Goal: Task Accomplishment & Management: Manage account settings

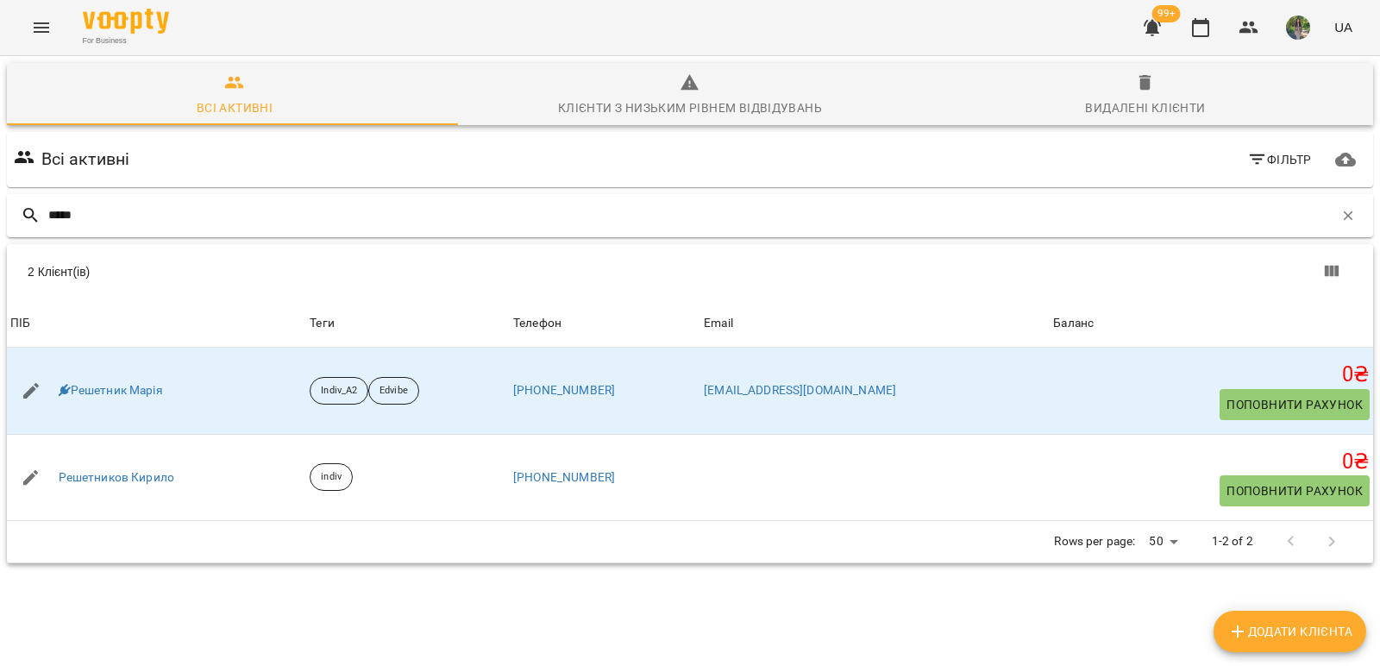
drag, startPoint x: 96, startPoint y: 204, endPoint x: 24, endPoint y: 219, distance: 73.0
click at [22, 217] on div "*****" at bounding box center [690, 215] width 1366 height 43
drag, startPoint x: 86, startPoint y: 216, endPoint x: 14, endPoint y: 216, distance: 72.4
click at [14, 216] on div "*****" at bounding box center [690, 215] width 1366 height 43
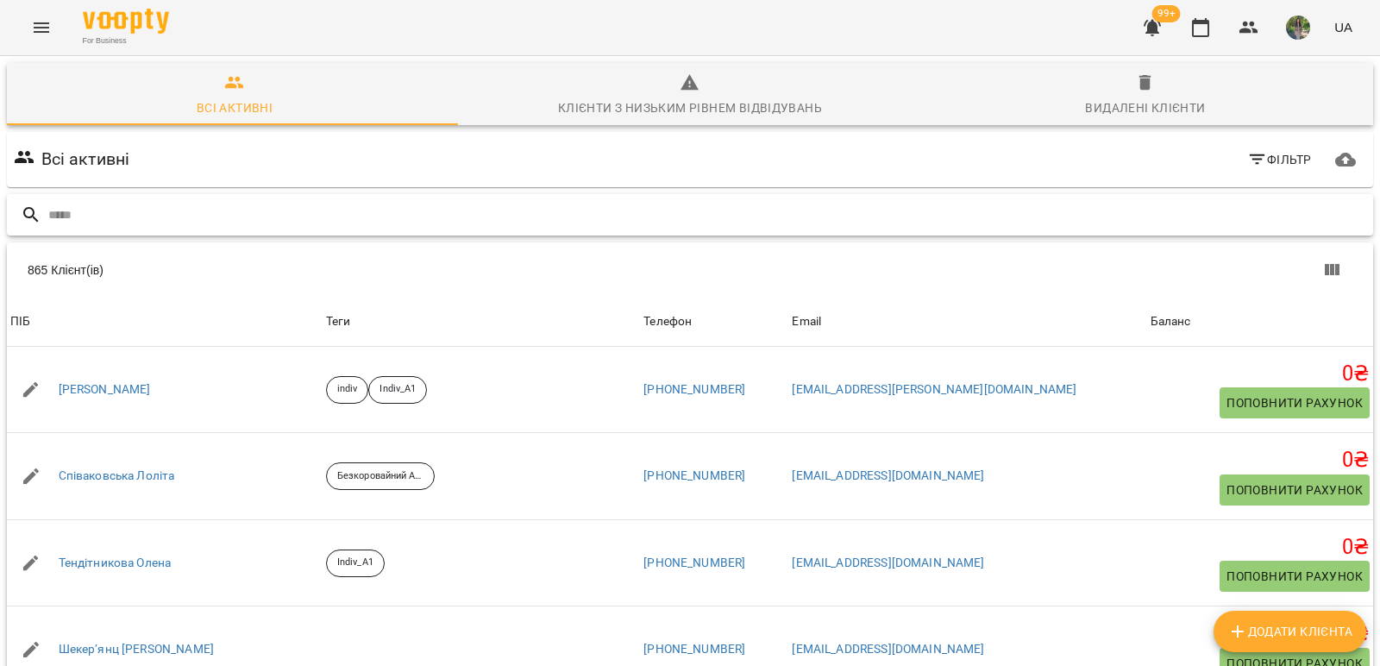
click at [138, 208] on input "text" at bounding box center [706, 215] width 1317 height 28
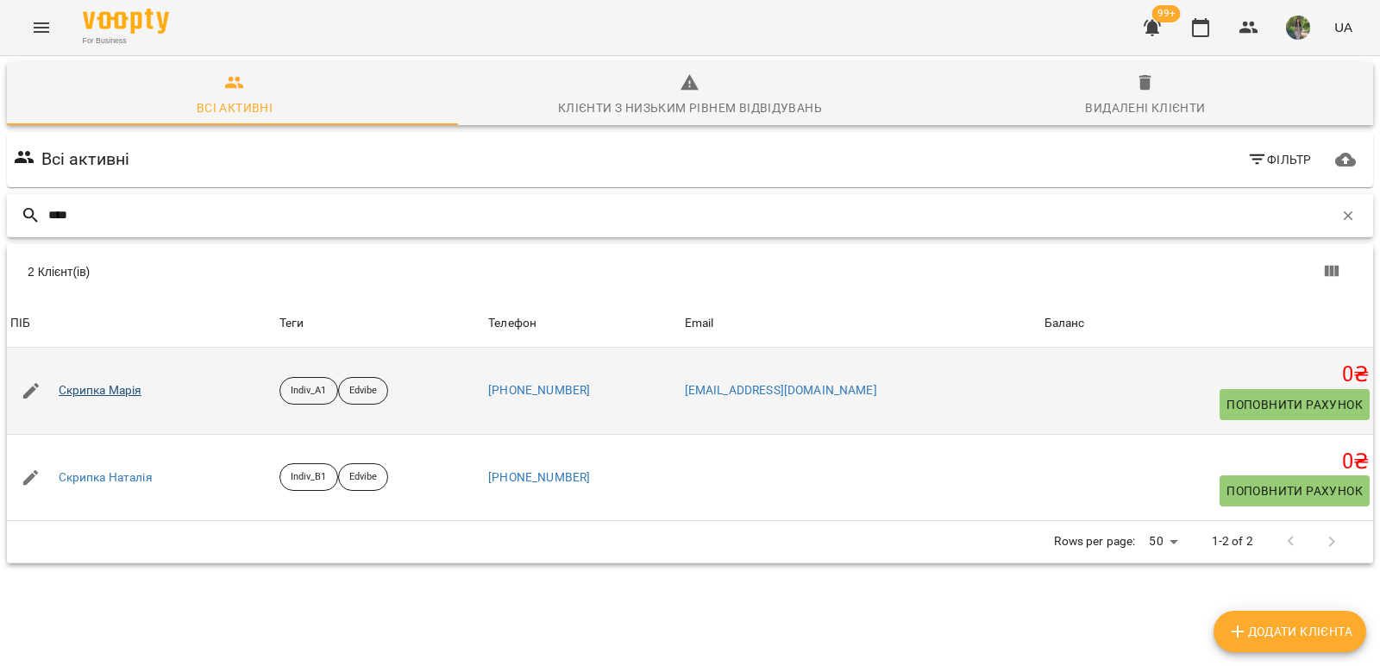
type input "****"
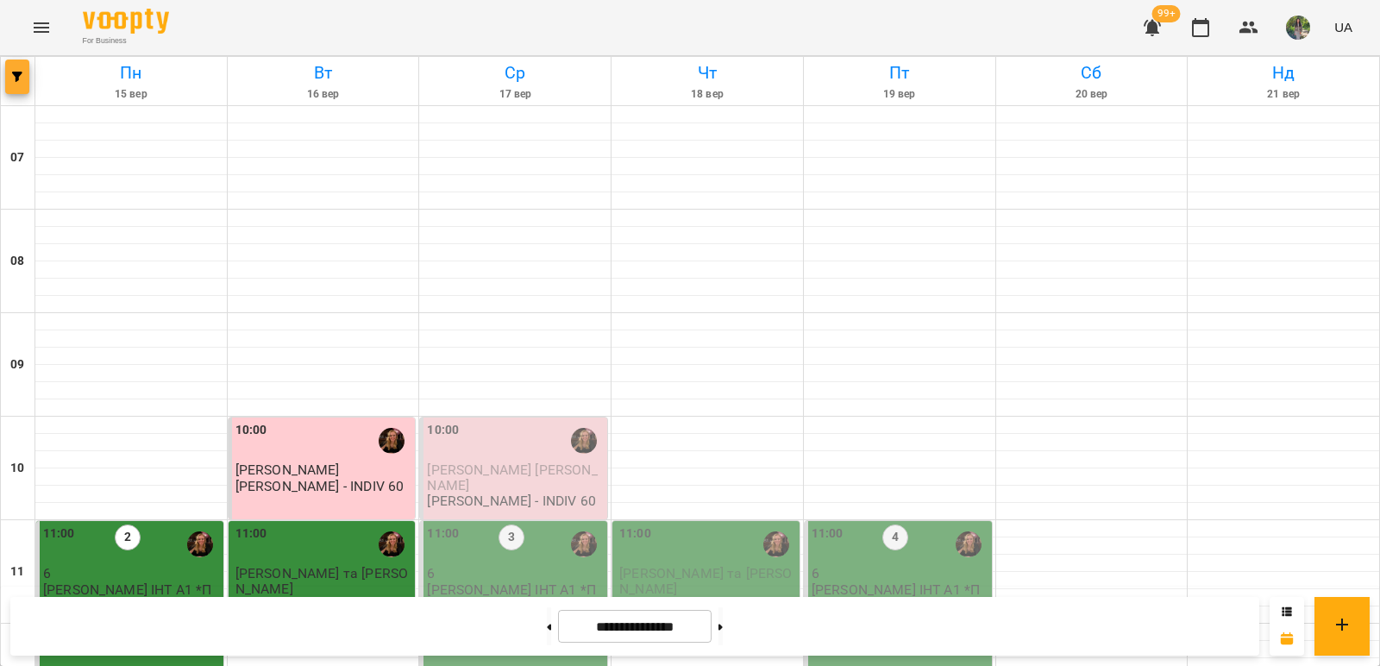
scroll to position [862, 0]
click at [16, 87] on button "button" at bounding box center [17, 76] width 24 height 34
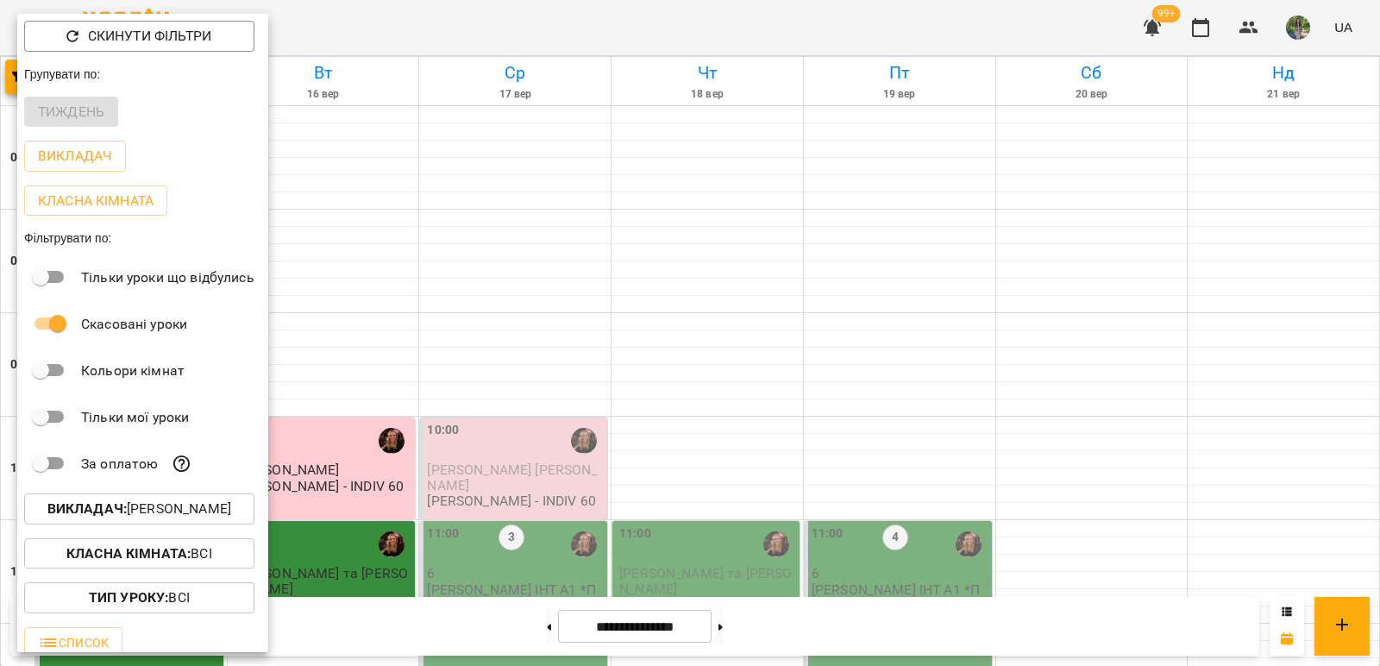
drag, startPoint x: 416, startPoint y: 492, endPoint x: 487, endPoint y: 481, distance: 71.6
click at [419, 492] on div at bounding box center [690, 333] width 1380 height 666
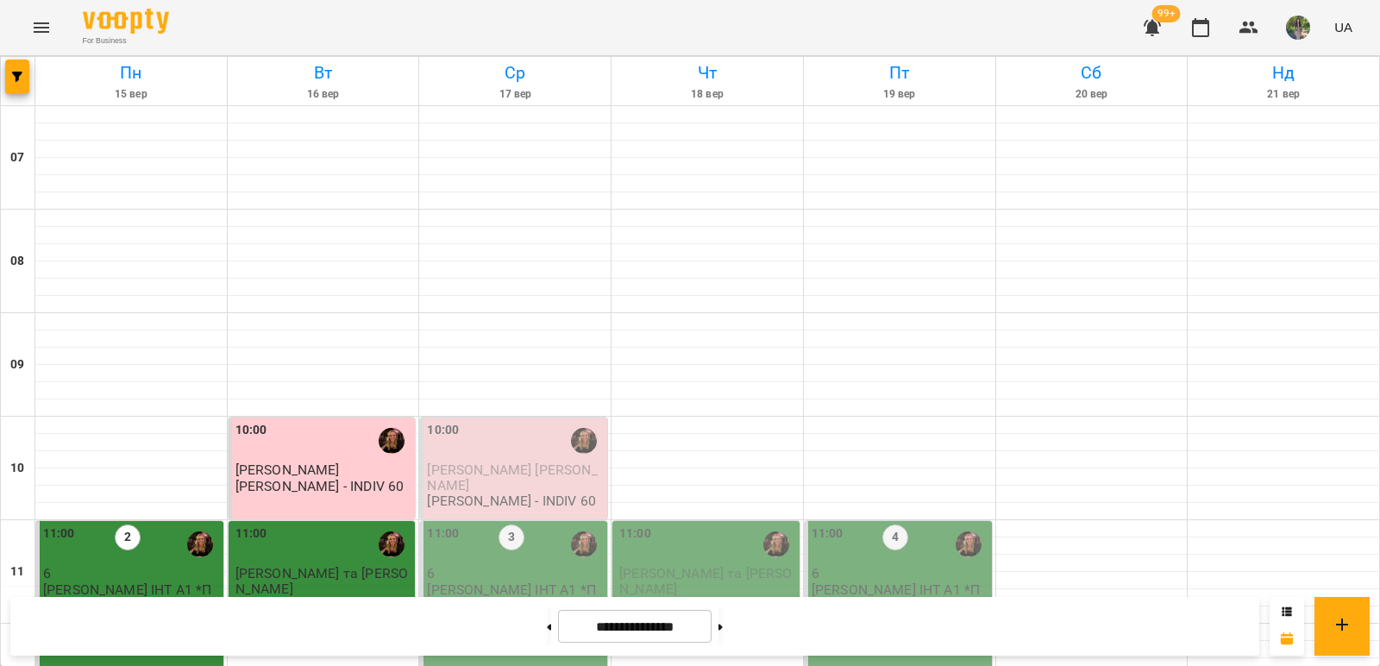
click at [518, 474] on div "Скинути фільтри Групувати по: Тиждень Викладач Класна кімната Фільтрувати по: Т…" at bounding box center [690, 333] width 1380 height 666
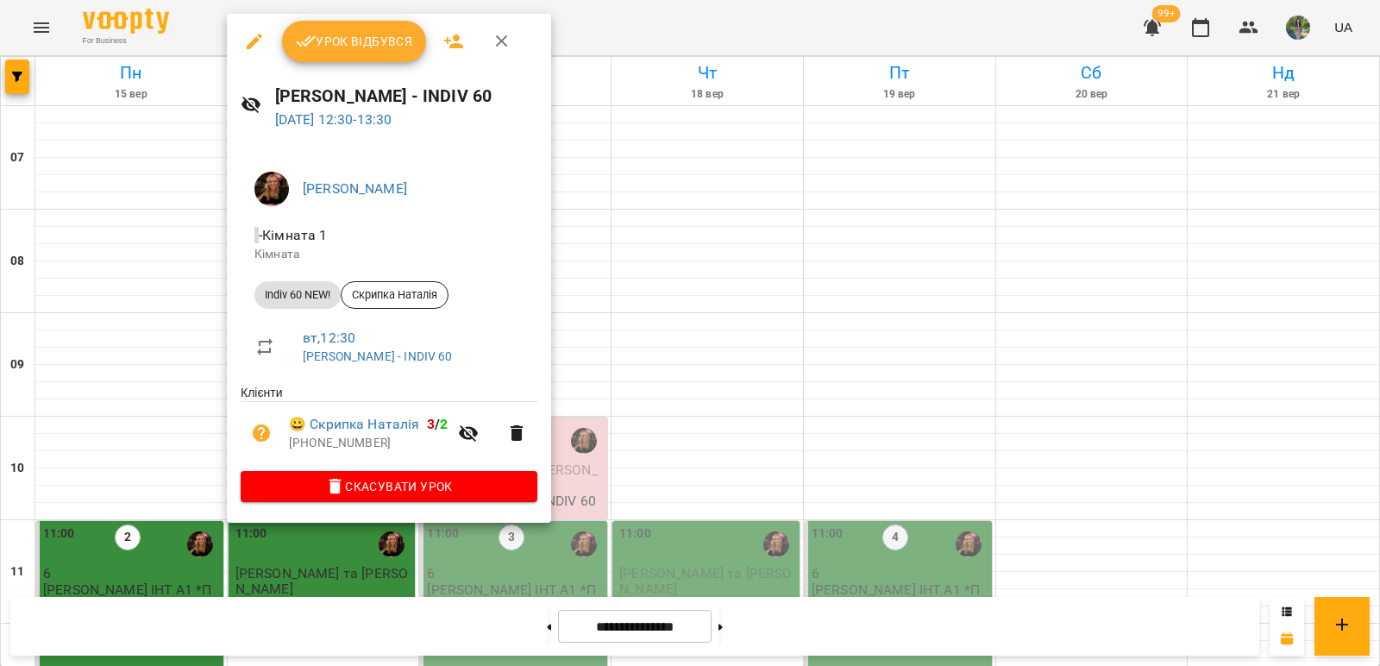
click at [853, 480] on div at bounding box center [690, 333] width 1380 height 666
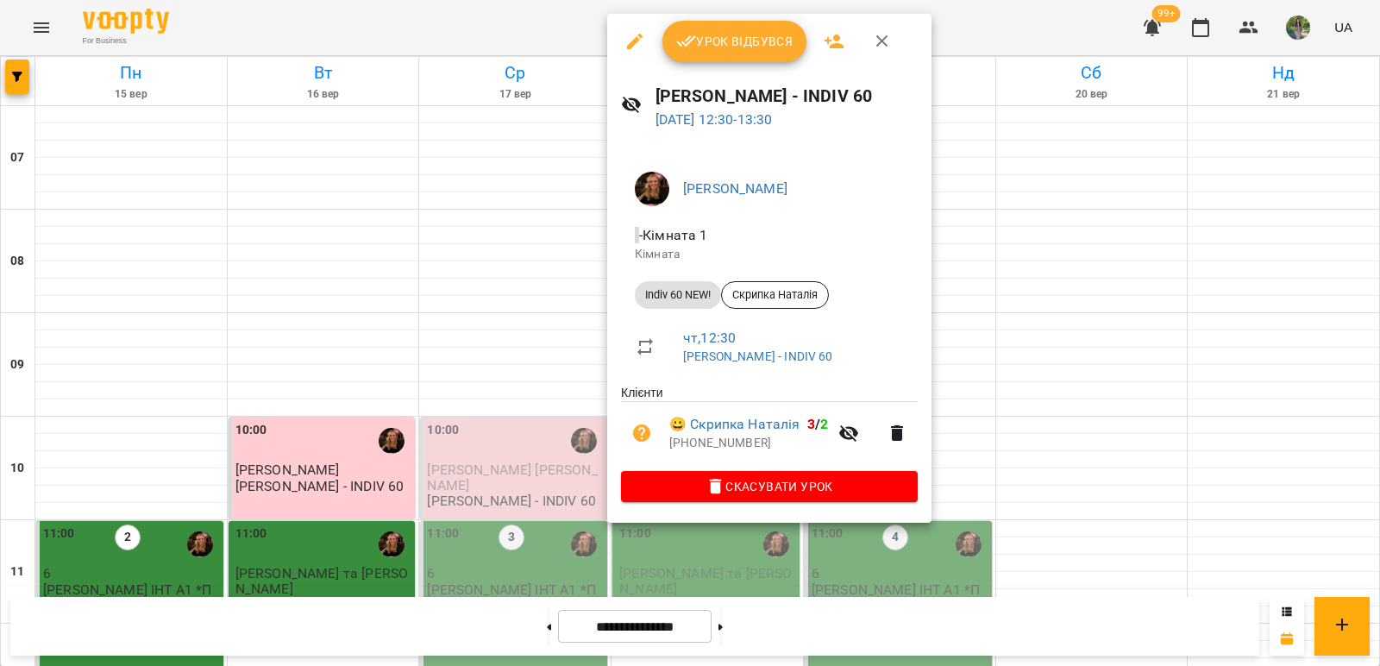
click at [631, 37] on icon "button" at bounding box center [634, 41] width 21 height 21
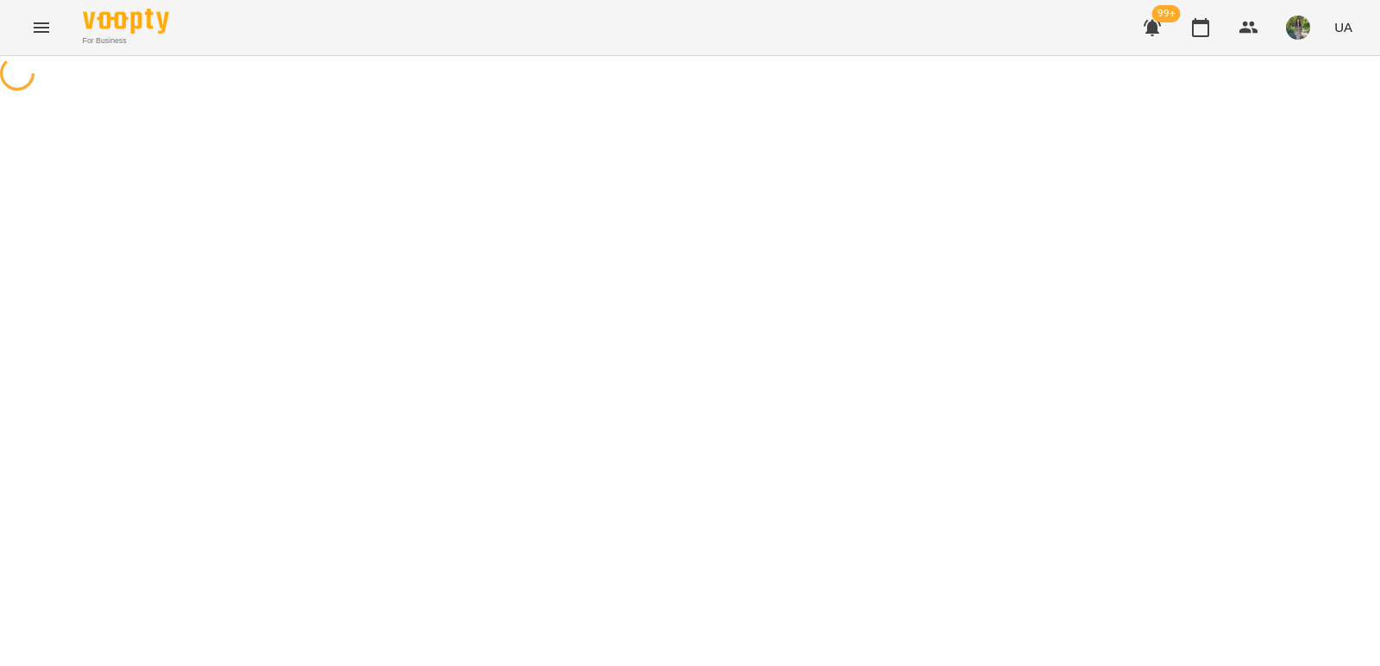
select select "**********"
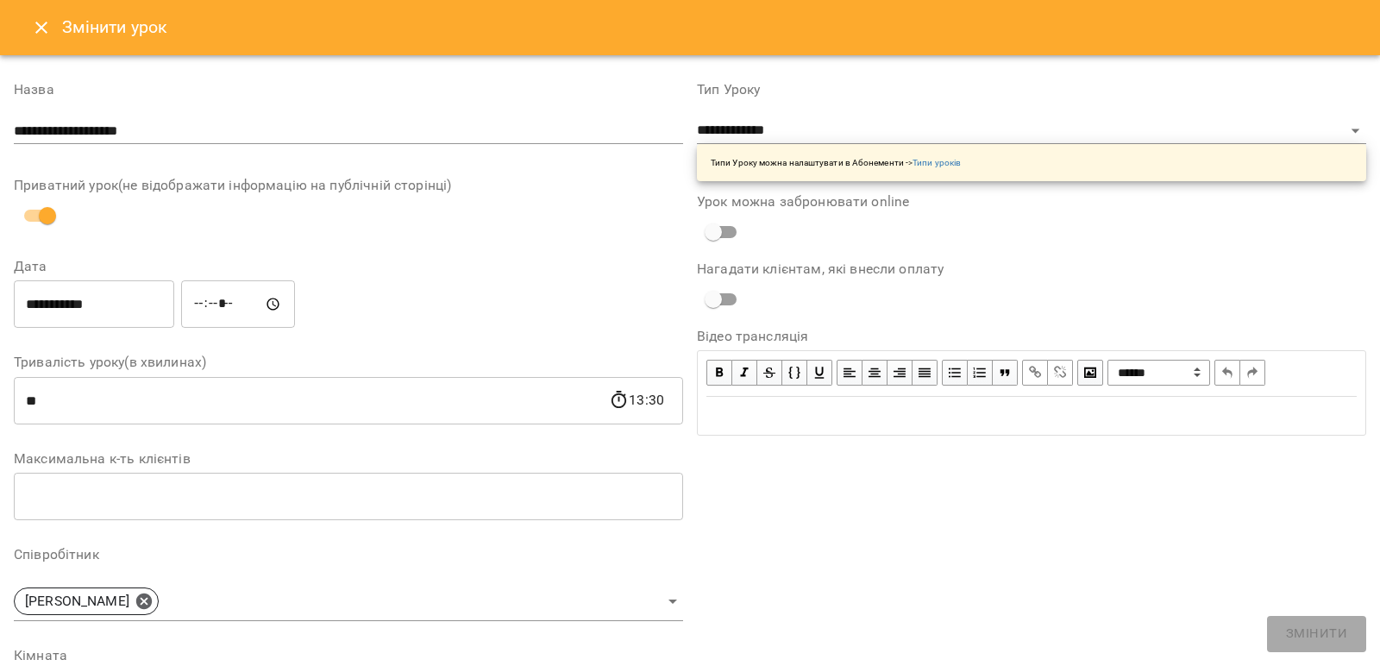
click at [133, 300] on input "**********" at bounding box center [94, 304] width 160 height 48
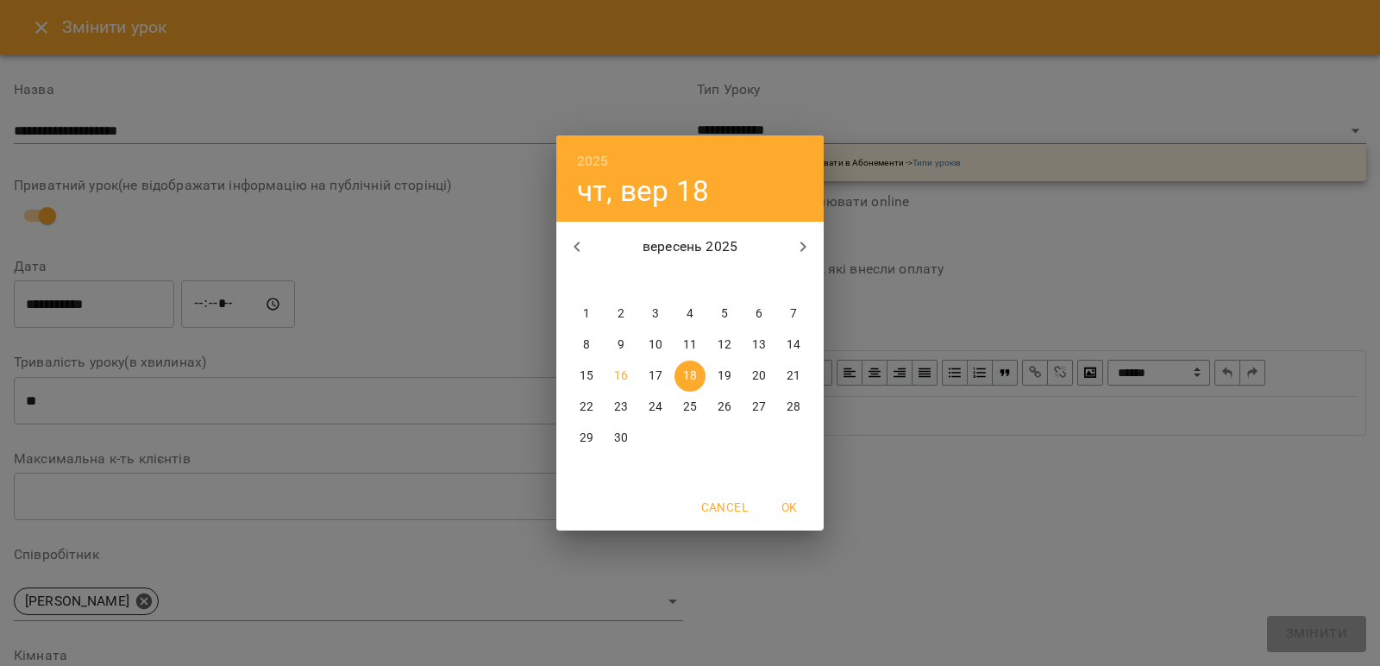
click at [725, 372] on p "19" at bounding box center [724, 375] width 14 height 17
type input "**********"
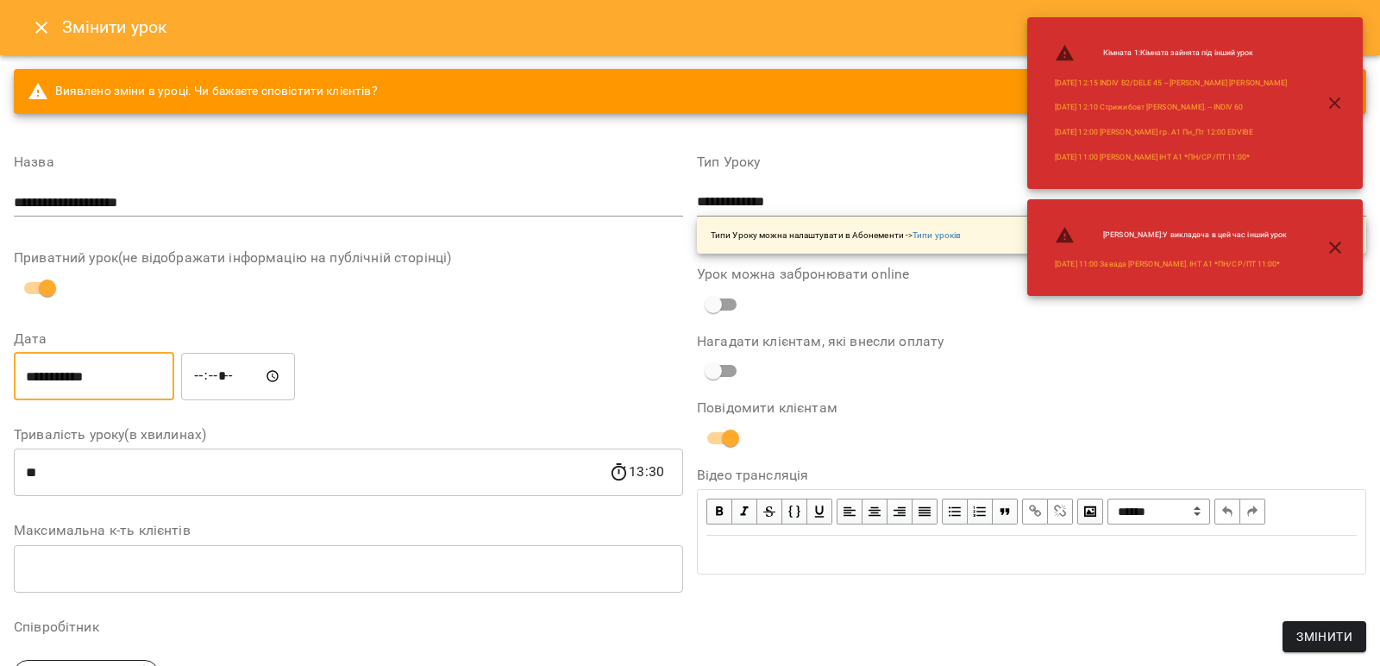
click at [215, 372] on input "*****" at bounding box center [238, 376] width 114 height 48
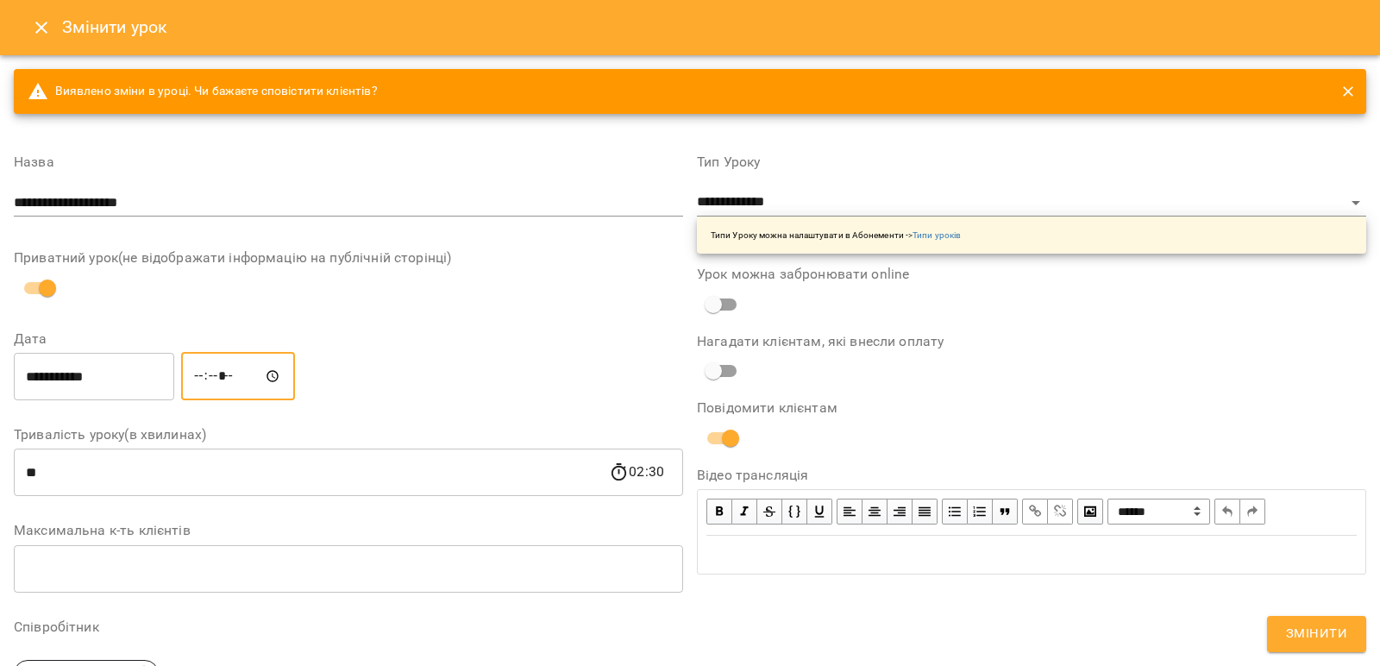
type input "*****"
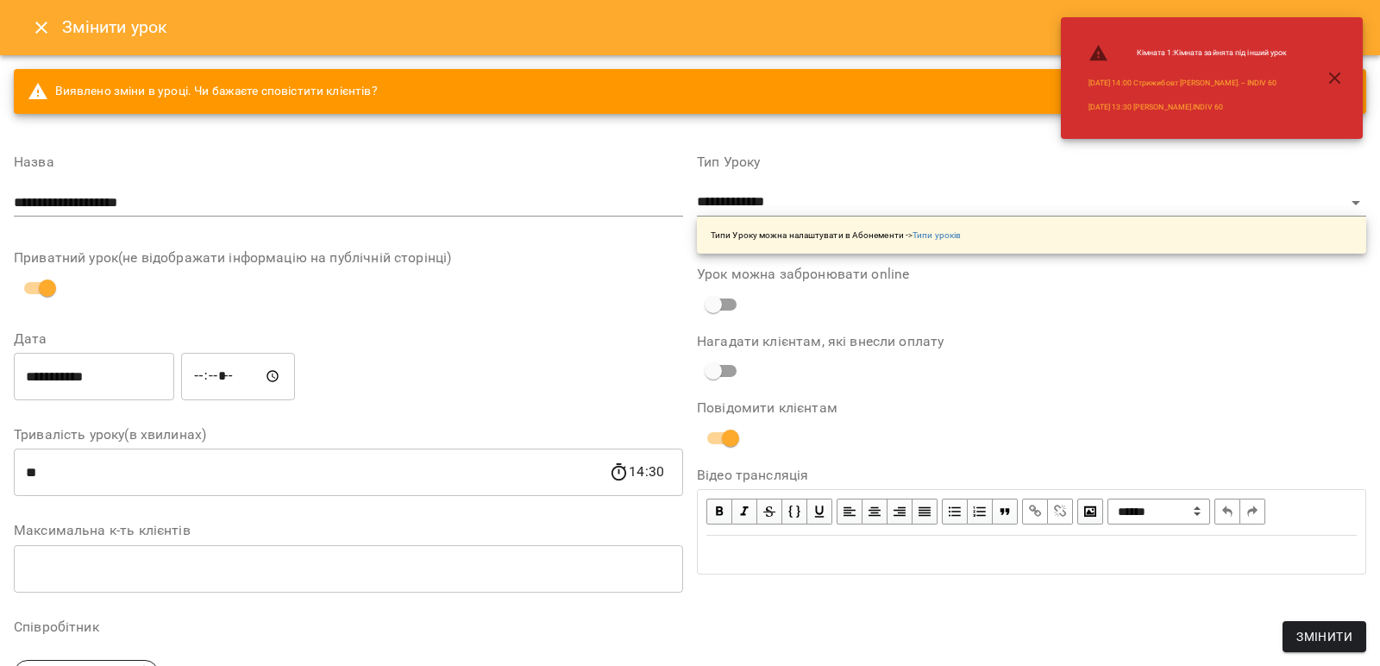
click at [977, 620] on div "**********" at bounding box center [1031, 602] width 683 height 935
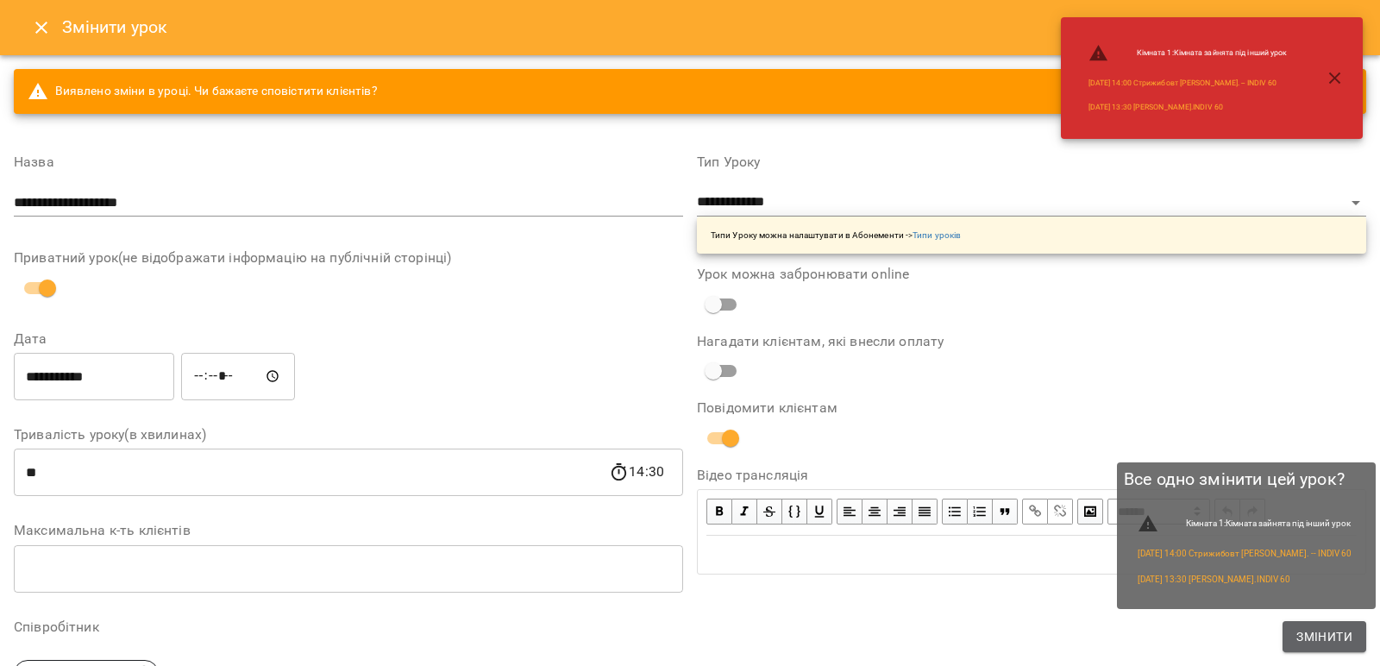
click at [1311, 633] on span "Змінити" at bounding box center [1324, 636] width 56 height 21
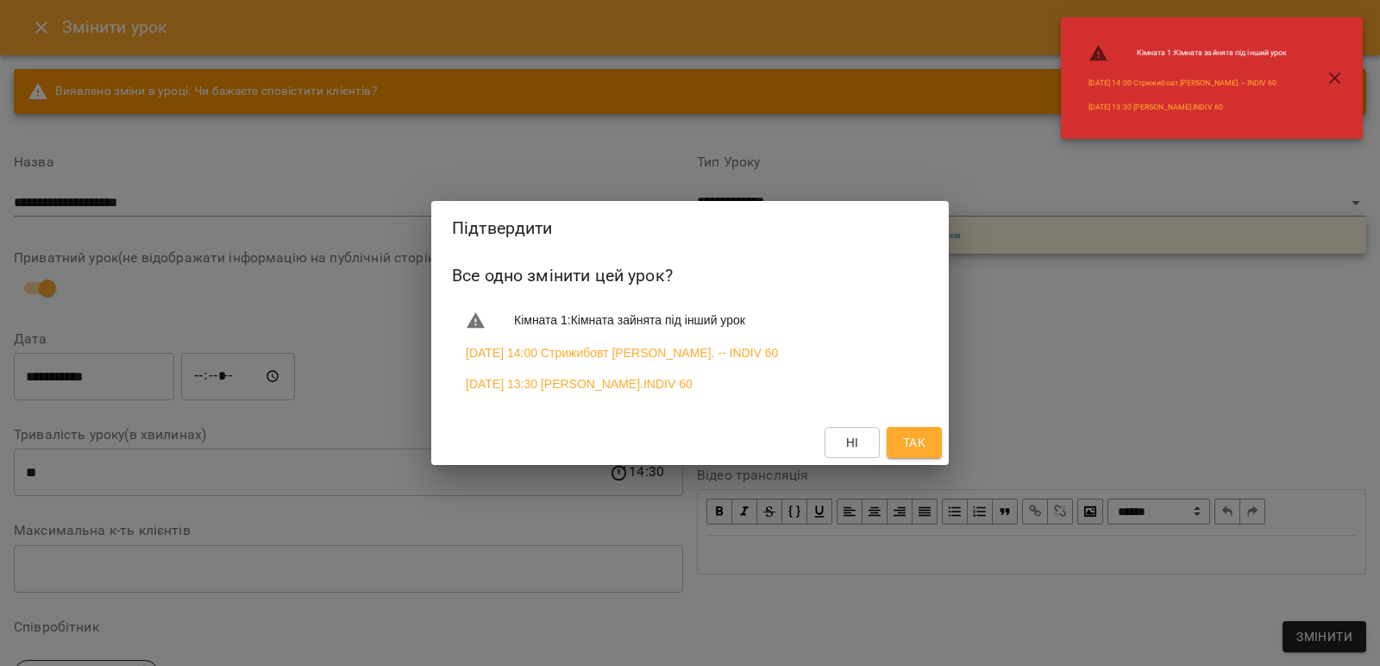
click at [904, 457] on button "Так" at bounding box center [913, 442] width 55 height 31
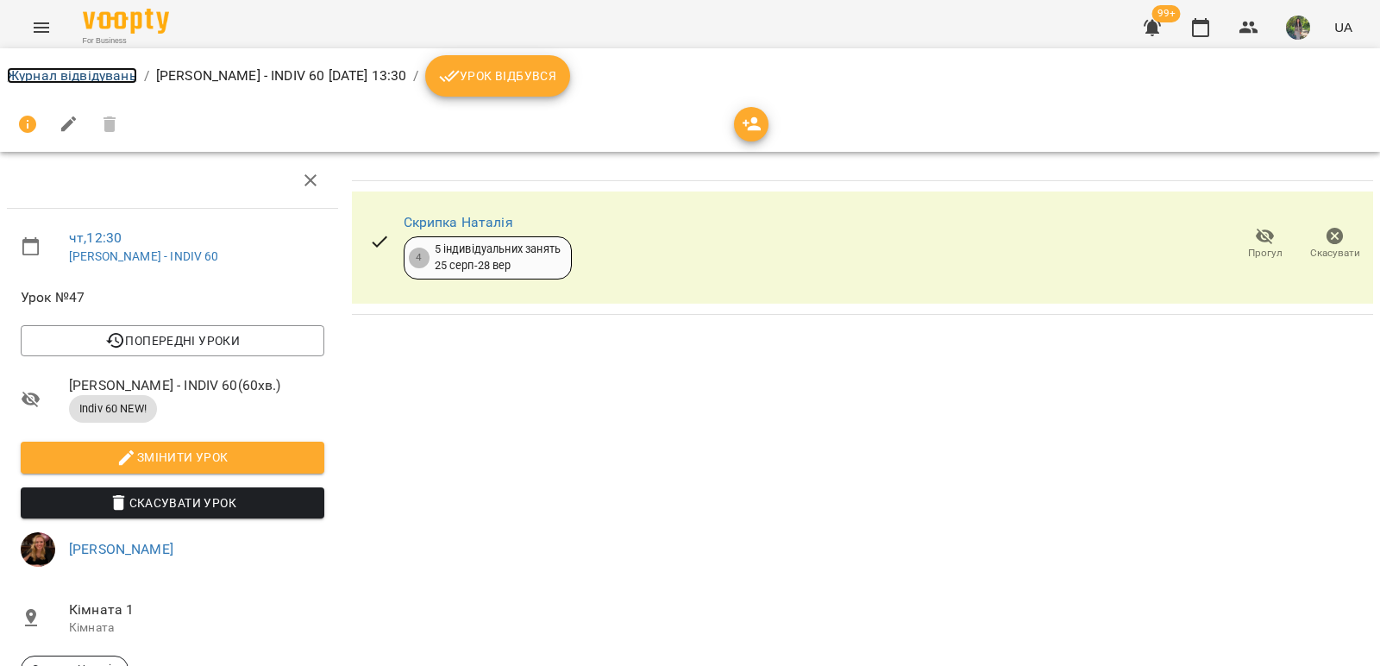
click at [96, 79] on link "Журнал відвідувань" at bounding box center [72, 75] width 130 height 16
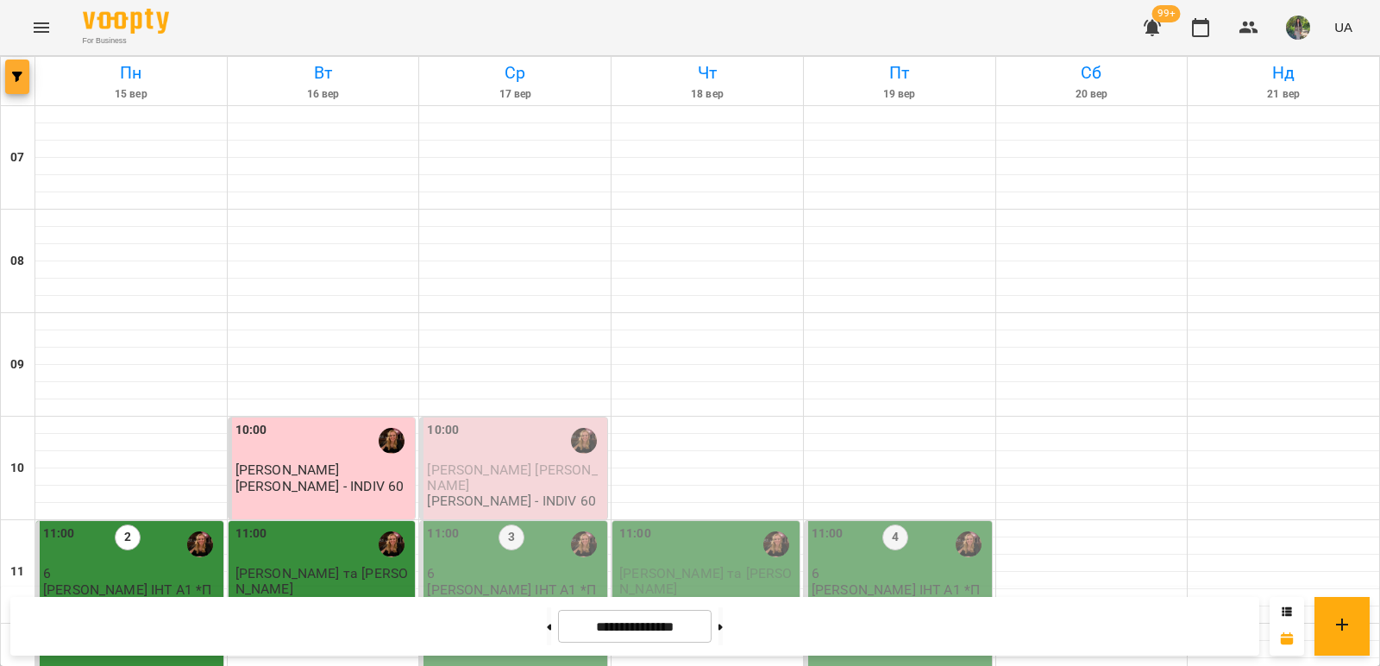
click at [18, 81] on icon "button" at bounding box center [17, 77] width 10 height 10
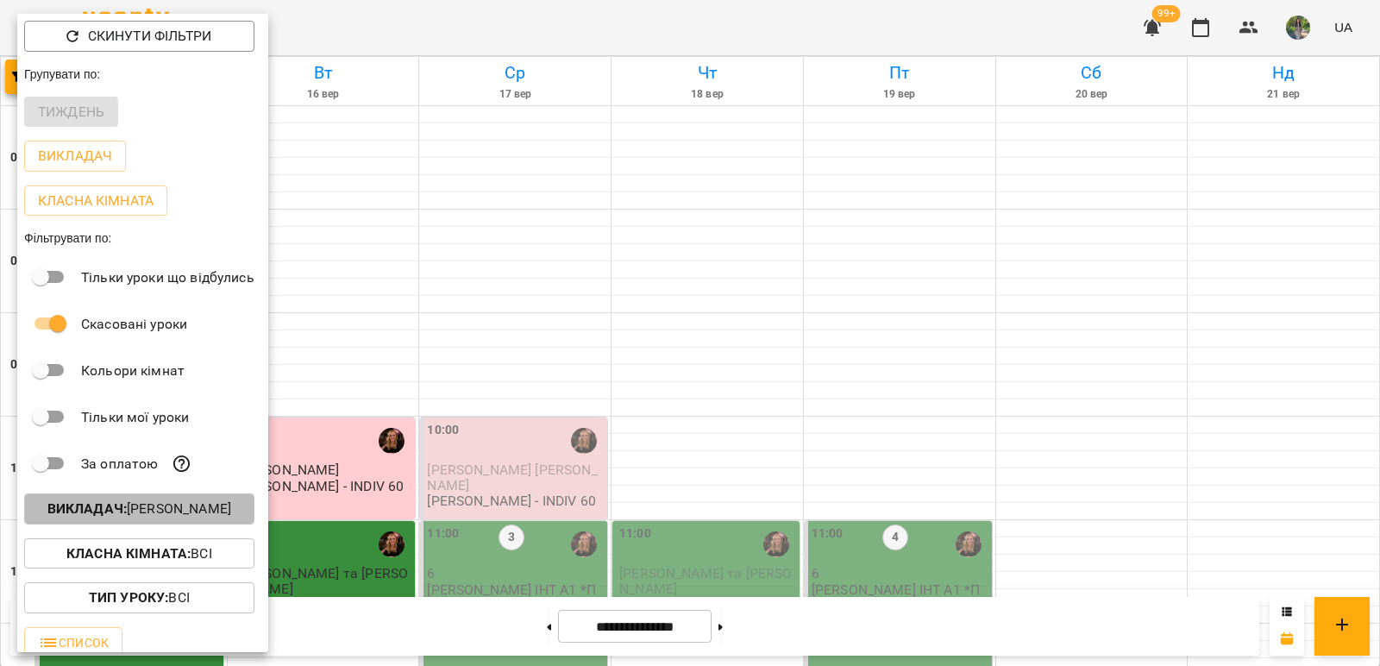
click at [197, 513] on p "Викладач : Завада Аня" at bounding box center [139, 508] width 184 height 21
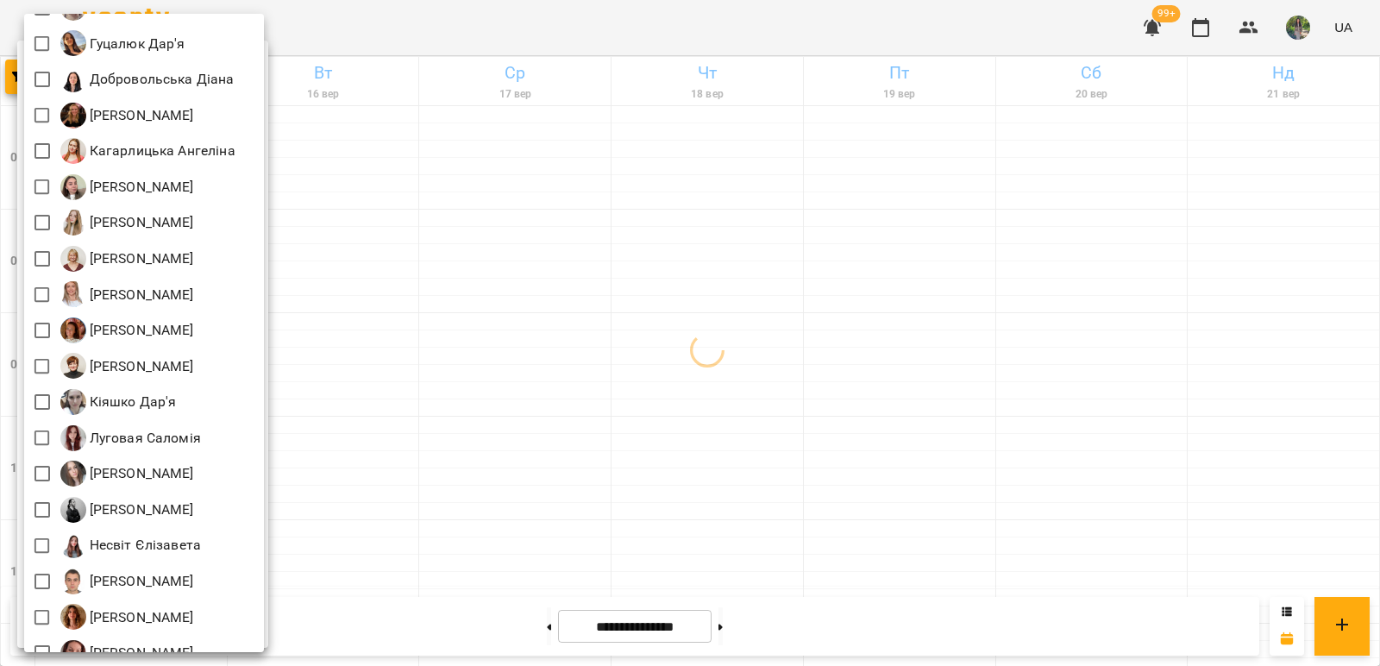
scroll to position [431, 0]
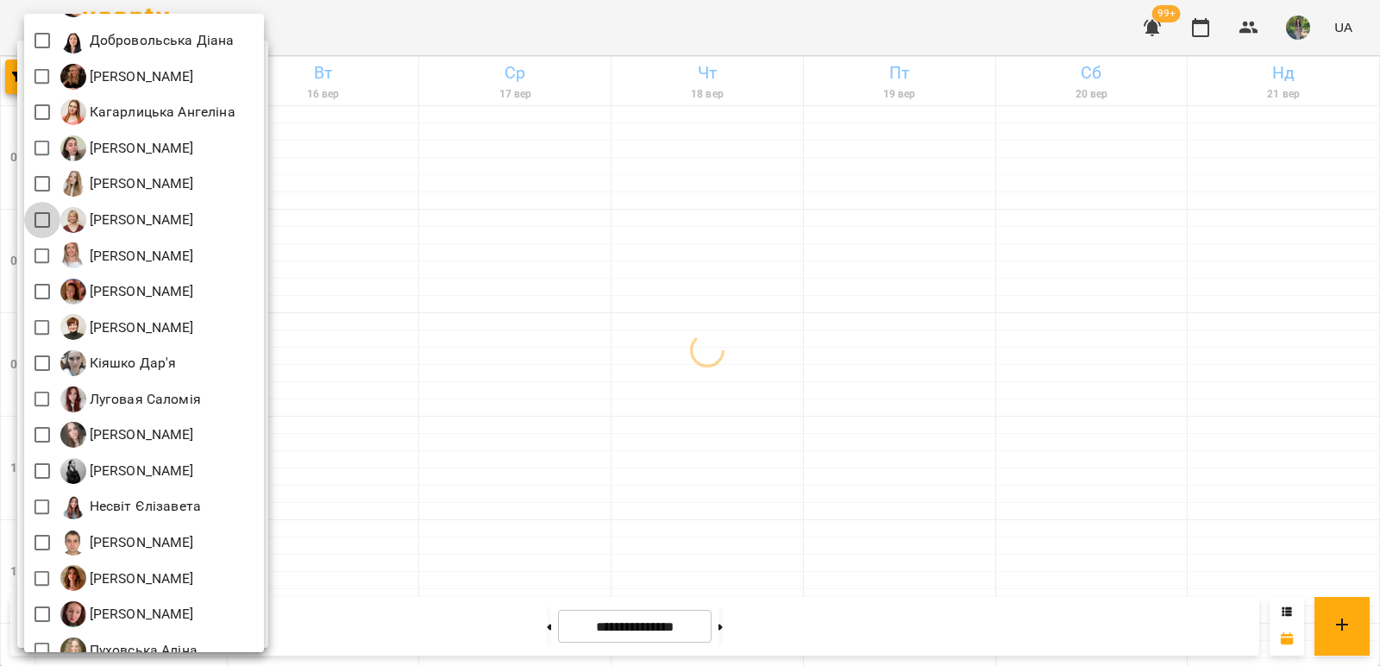
click at [356, 245] on div at bounding box center [690, 333] width 1380 height 666
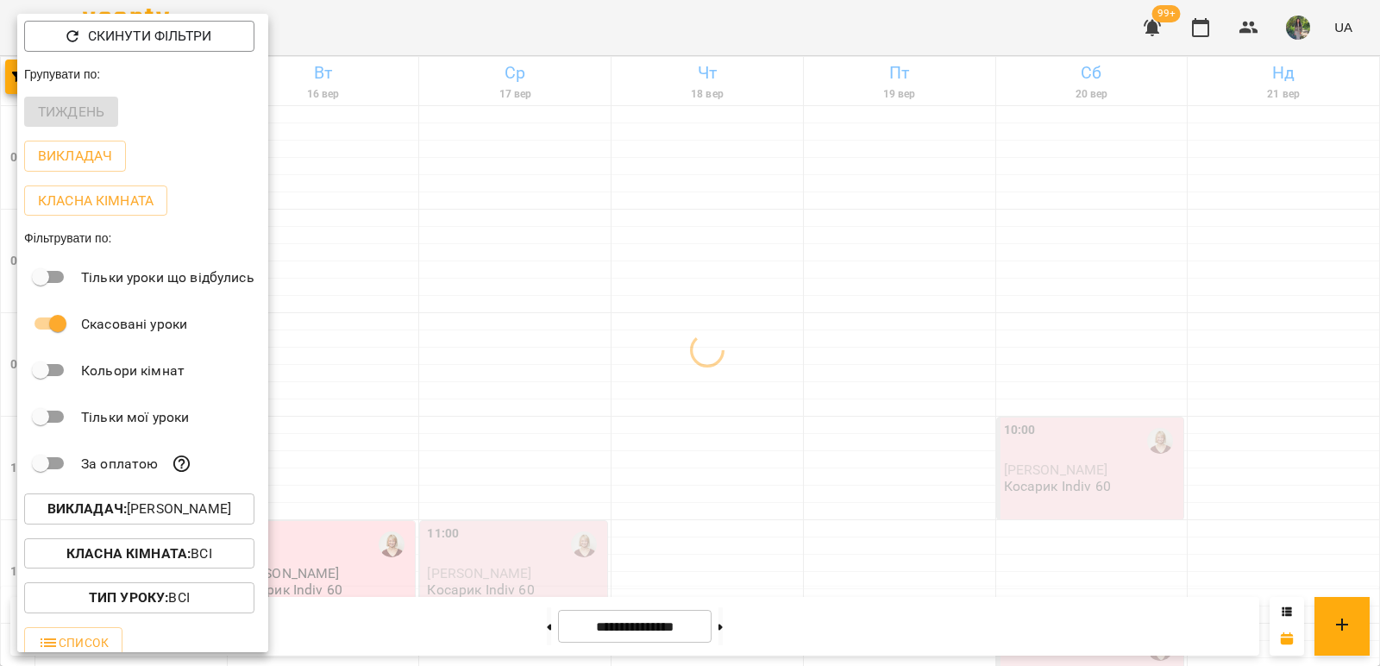
click at [438, 245] on div "Всі Iván Sánchez-Gil Maribel Адамович Вікторія А Андрій Тест Викладач Безкорова…" at bounding box center [690, 333] width 1380 height 666
click at [466, 245] on div at bounding box center [690, 333] width 1380 height 666
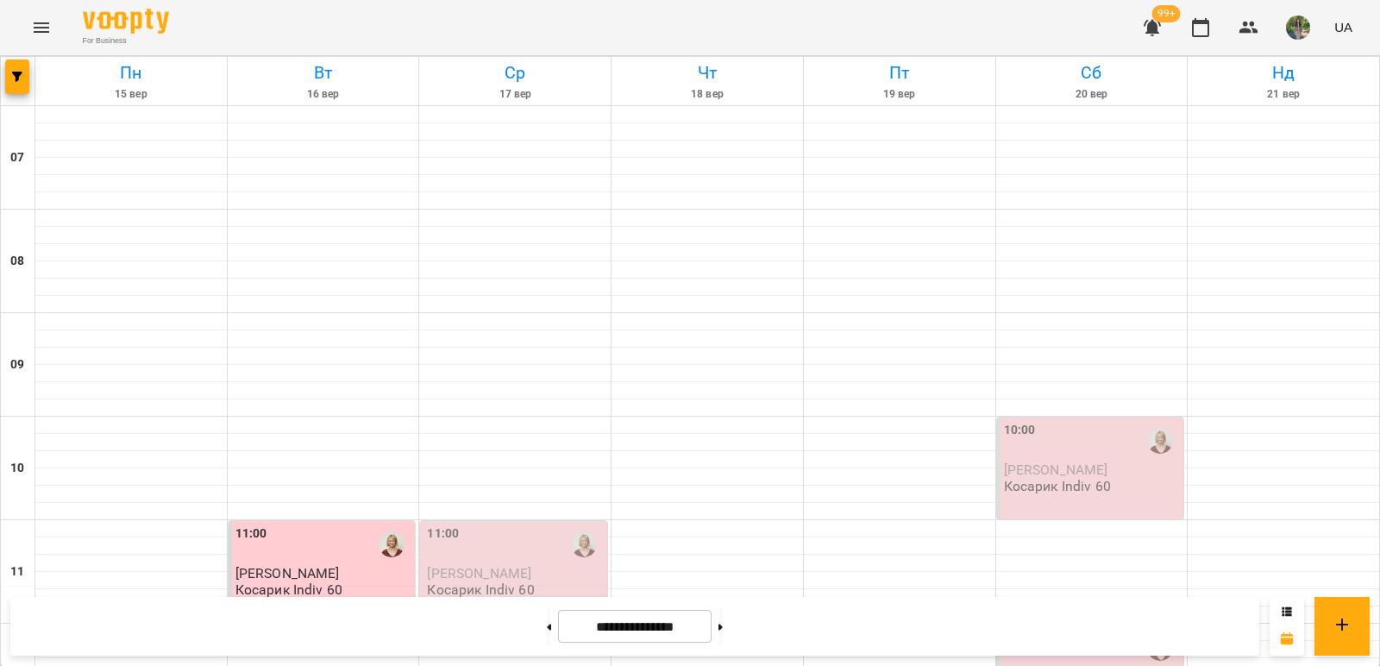
scroll to position [311, 0]
click at [1280, 503] on div at bounding box center [1282, 511] width 191 height 17
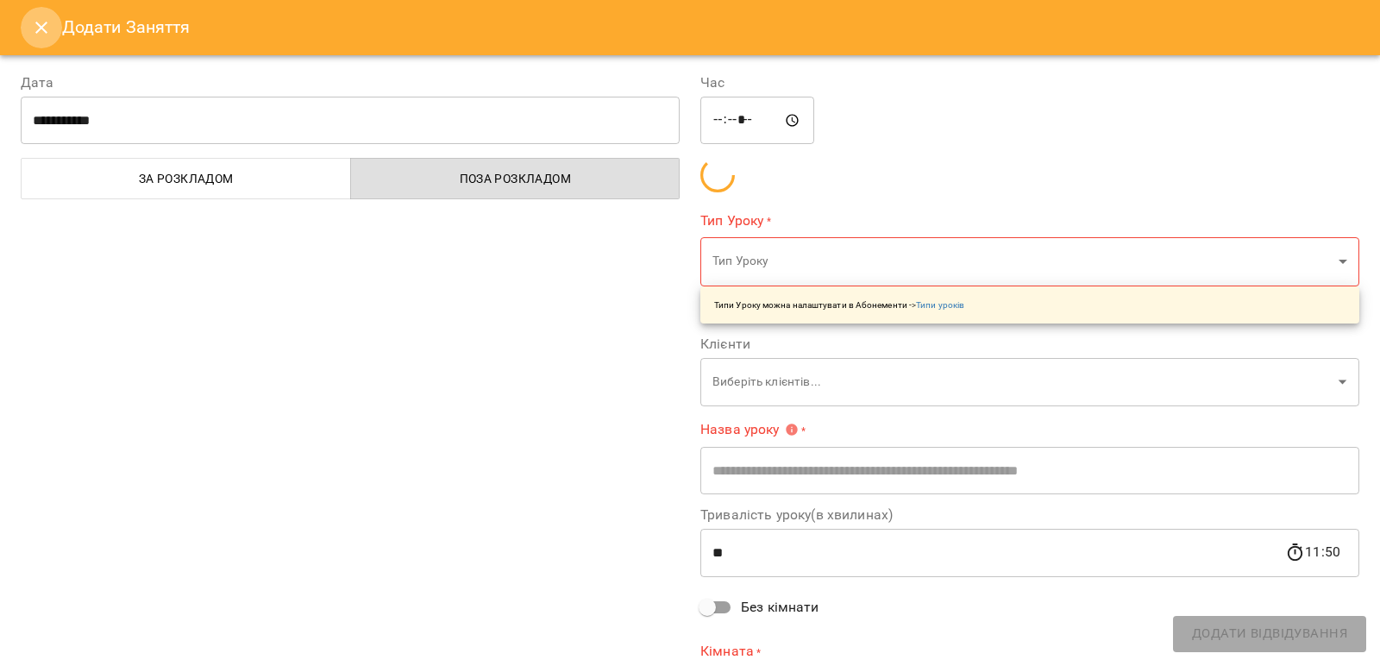
click at [50, 38] on button "Close" at bounding box center [41, 27] width 41 height 41
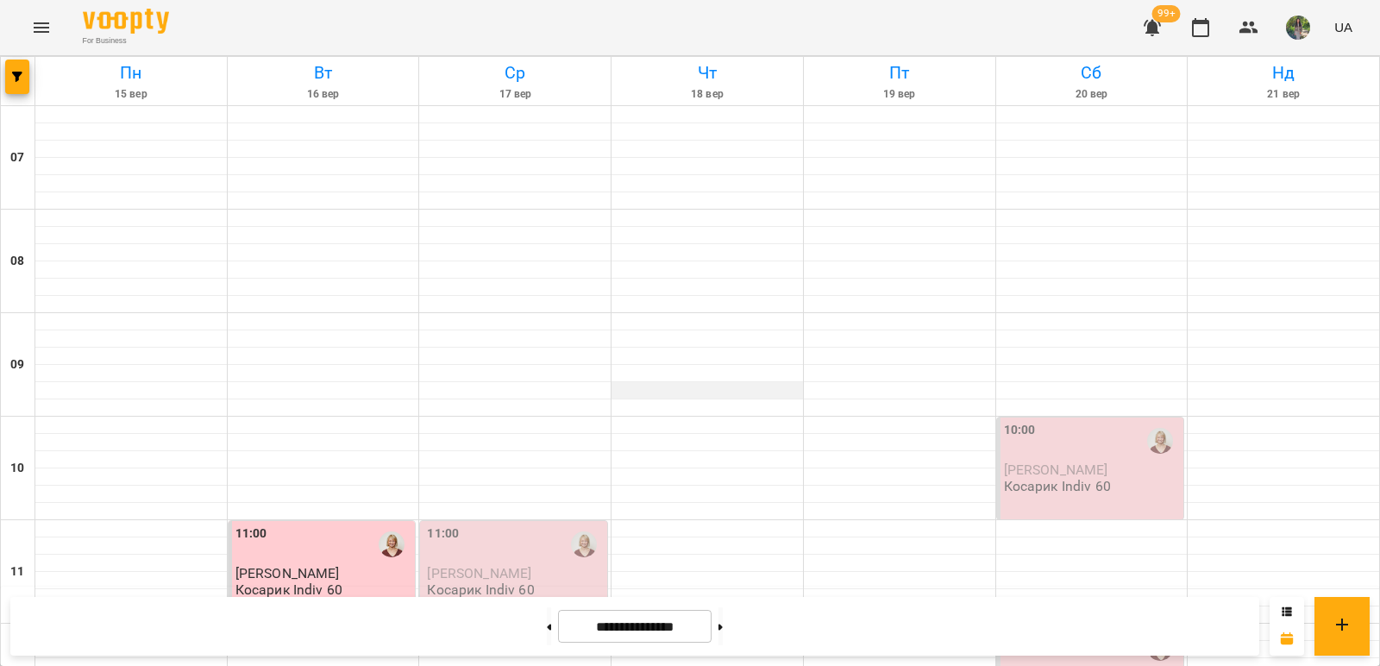
scroll to position [86, 0]
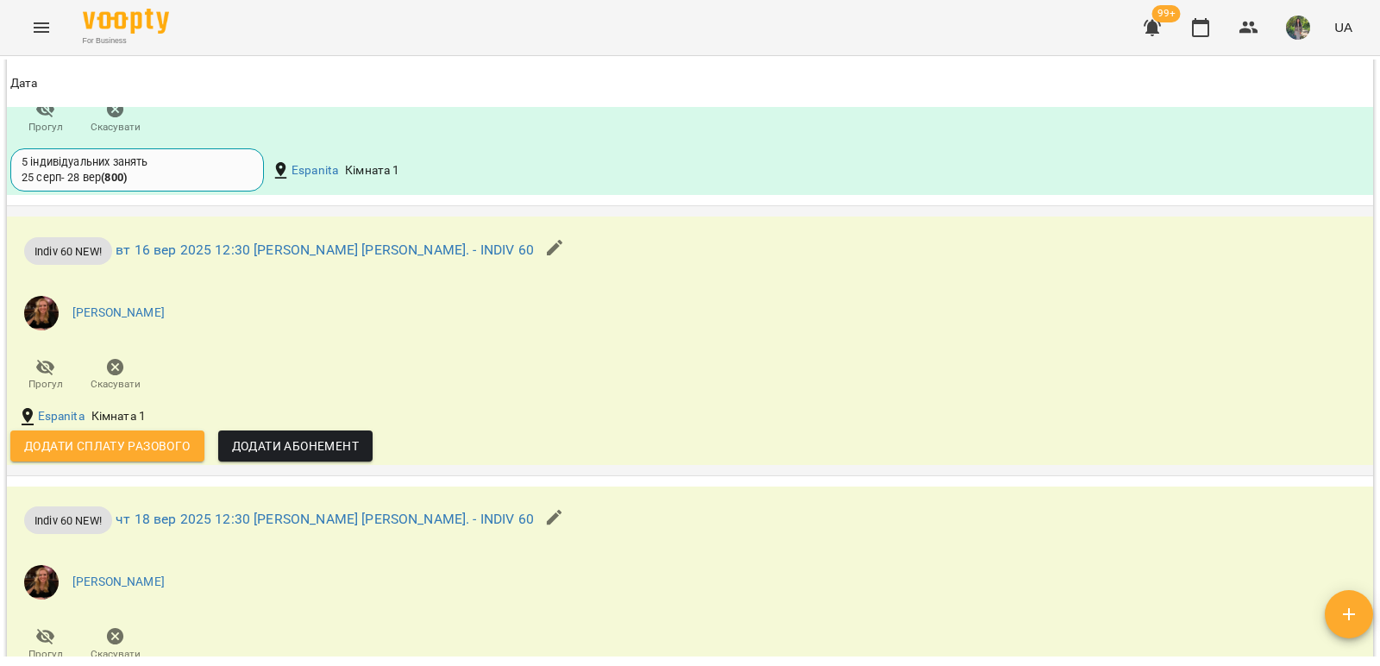
scroll to position [1724, 0]
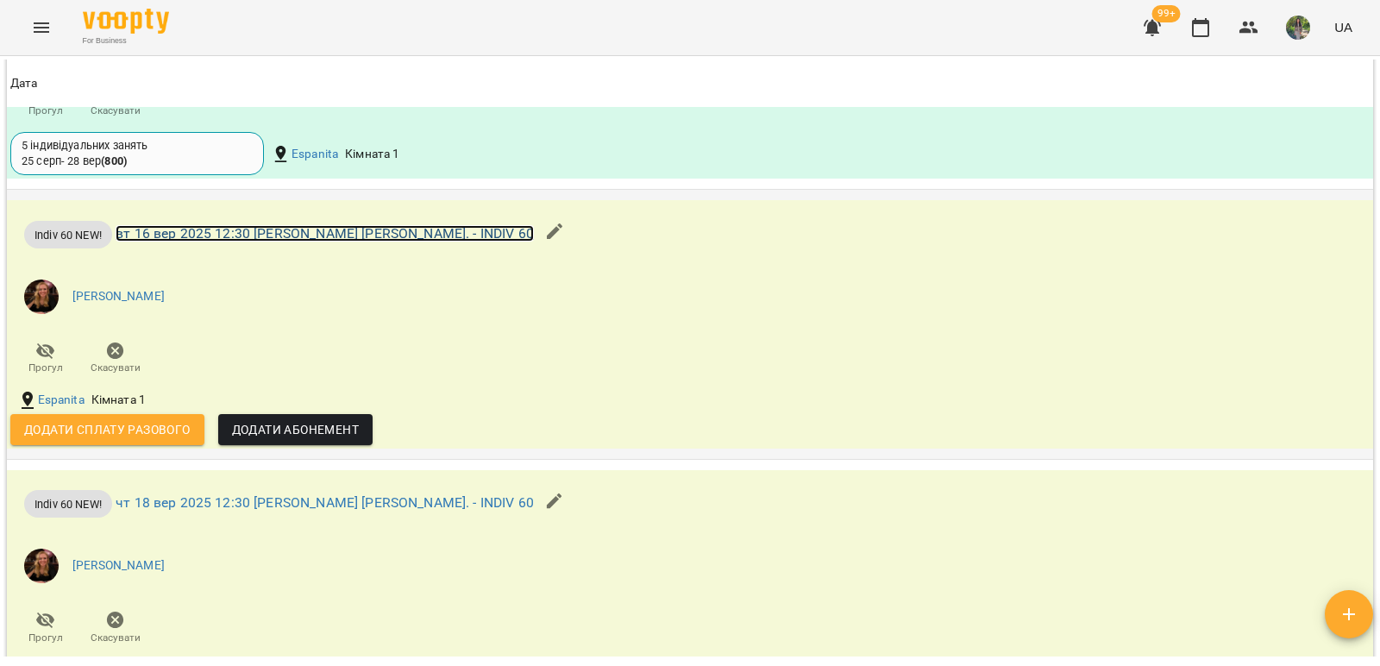
click at [266, 233] on link "вт 16 вер 2025 12:30 [PERSON_NAME] [PERSON_NAME]. - INDIV 60" at bounding box center [325, 233] width 418 height 16
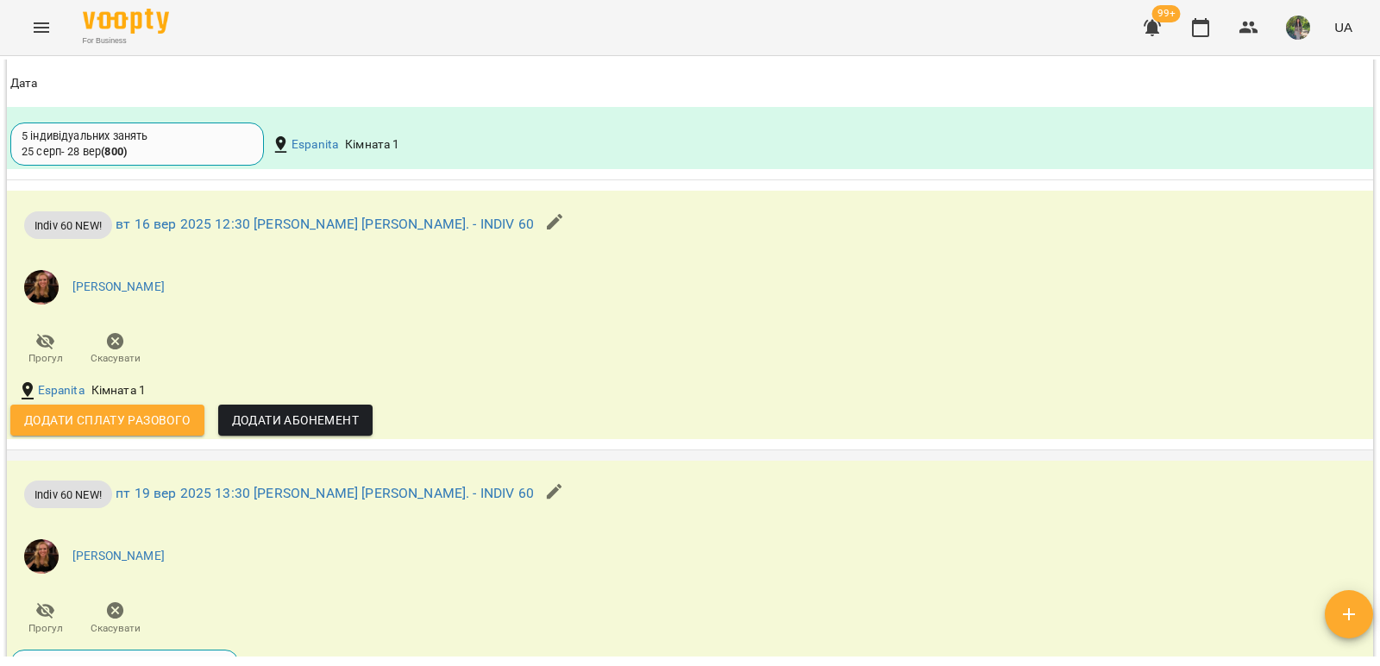
scroll to position [1724, 0]
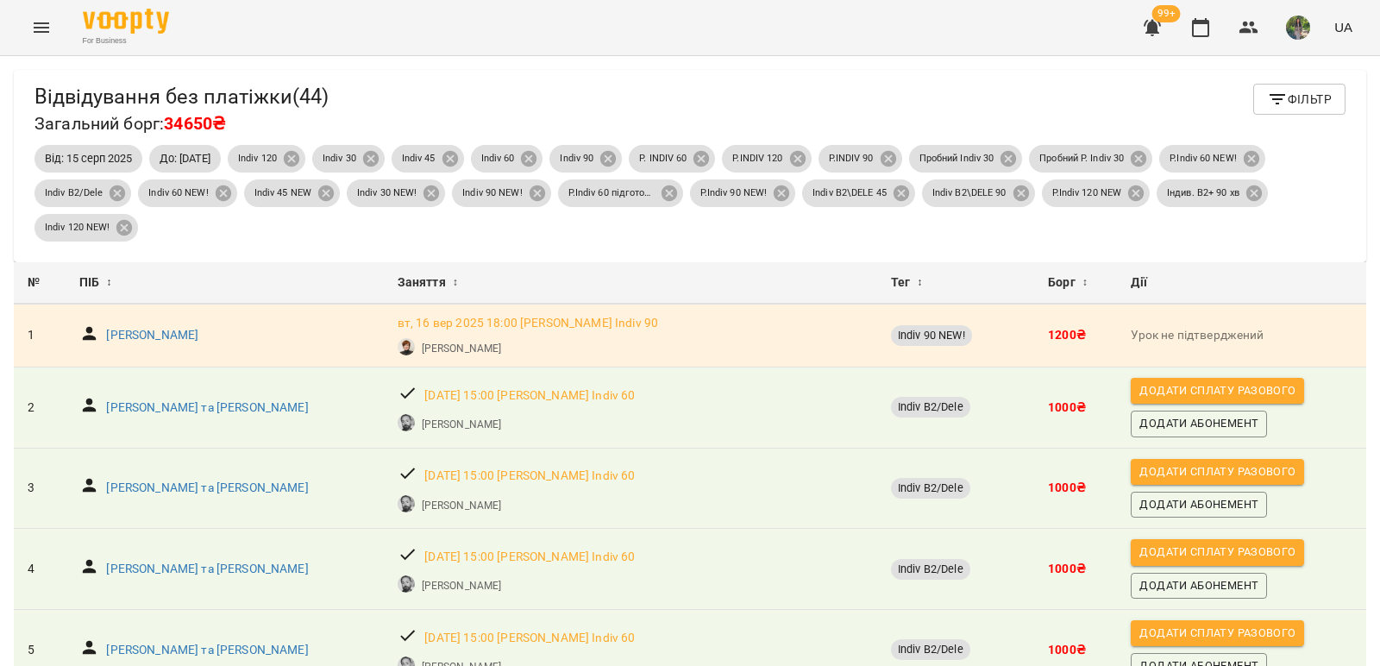
click at [1290, 103] on span "Фільтр" at bounding box center [1299, 99] width 65 height 21
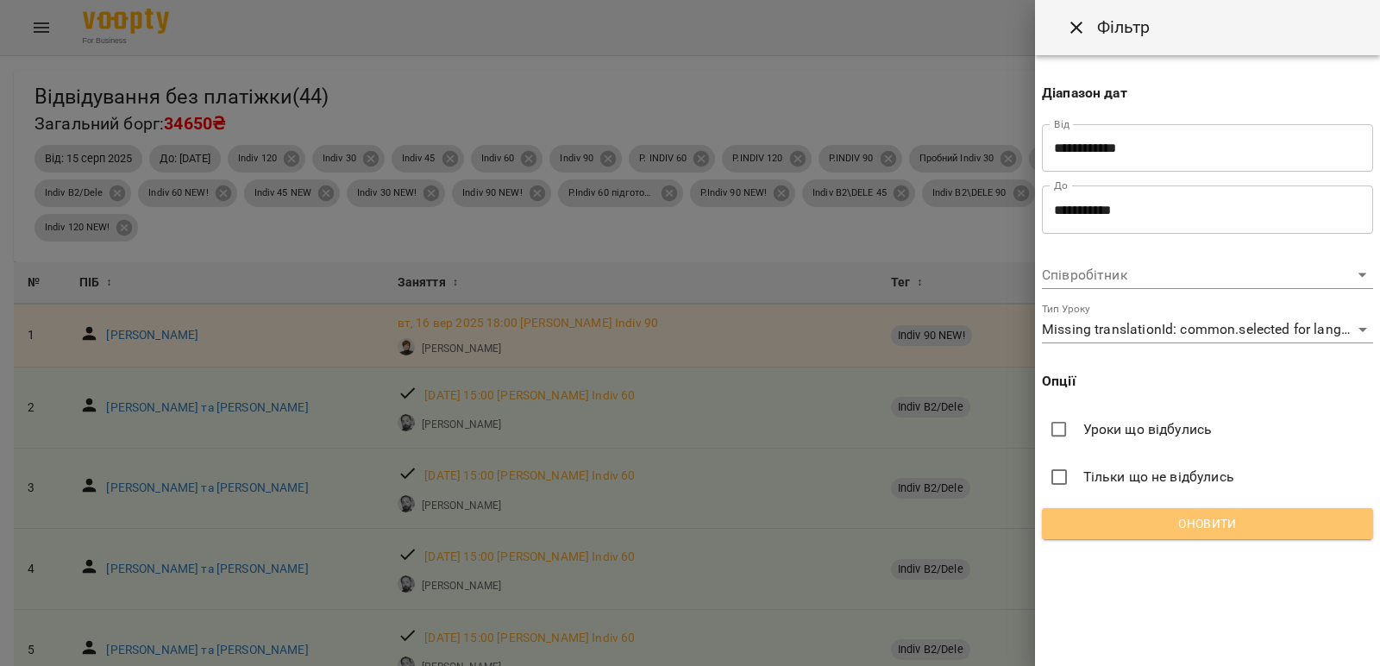
click at [1259, 529] on span "Оновити" at bounding box center [1206, 523] width 303 height 21
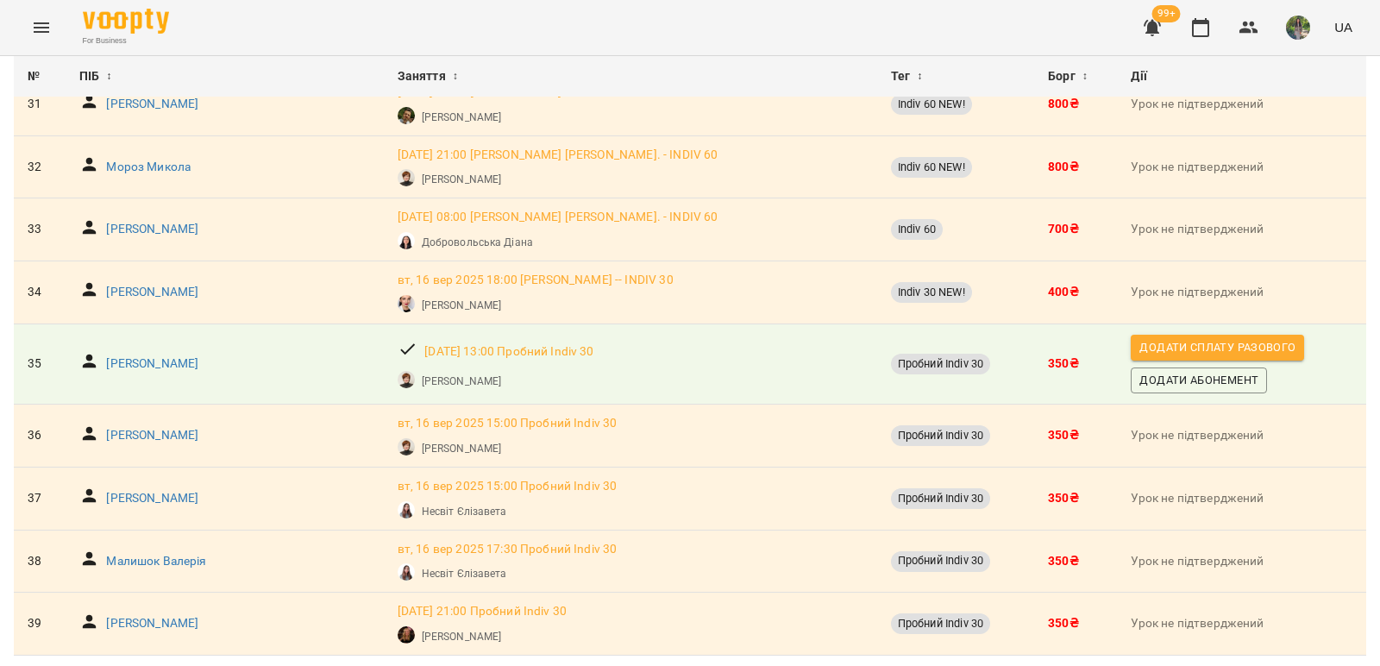
scroll to position [2366, 0]
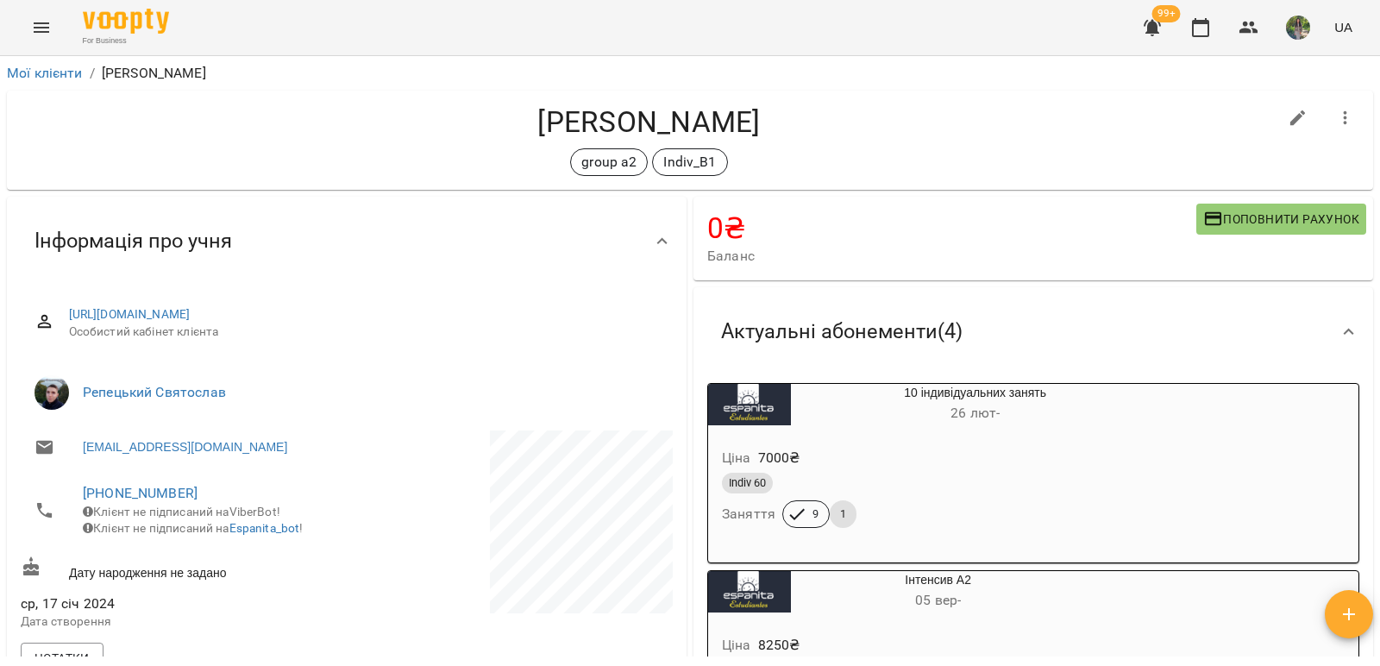
click at [301, 124] on h4 "[PERSON_NAME]" at bounding box center [649, 121] width 1256 height 35
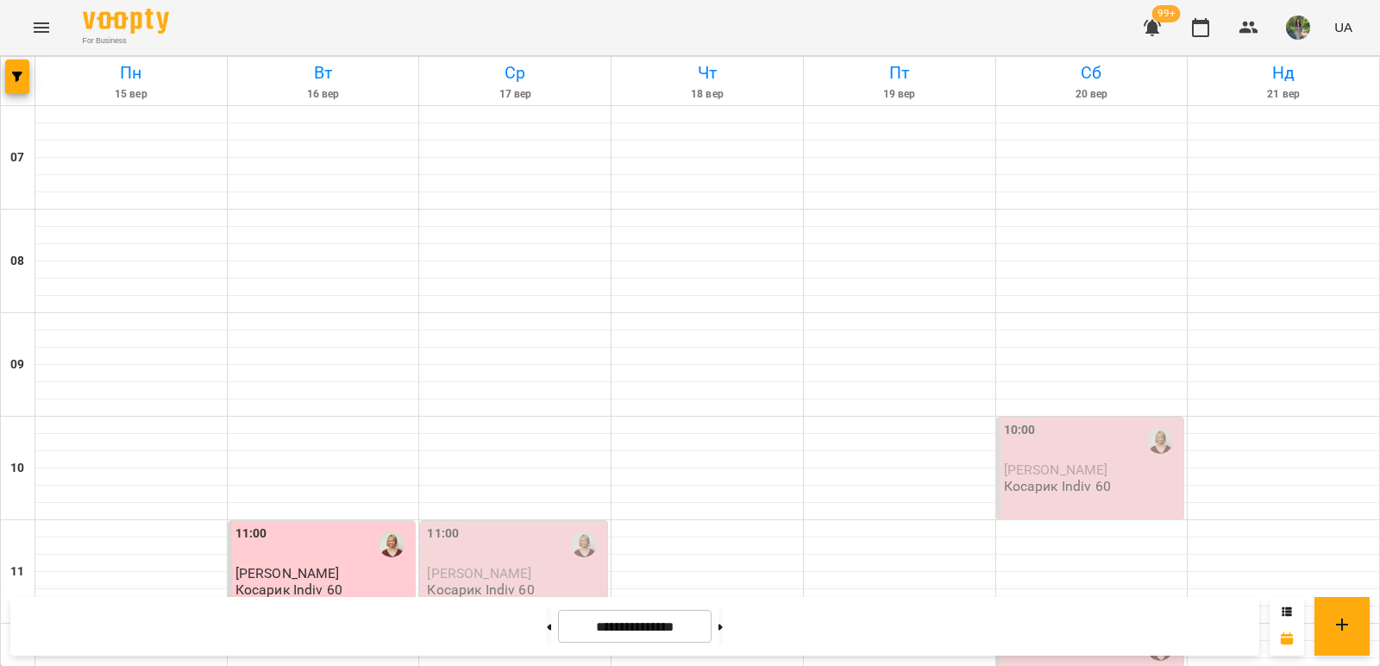
scroll to position [86, 0]
click at [1144, 296] on div at bounding box center [1091, 304] width 191 height 17
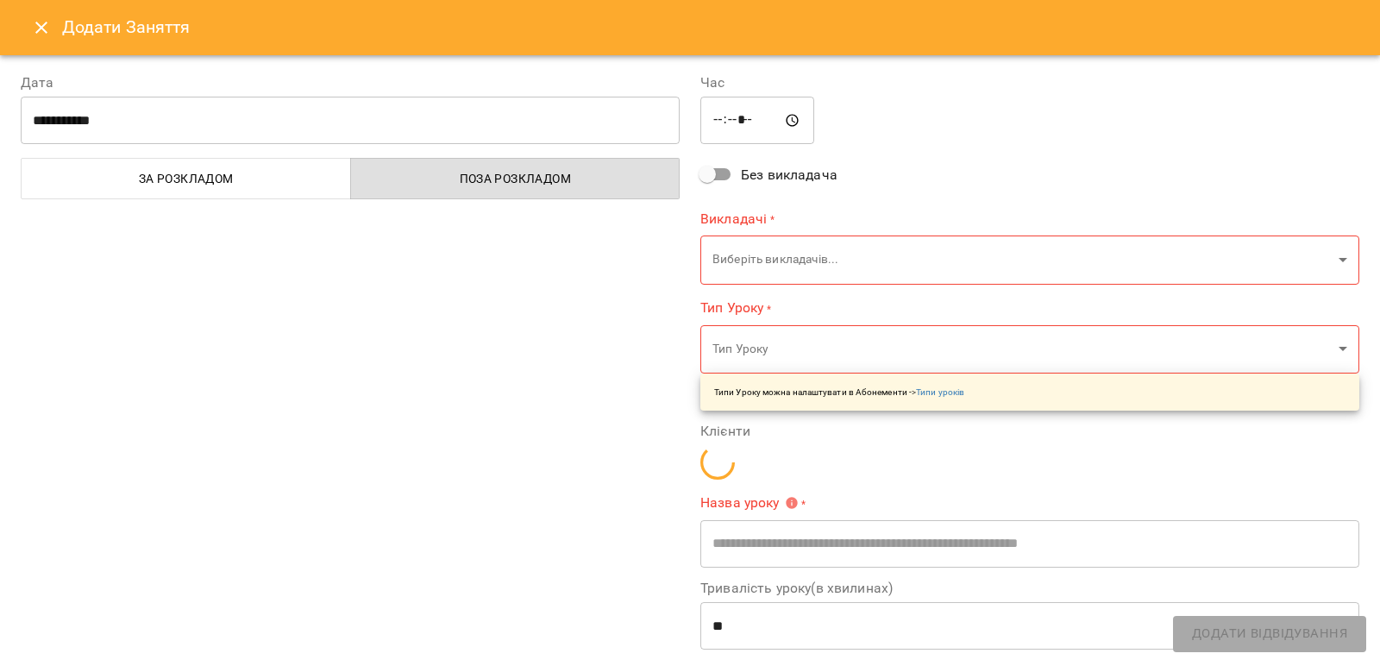
type input "**********"
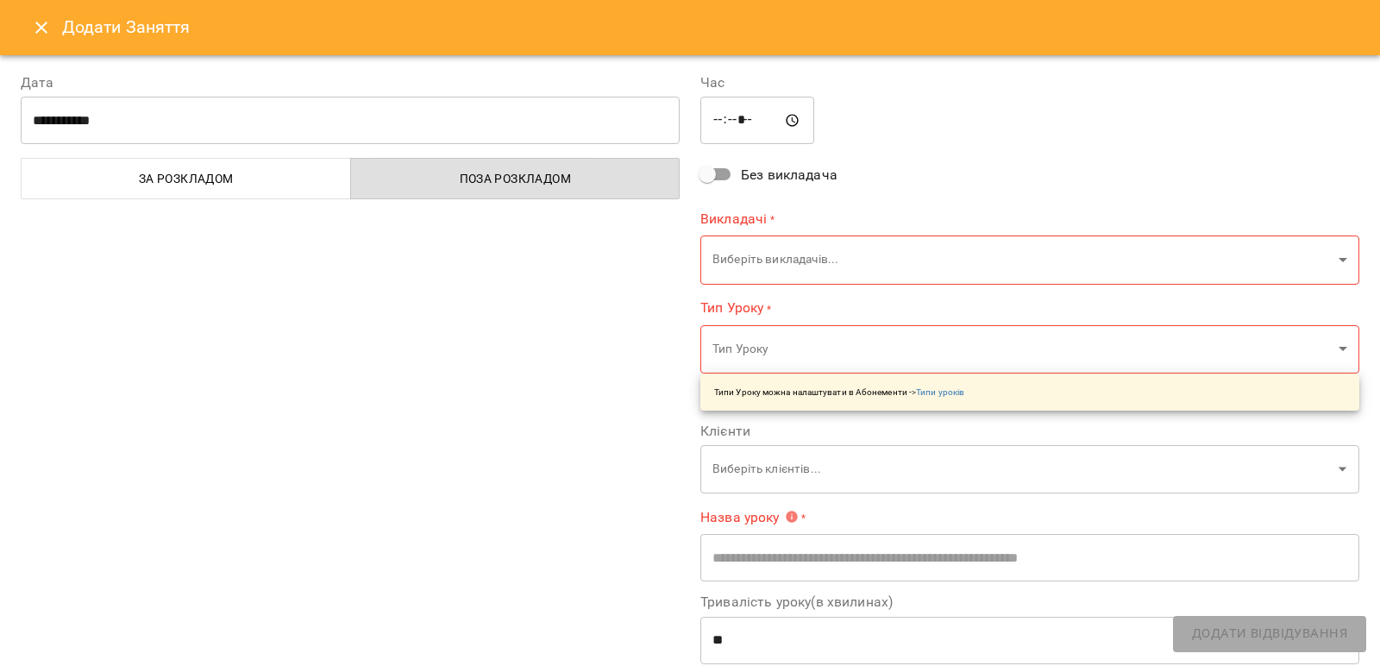
click at [33, 27] on icon "Close" at bounding box center [41, 27] width 21 height 21
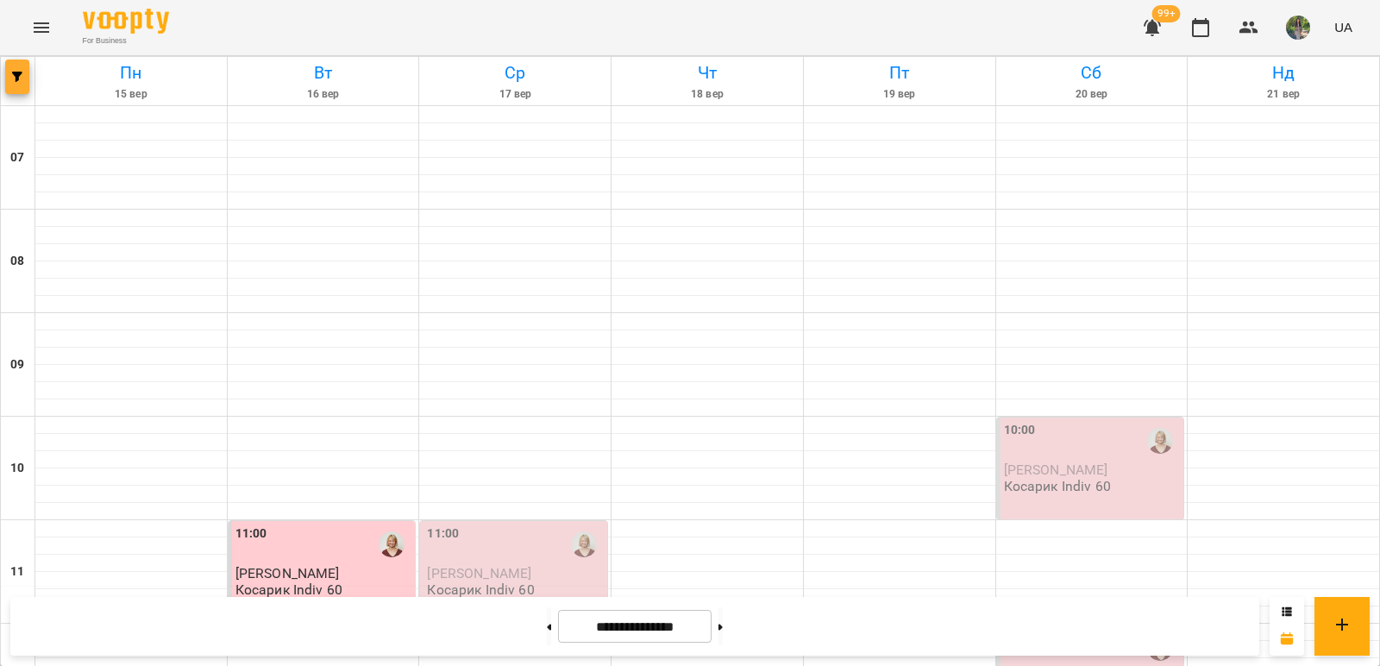
click at [9, 76] on span "button" at bounding box center [17, 77] width 24 height 10
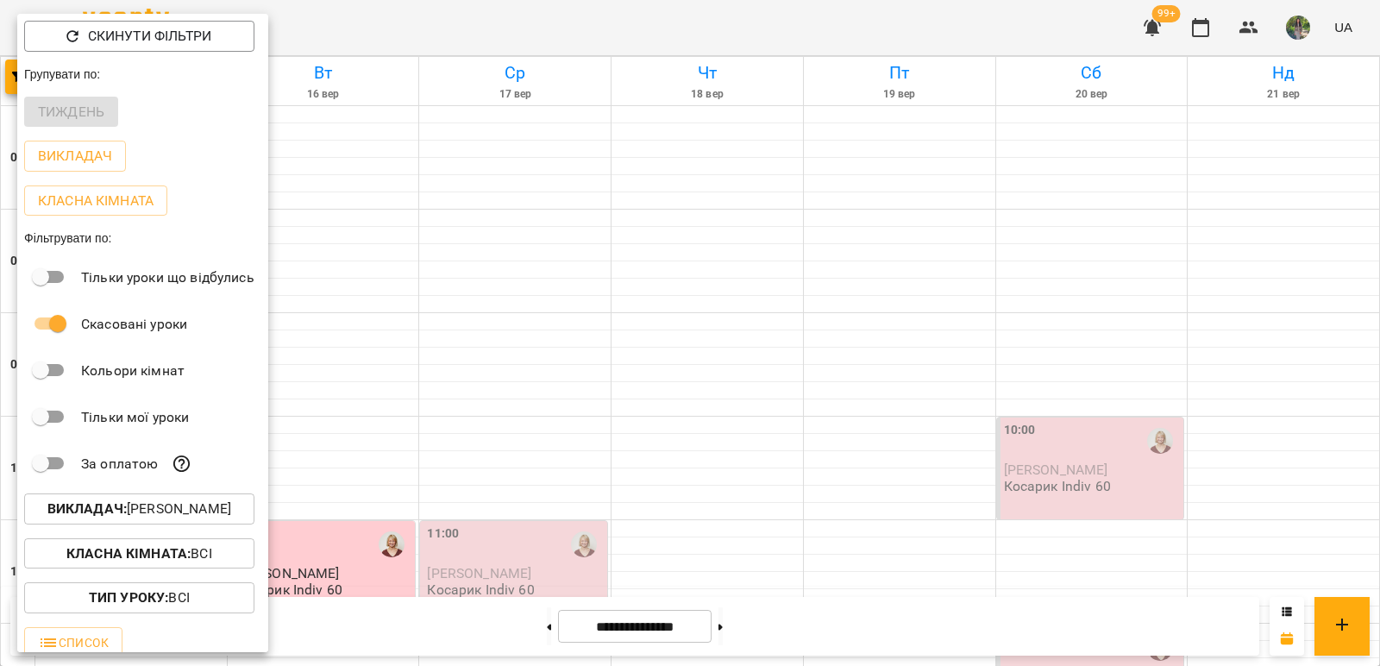
click at [228, 516] on p "Викладач : Косарик Анастасія" at bounding box center [139, 508] width 184 height 21
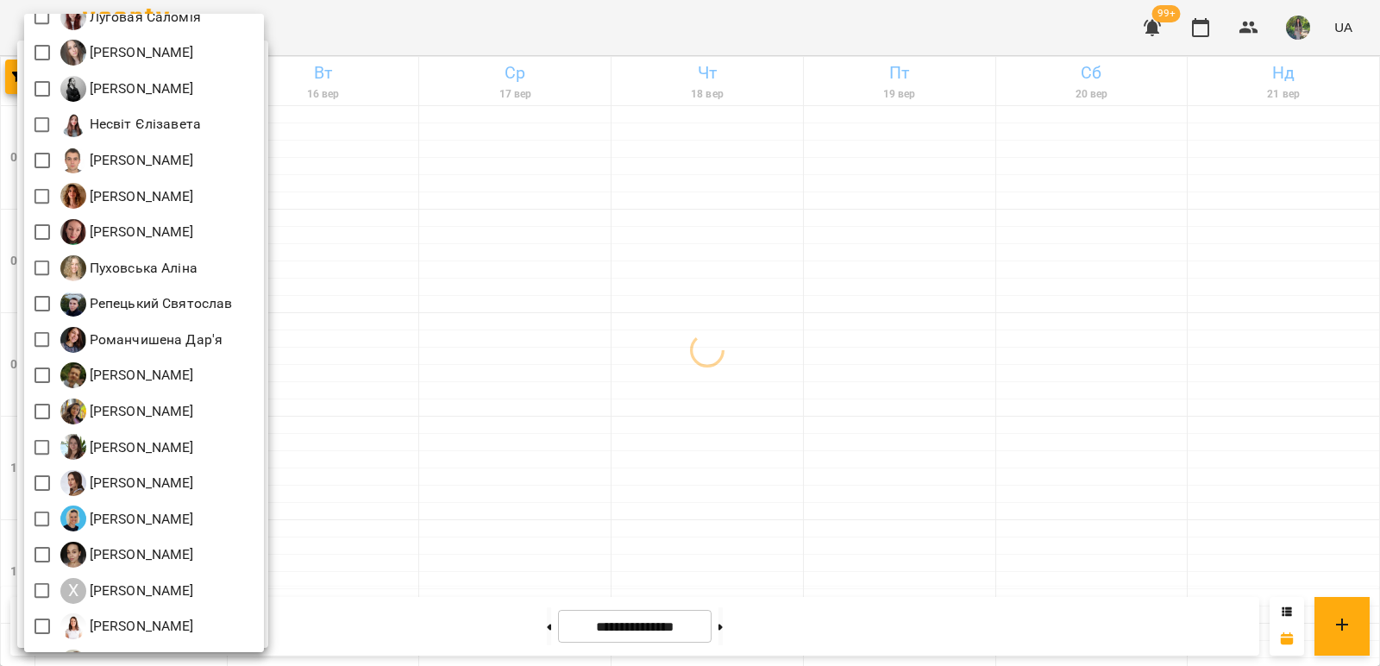
scroll to position [845, 0]
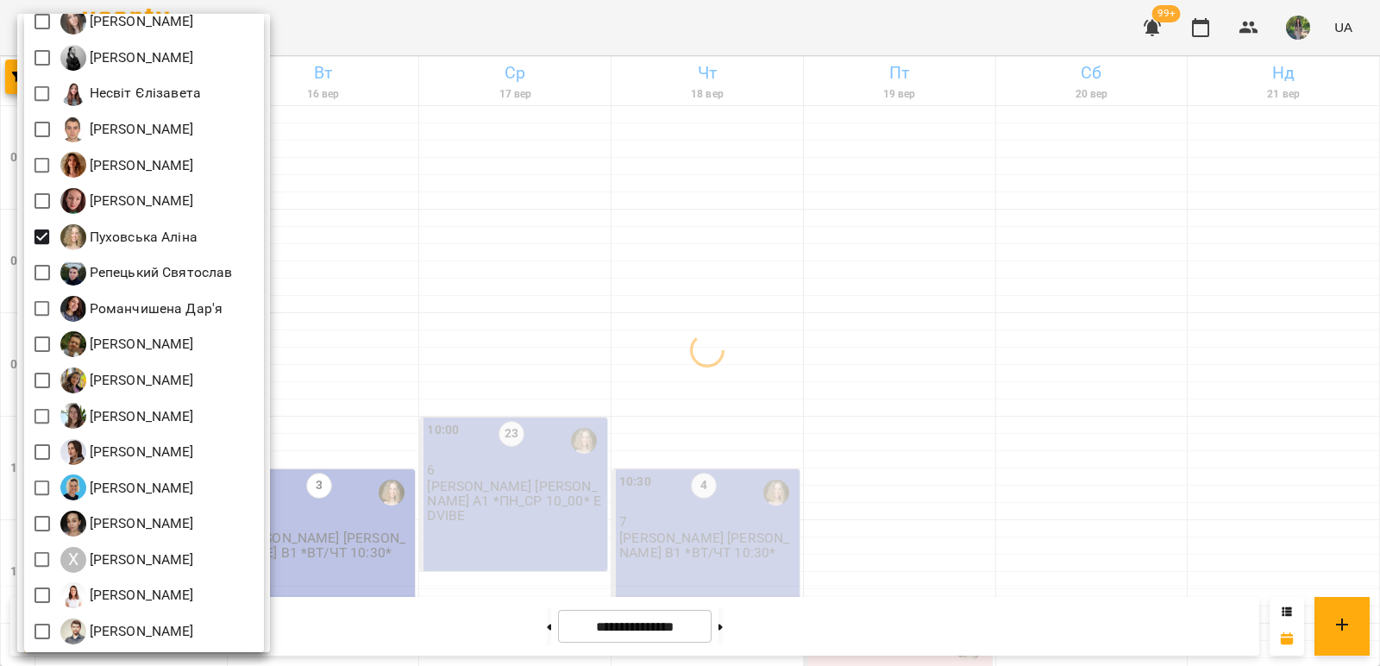
click at [399, 315] on div at bounding box center [690, 333] width 1380 height 666
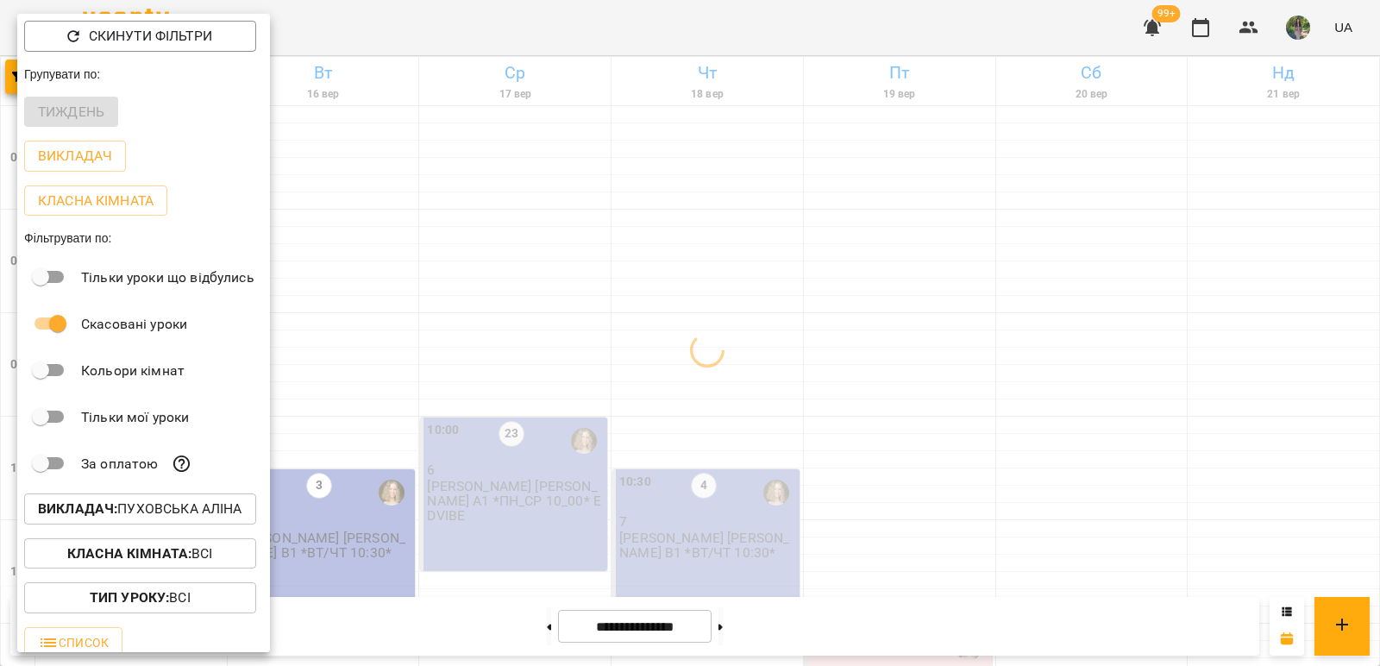
click at [429, 324] on div at bounding box center [690, 333] width 1380 height 666
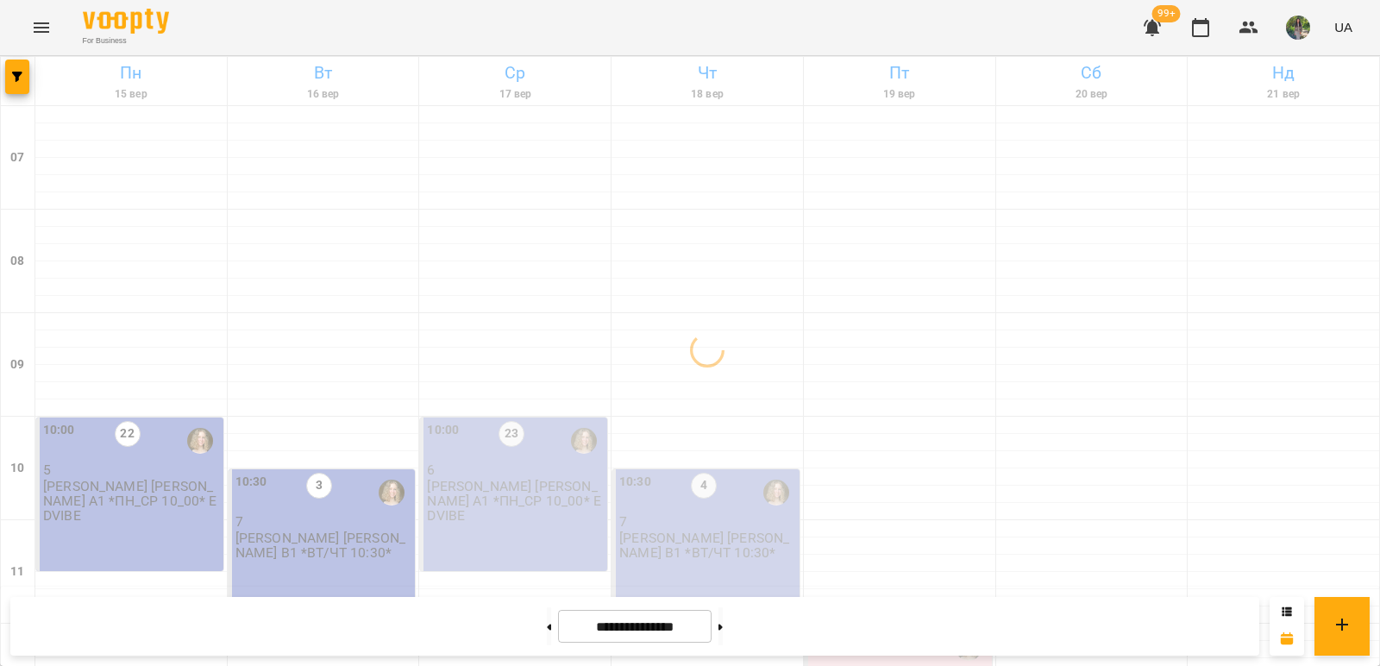
scroll to position [517, 0]
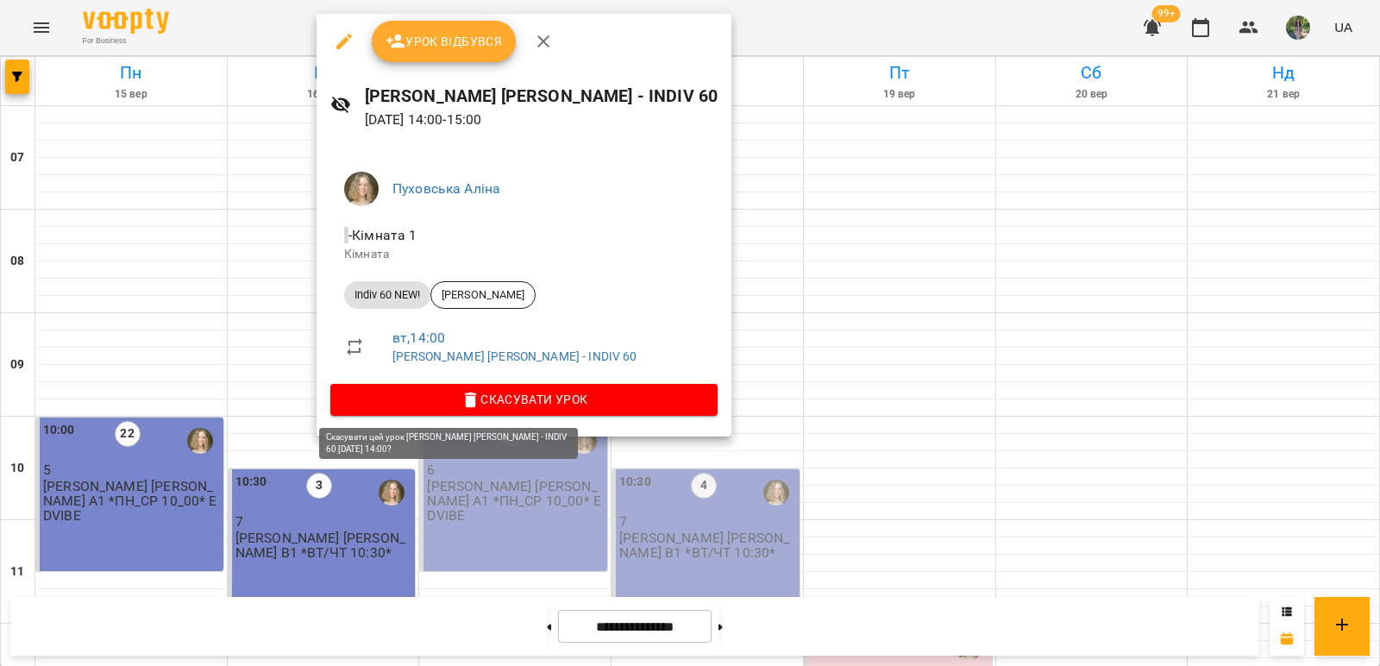
click at [466, 401] on span "Скасувати Урок" at bounding box center [524, 399] width 360 height 21
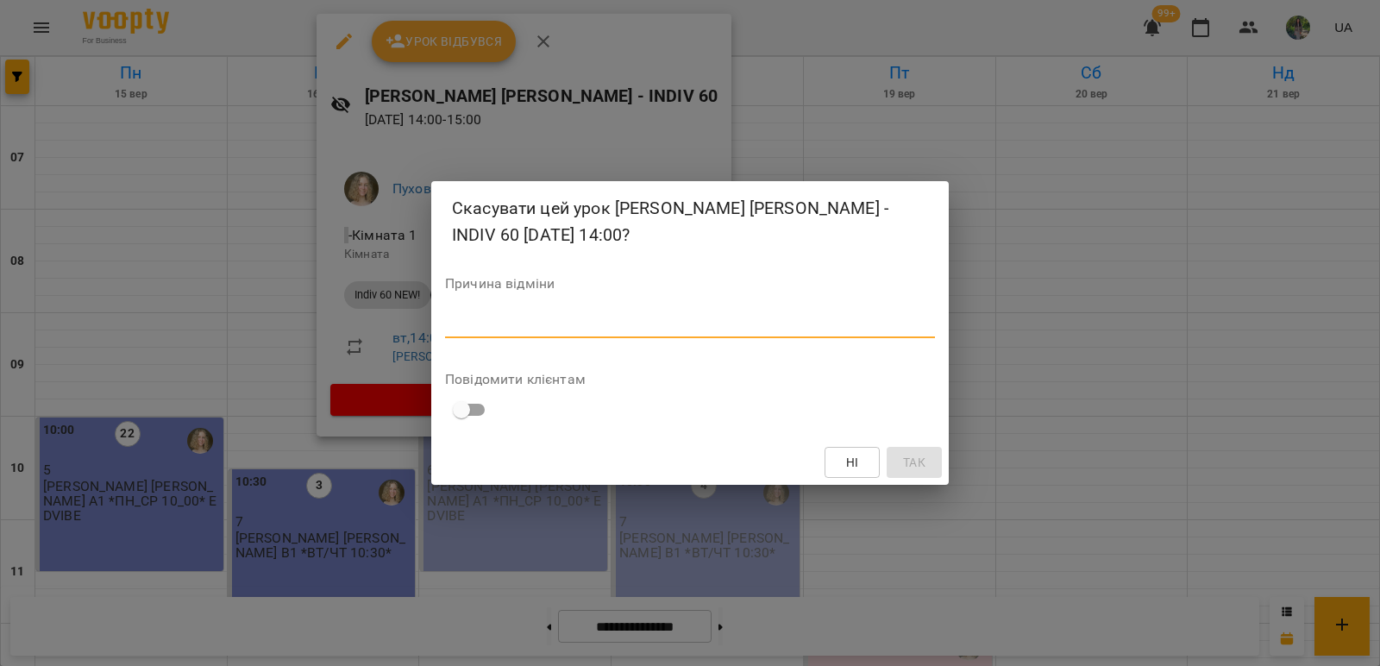
click at [511, 316] on textarea at bounding box center [690, 324] width 490 height 16
type textarea "*******"
click at [919, 465] on span "Так" at bounding box center [914, 462] width 22 height 21
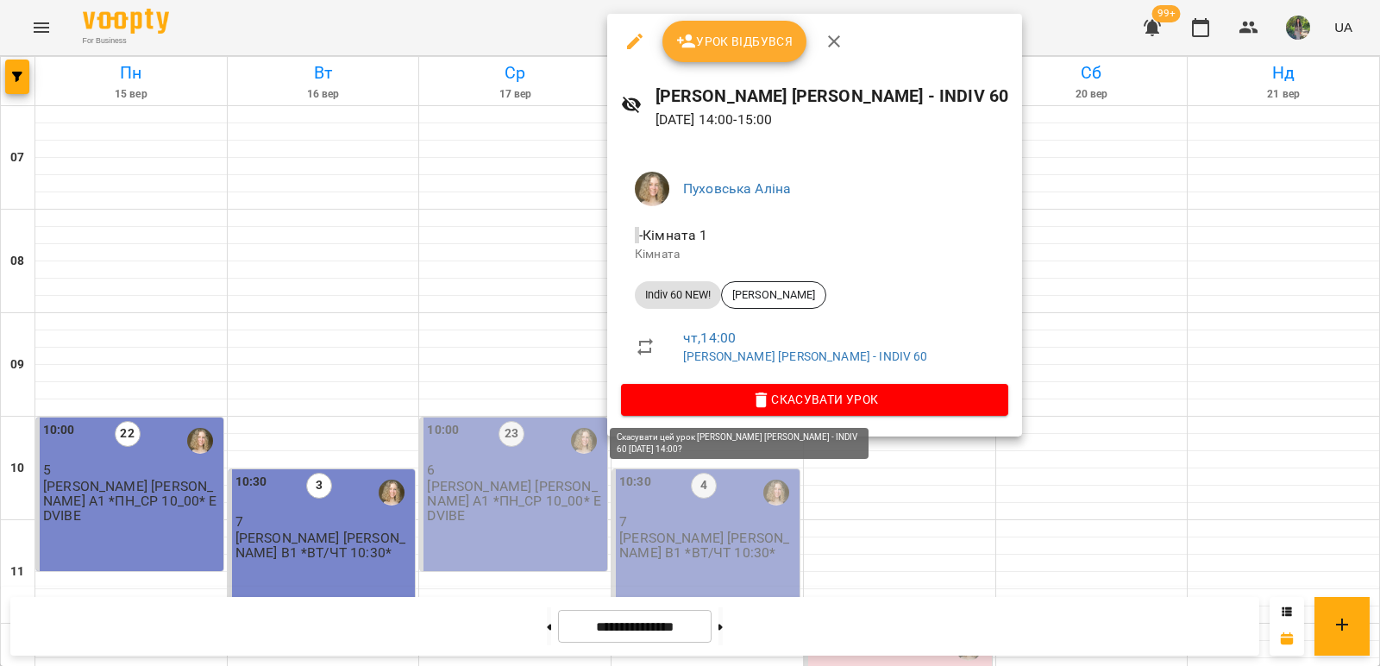
click at [710, 399] on span "Скасувати Урок" at bounding box center [815, 399] width 360 height 21
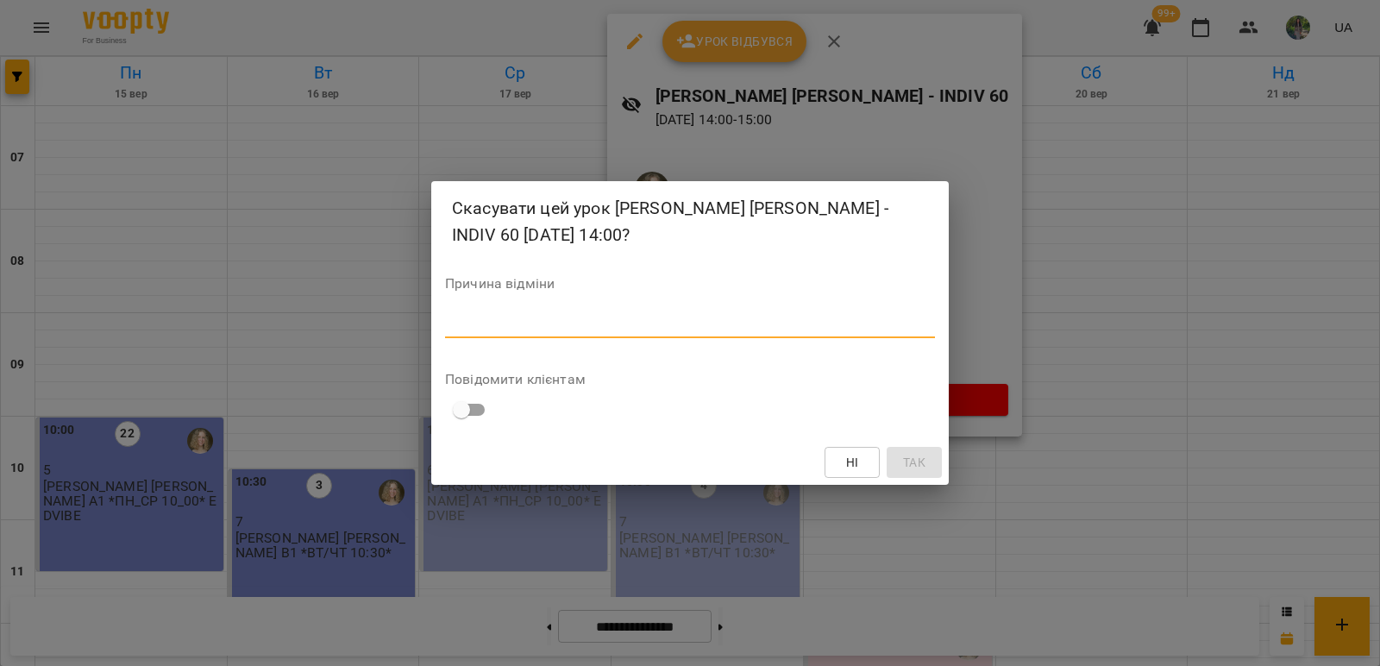
click at [687, 329] on textarea at bounding box center [690, 324] width 490 height 16
type textarea "*******"
click at [926, 468] on span "Так" at bounding box center [914, 462] width 28 height 21
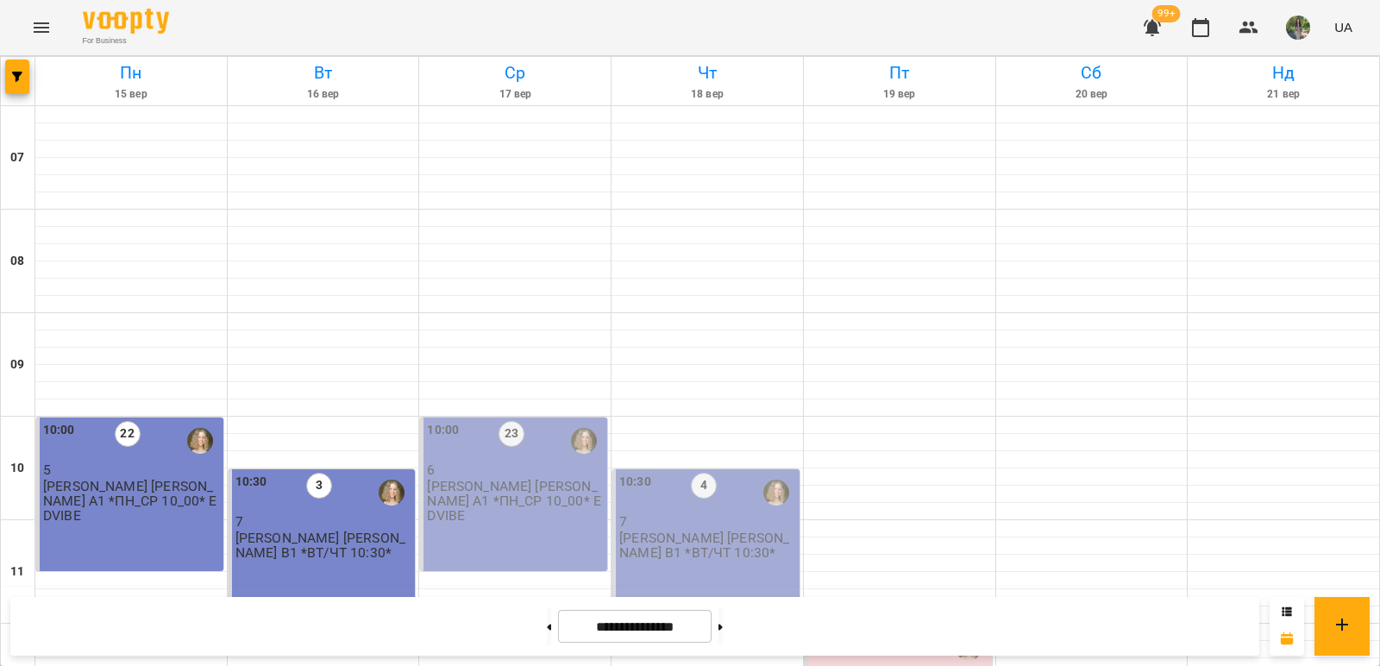
scroll to position [172, 0]
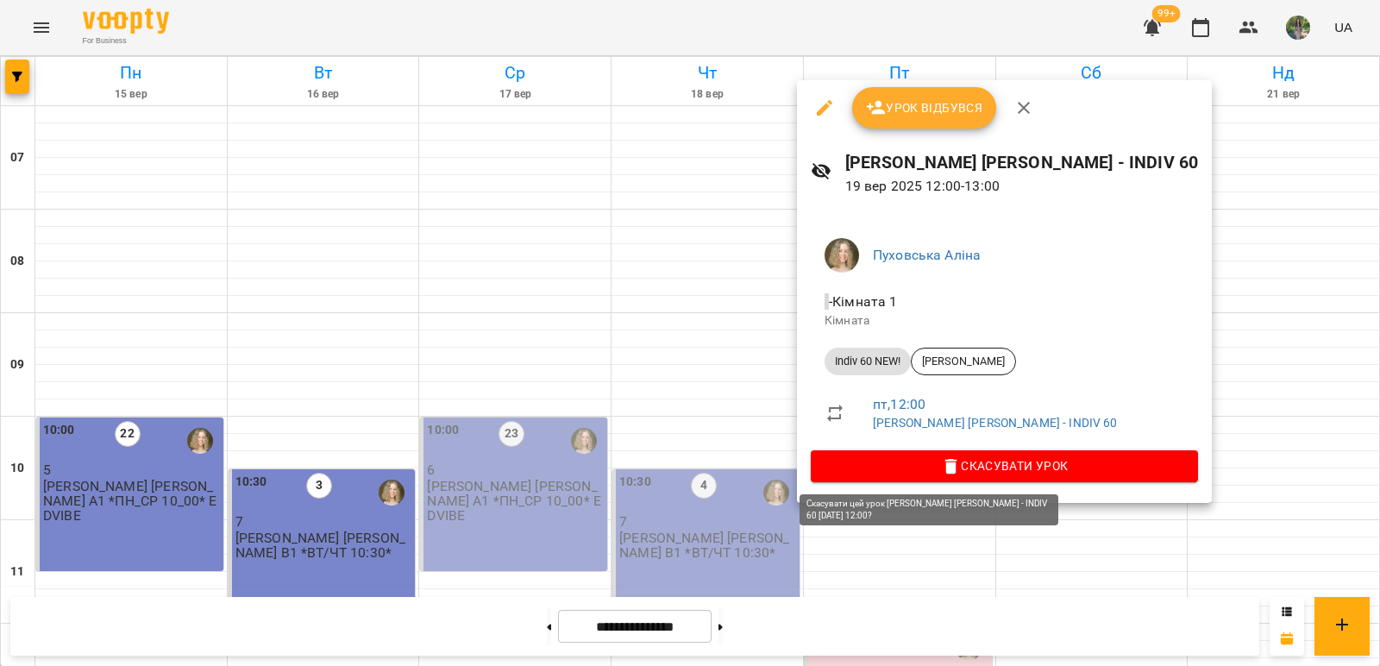
click at [917, 472] on span "Скасувати Урок" at bounding box center [1004, 465] width 360 height 21
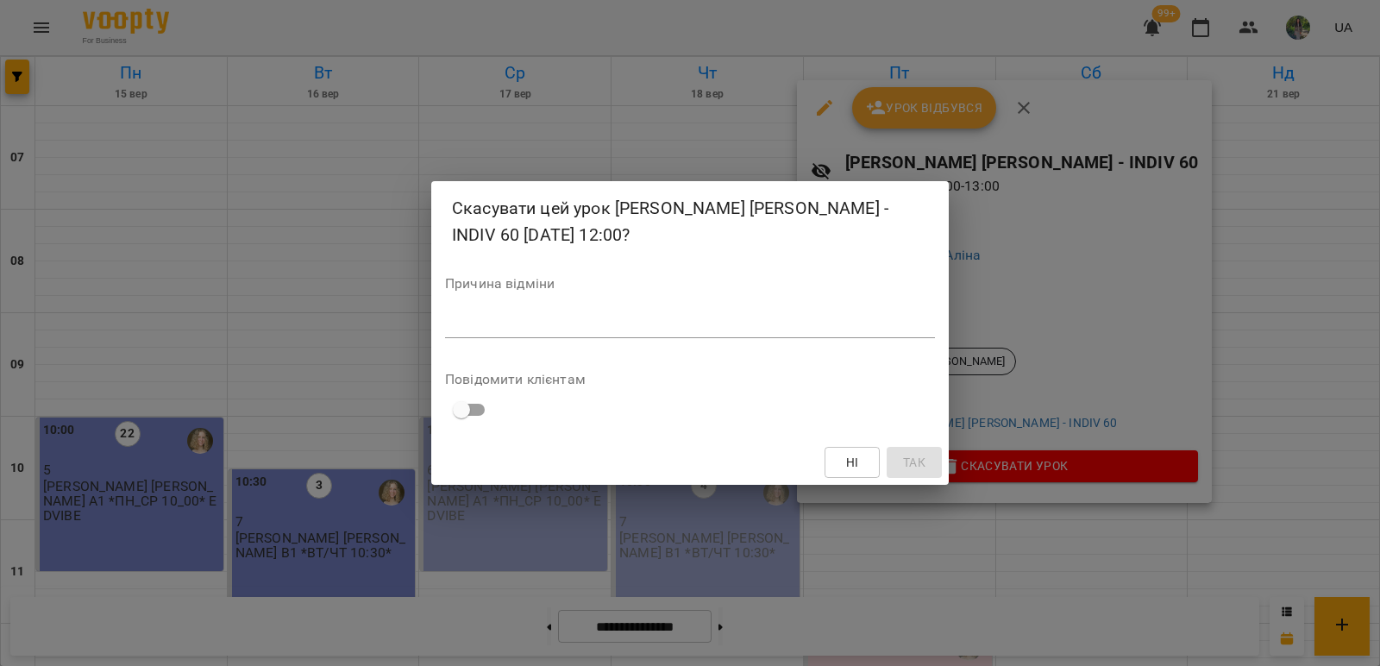
click at [810, 324] on textarea at bounding box center [690, 324] width 490 height 16
type textarea "*******"
click at [917, 454] on span "Так" at bounding box center [914, 462] width 22 height 21
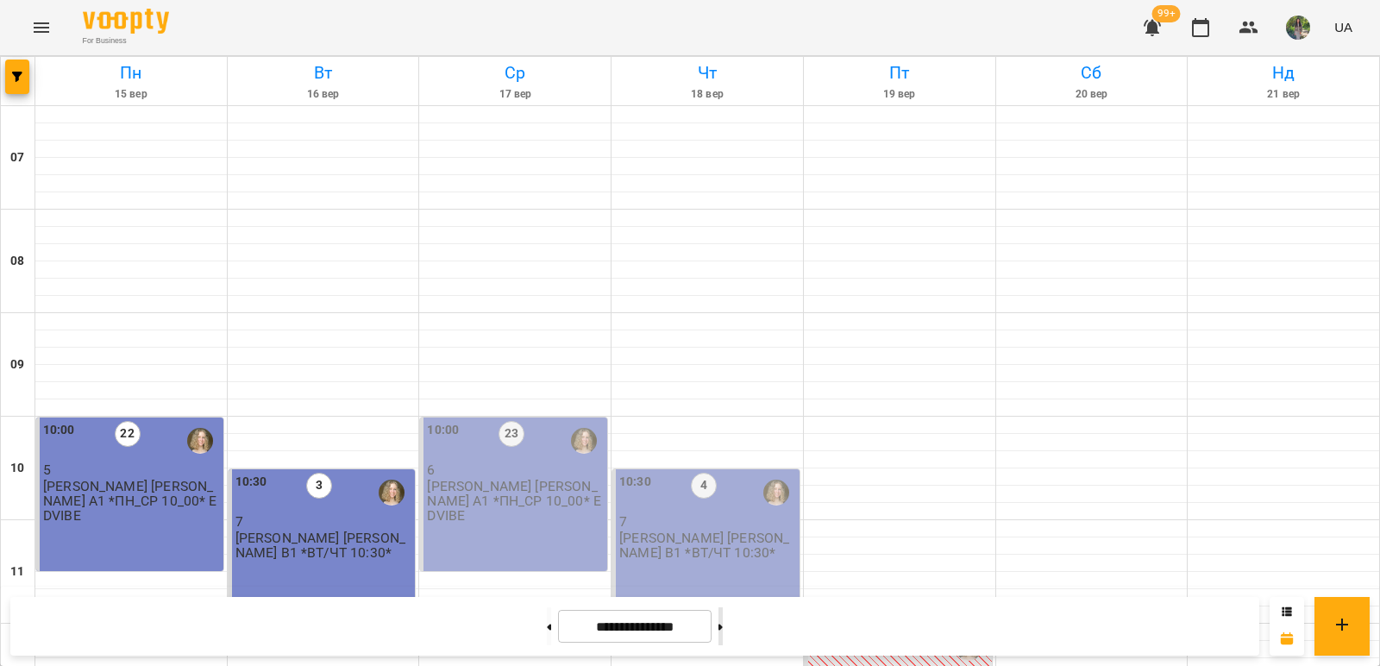
click at [723, 635] on button at bounding box center [720, 626] width 4 height 38
type input "**********"
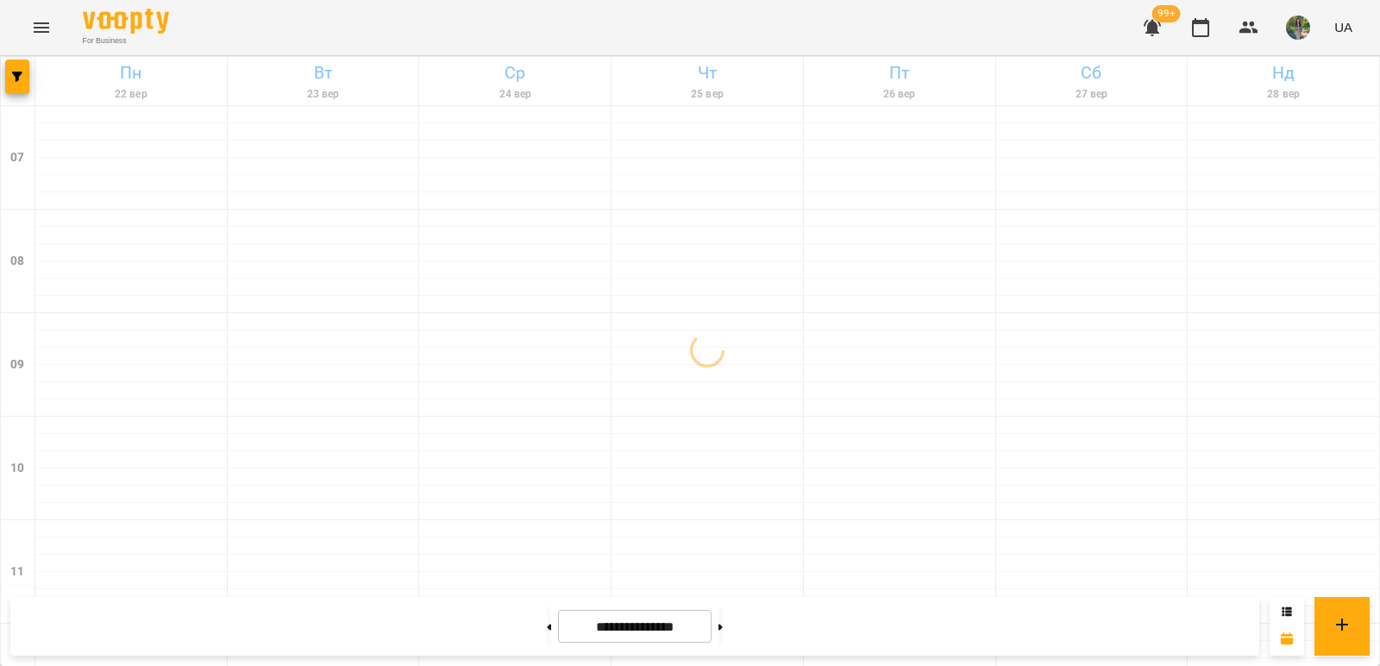
scroll to position [604, 0]
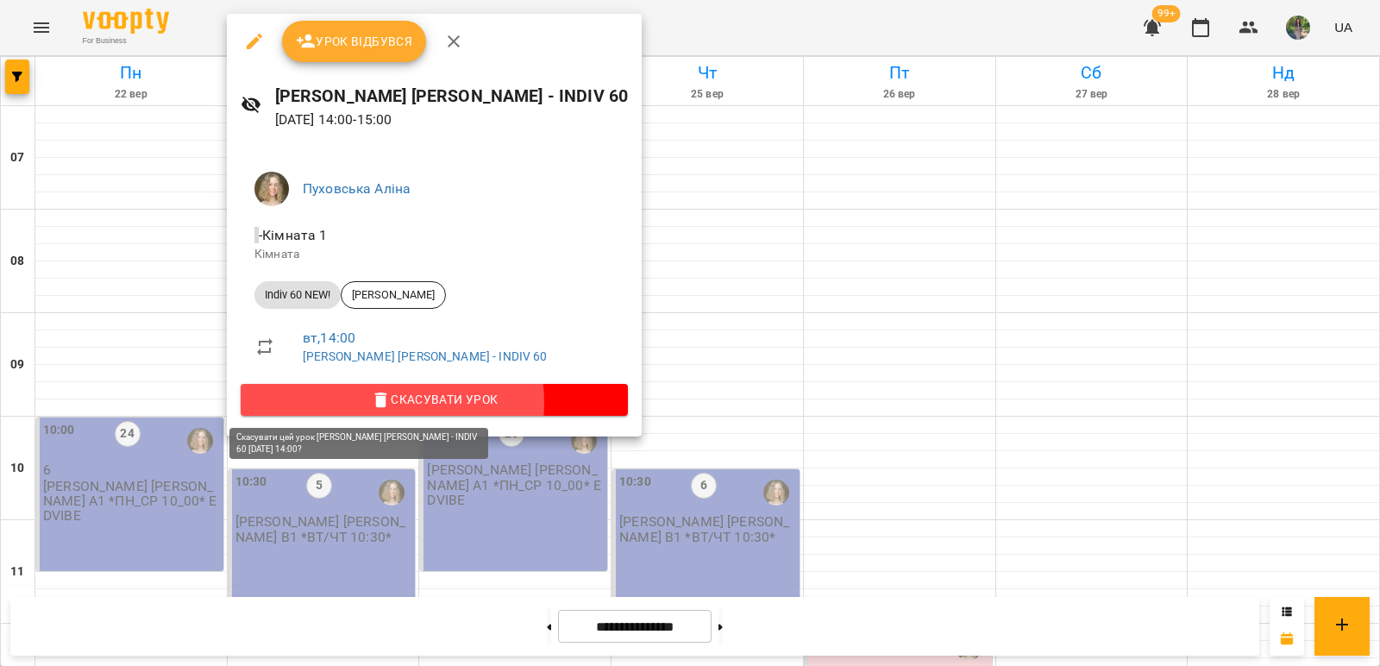
click at [391, 402] on span "Скасувати Урок" at bounding box center [434, 399] width 360 height 21
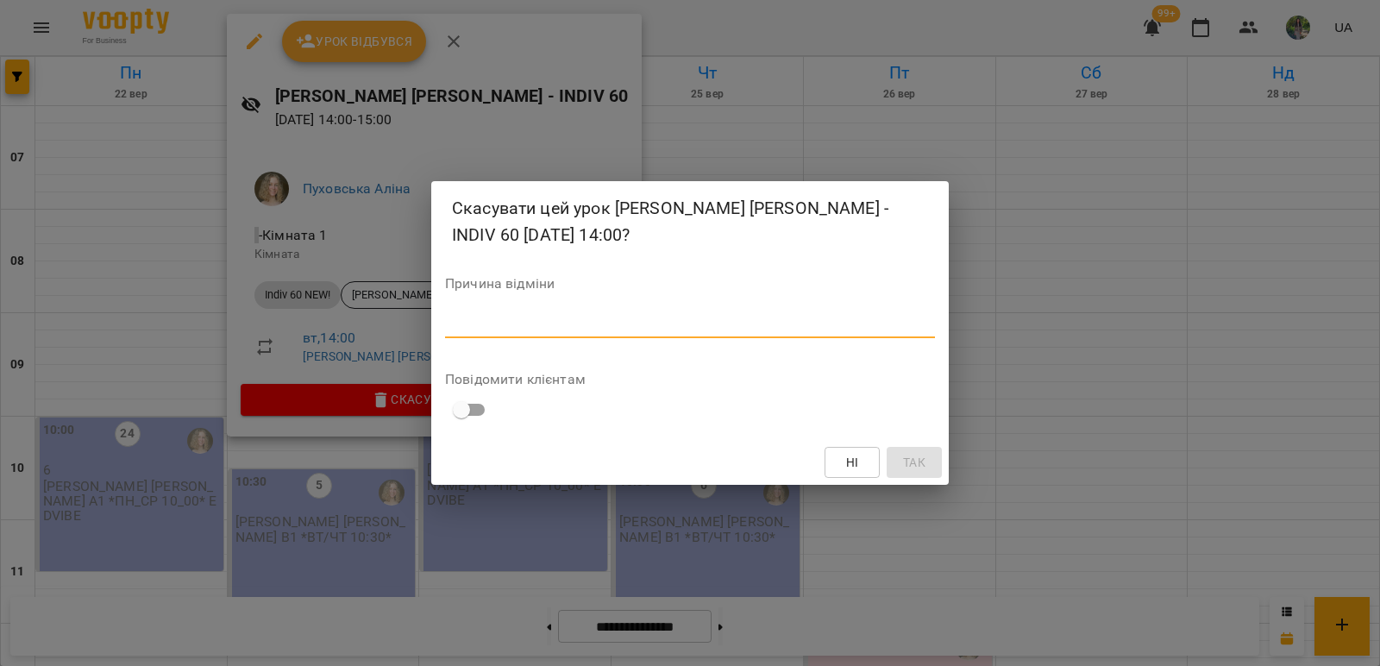
click at [493, 330] on textarea at bounding box center [690, 324] width 490 height 16
type textarea "*******"
click at [916, 458] on span "Так" at bounding box center [914, 462] width 22 height 21
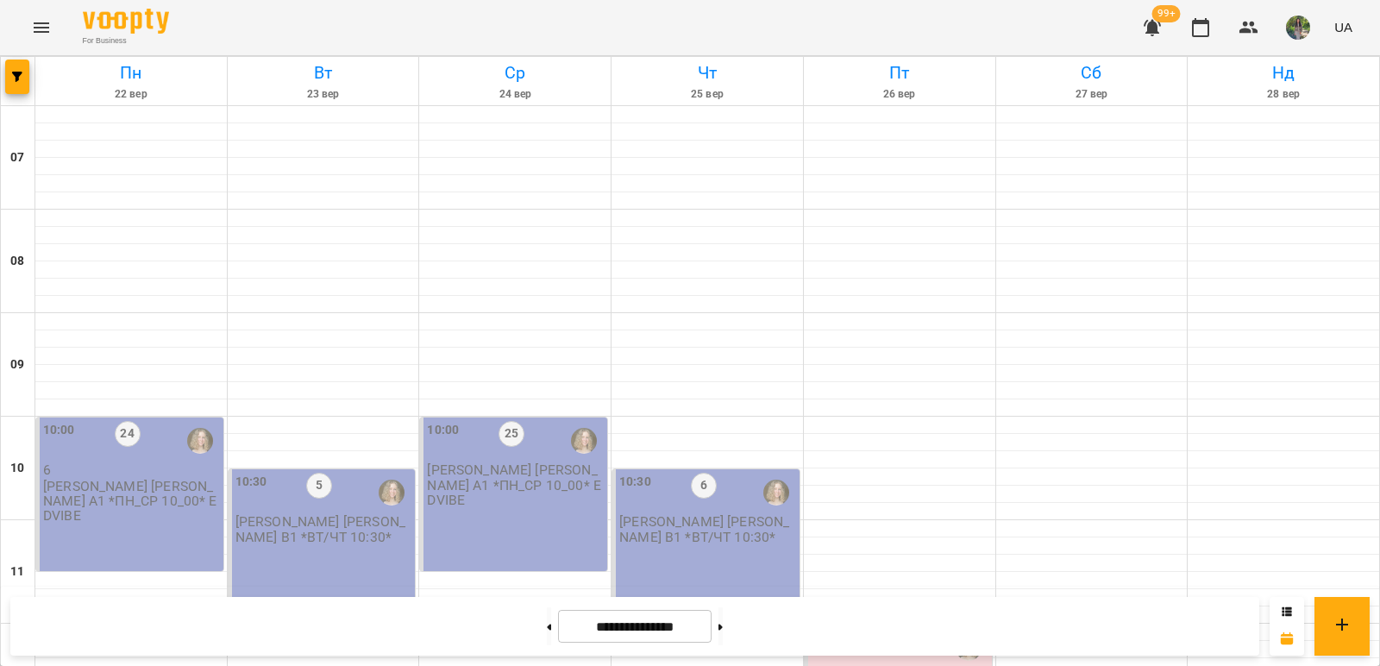
scroll to position [345, 0]
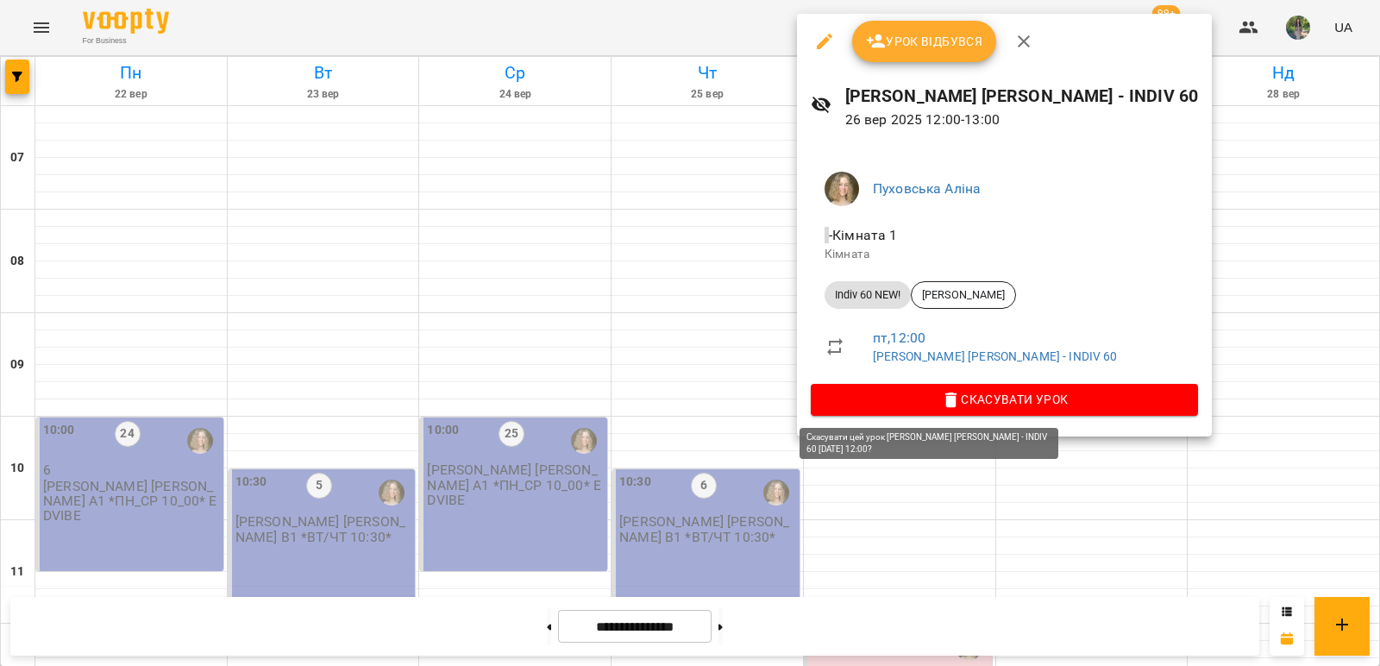
click at [906, 402] on span "Скасувати Урок" at bounding box center [1004, 399] width 360 height 21
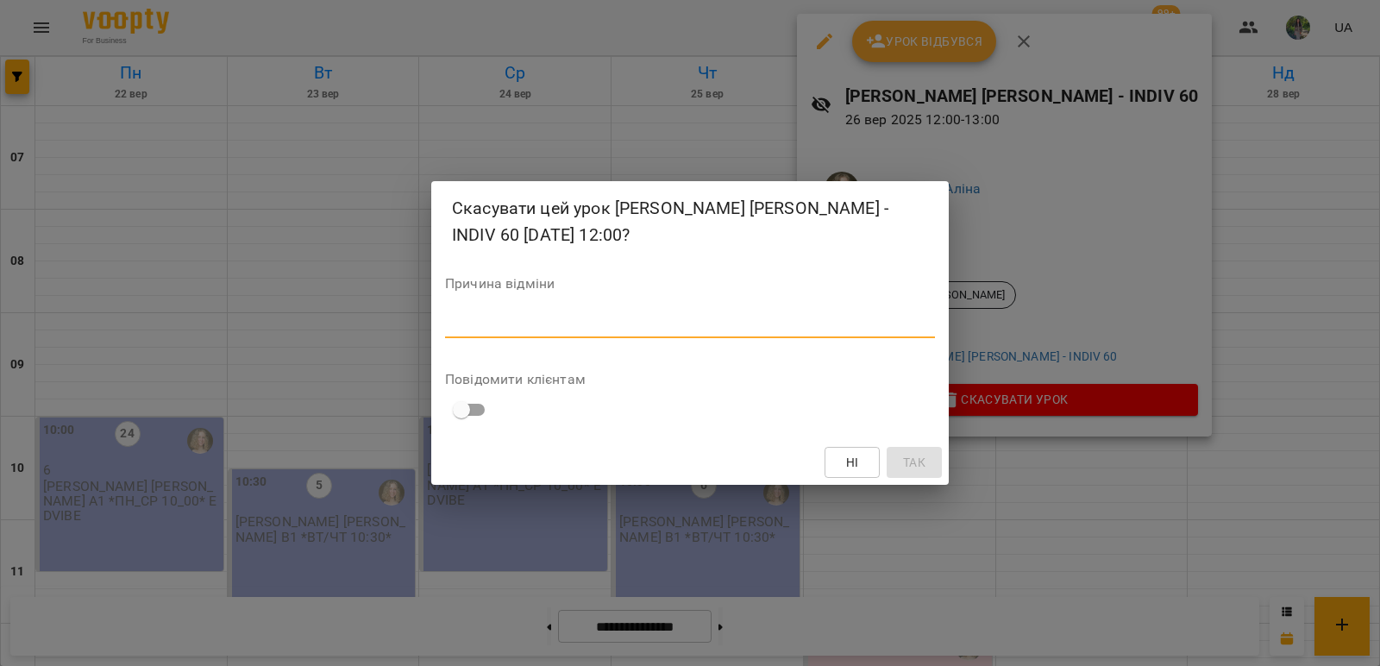
click at [850, 325] on textarea at bounding box center [690, 324] width 490 height 16
type textarea "*******"
click at [919, 466] on span "Так" at bounding box center [914, 462] width 22 height 21
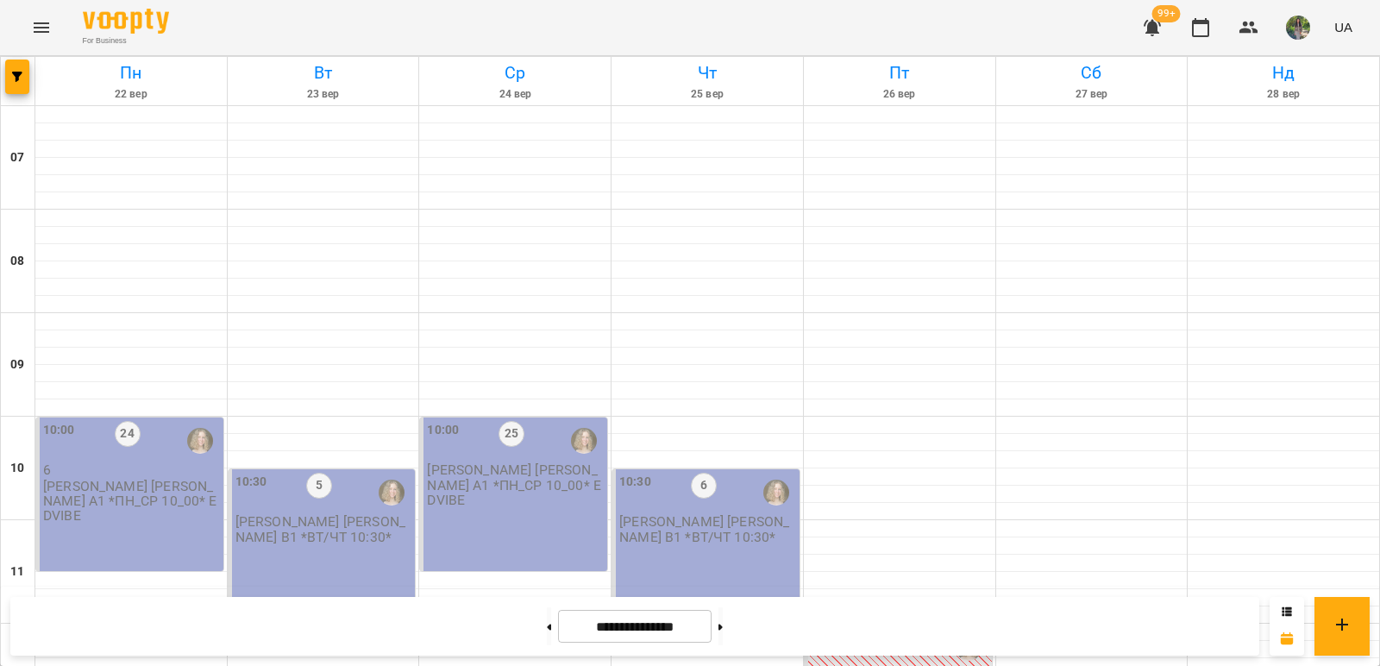
scroll to position [517, 0]
click at [723, 633] on button at bounding box center [720, 626] width 4 height 38
click at [547, 626] on button at bounding box center [549, 626] width 4 height 38
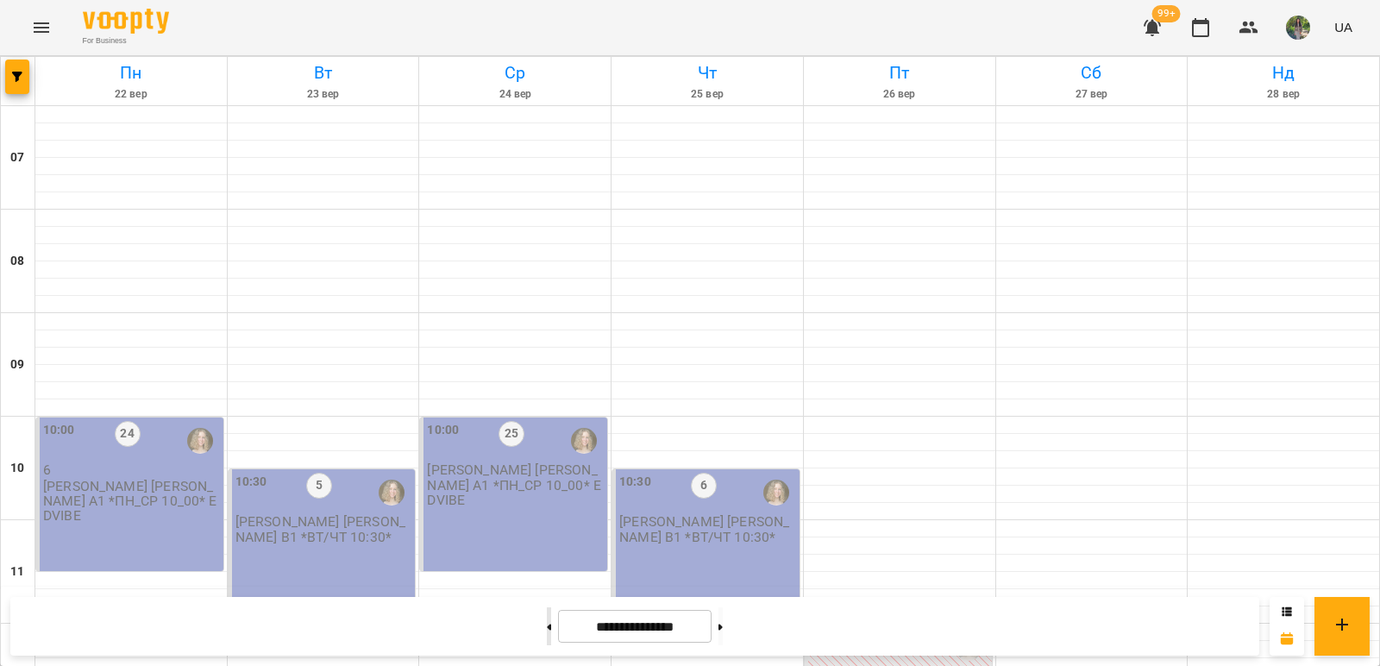
click at [547, 620] on button at bounding box center [549, 626] width 4 height 38
type input "**********"
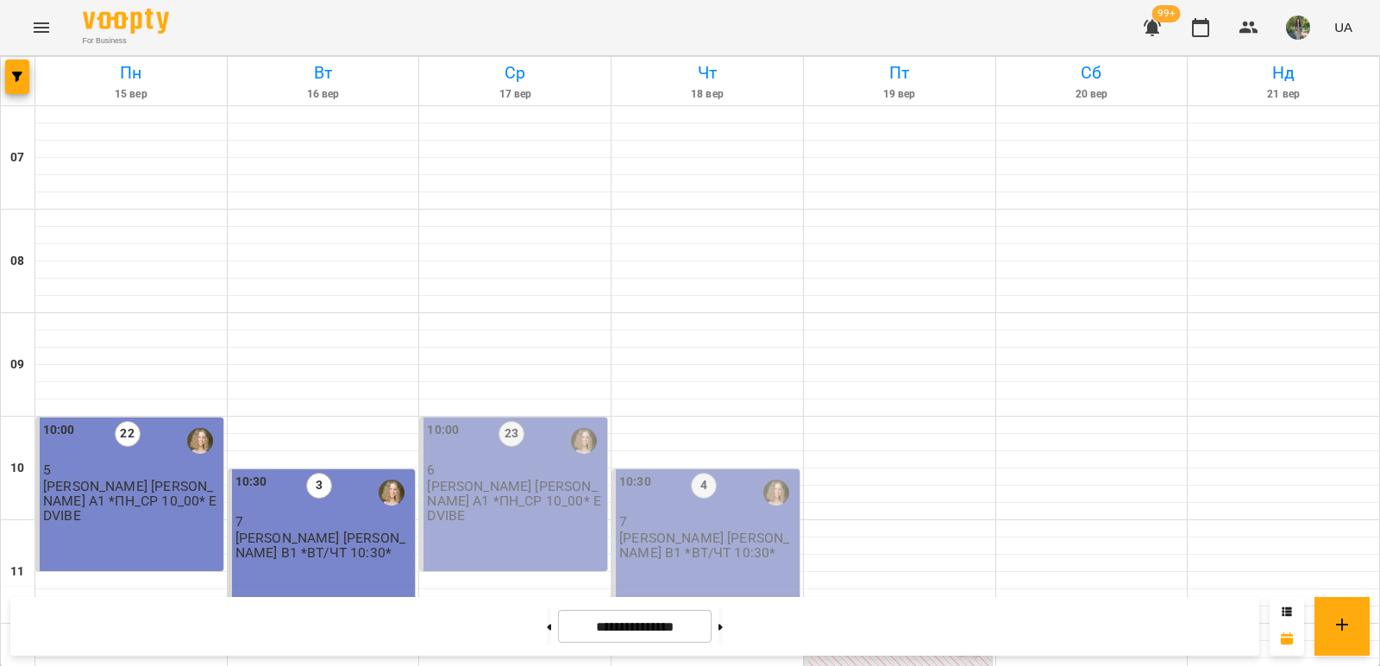
scroll to position [86, 0]
click at [1285, 610] on icon at bounding box center [1286, 611] width 10 height 10
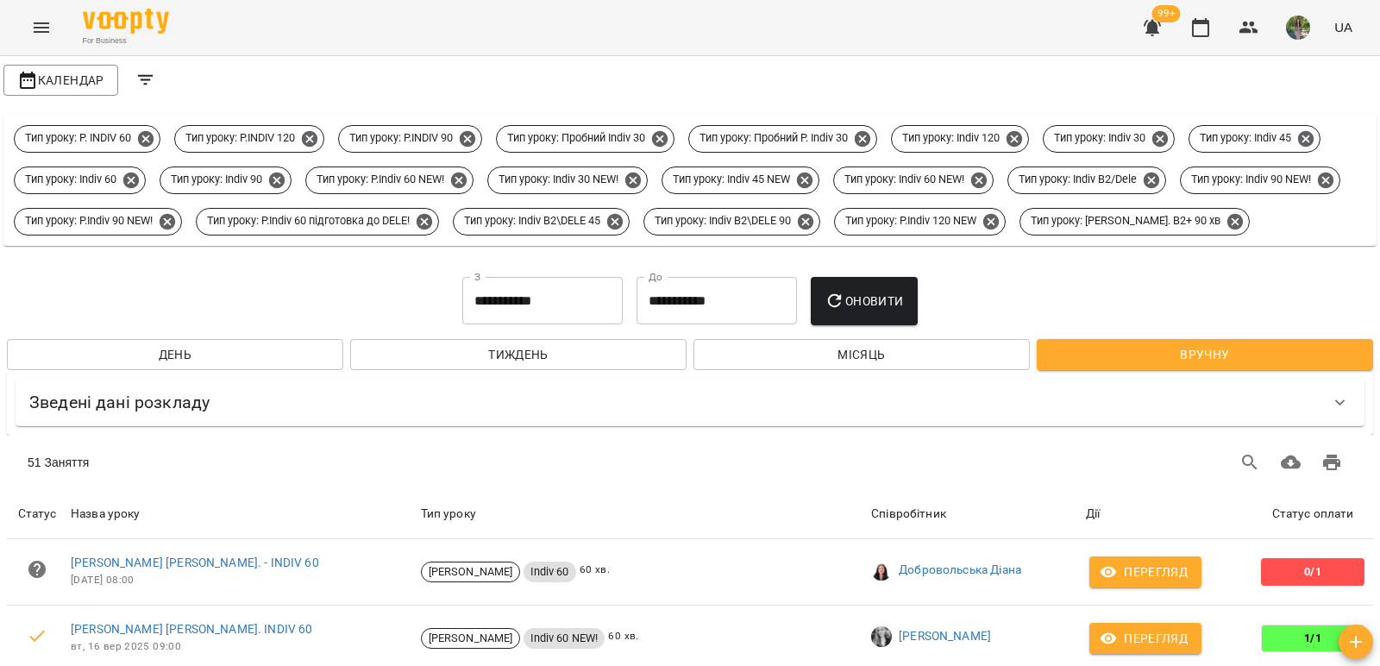
click at [566, 307] on div "**********" at bounding box center [689, 317] width 1373 height 114
click at [579, 325] on input "**********" at bounding box center [542, 301] width 160 height 48
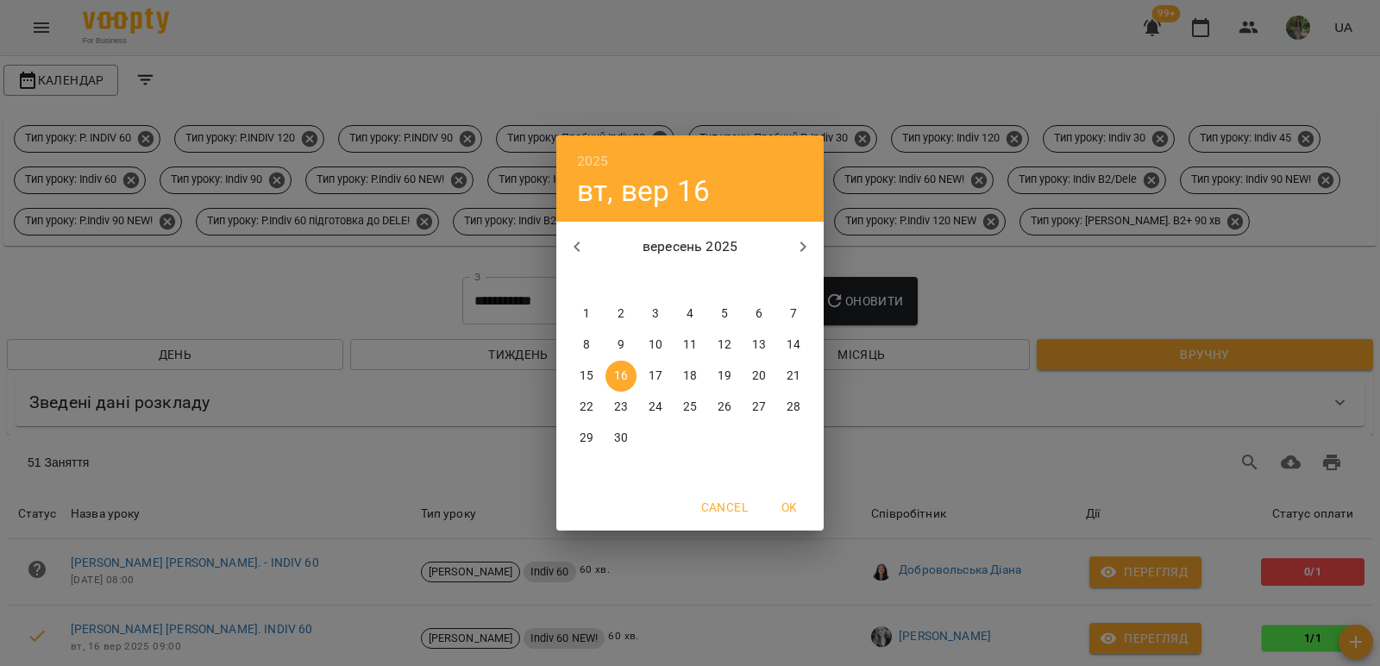
click at [648, 372] on p "17" at bounding box center [655, 375] width 14 height 17
type input "**********"
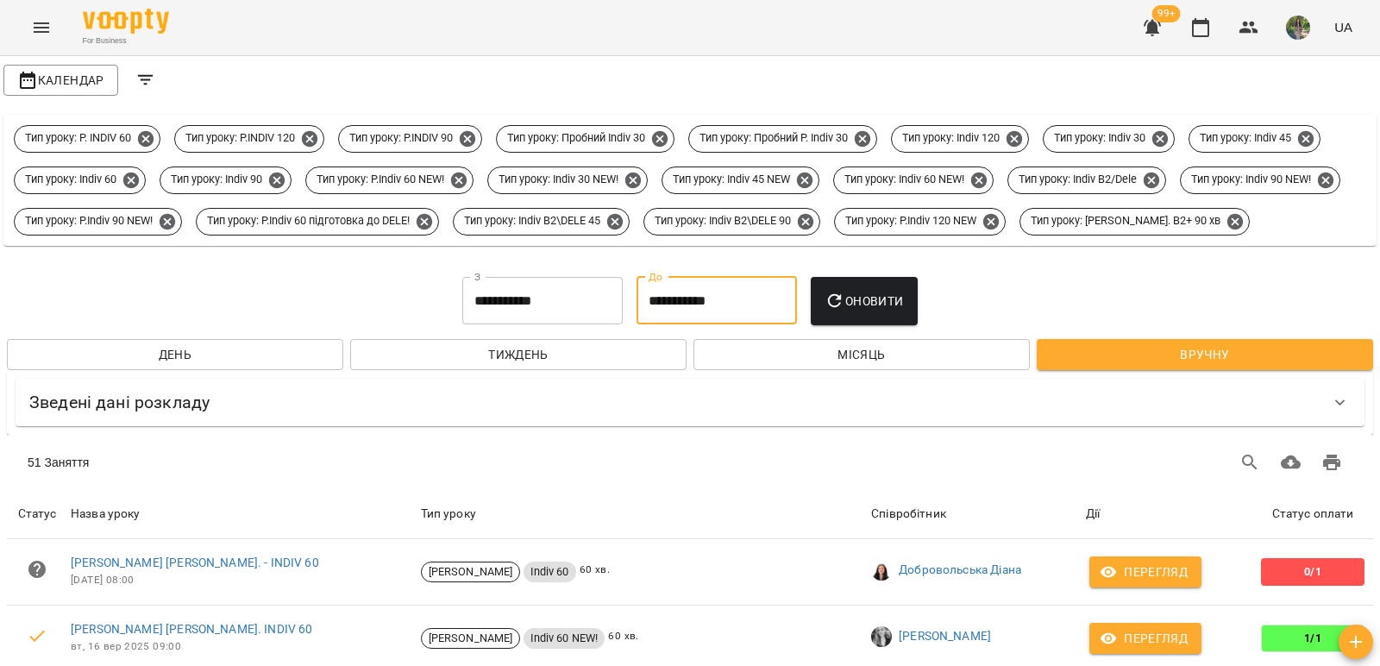
click at [654, 325] on input "**********" at bounding box center [716, 301] width 160 height 48
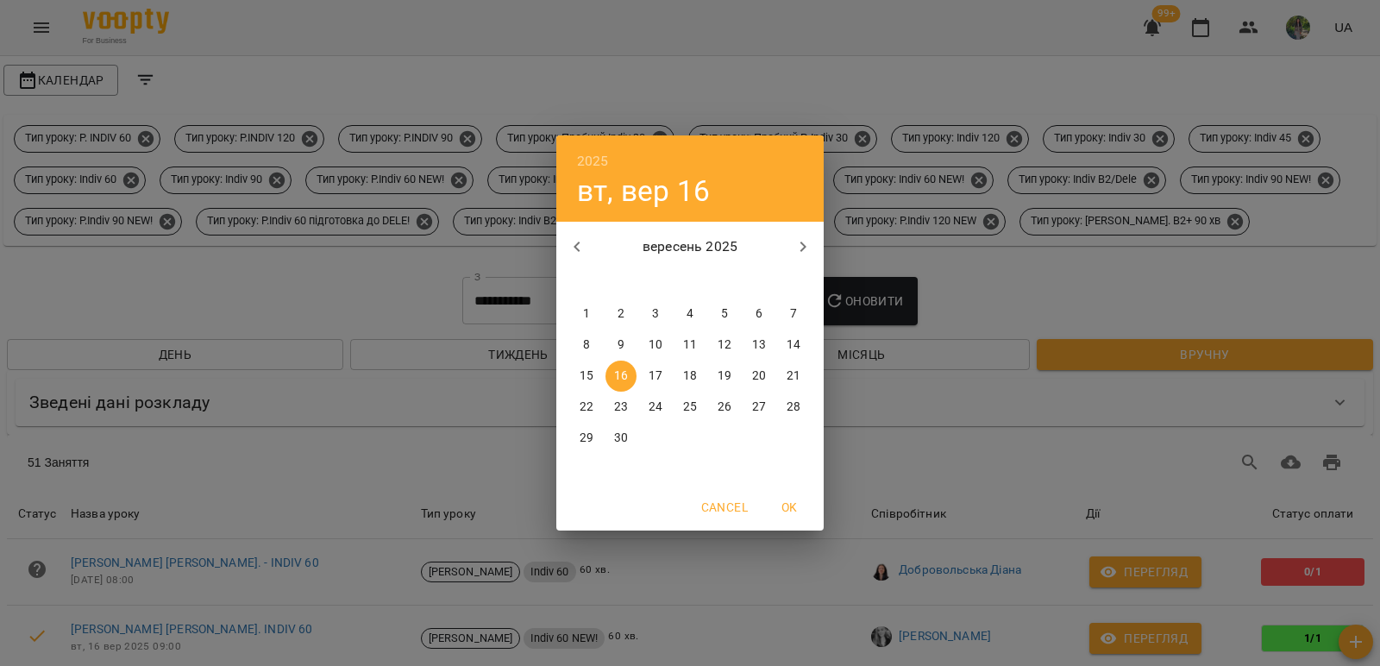
click at [655, 379] on p "17" at bounding box center [655, 375] width 14 height 17
type input "**********"
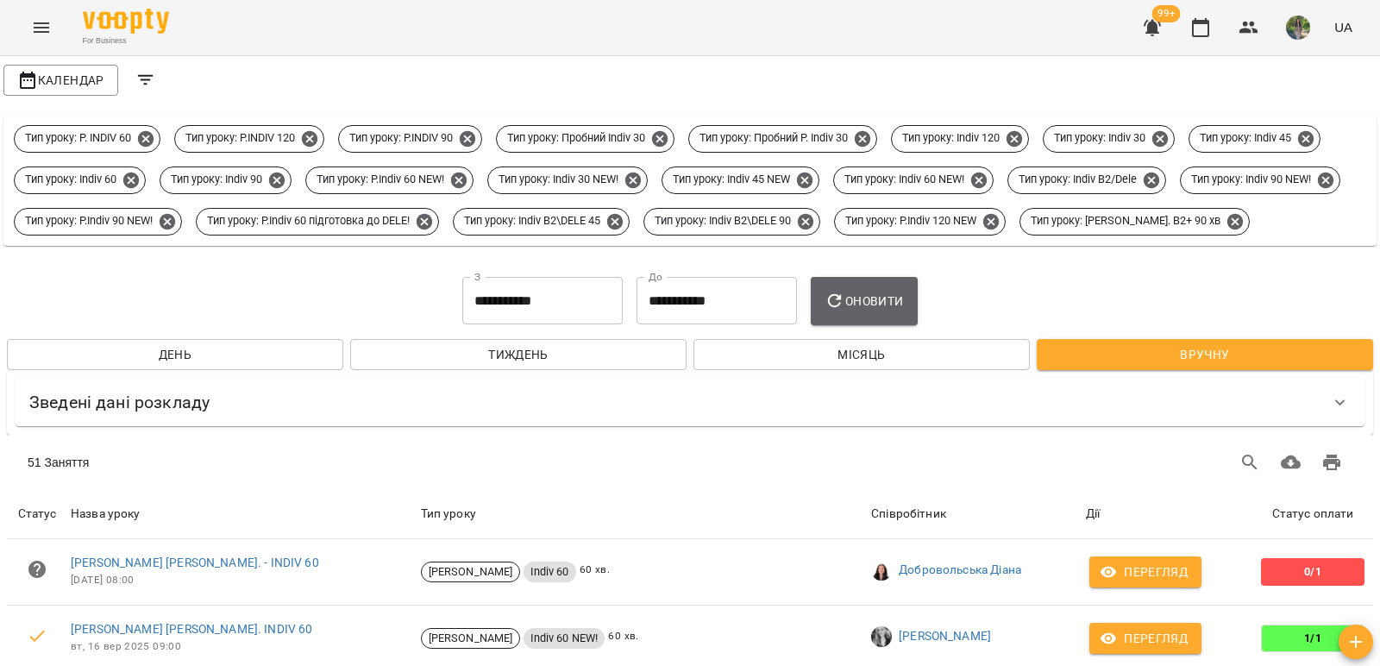
click at [857, 311] on span "Оновити" at bounding box center [863, 301] width 78 height 21
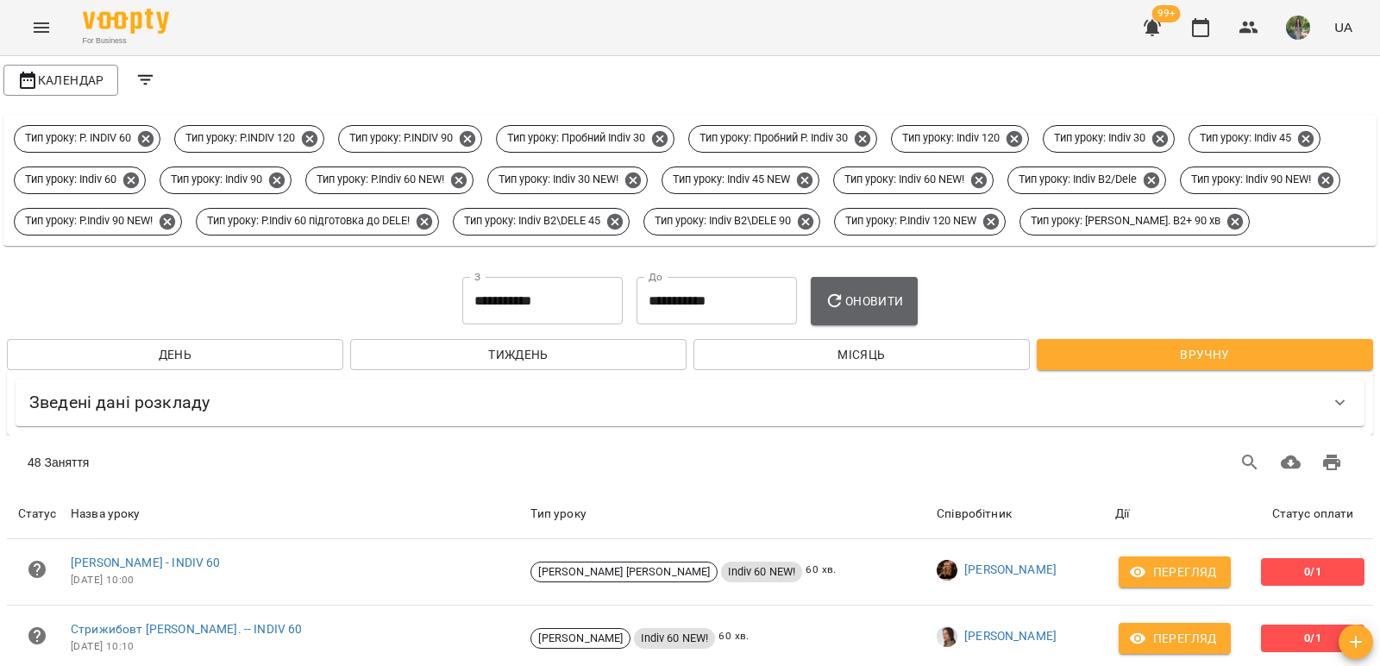
click at [867, 311] on span "Оновити" at bounding box center [863, 301] width 78 height 21
click at [844, 311] on icon "button" at bounding box center [834, 301] width 21 height 21
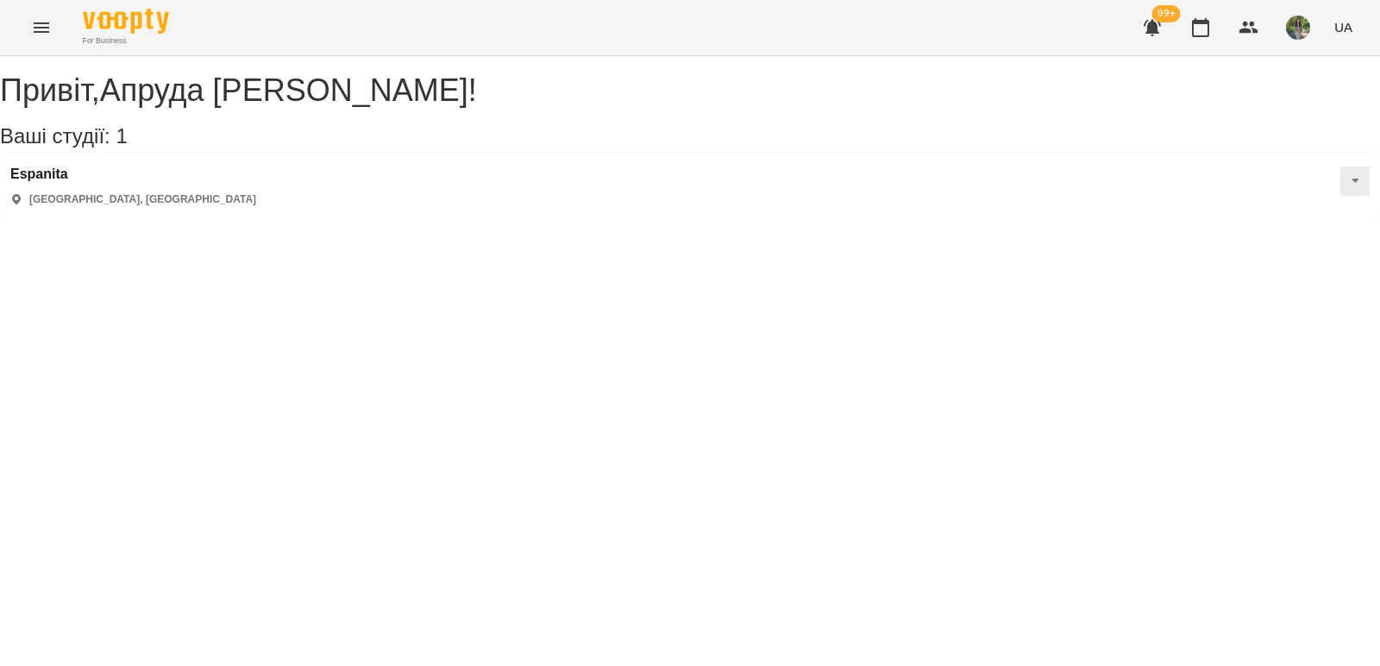
click at [1156, 217] on div "Espanita Kyiv, [GEOGRAPHIC_DATA]" at bounding box center [690, 186] width 1380 height 61
click at [1170, 128] on div "Ваші студії: 1" at bounding box center [690, 136] width 1380 height 22
click at [1161, 217] on div "Espanita Kyiv, [GEOGRAPHIC_DATA]" at bounding box center [690, 186] width 1380 height 61
click at [870, 217] on div "Привіт , Апруда Юлія ! Ваші студії: 1 Espanita Kyiv, Україна" at bounding box center [690, 136] width 1380 height 161
click at [924, 217] on div "Привіт , Апруда Юлія ! Ваші студії: 1 Espanita Kyiv, Україна" at bounding box center [690, 136] width 1380 height 161
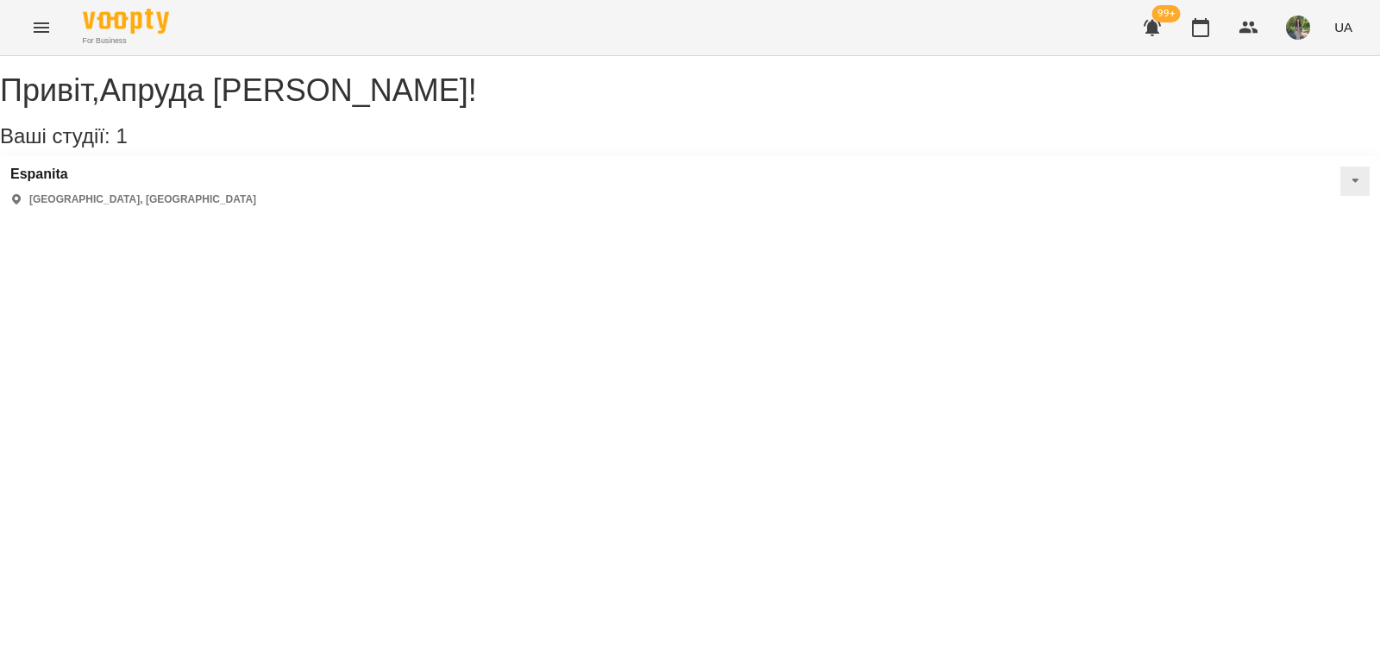
click at [1188, 217] on div "Espanita Kyiv, Україна" at bounding box center [690, 186] width 1380 height 61
click at [867, 217] on div "Привіт , Апруда Юлія ! Ваші студії: 1 Espanita Kyiv, Україна" at bounding box center [690, 136] width 1380 height 161
click at [978, 217] on div "Привіт , Апруда Юлія ! Ваші студії: 1 Espanita Kyiv, Україна" at bounding box center [690, 136] width 1380 height 161
click at [1146, 212] on div "Espanita Kyiv, Україна" at bounding box center [690, 186] width 1380 height 61
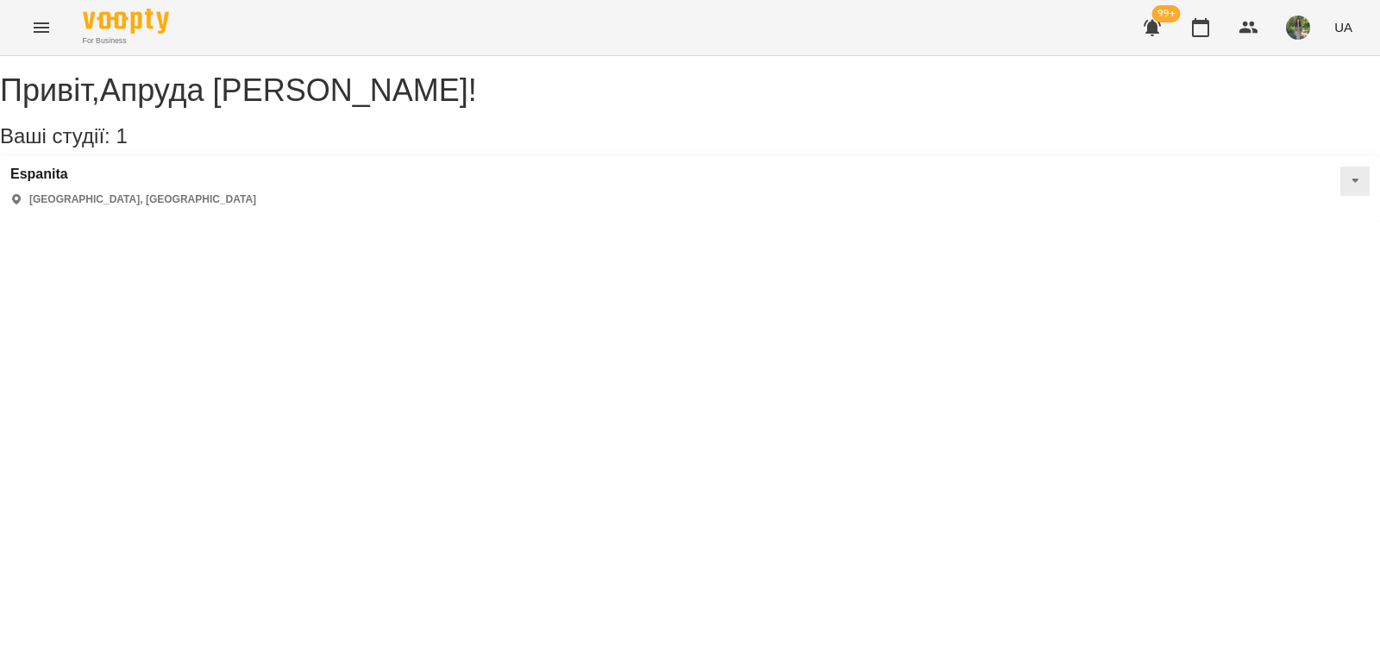
click at [1133, 217] on div "Espanita Kyiv, Україна" at bounding box center [690, 186] width 1380 height 61
click at [909, 217] on div "Привіт , Апруда Юлія ! Ваші студії: 1 Espanita Kyiv, Україна" at bounding box center [690, 136] width 1380 height 161
click at [1227, 217] on div "Espanita Kyiv, Україна" at bounding box center [690, 186] width 1380 height 61
click at [1259, 202] on div "Espanita Kyiv, Україна" at bounding box center [690, 186] width 1380 height 61
click at [1213, 217] on div "Espanita Kyiv, Україна" at bounding box center [690, 186] width 1380 height 61
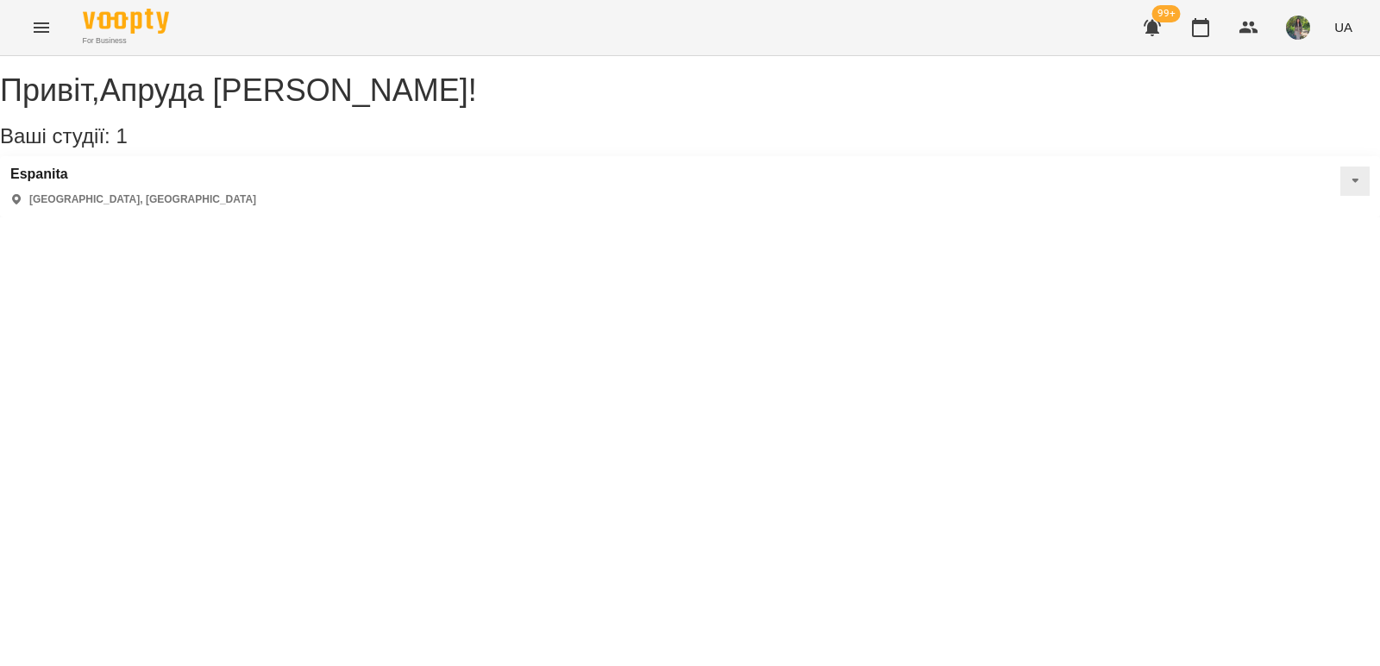
click at [1215, 217] on div "Espanita Kyiv, Україна" at bounding box center [690, 186] width 1380 height 61
click at [1233, 210] on div "Espanita Kyiv, Україна" at bounding box center [690, 186] width 1380 height 61
click at [1244, 217] on div "Espanita Kyiv, Україна" at bounding box center [690, 186] width 1380 height 61
click at [1274, 213] on div "Espanita Kyiv, Україна" at bounding box center [690, 186] width 1380 height 61
click at [1266, 217] on div "Espanita Kyiv, Україна" at bounding box center [690, 186] width 1380 height 61
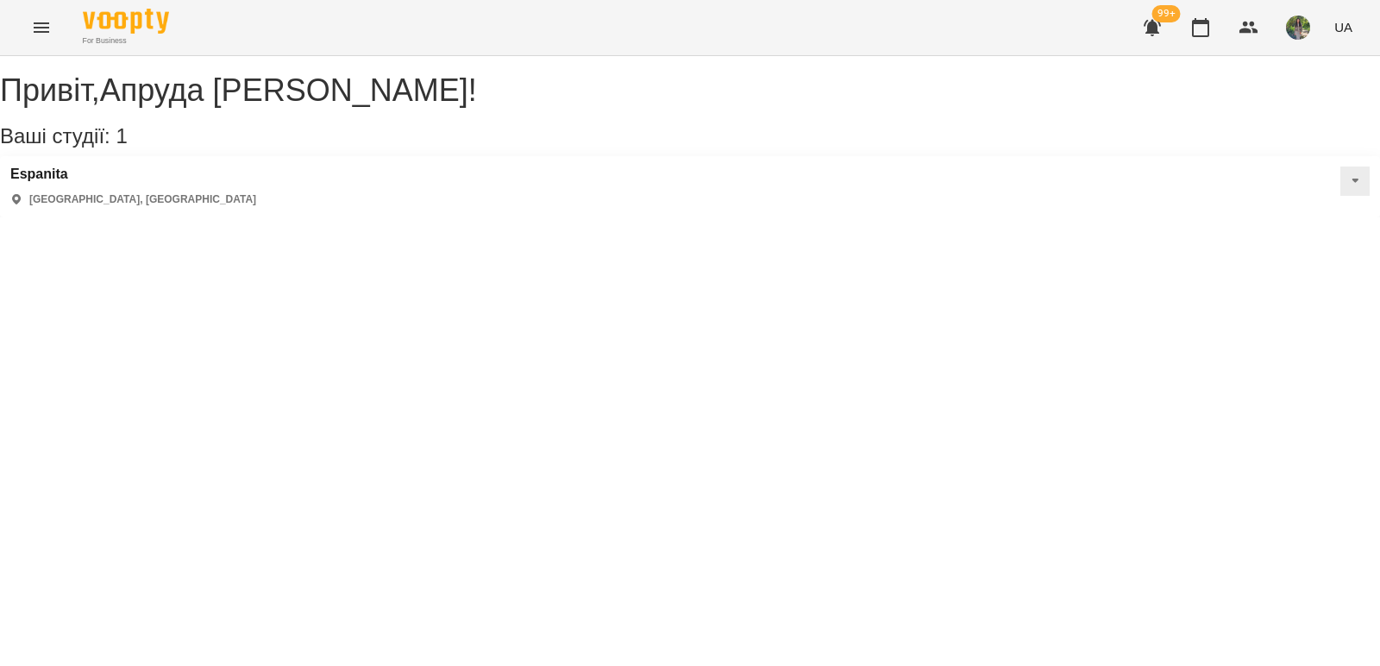
click at [1294, 217] on div "Espanita Kyiv, Україна" at bounding box center [690, 186] width 1380 height 61
click at [1311, 211] on div "Espanita Kyiv, Україна" at bounding box center [690, 186] width 1380 height 61
click at [1276, 217] on div "Espanita Kyiv, Україна" at bounding box center [690, 186] width 1380 height 61
click at [1008, 217] on div "Привіт , Апруда Юлія ! Ваші студії: 1 Espanita Kyiv, Україна" at bounding box center [690, 136] width 1380 height 161
click at [947, 217] on div "Привіт , Апруда Юлія ! Ваші студії: 1 Espanita Kyiv, Україна" at bounding box center [690, 136] width 1380 height 161
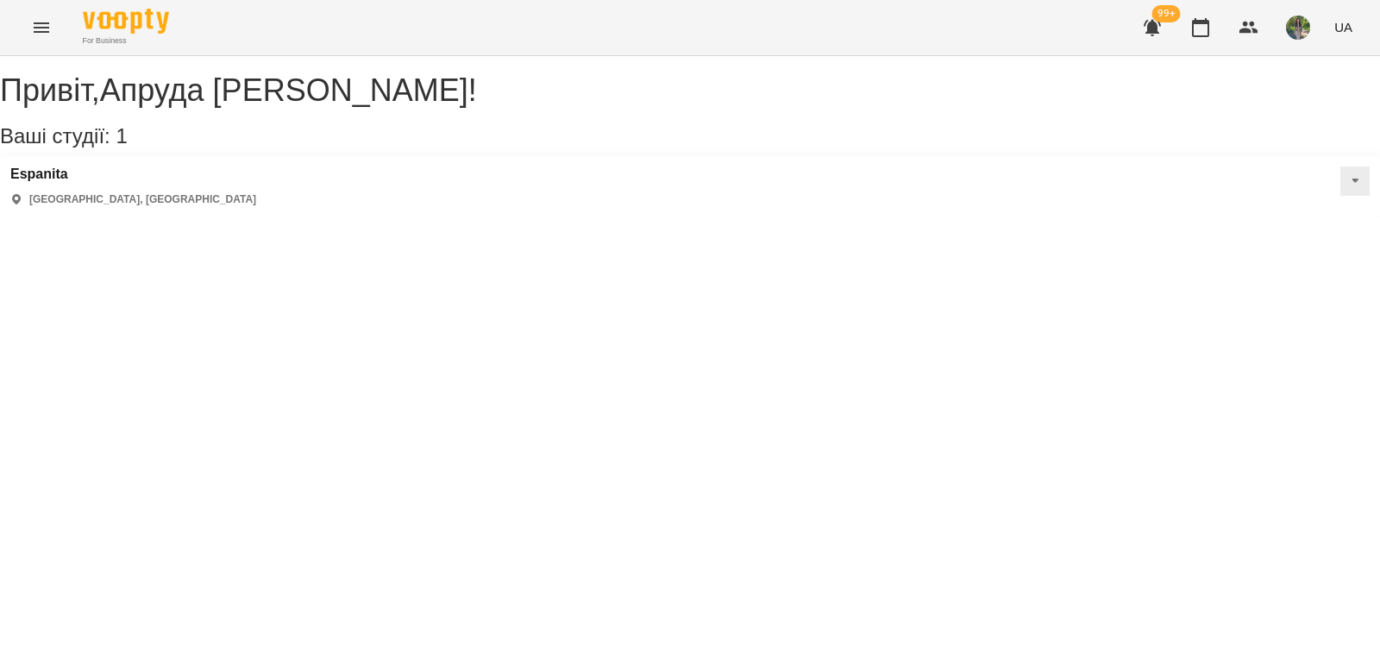
click at [879, 217] on div "Привіт , Апруда Юлія ! Ваші студії: 1 Espanita Kyiv, Україна" at bounding box center [690, 136] width 1380 height 161
click at [960, 217] on div "Привіт , Апруда Юлія ! Ваші студії: 1 Espanita Kyiv, Україна" at bounding box center [690, 136] width 1380 height 161
click at [1019, 217] on div "Привіт , Апруда Юлія ! Ваші студії: 1 Espanita Kyiv, Україна" at bounding box center [690, 136] width 1380 height 161
click at [1221, 216] on div "Espanita Kyiv, Україна" at bounding box center [690, 186] width 1380 height 61
click at [842, 217] on div "Привіт , Апруда Юлія ! Ваші студії: 1 Espanita Kyiv, Україна" at bounding box center [690, 136] width 1380 height 161
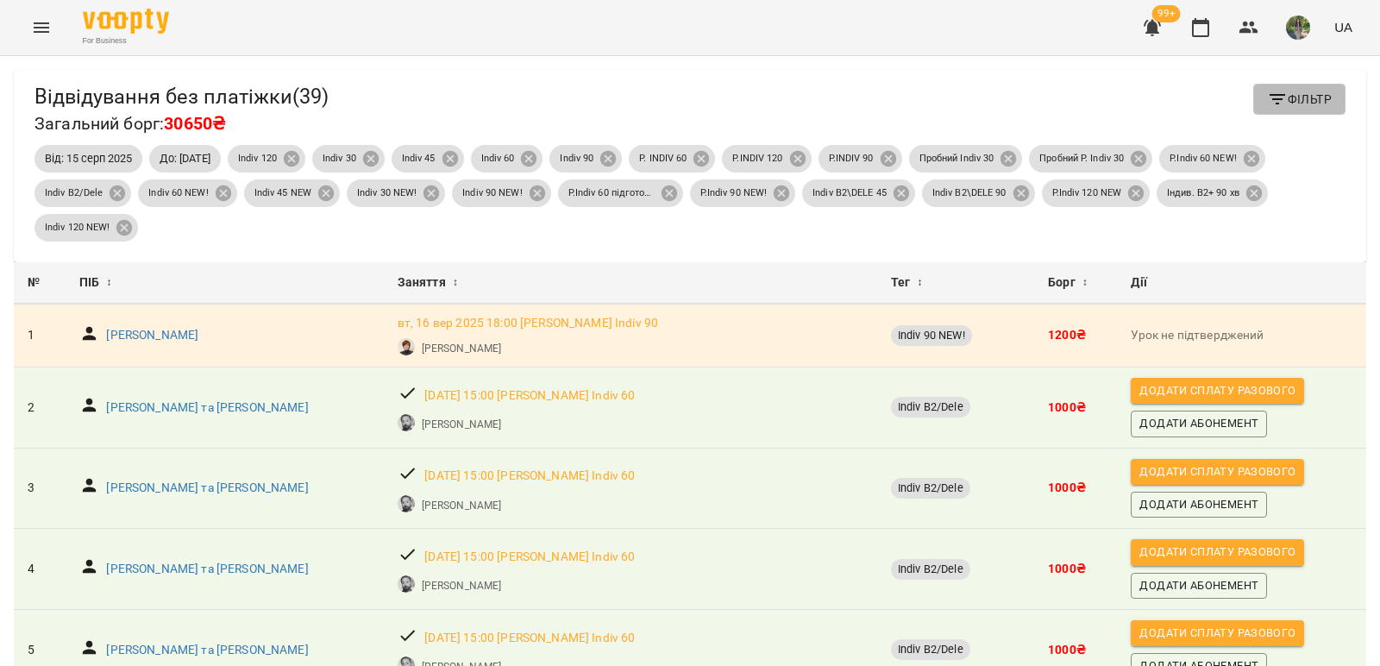
click at [1290, 95] on span "Фільтр" at bounding box center [1299, 99] width 65 height 21
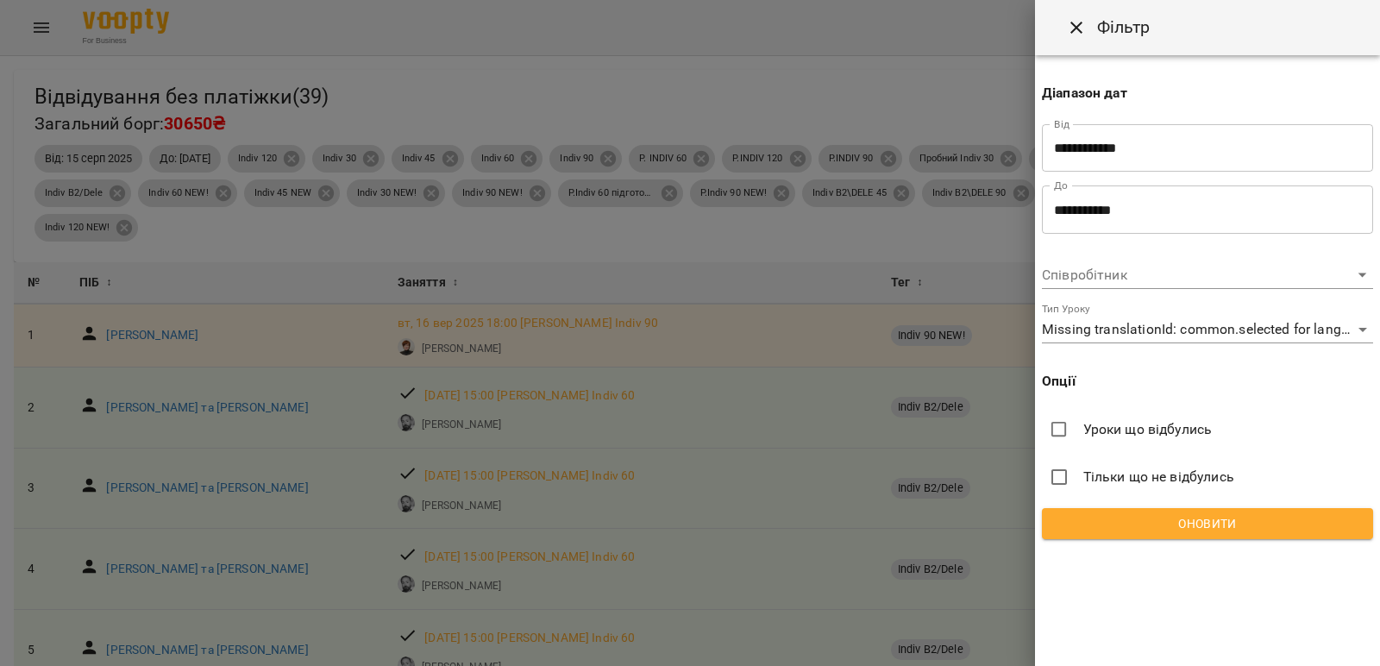
click at [1187, 520] on span "Оновити" at bounding box center [1206, 523] width 303 height 21
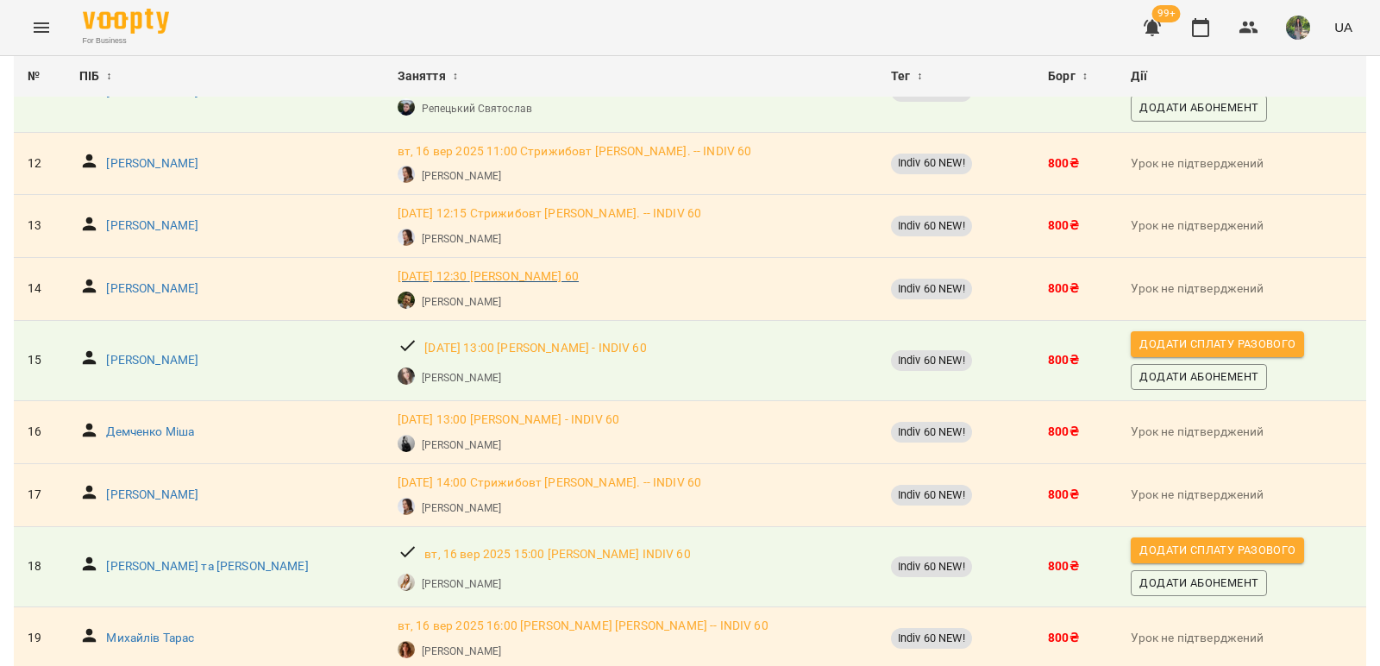
scroll to position [1035, 0]
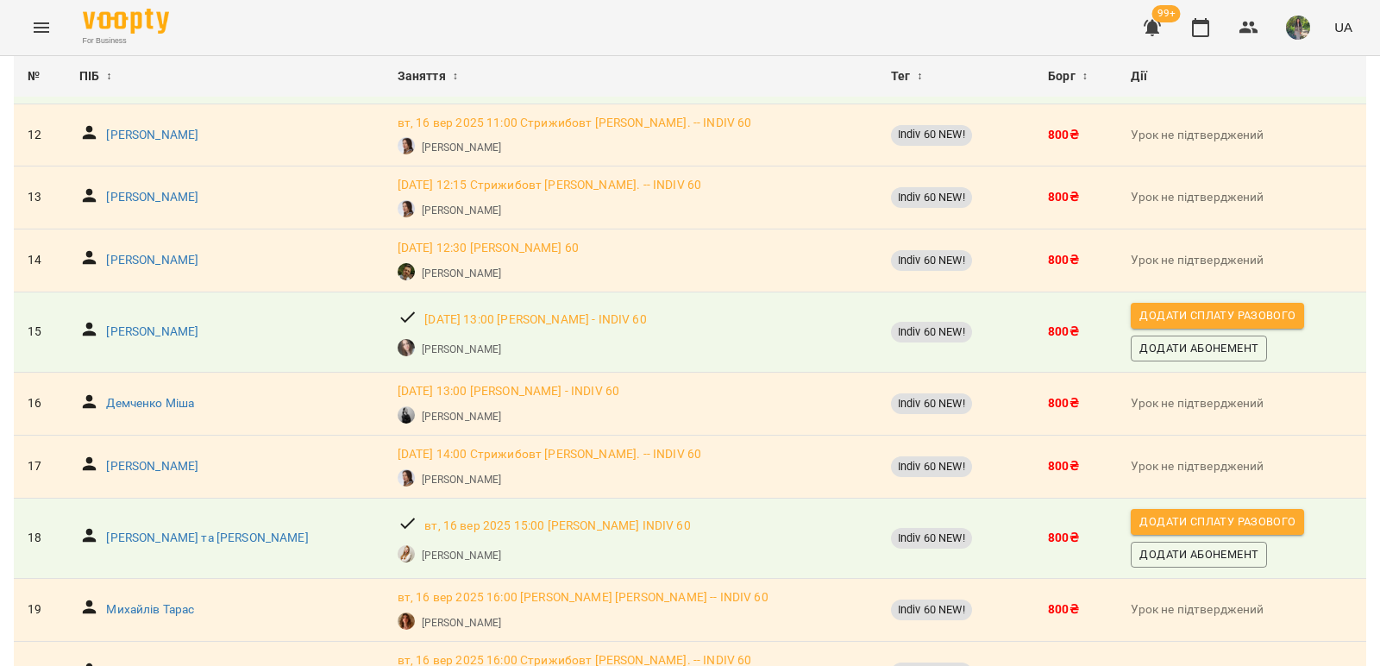
click at [1245, 235] on td "Урок не підтверджений" at bounding box center [1241, 259] width 249 height 63
drag, startPoint x: 162, startPoint y: 326, endPoint x: 289, endPoint y: 305, distance: 128.4
click at [289, 305] on td "Шелест Андрій" at bounding box center [225, 331] width 318 height 81
drag, startPoint x: 169, startPoint y: 327, endPoint x: 147, endPoint y: 331, distance: 22.0
drag, startPoint x: 147, startPoint y: 331, endPoint x: 197, endPoint y: 278, distance: 72.6
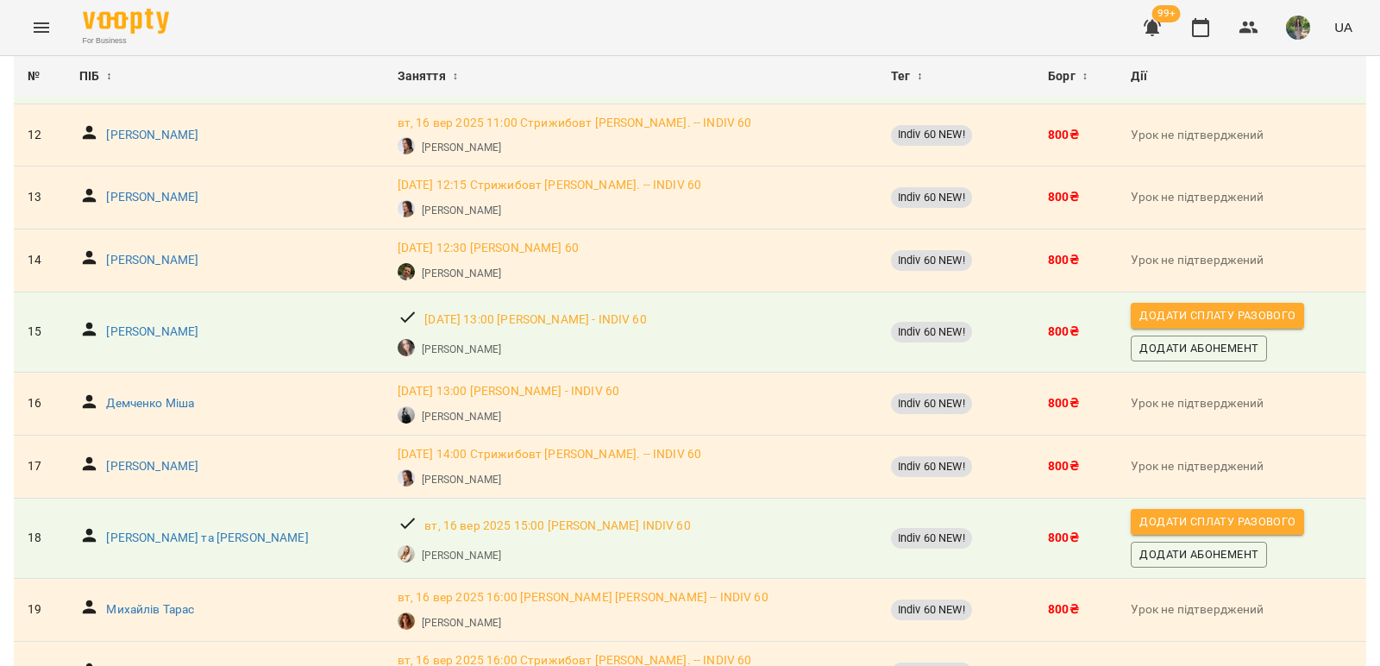
click at [197, 278] on td "Федоренко Вікторія" at bounding box center [225, 259] width 318 height 63
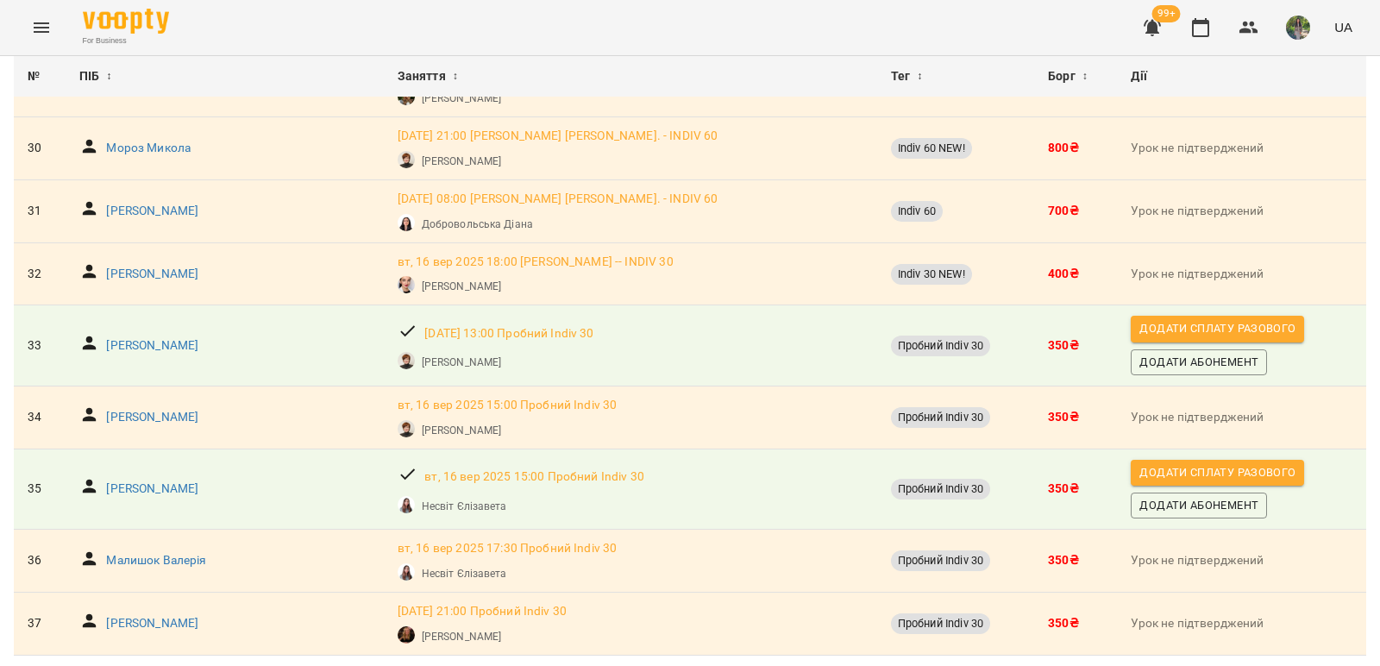
scroll to position [2155, 0]
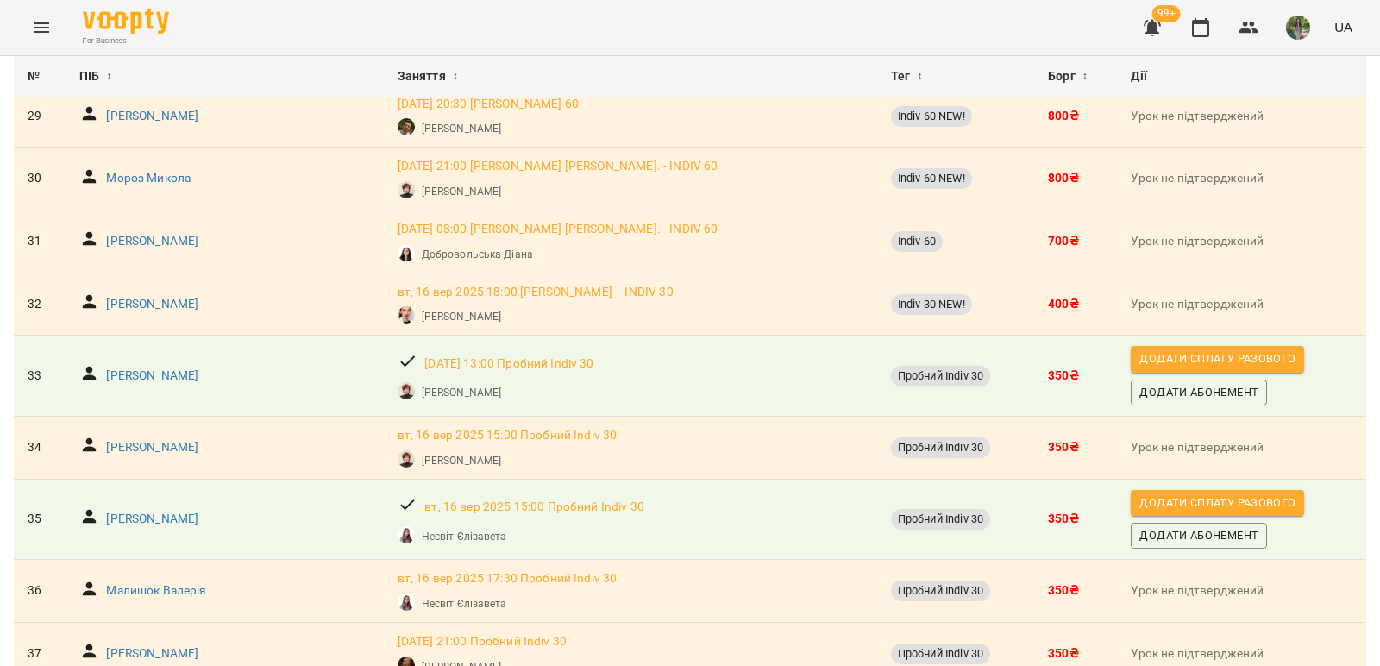
click at [934, 418] on td "Пробний Indiv 30" at bounding box center [955, 447] width 157 height 63
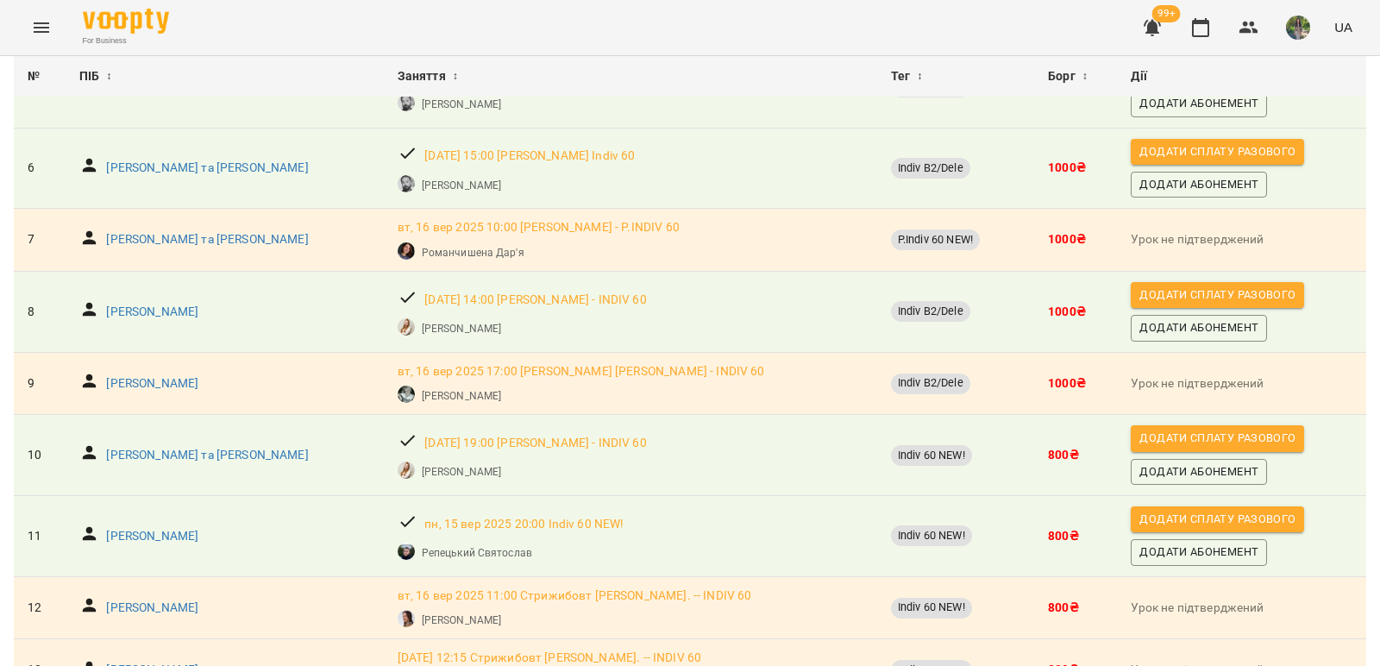
scroll to position [604, 0]
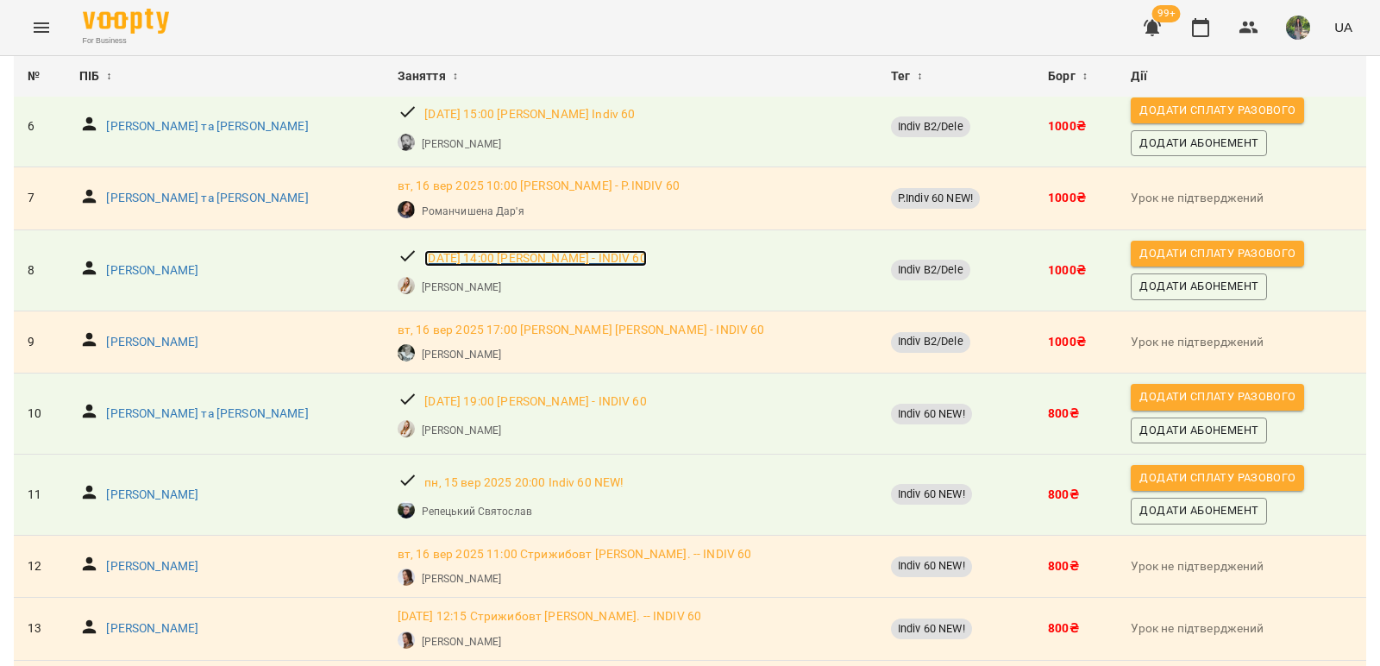
click at [446, 252] on p "вт, 16 вер 2025 14:00 Адамович В. - INDIV 60" at bounding box center [535, 258] width 222 height 17
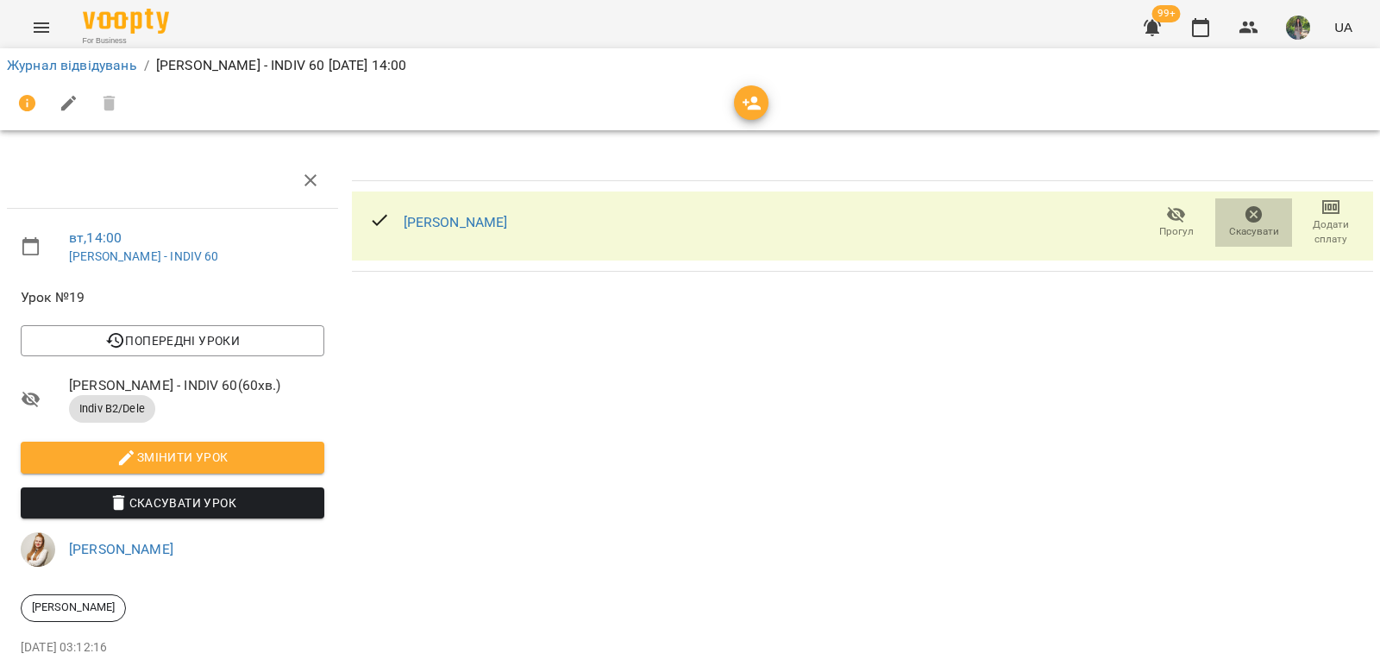
click at [1245, 210] on icon "button" at bounding box center [1253, 214] width 17 height 17
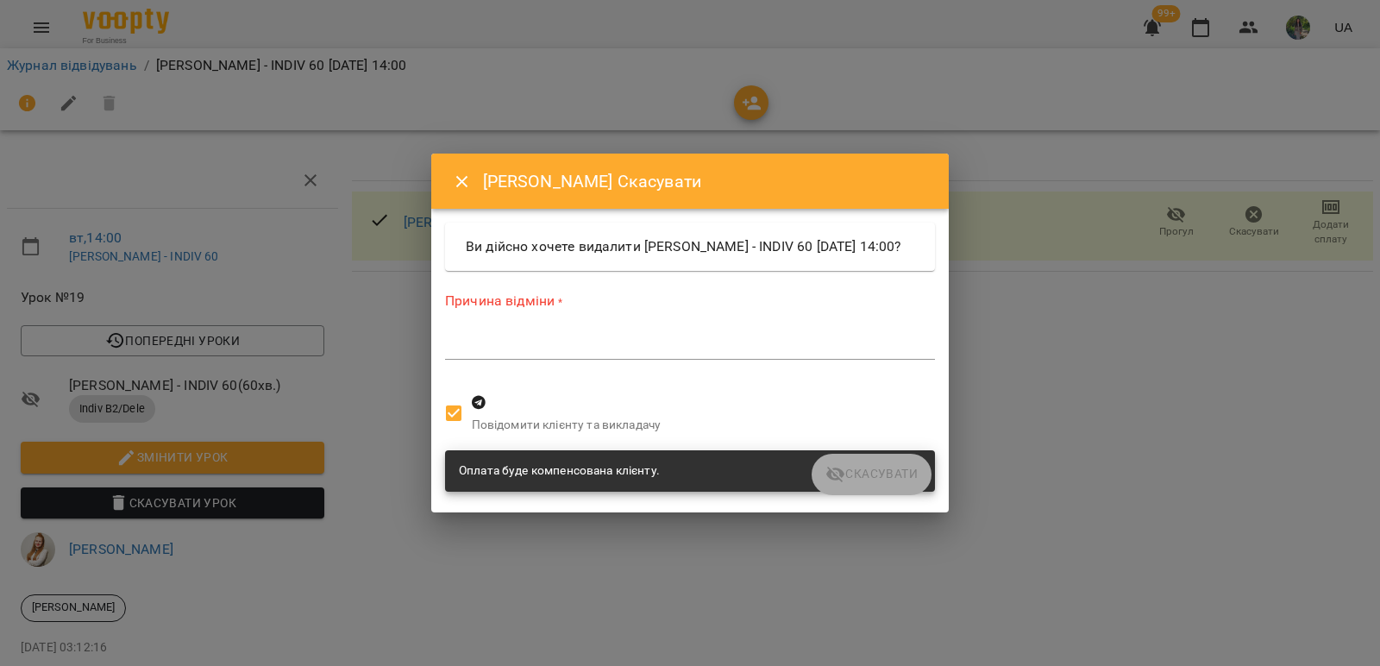
click at [654, 354] on textarea at bounding box center [690, 345] width 490 height 16
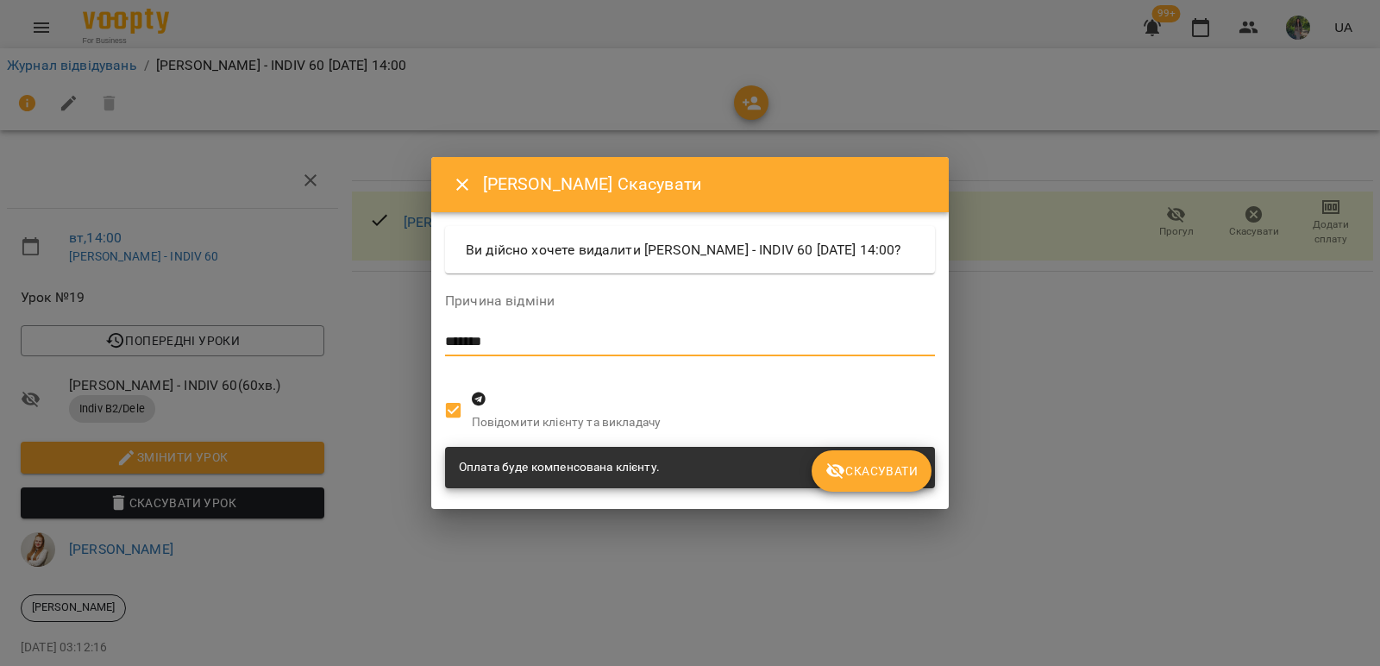
type textarea "*******"
click at [872, 481] on span "Скасувати" at bounding box center [871, 470] width 92 height 21
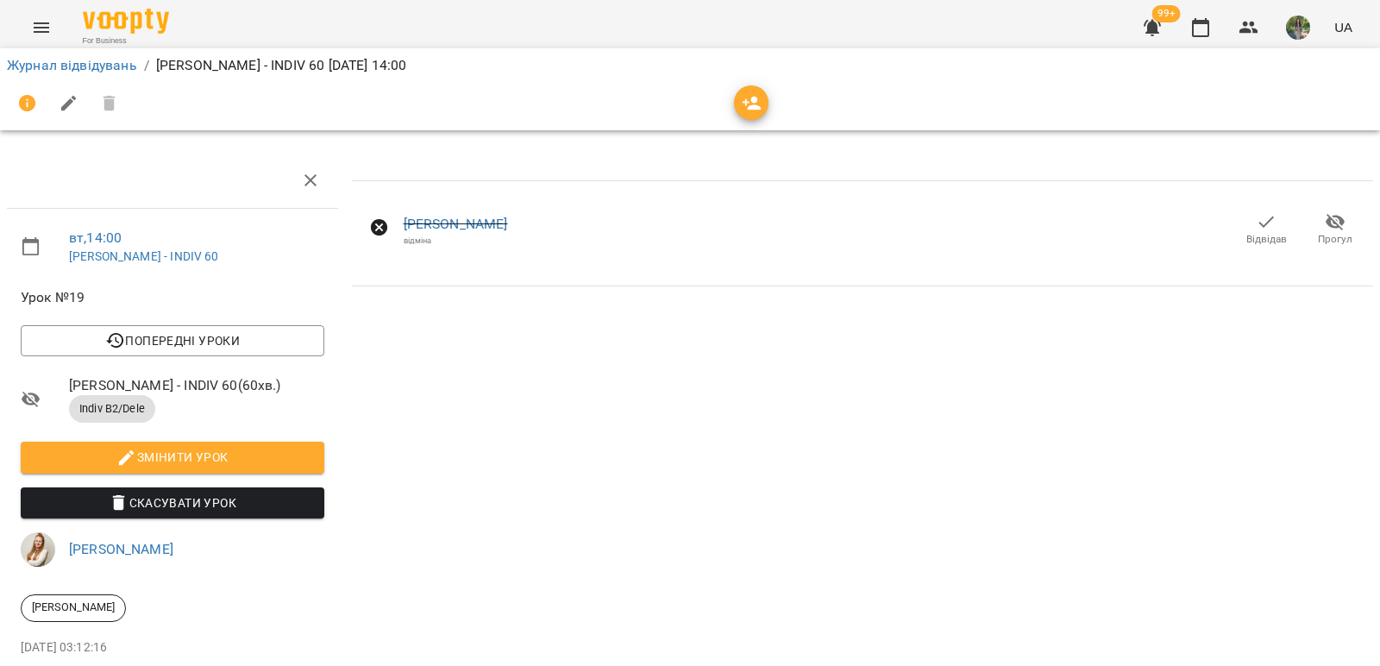
click at [1261, 229] on icon "button" at bounding box center [1265, 221] width 21 height 21
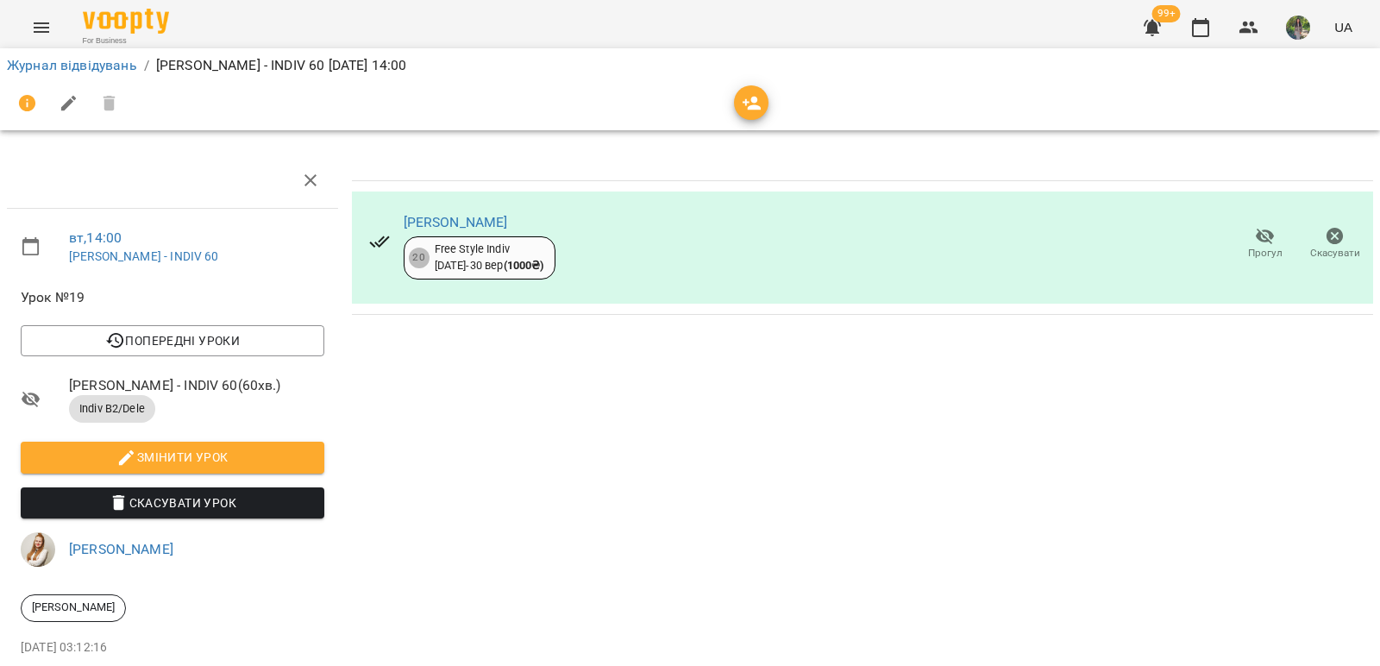
click at [1153, 33] on icon "button" at bounding box center [1151, 28] width 17 height 16
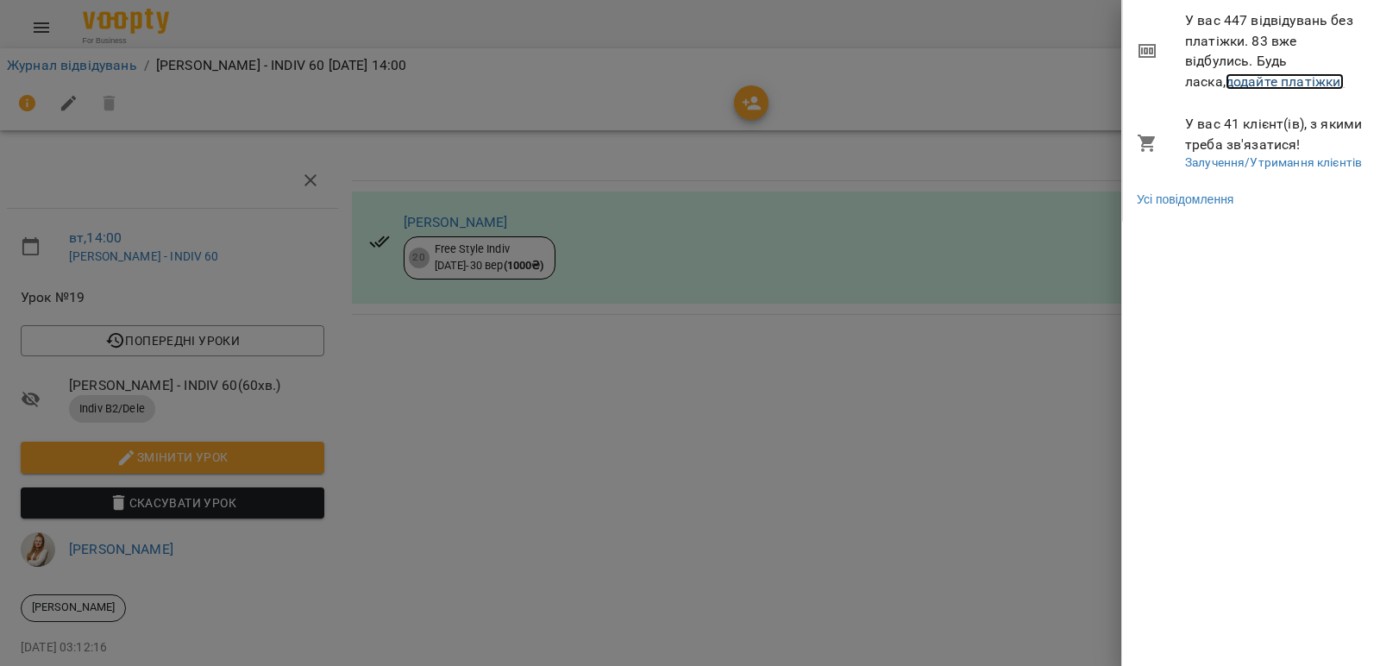
click at [1248, 83] on link "додайте платіжки!" at bounding box center [1284, 81] width 119 height 16
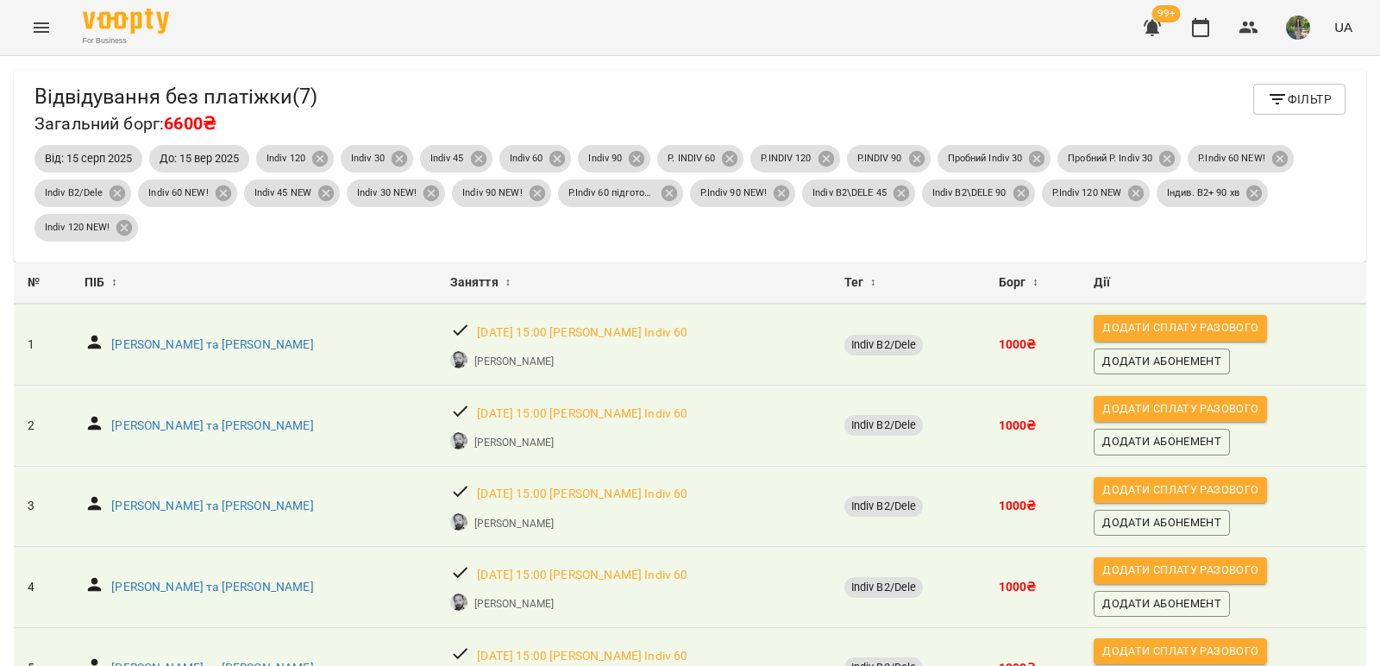
click at [1284, 104] on span "Фільтр" at bounding box center [1299, 99] width 65 height 21
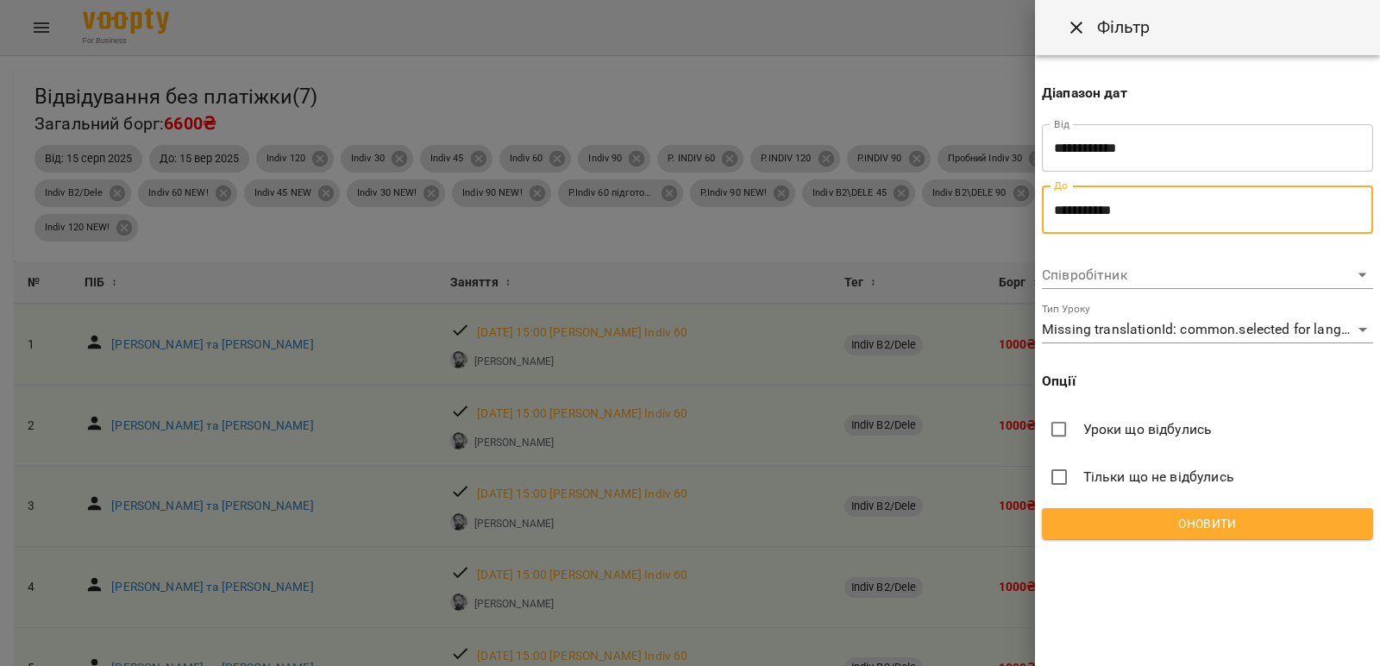
click at [1215, 222] on input "**********" at bounding box center [1207, 209] width 331 height 48
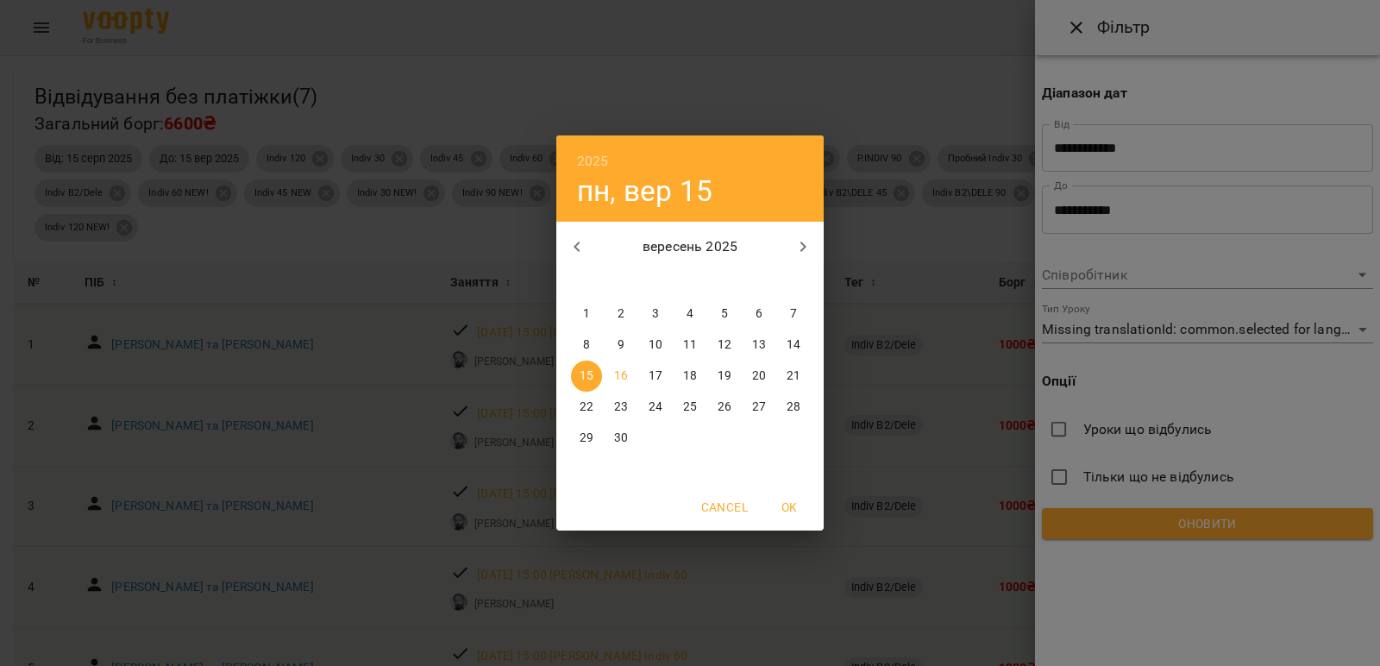
drag, startPoint x: 624, startPoint y: 371, endPoint x: 644, endPoint y: 374, distance: 20.1
click at [623, 371] on p "16" at bounding box center [621, 375] width 14 height 17
type input "**********"
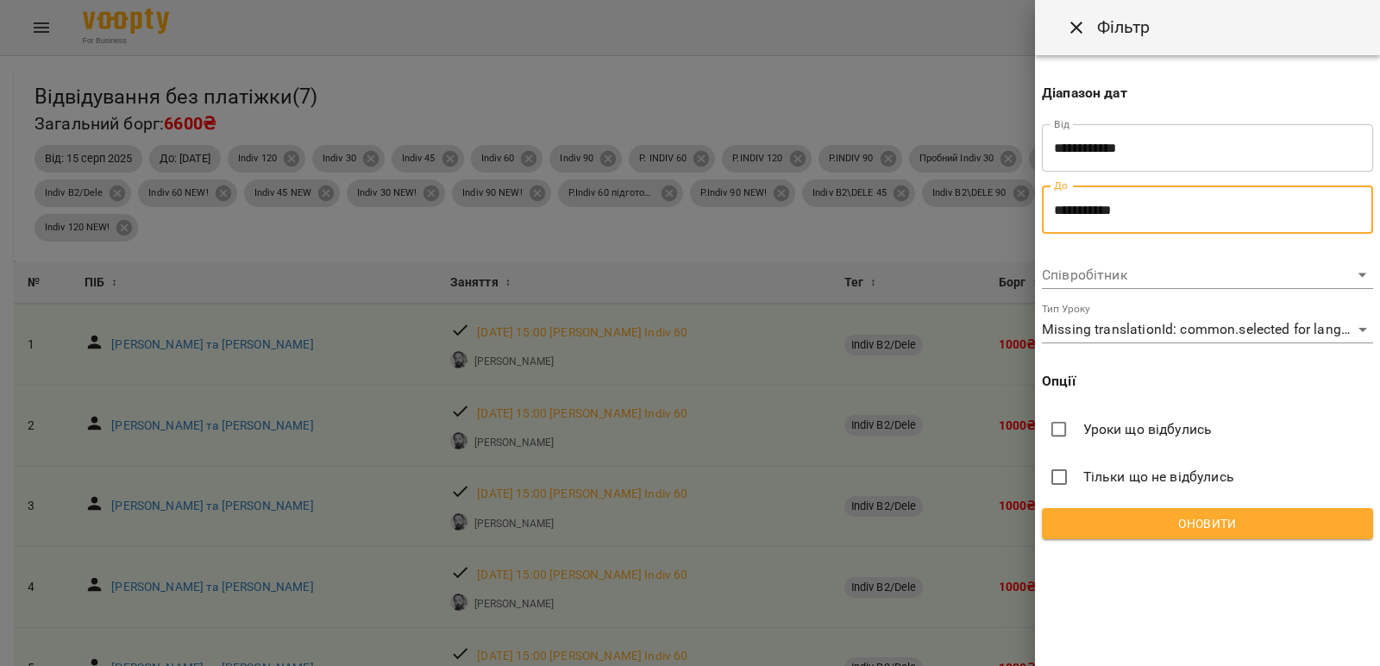
drag, startPoint x: 1168, startPoint y: 523, endPoint x: 1158, endPoint y: 510, distance: 16.6
click at [1168, 522] on span "Оновити" at bounding box center [1206, 523] width 303 height 21
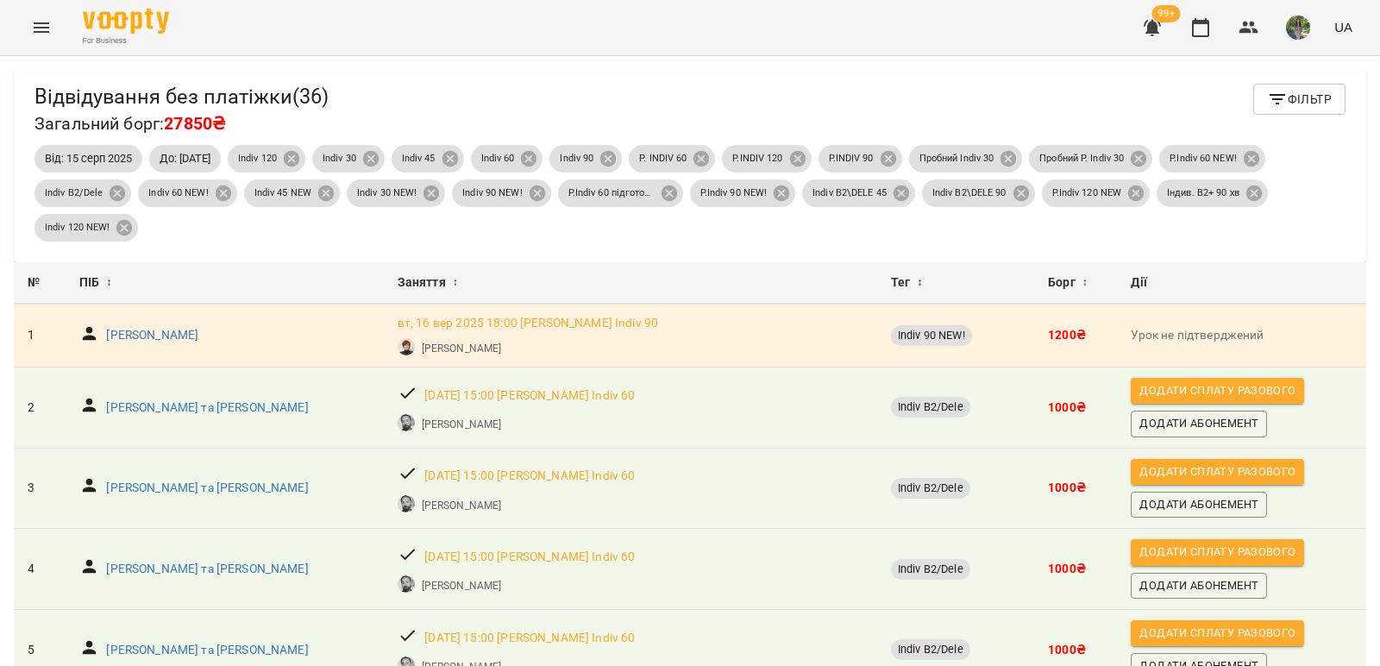
click at [1286, 105] on span "Фільтр" at bounding box center [1299, 99] width 65 height 21
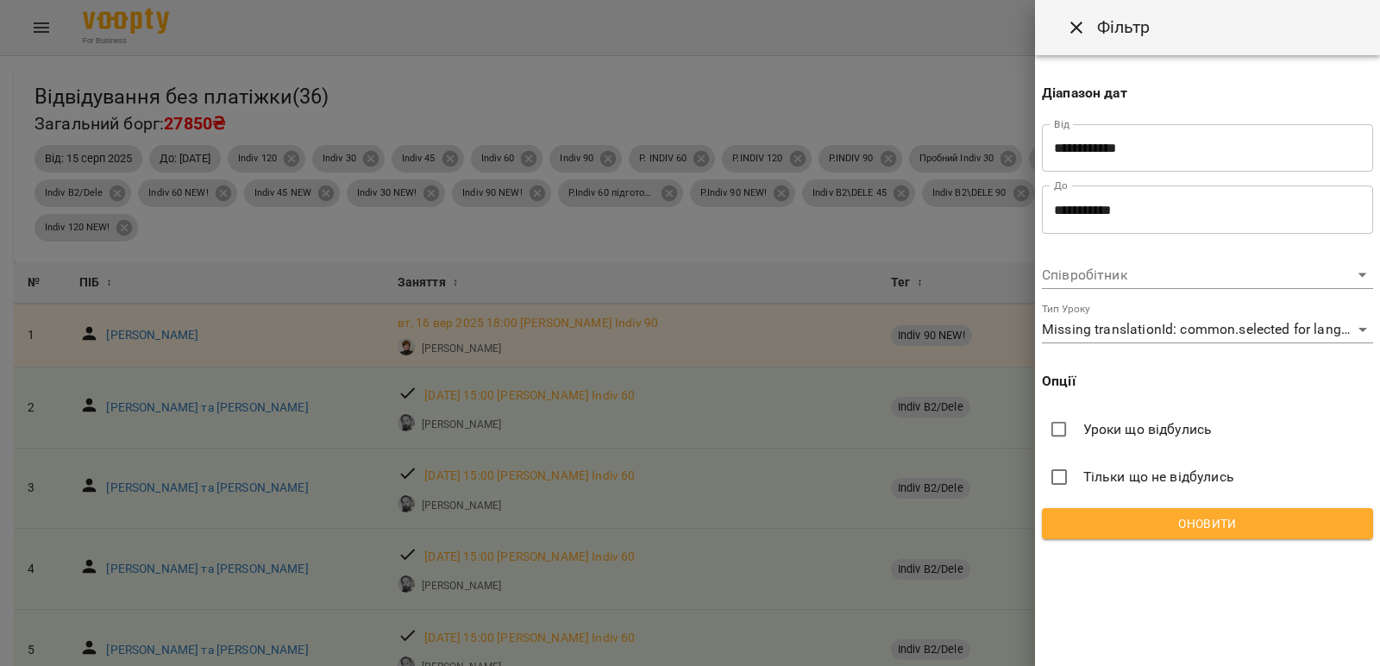
click at [1213, 522] on span "Оновити" at bounding box center [1206, 523] width 303 height 21
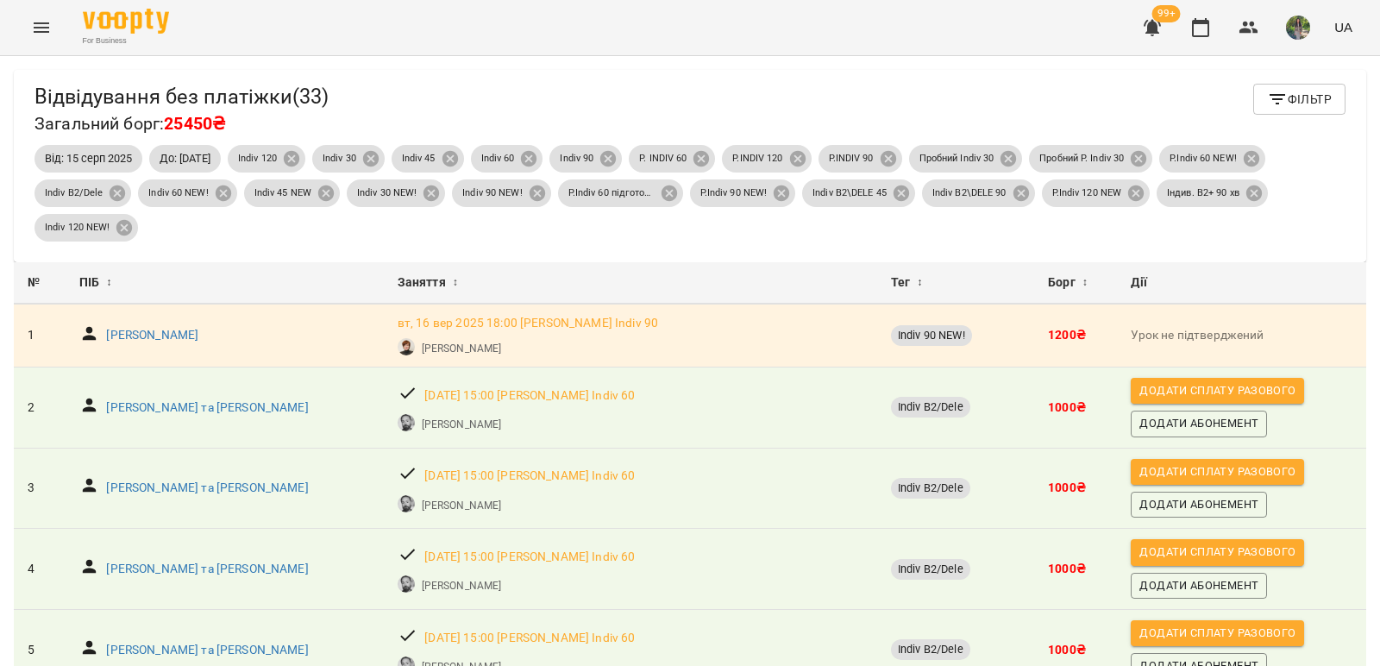
click at [1267, 103] on icon "button" at bounding box center [1277, 99] width 21 height 21
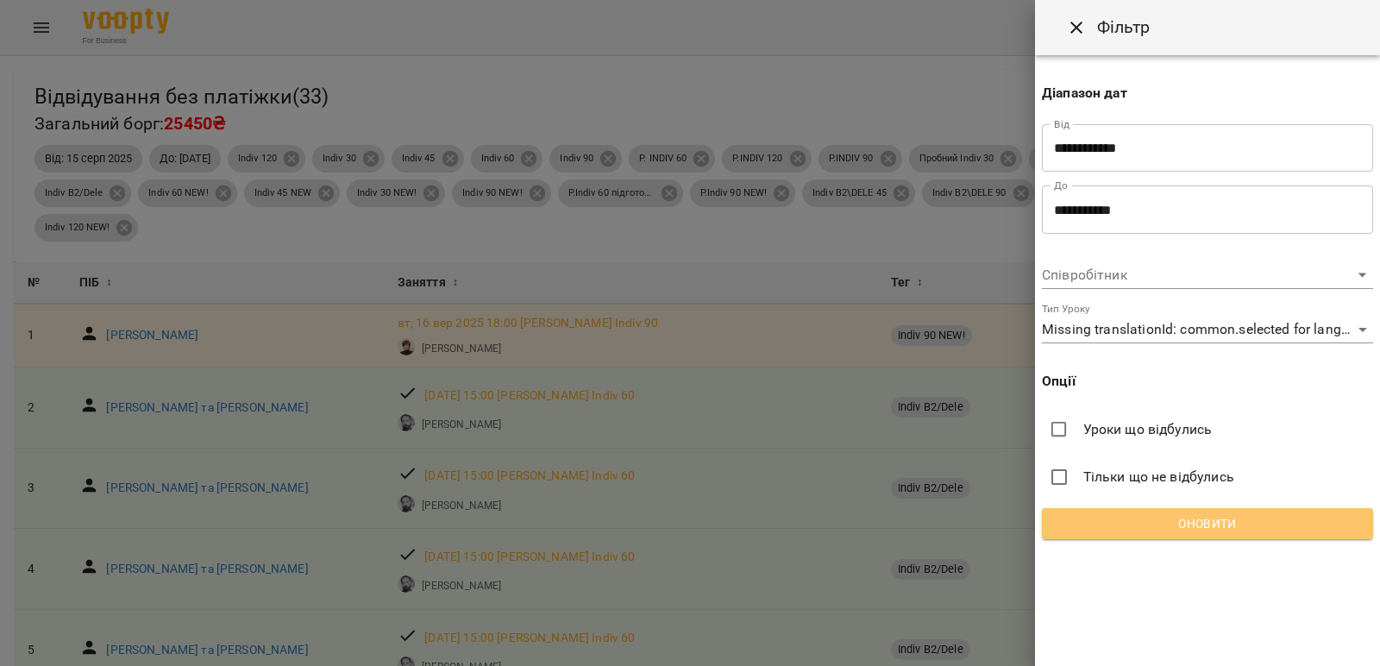
click at [1248, 522] on span "Оновити" at bounding box center [1206, 523] width 303 height 21
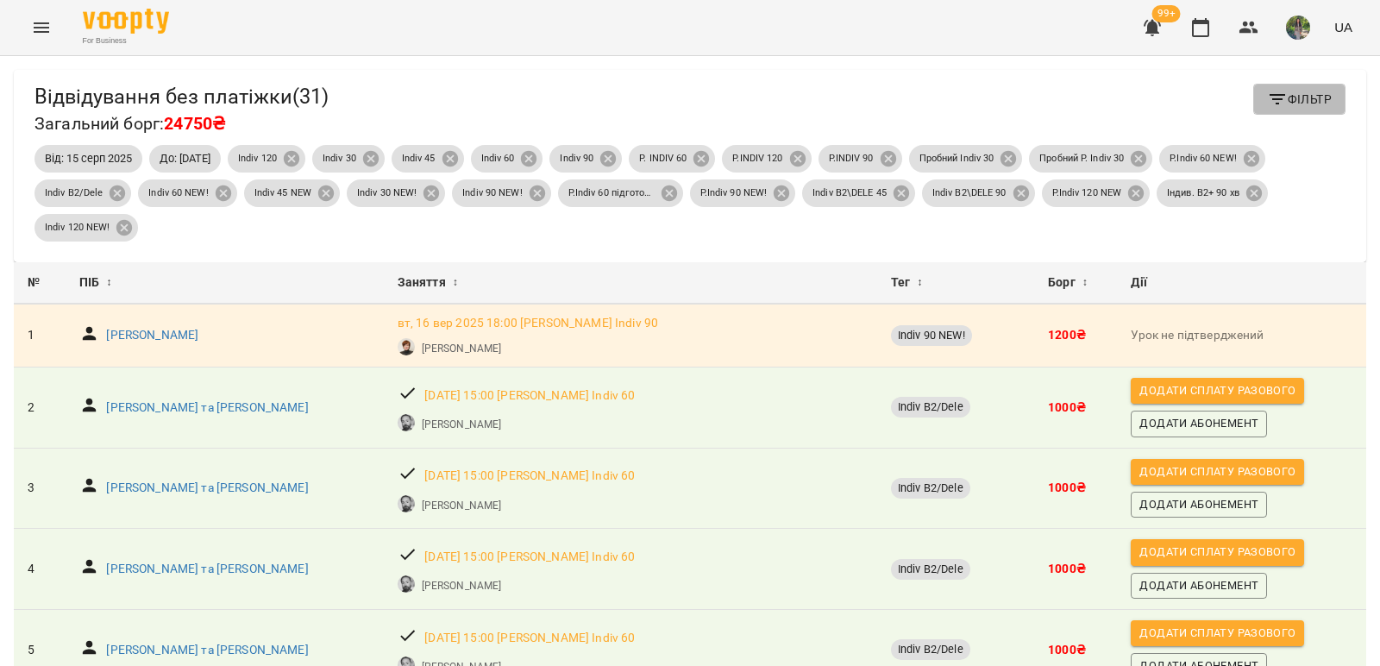
click at [1303, 104] on span "Фільтр" at bounding box center [1299, 99] width 65 height 21
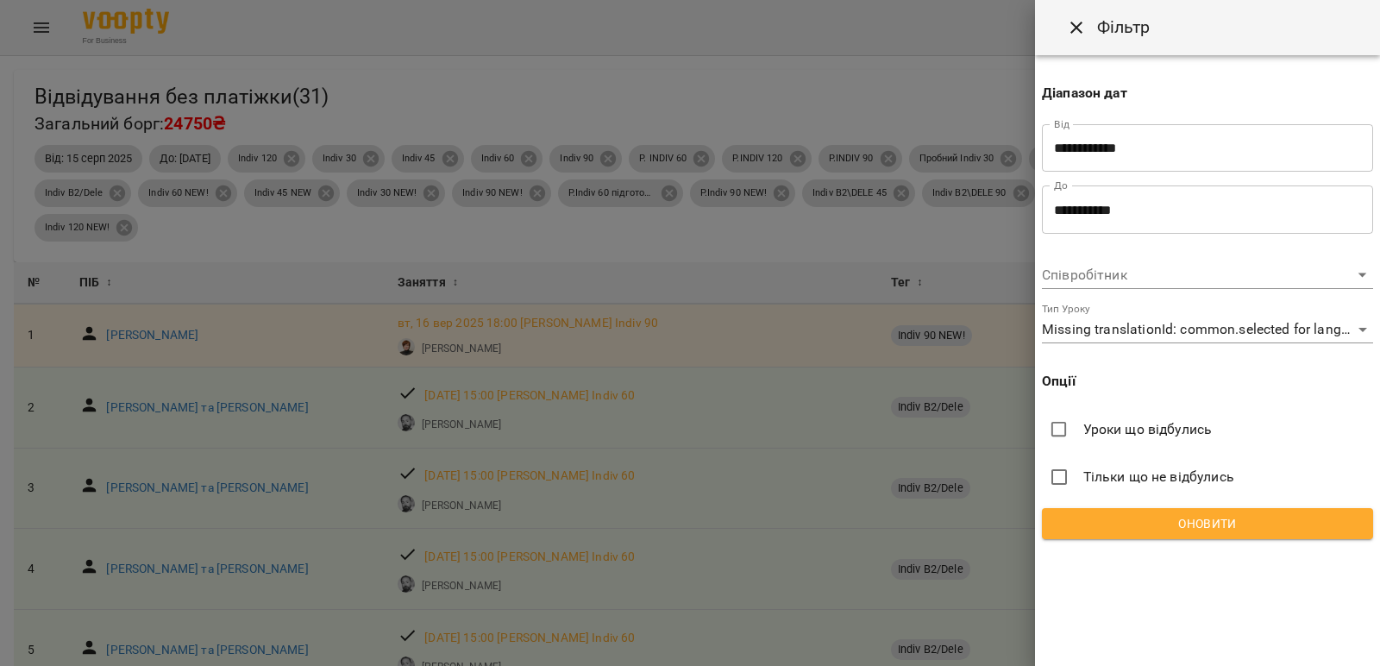
click at [936, 247] on div at bounding box center [690, 333] width 1380 height 666
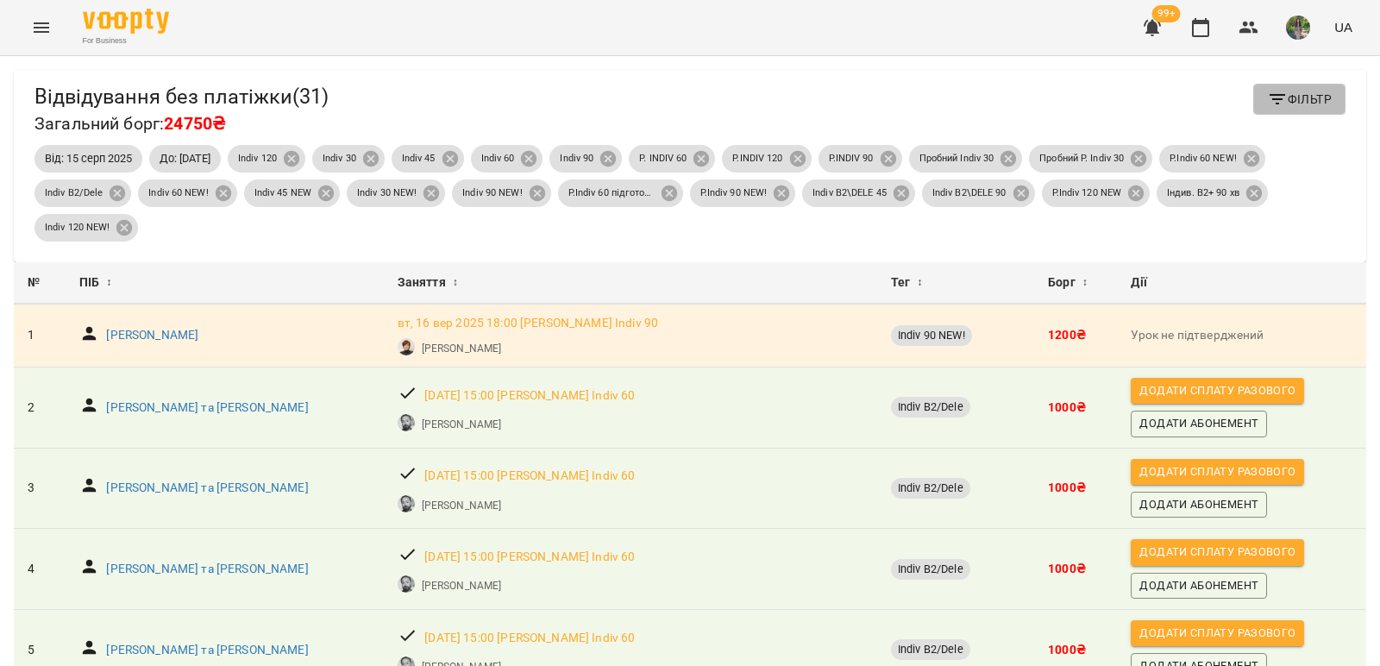
click at [1267, 101] on icon "button" at bounding box center [1277, 99] width 21 height 21
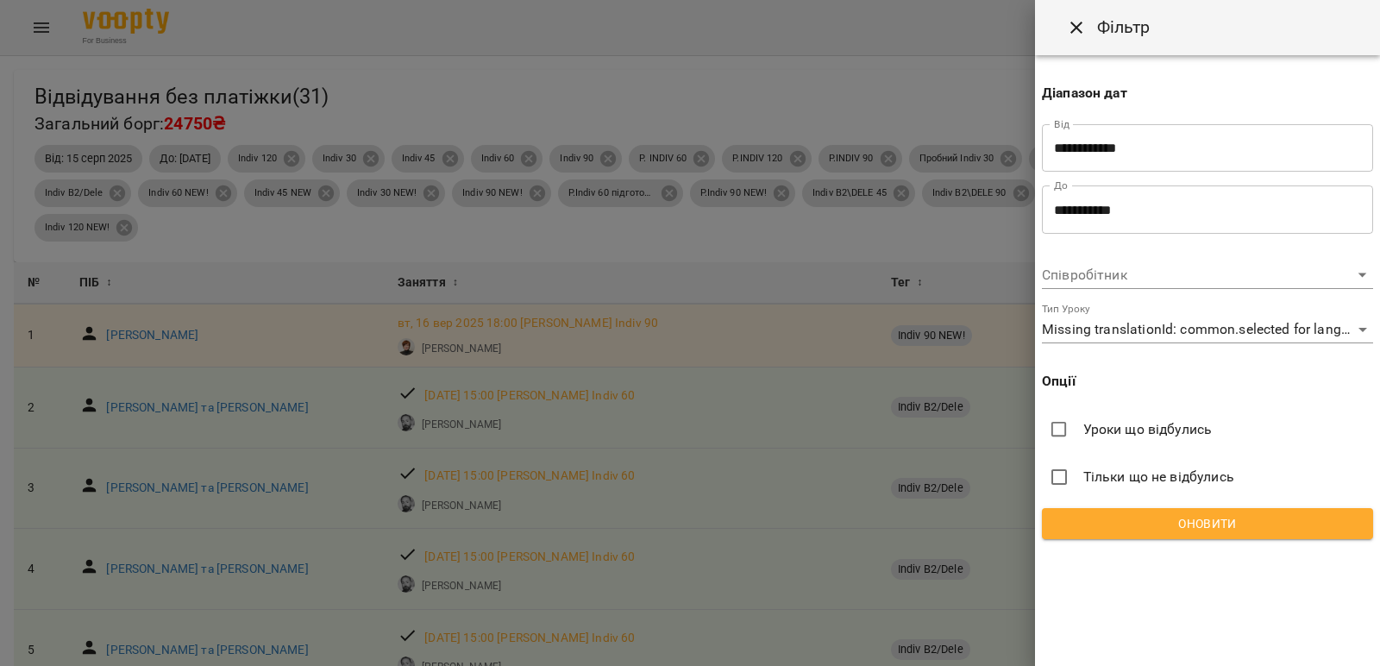
click at [1201, 517] on span "Оновити" at bounding box center [1206, 523] width 303 height 21
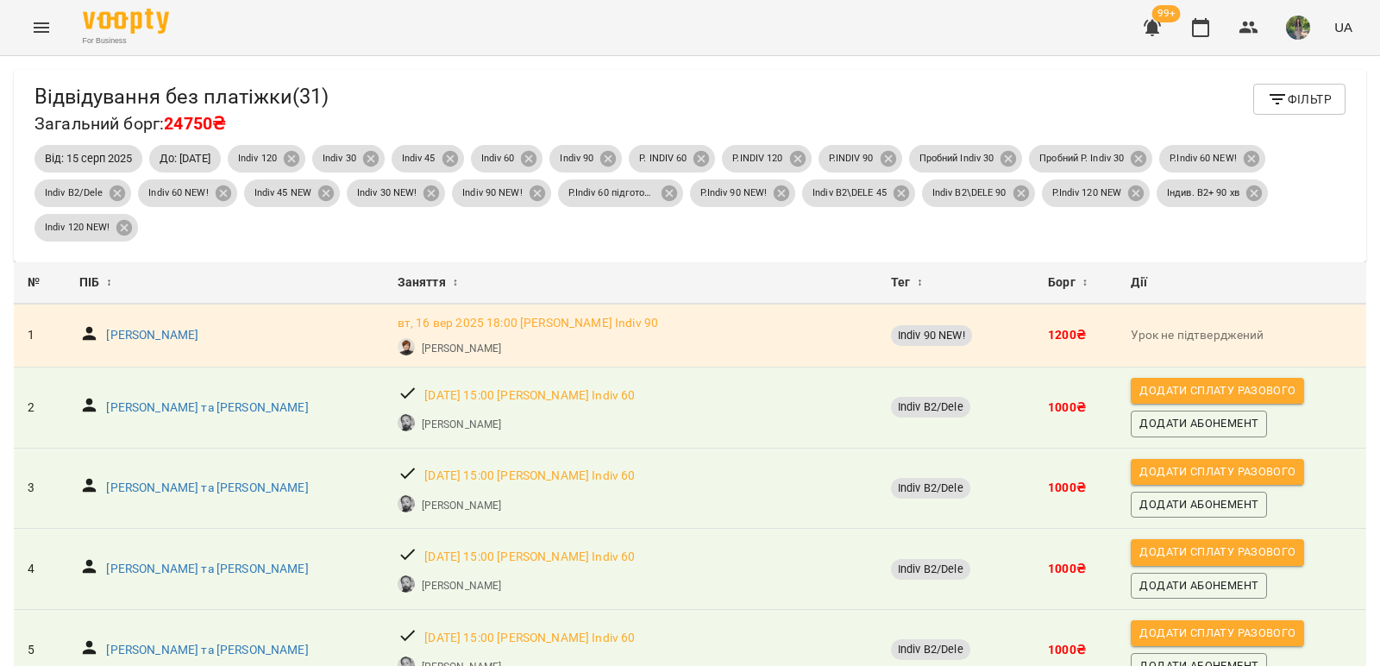
click at [1194, 243] on div "Від: 15 серп 2025 До: 16 вер 2025 Indiv 120 Indiv 30 Indiv 45 Indiv 60 Indiv 90…" at bounding box center [689, 192] width 1317 height 103
click at [1169, 243] on div "Від: 15 серп 2025 До: 16 вер 2025 Indiv 120 Indiv 30 Indiv 45 Indiv 60 Indiv 90…" at bounding box center [689, 192] width 1317 height 103
click at [1267, 107] on icon "button" at bounding box center [1277, 99] width 21 height 21
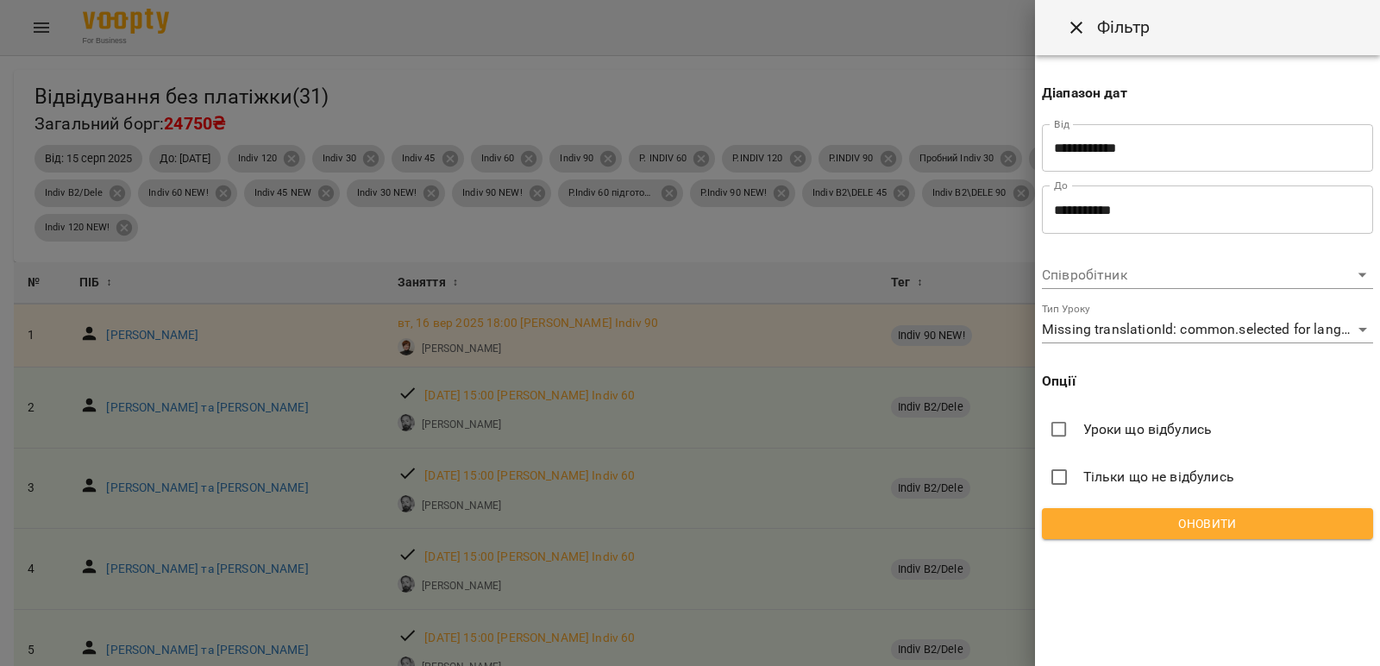
click at [1191, 529] on span "Оновити" at bounding box center [1206, 523] width 303 height 21
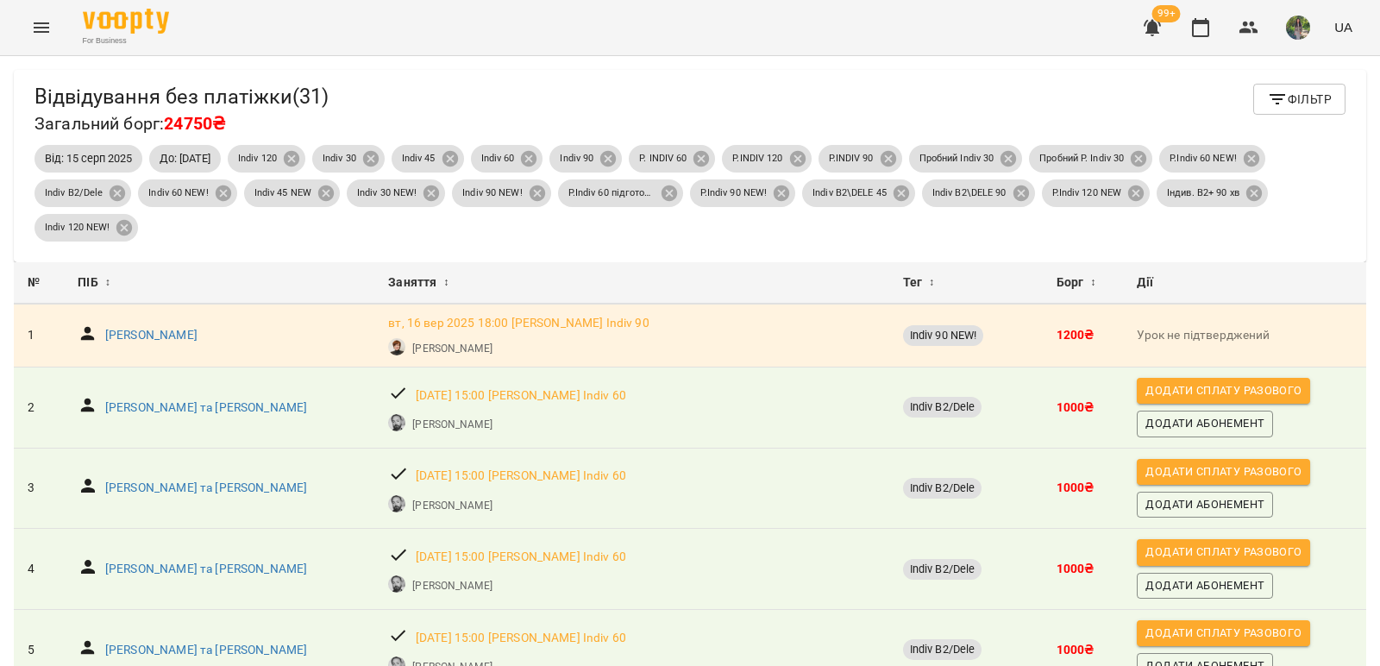
click at [1185, 245] on div "Відвідування без платіжки ( 31 ) Загальний борг: 24750₴ Фільтр Від: 15 серп 202…" at bounding box center [690, 166] width 1352 height 192
click at [1168, 241] on div "Від: 15 серп 2025 До: 16 вер 2025 Indiv 120 Indiv 30 Indiv 45 Indiv 60 Indiv 90…" at bounding box center [689, 192] width 1317 height 103
click at [1192, 247] on div "Відвідування без платіжки ( 31 ) Загальний борг: 24750₴ Фільтр Від: 15 серп 202…" at bounding box center [690, 166] width 1352 height 192
click at [1195, 240] on div "Від: 15 серп 2025 До: 16 вер 2025 Indiv 120 Indiv 30 Indiv 45 Indiv 60 Indiv 90…" at bounding box center [689, 192] width 1317 height 103
click at [1180, 245] on div "Відвідування без платіжки ( 31 ) Загальний борг: 24750₴ Фільтр Від: 15 серп 202…" at bounding box center [690, 166] width 1352 height 192
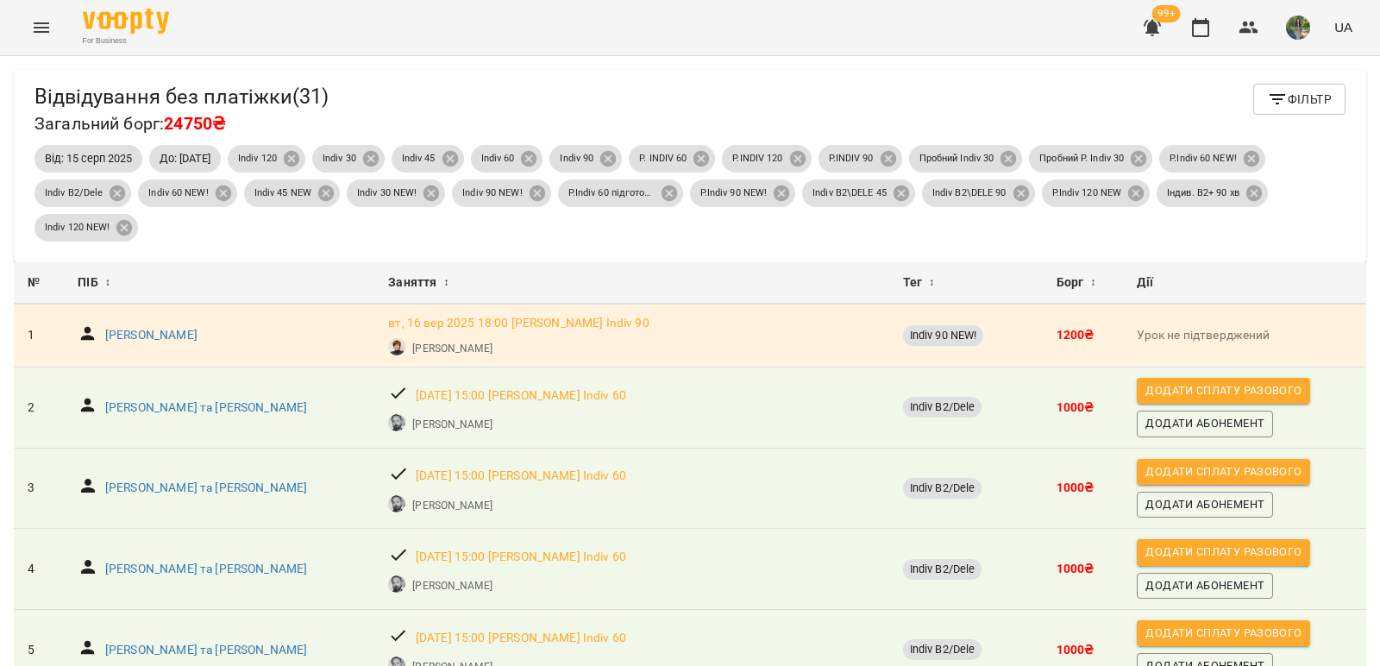
click at [1198, 232] on div "Від: 15 серп 2025 До: 16 вер 2025 Indiv 120 Indiv 30 Indiv 45 Indiv 60 Indiv 90…" at bounding box center [689, 192] width 1317 height 103
click at [1229, 245] on div "Відвідування без платіжки ( 31 ) Загальний борг: 24750₴ Фільтр Від: 15 серп 202…" at bounding box center [690, 166] width 1352 height 192
click at [1173, 249] on div "Відвідування без платіжки ( 31 ) Загальний борг: 24750₴ Фільтр Від: 15 серп 202…" at bounding box center [690, 166] width 1352 height 192
click at [1300, 97] on span "Фільтр" at bounding box center [1299, 99] width 65 height 21
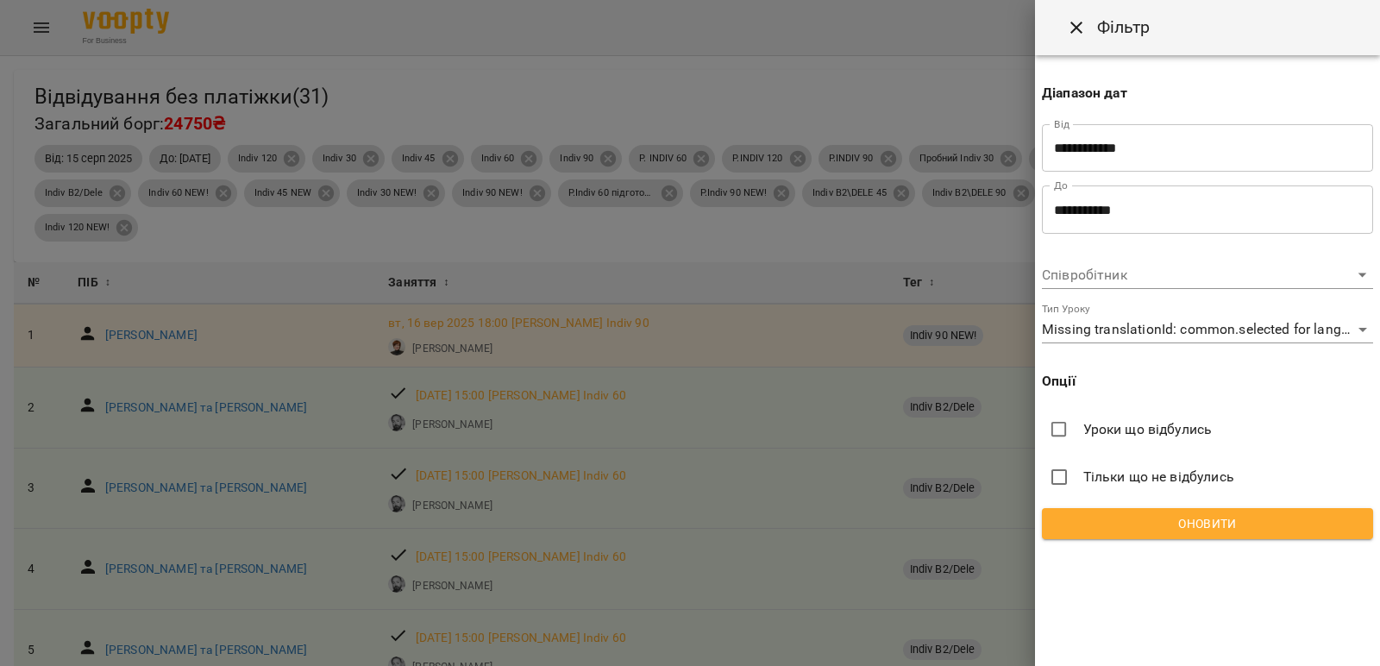
click at [1185, 522] on span "Оновити" at bounding box center [1206, 523] width 303 height 21
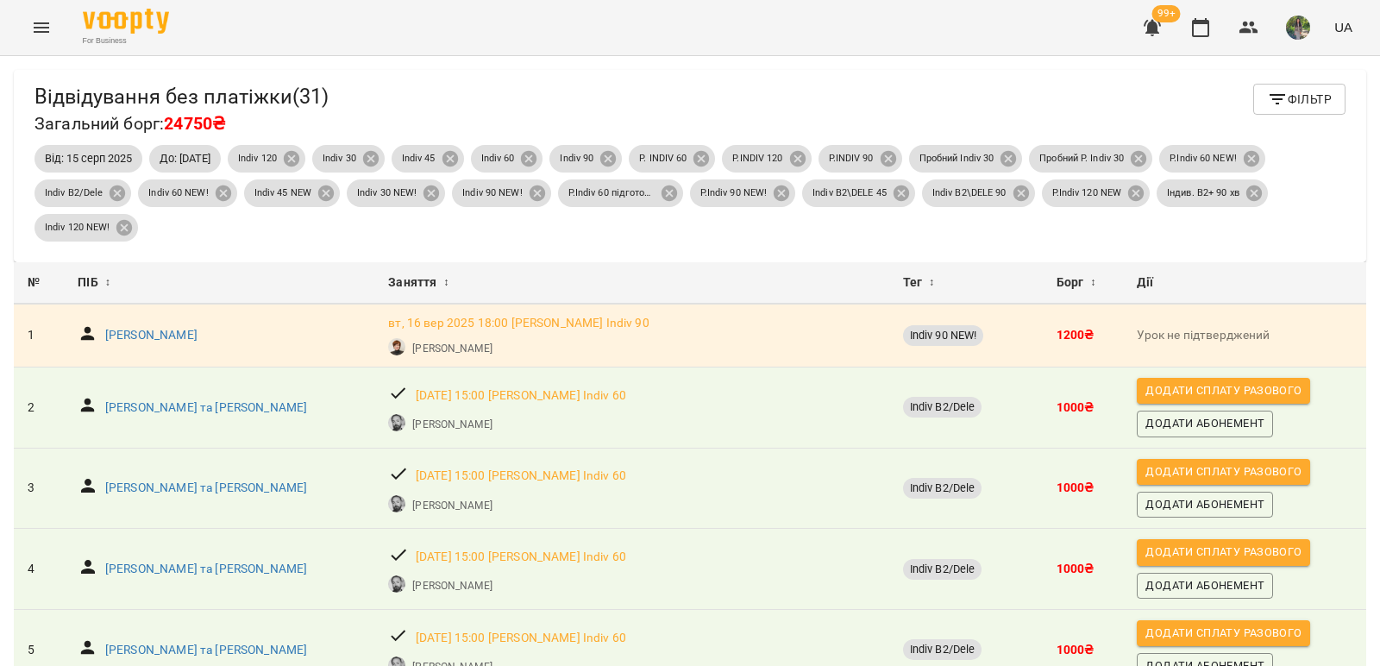
click at [1130, 251] on div "Відвідування без платіжки ( 31 ) Загальний борг: 24750₴ Фільтр Від: 15 серп 202…" at bounding box center [690, 166] width 1352 height 192
click at [1179, 247] on div "Відвідування без платіжки ( 31 ) Загальний борг: 24750₴ Фільтр Від: 15 серп 202…" at bounding box center [690, 166] width 1352 height 192
click at [1293, 103] on span "Фільтр" at bounding box center [1299, 99] width 65 height 21
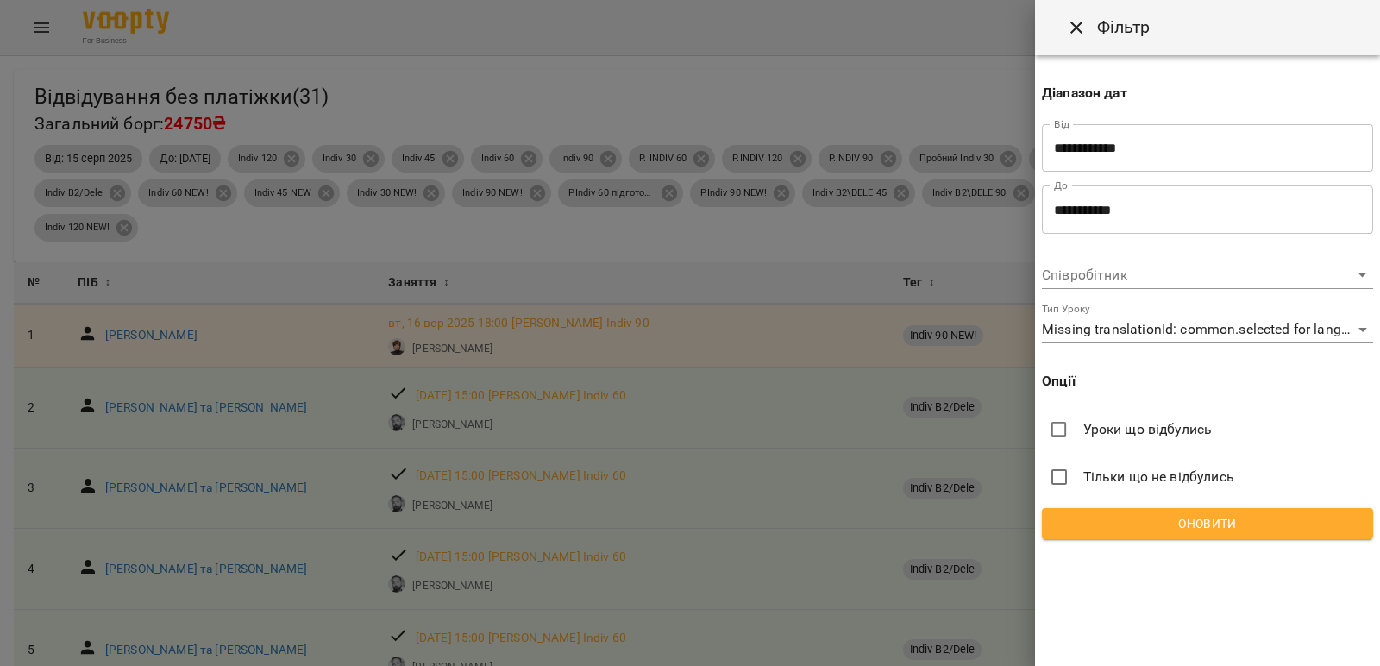
click at [1223, 518] on span "Оновити" at bounding box center [1206, 523] width 303 height 21
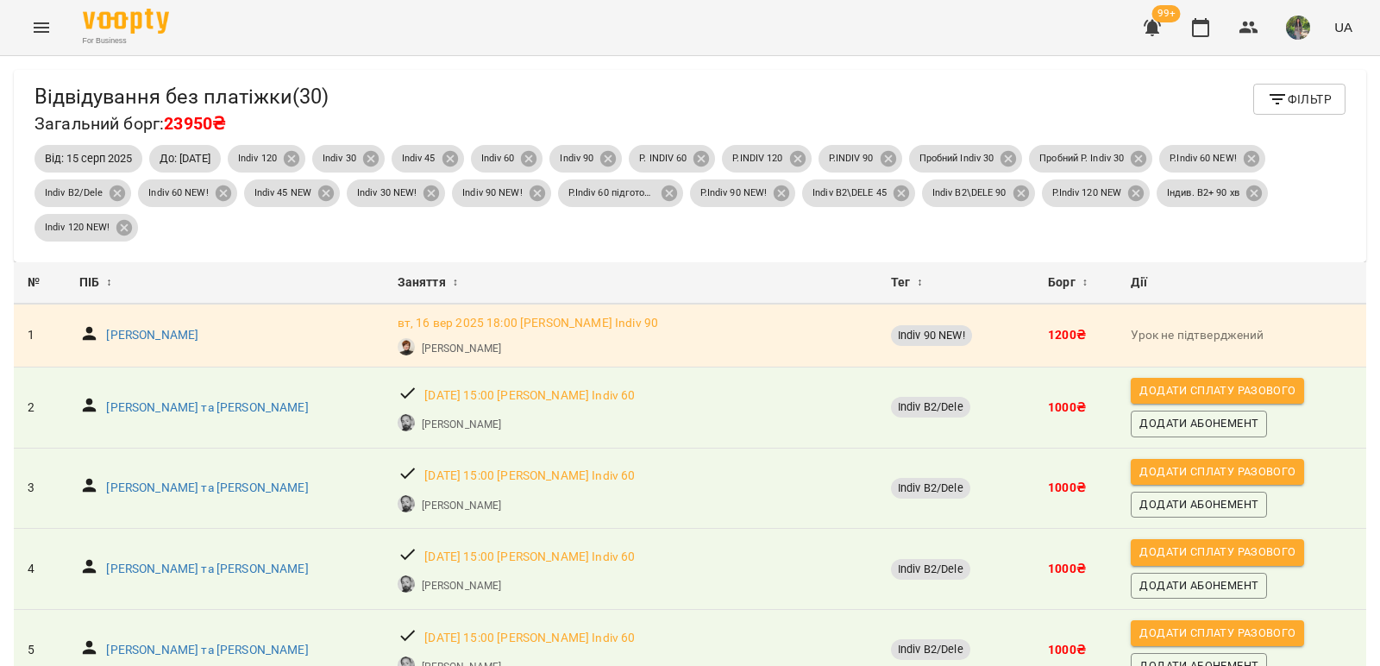
click at [1279, 103] on span "Фільтр" at bounding box center [1299, 99] width 65 height 21
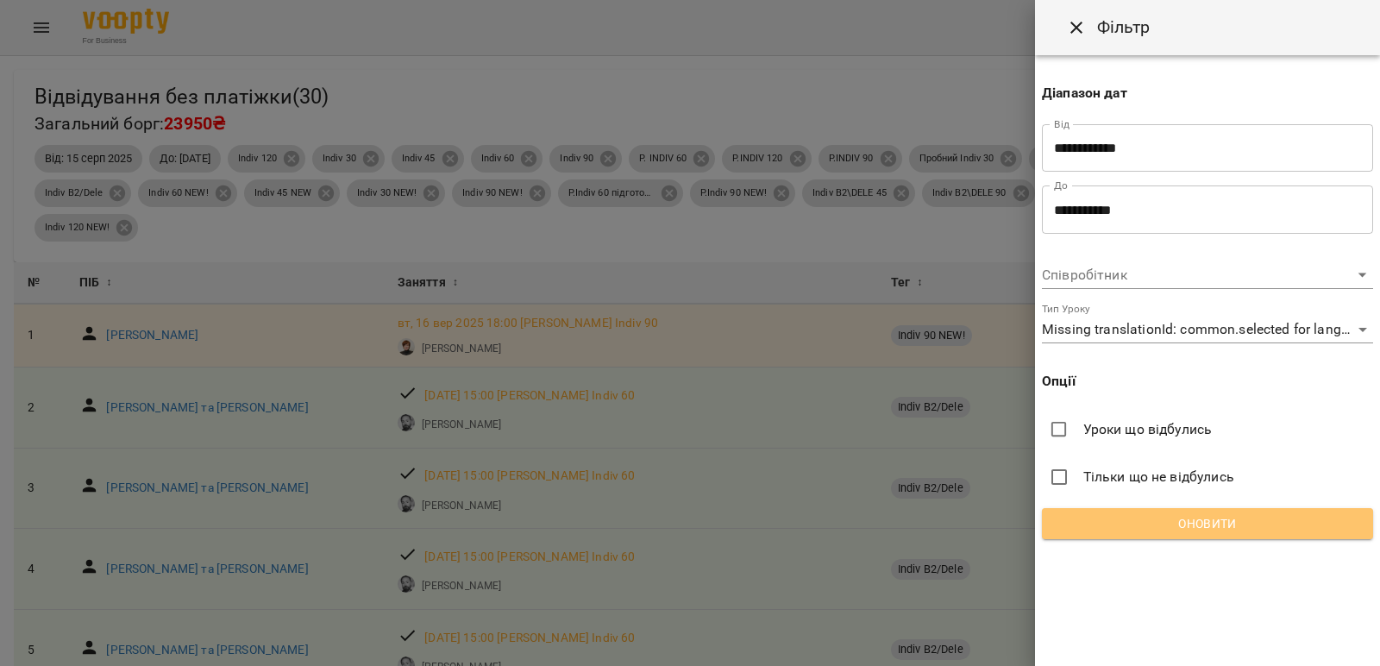
click at [1231, 519] on span "Оновити" at bounding box center [1206, 523] width 303 height 21
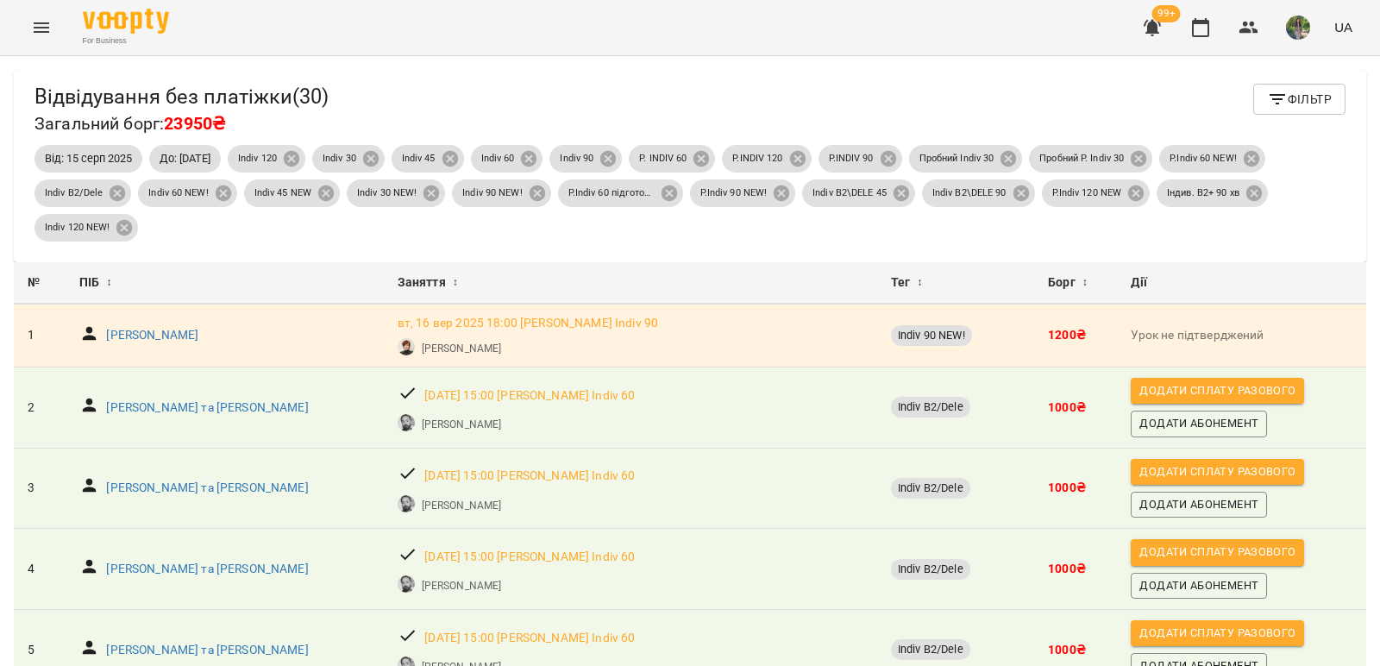
click at [1030, 111] on div "Відвідування без платіжки ( 30 ) Загальний борг: 23950₴ Фільтр" at bounding box center [689, 111] width 1311 height 54
click at [1076, 86] on div "Відвідування без платіжки ( 30 ) Загальний борг: 23950₴ Фільтр" at bounding box center [689, 111] width 1311 height 54
click at [1068, 94] on div "Відвідування без платіжки ( 30 ) Загальний борг: 23950₴ Фільтр" at bounding box center [689, 111] width 1311 height 54
click at [961, 100] on div "Відвідування без платіжки ( 30 ) Загальний борг: 23950₴ Фільтр" at bounding box center [689, 111] width 1311 height 54
click at [1288, 103] on span "Фільтр" at bounding box center [1299, 99] width 65 height 21
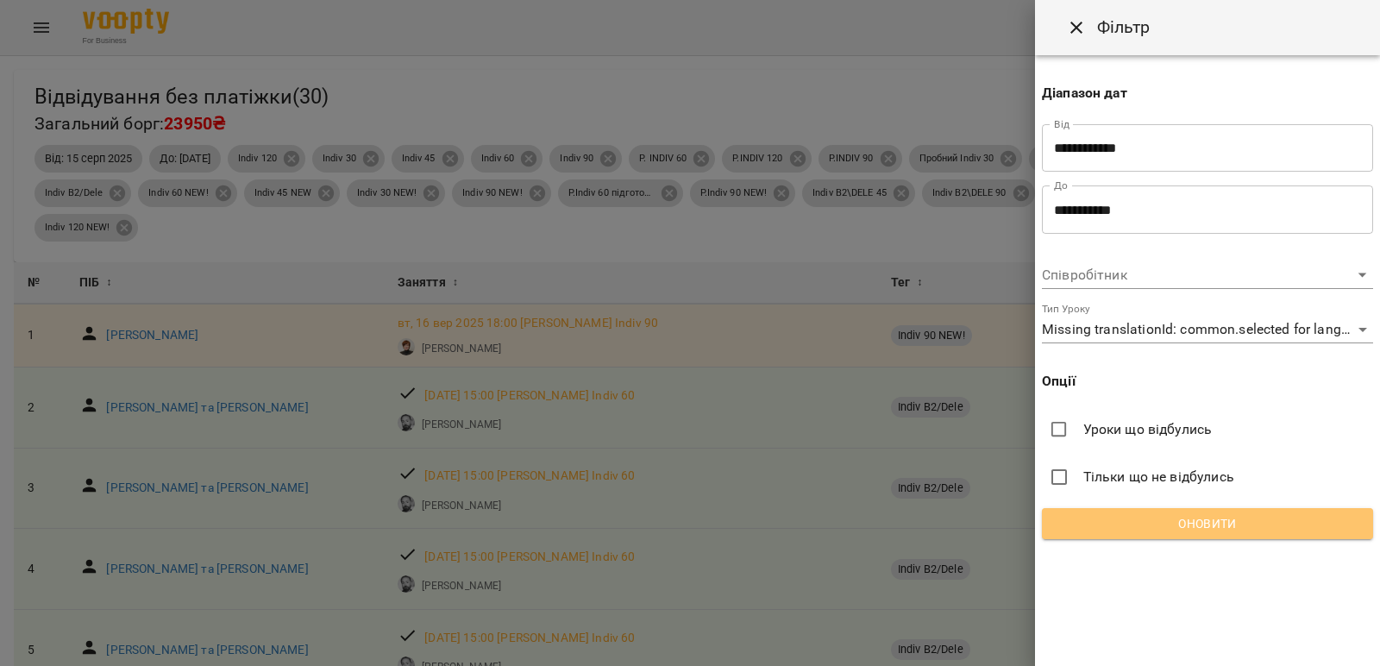
click at [1202, 520] on span "Оновити" at bounding box center [1206, 523] width 303 height 21
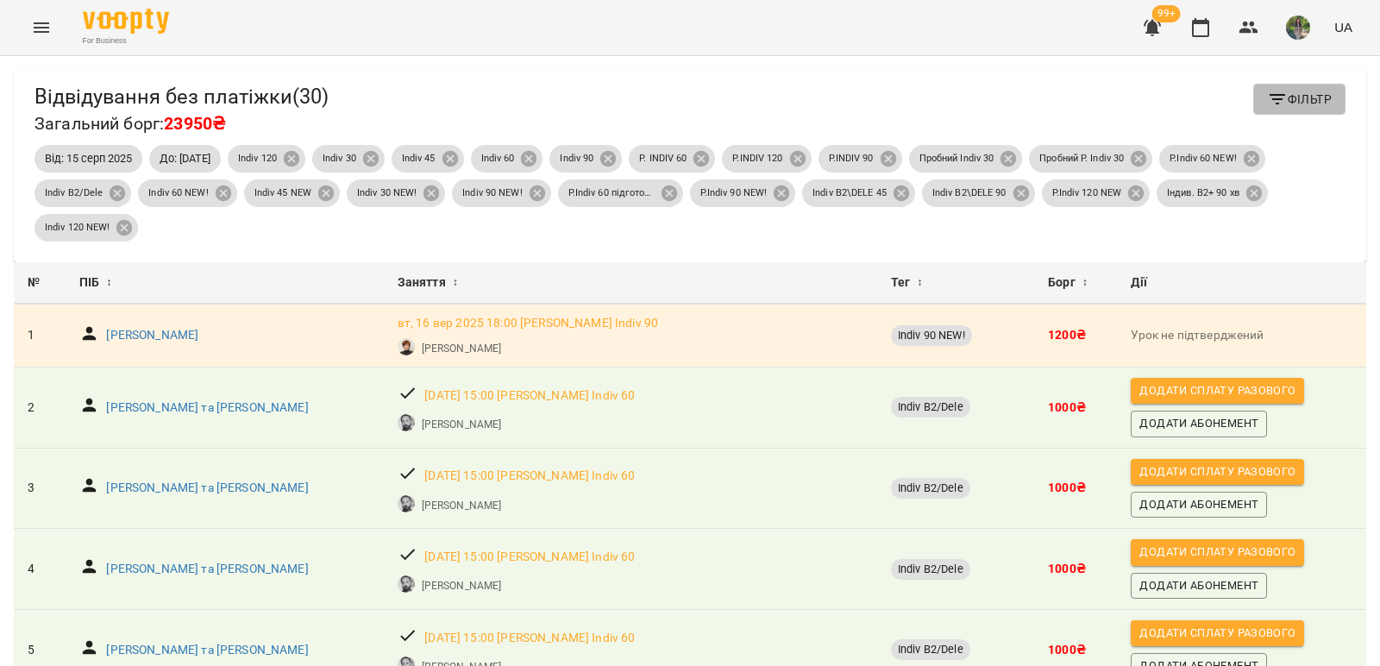
click at [1267, 103] on icon "button" at bounding box center [1277, 99] width 21 height 21
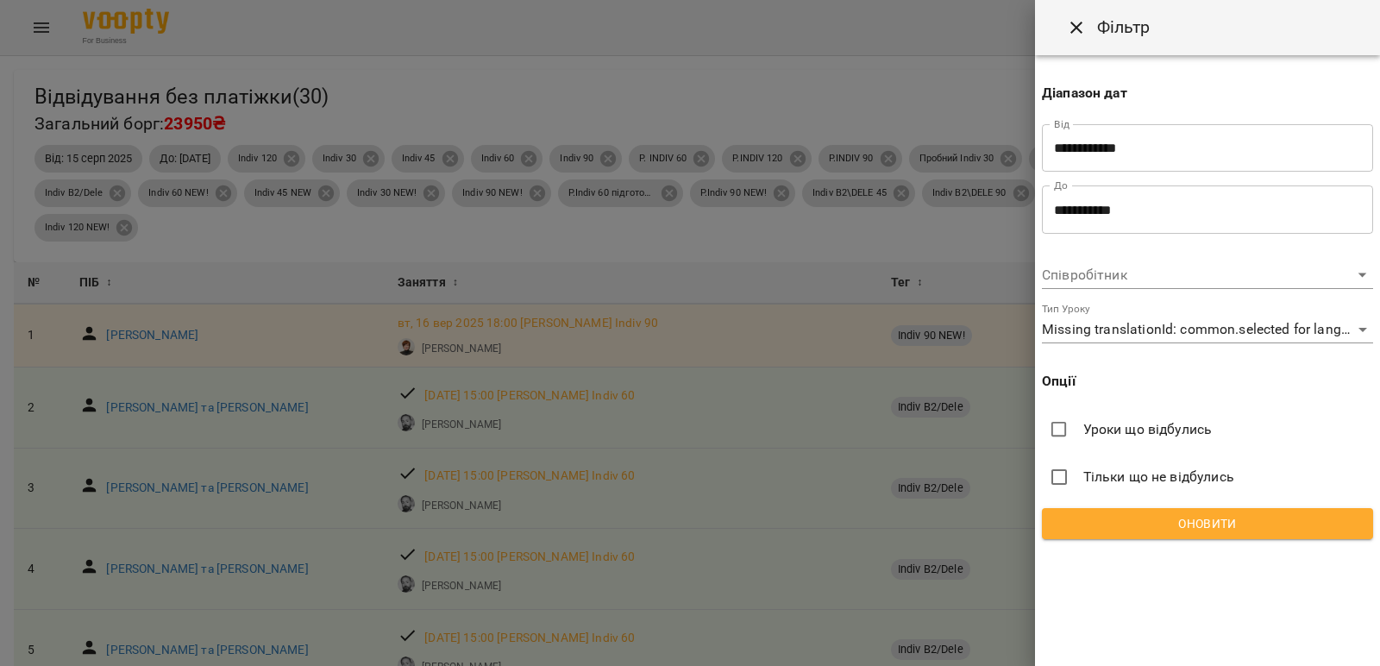
click at [1206, 533] on span "Оновити" at bounding box center [1206, 523] width 303 height 21
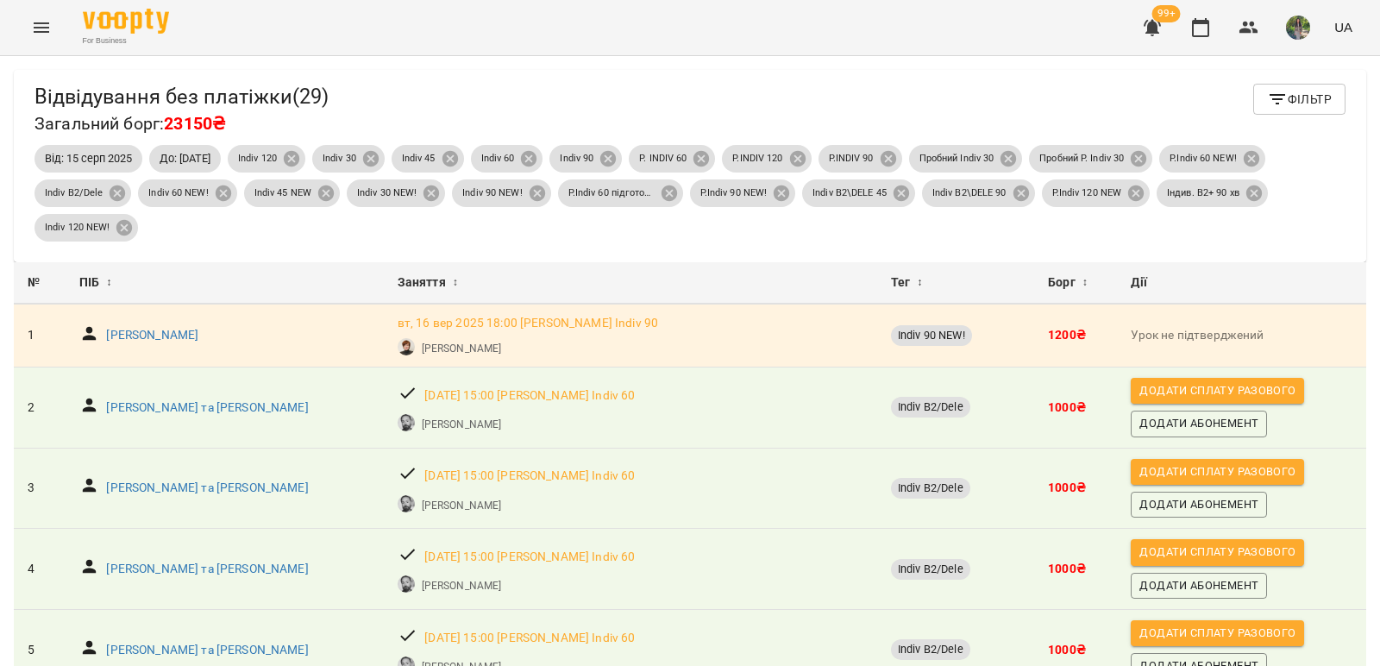
click at [1168, 84] on div "Відвідування без платіжки ( 29 ) Загальний борг: 23150₴ Фільтр" at bounding box center [689, 111] width 1311 height 54
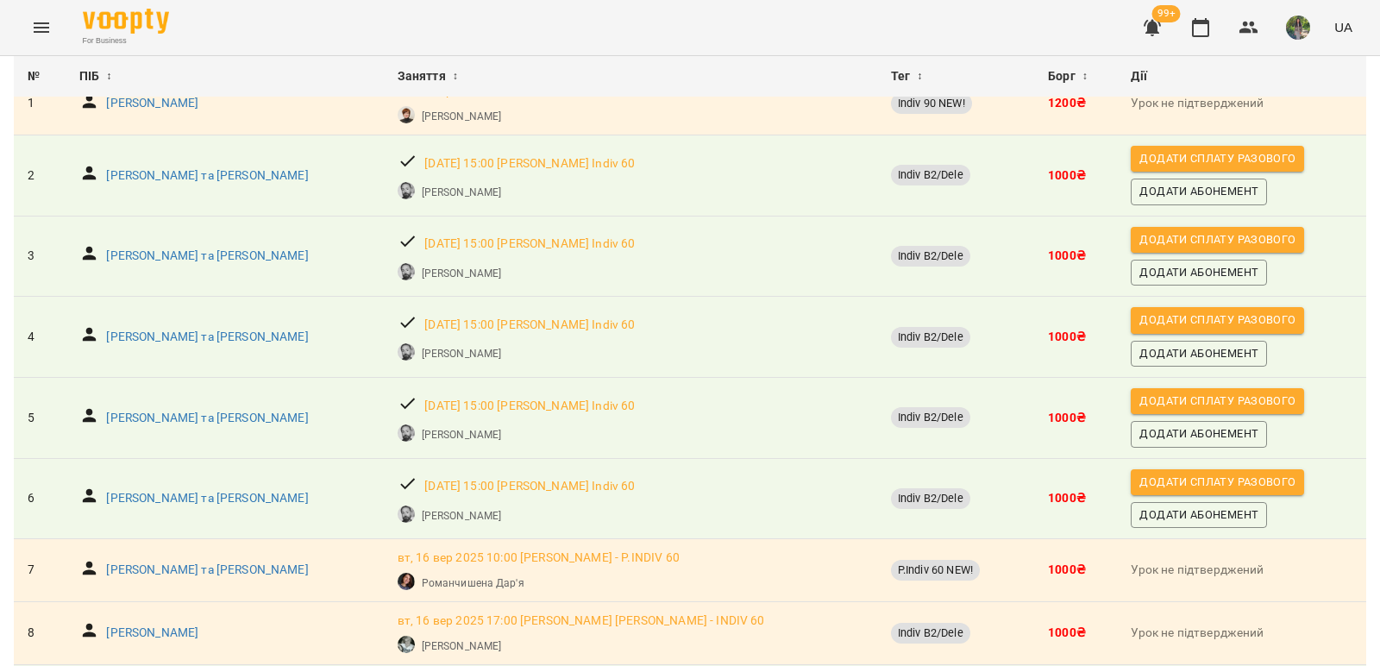
scroll to position [259, 0]
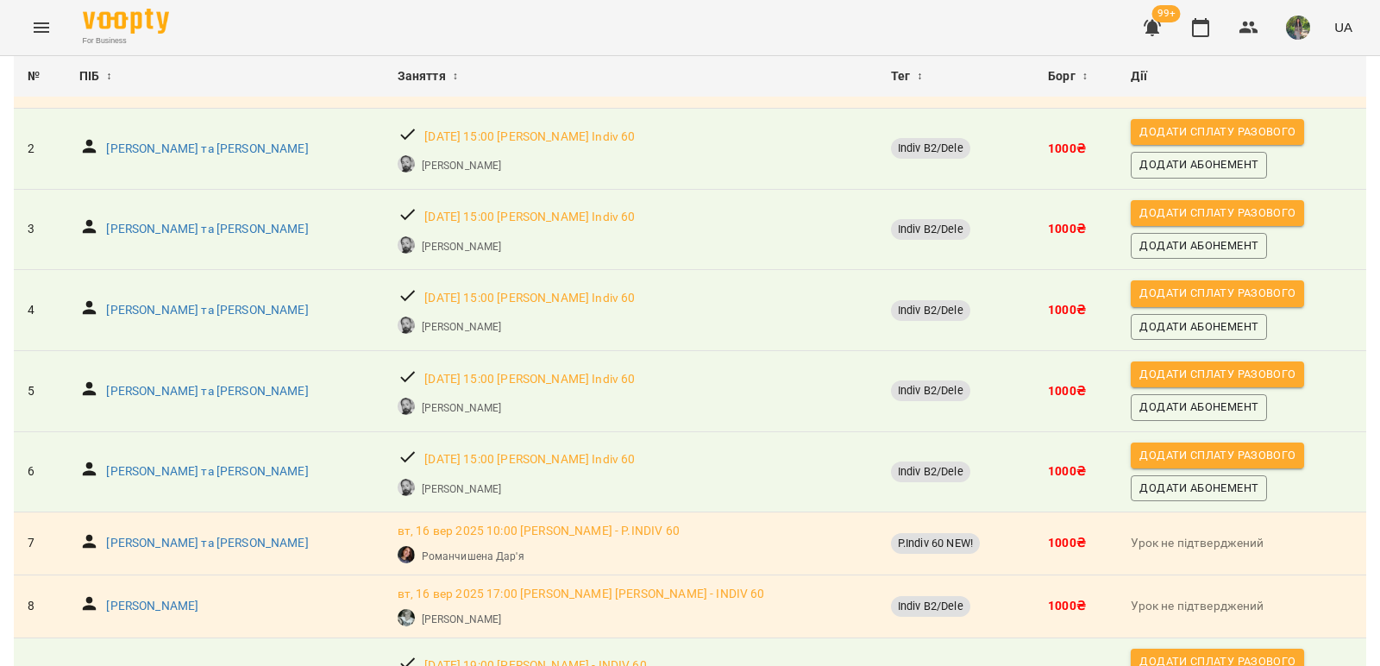
drag, startPoint x: 1047, startPoint y: 301, endPoint x: 905, endPoint y: 343, distance: 147.6
click at [905, 343] on td "Indiv B2/Dele" at bounding box center [955, 310] width 157 height 81
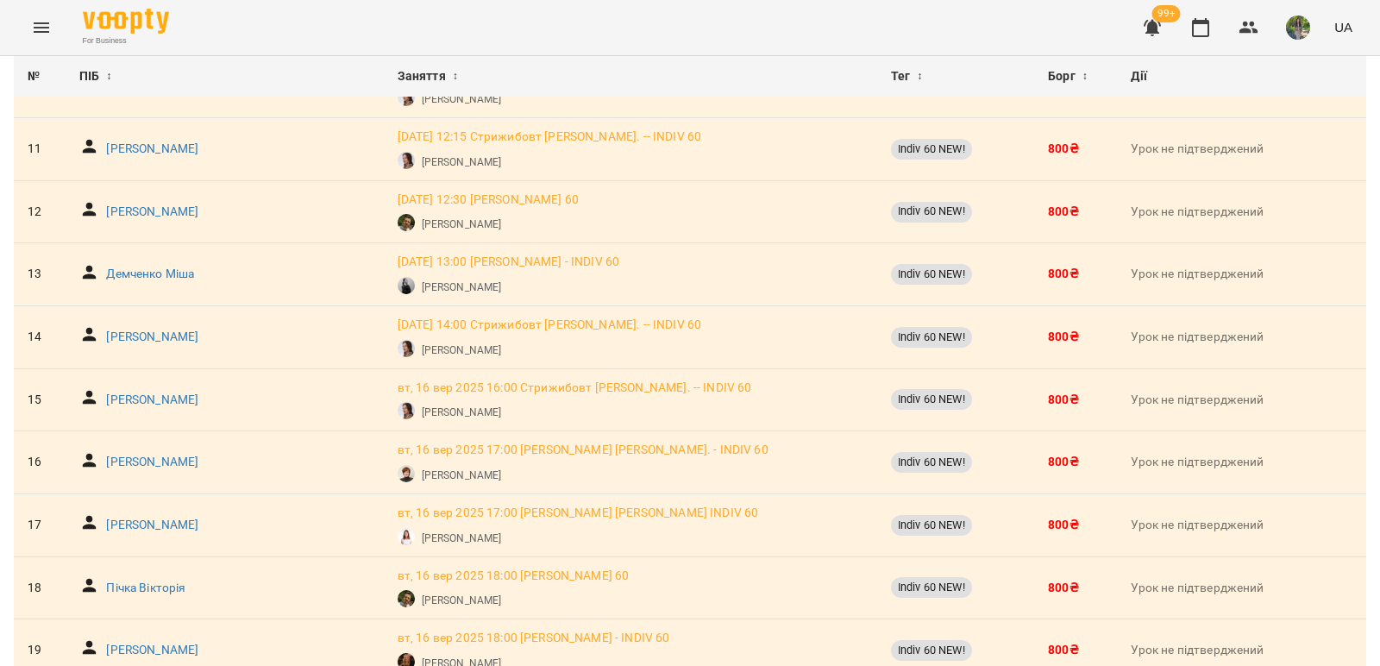
scroll to position [948, 0]
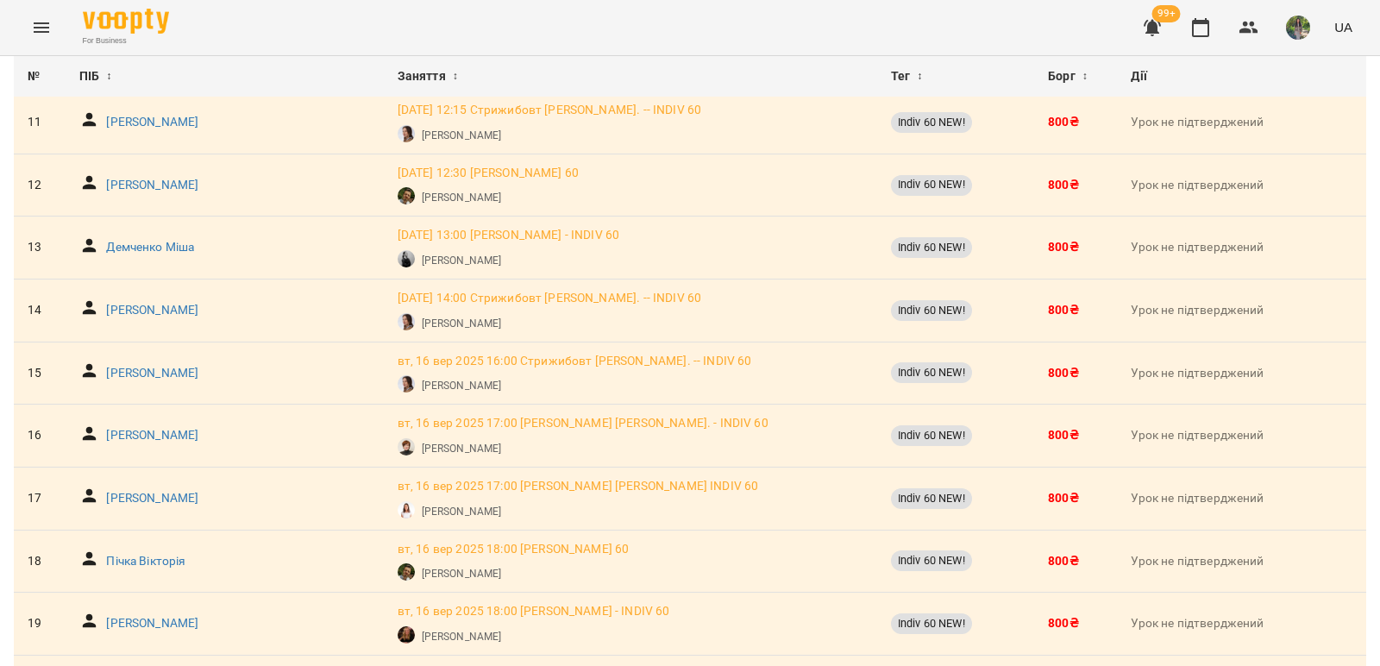
click at [745, 501] on div "[PERSON_NAME]" at bounding box center [630, 510] width 472 height 26
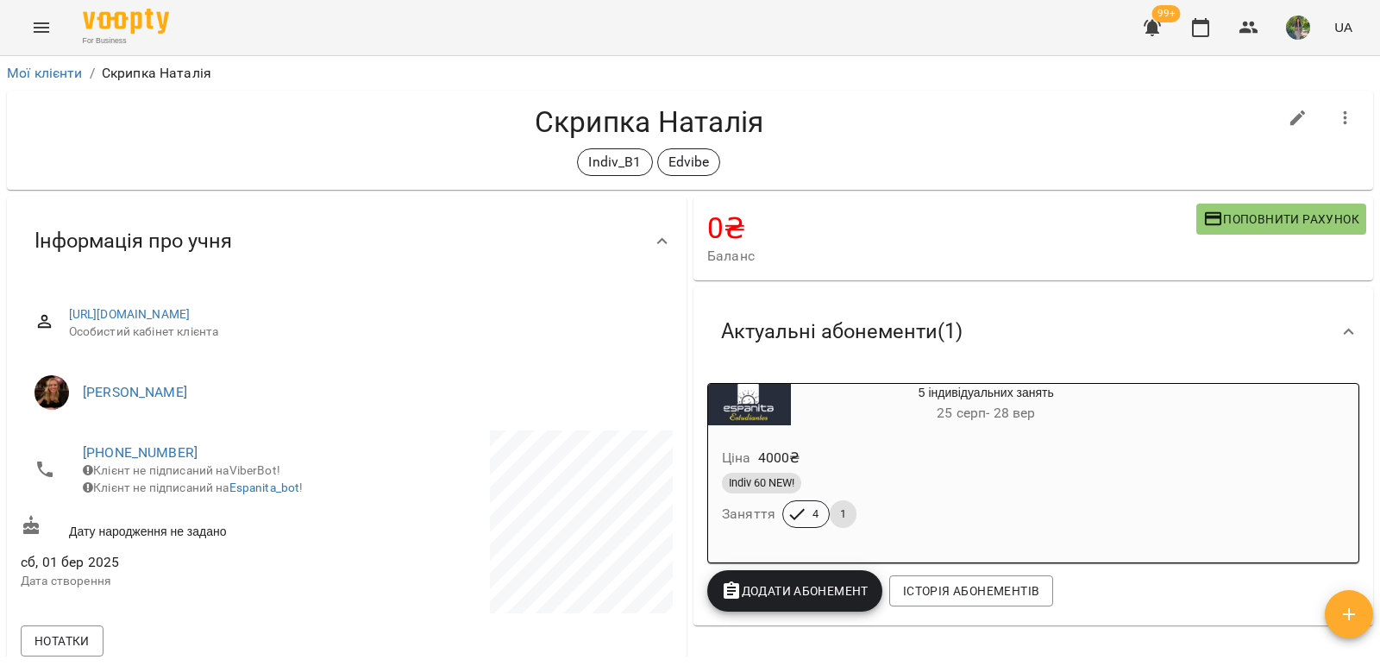
click at [811, 115] on h4 "Скрипка Наталія" at bounding box center [649, 121] width 1256 height 35
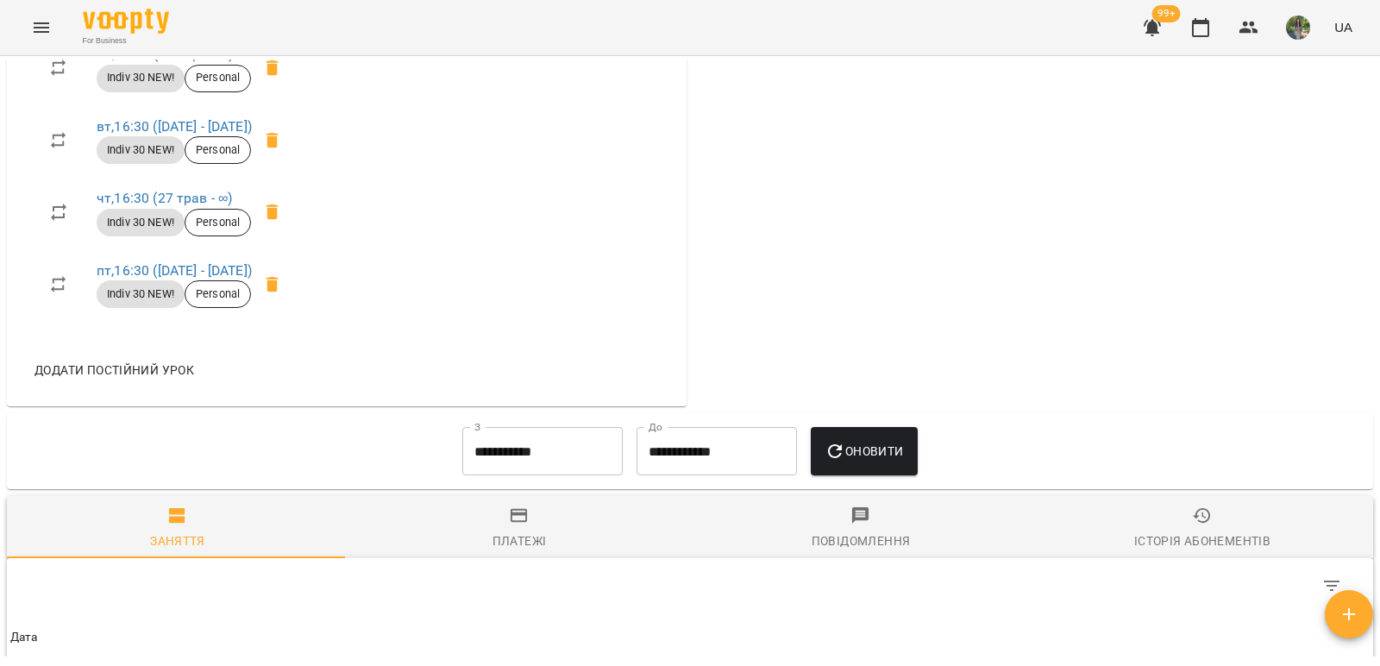
scroll to position [1035, 0]
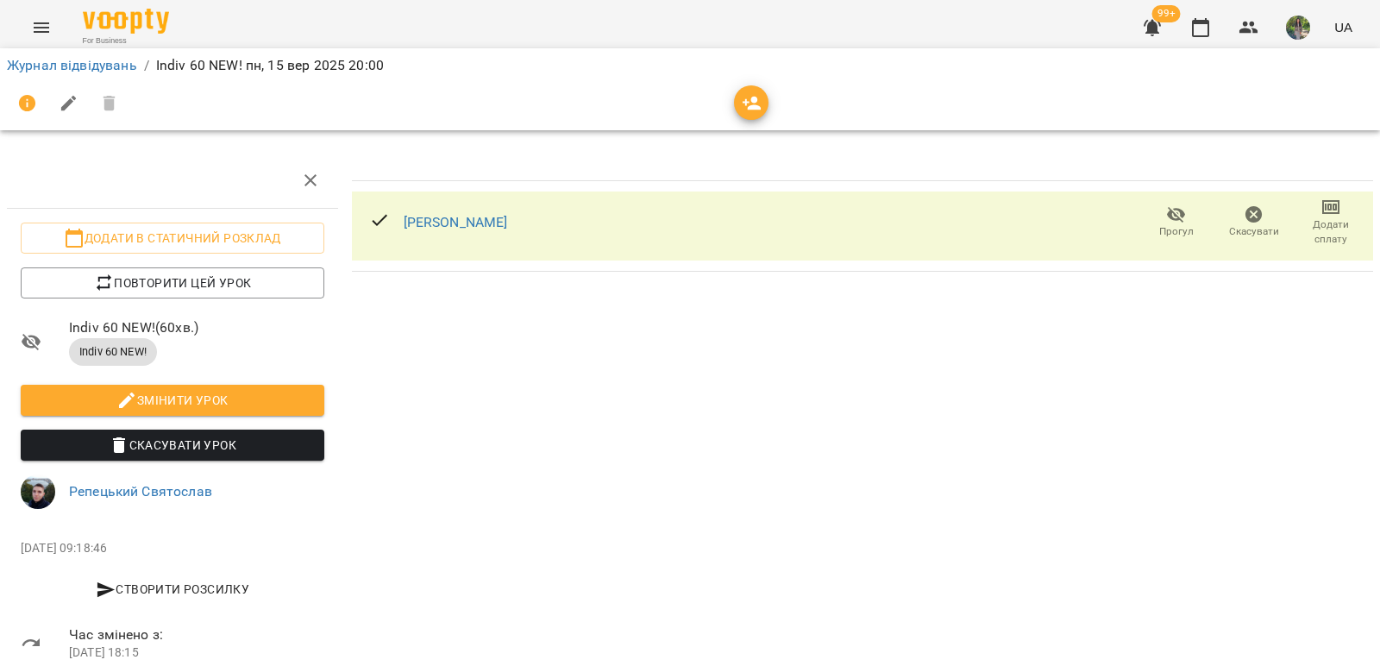
click at [1243, 217] on icon "button" at bounding box center [1253, 214] width 21 height 21
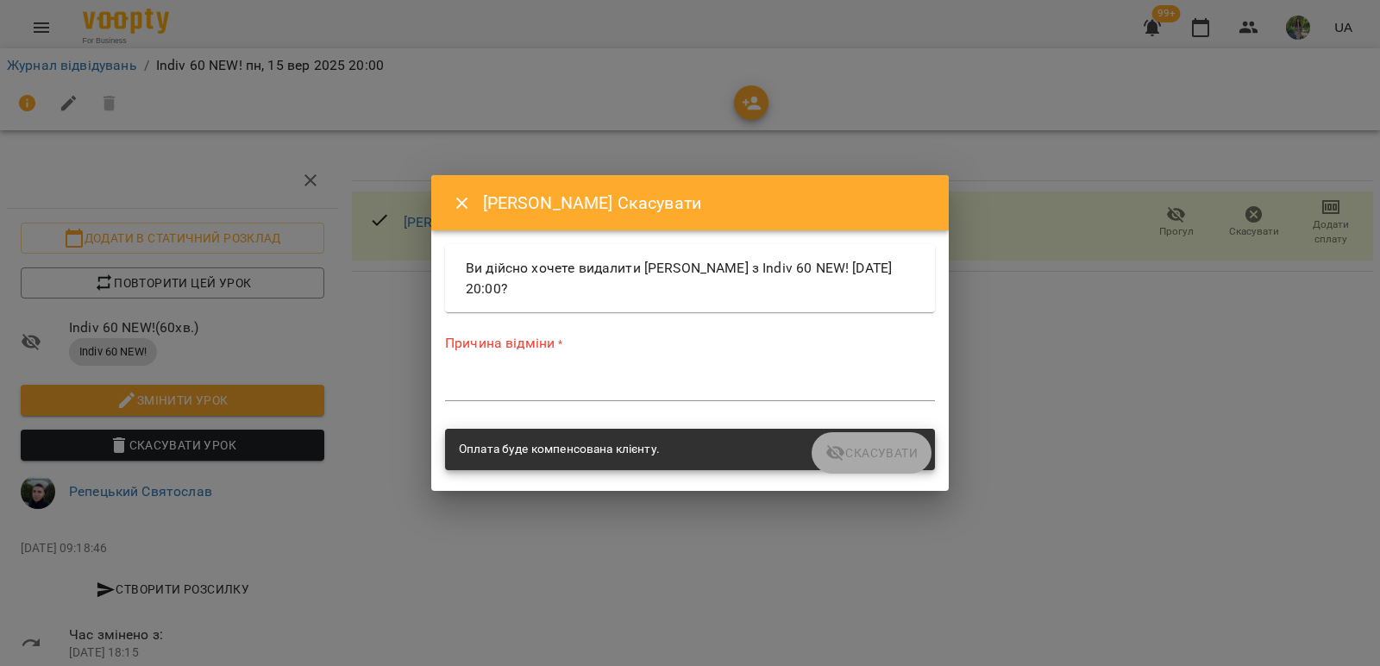
click at [507, 388] on textarea at bounding box center [690, 387] width 490 height 16
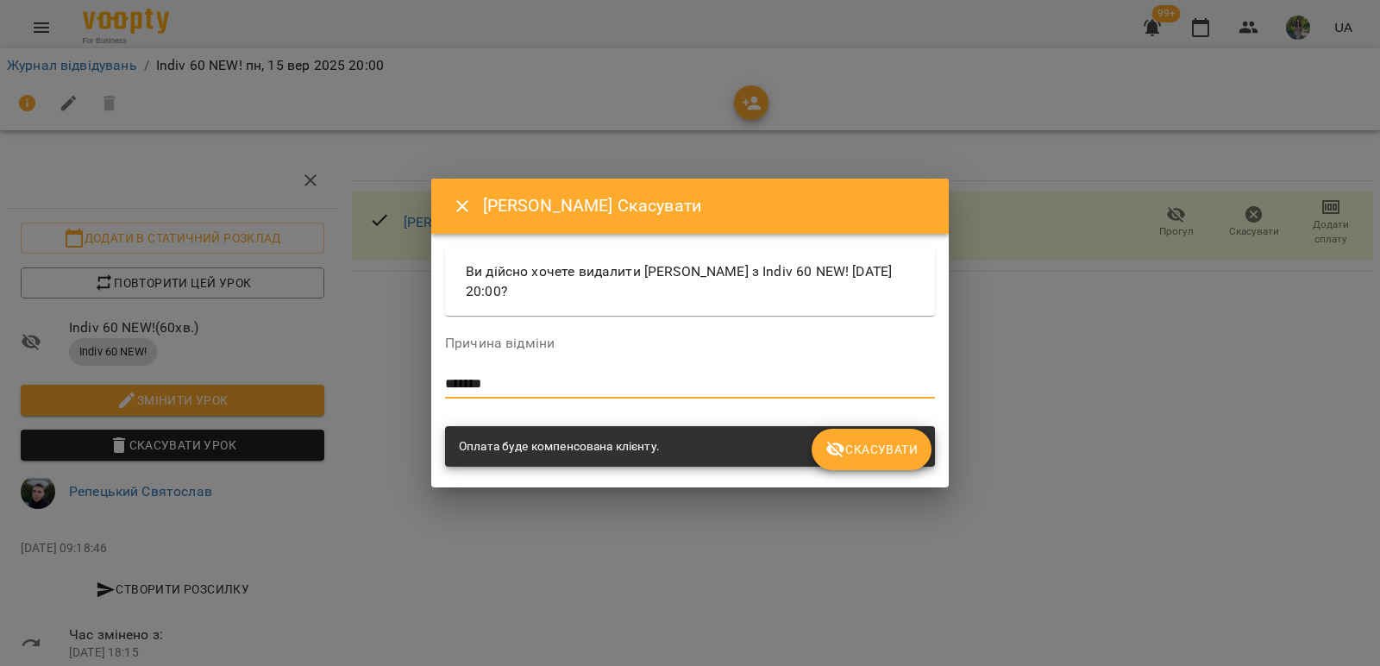
type textarea "*******"
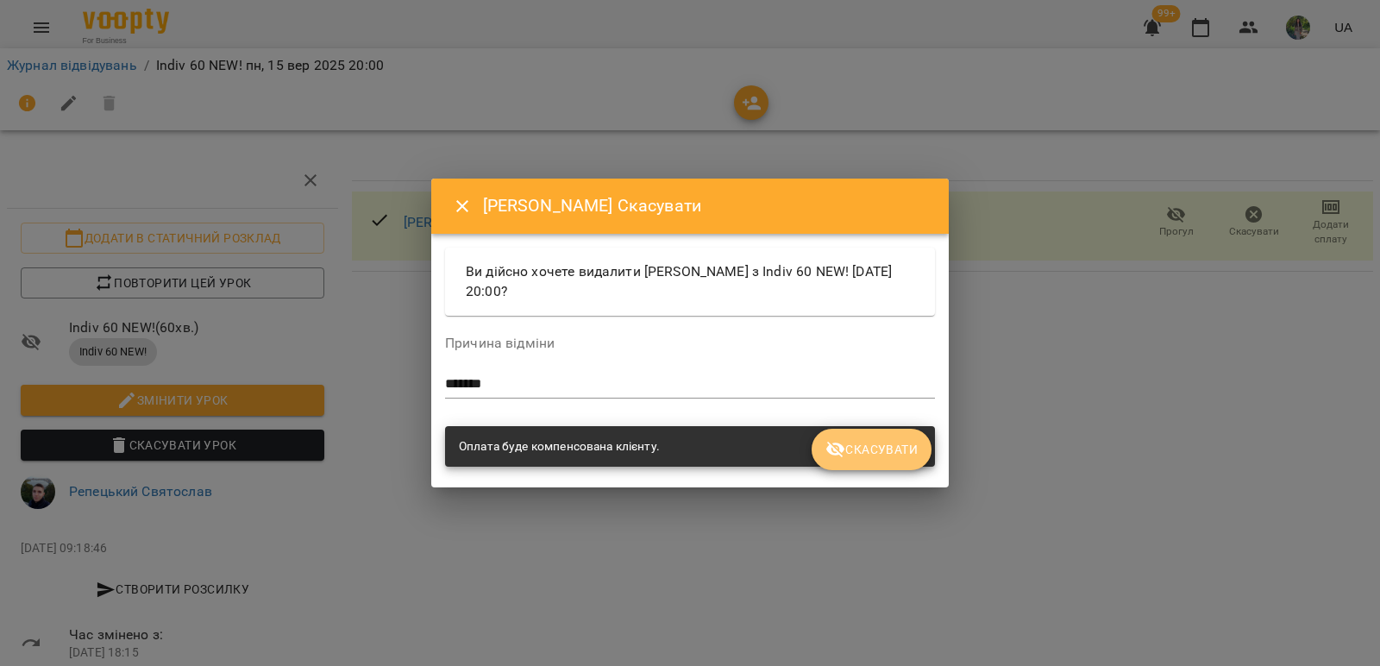
click at [898, 454] on span "Скасувати" at bounding box center [871, 449] width 92 height 21
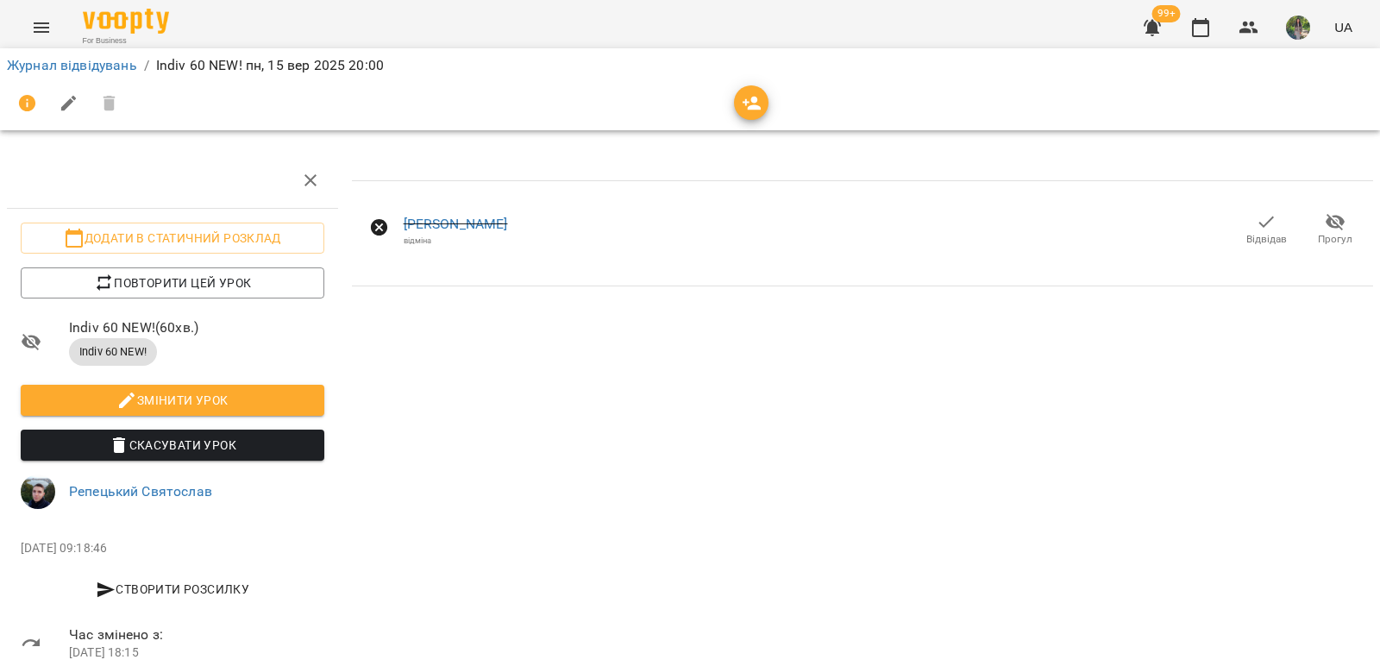
click at [1250, 232] on span "Відвідав" at bounding box center [1266, 239] width 41 height 15
click at [1258, 227] on icon "button" at bounding box center [1265, 221] width 21 height 21
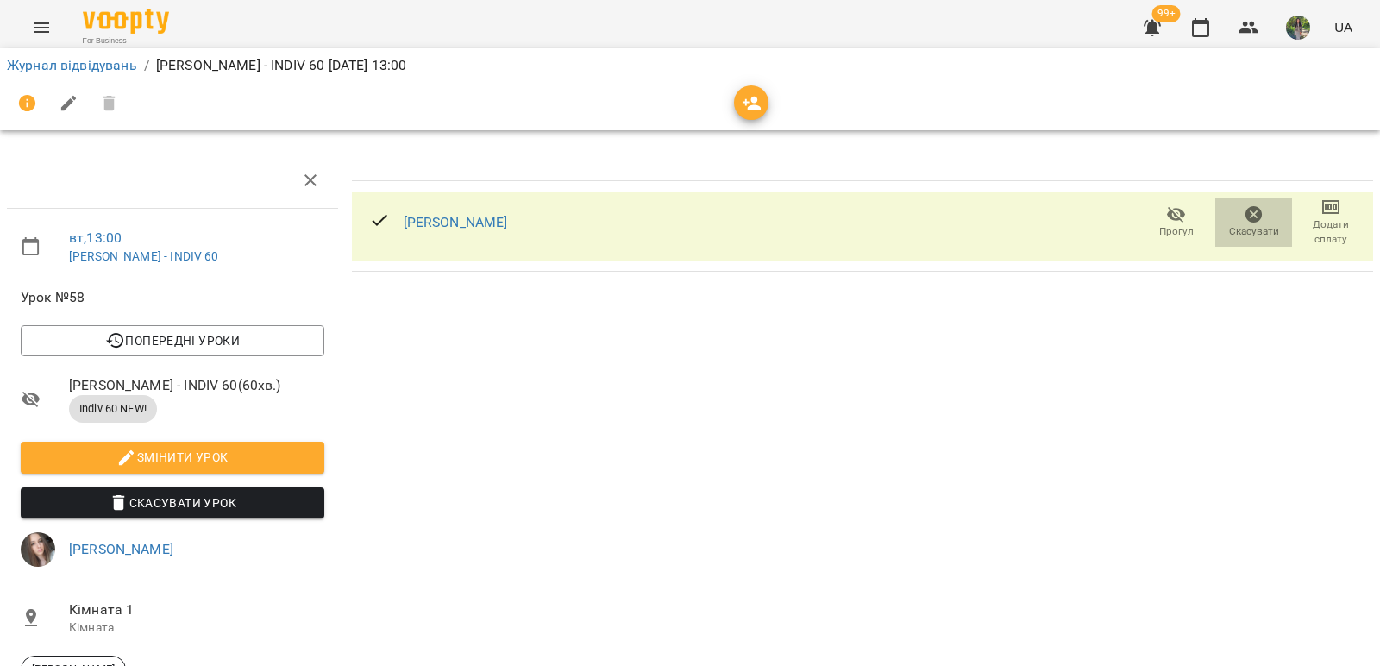
click at [1246, 227] on span "Скасувати" at bounding box center [1254, 231] width 50 height 15
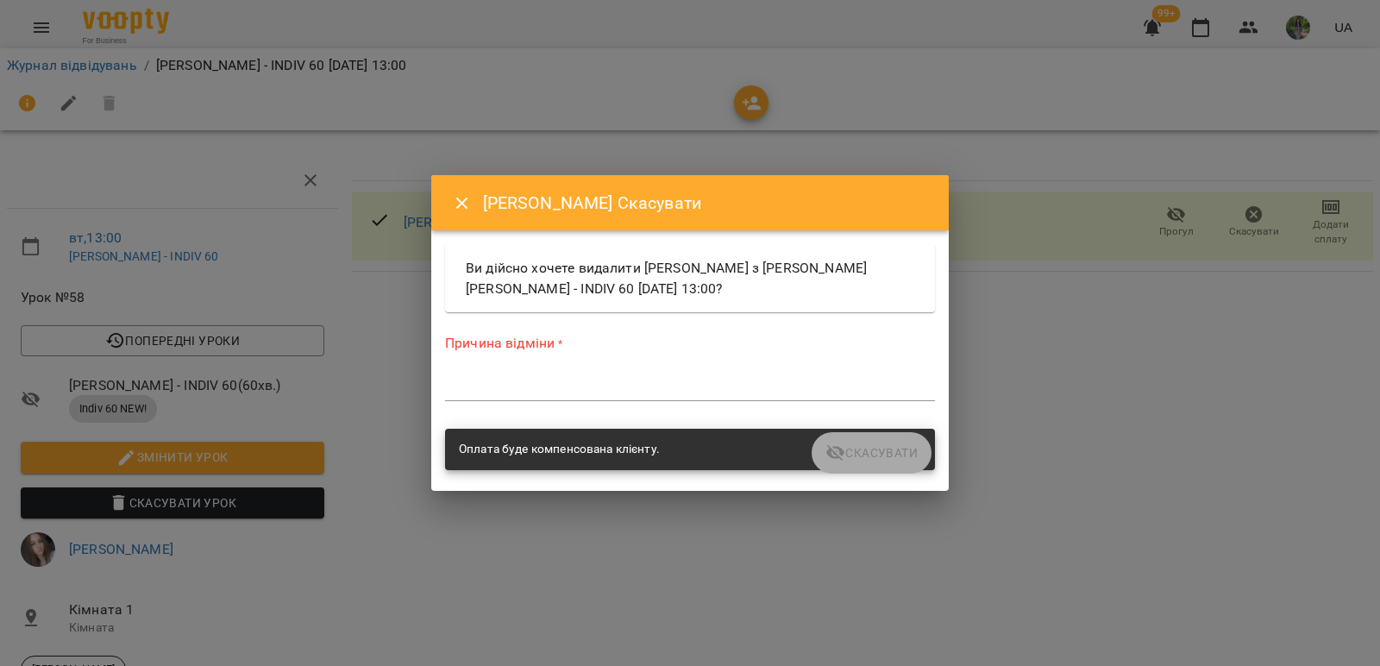
click at [592, 396] on div "*" at bounding box center [690, 387] width 490 height 28
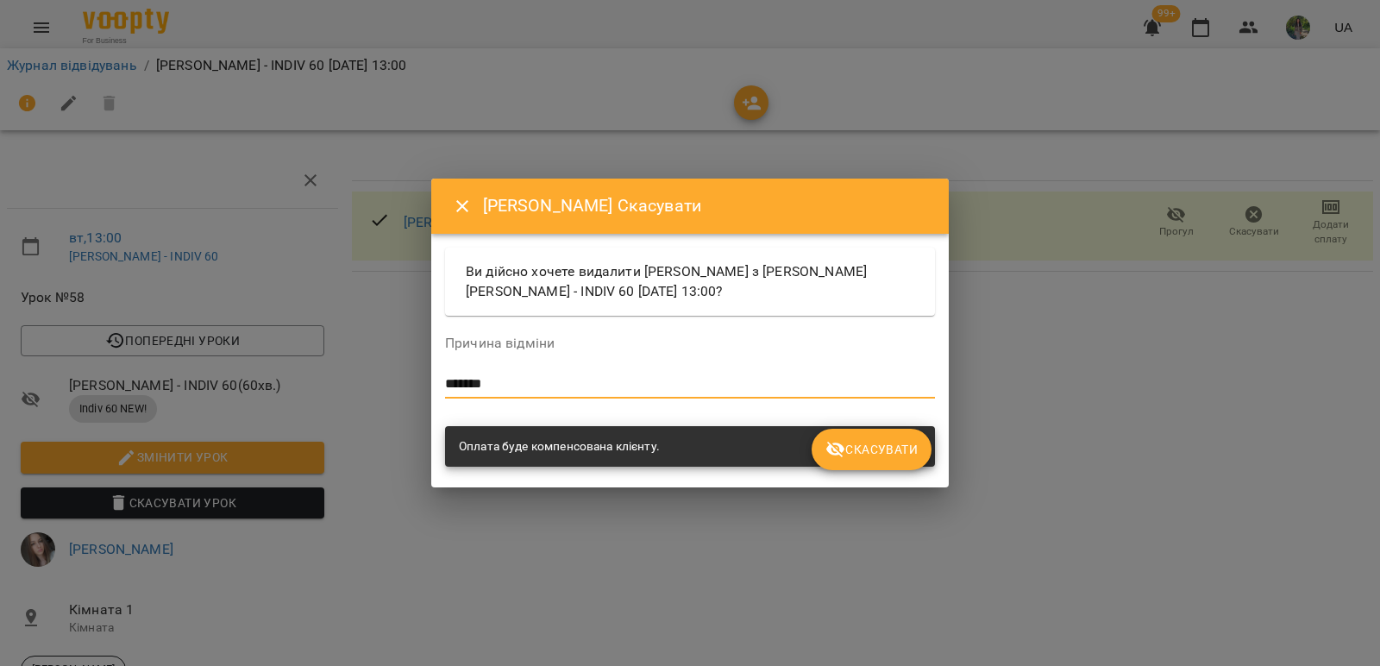
type textarea "*******"
click at [879, 458] on span "Скасувати" at bounding box center [871, 449] width 92 height 21
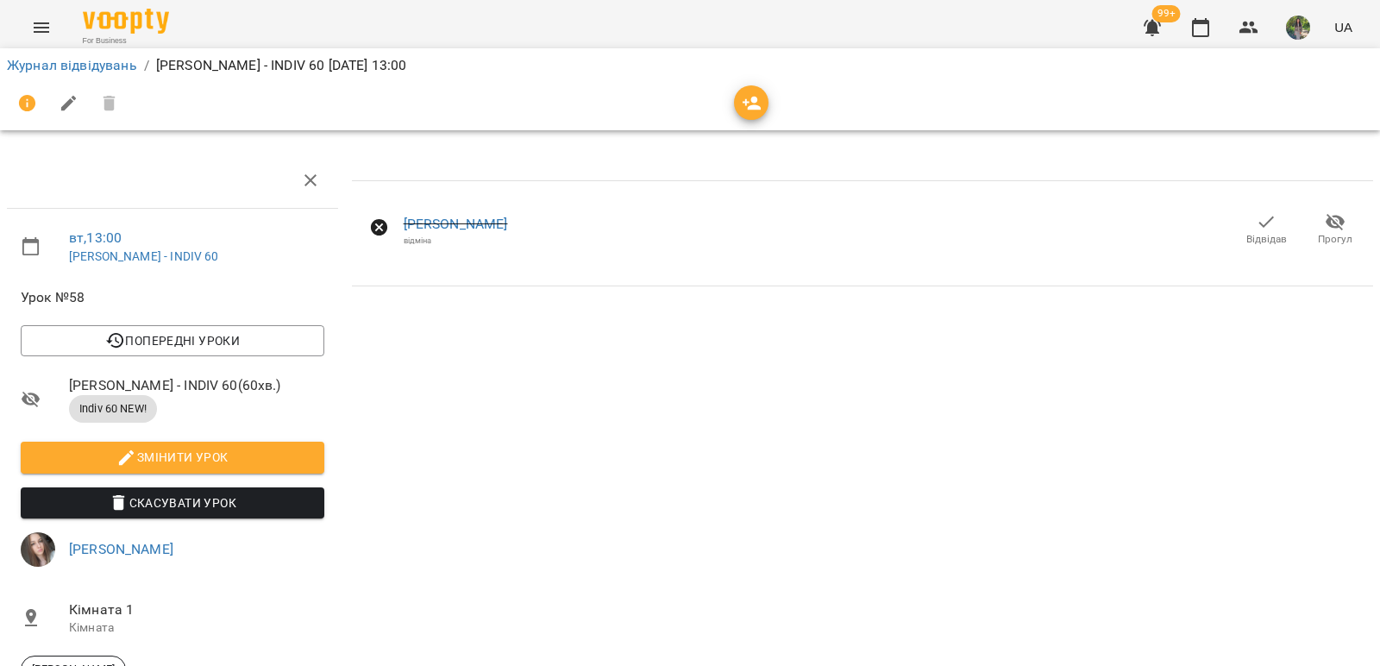
click at [1256, 228] on icon "button" at bounding box center [1265, 221] width 21 height 21
click at [1255, 230] on icon "button" at bounding box center [1265, 221] width 21 height 21
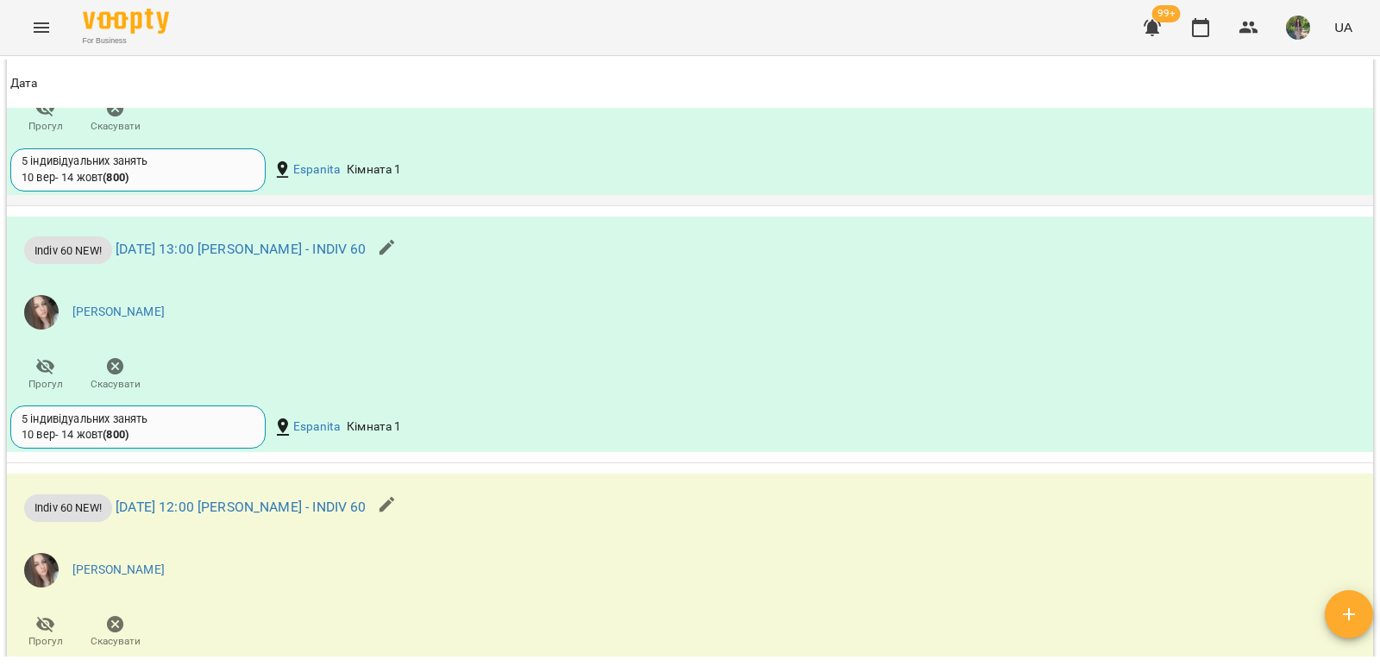
scroll to position [2069, 0]
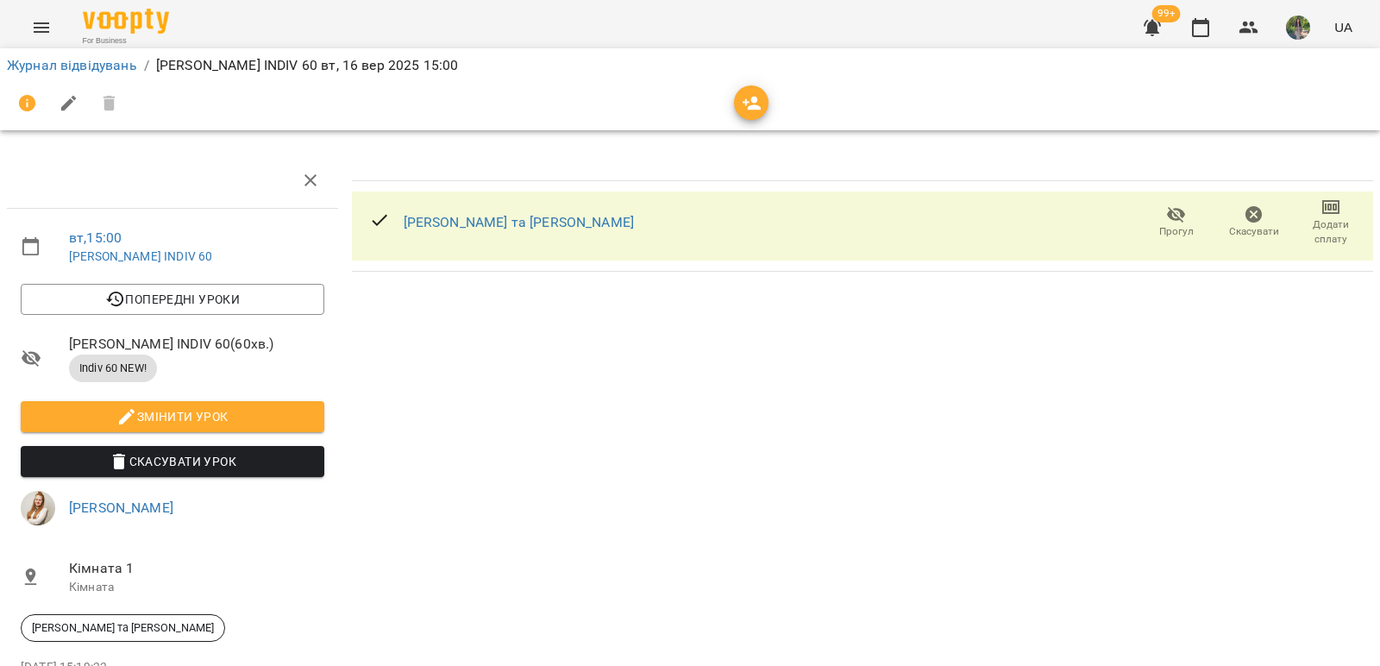
click at [1250, 218] on icon "button" at bounding box center [1253, 214] width 21 height 21
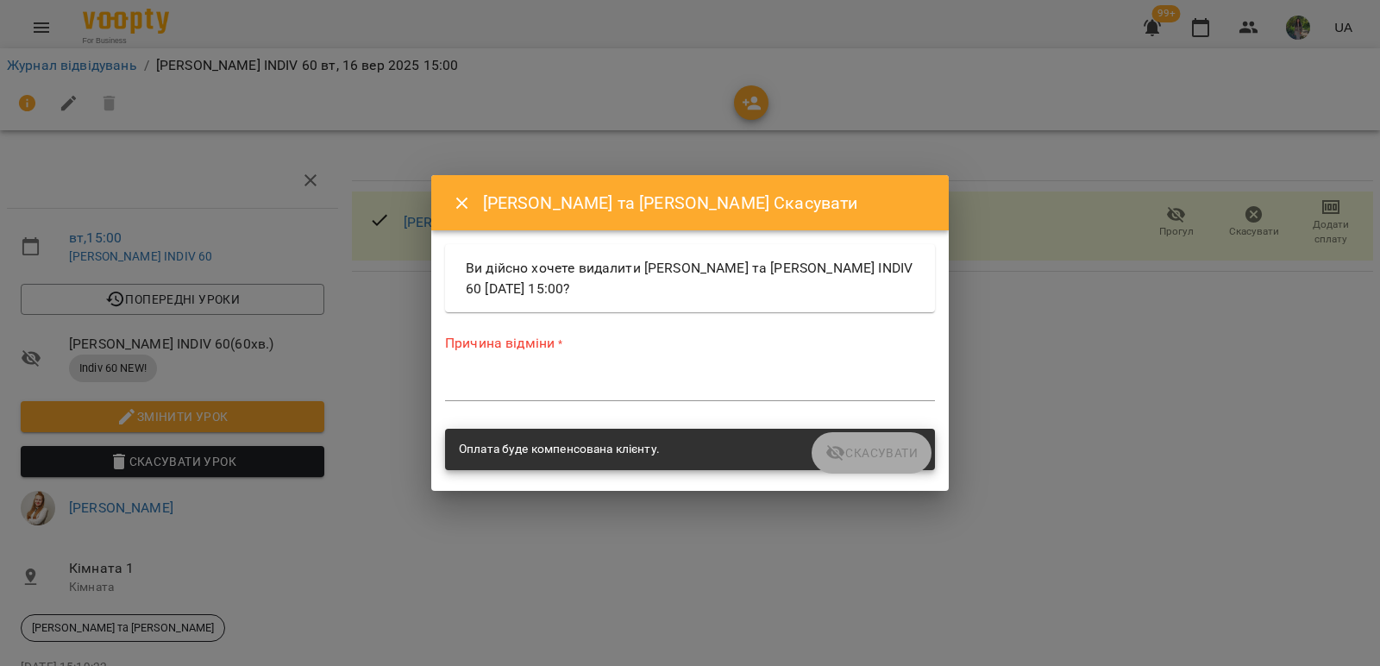
click at [574, 380] on textarea at bounding box center [690, 387] width 490 height 16
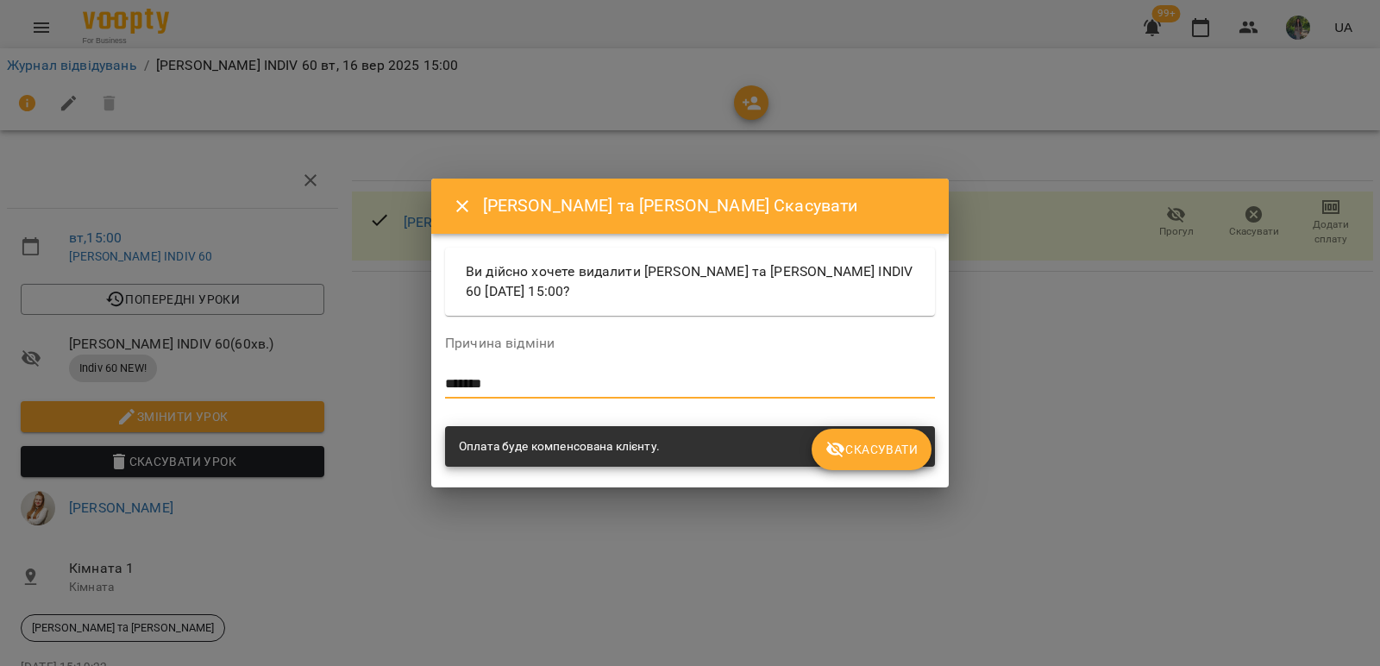
type textarea "*******"
click at [870, 441] on span "Скасувати" at bounding box center [871, 449] width 92 height 21
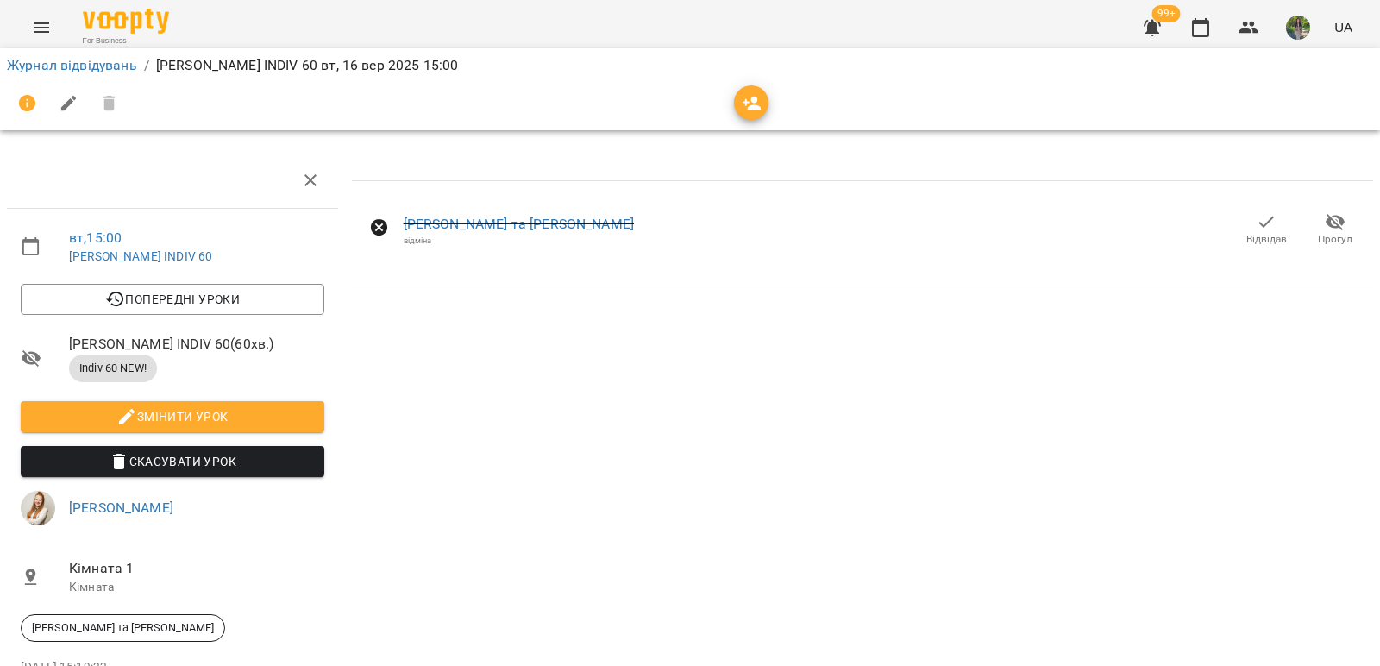
click at [1249, 241] on span "Відвідав" at bounding box center [1266, 239] width 41 height 15
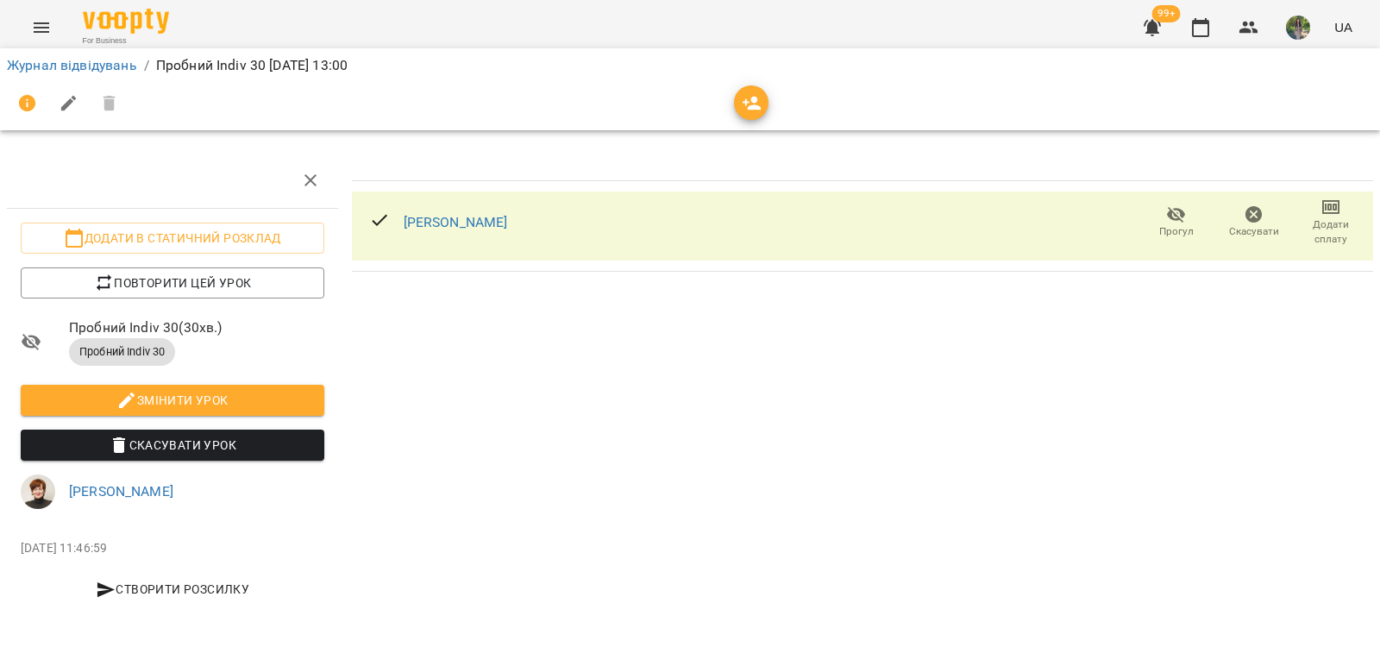
click at [1254, 221] on icon "button" at bounding box center [1253, 214] width 17 height 17
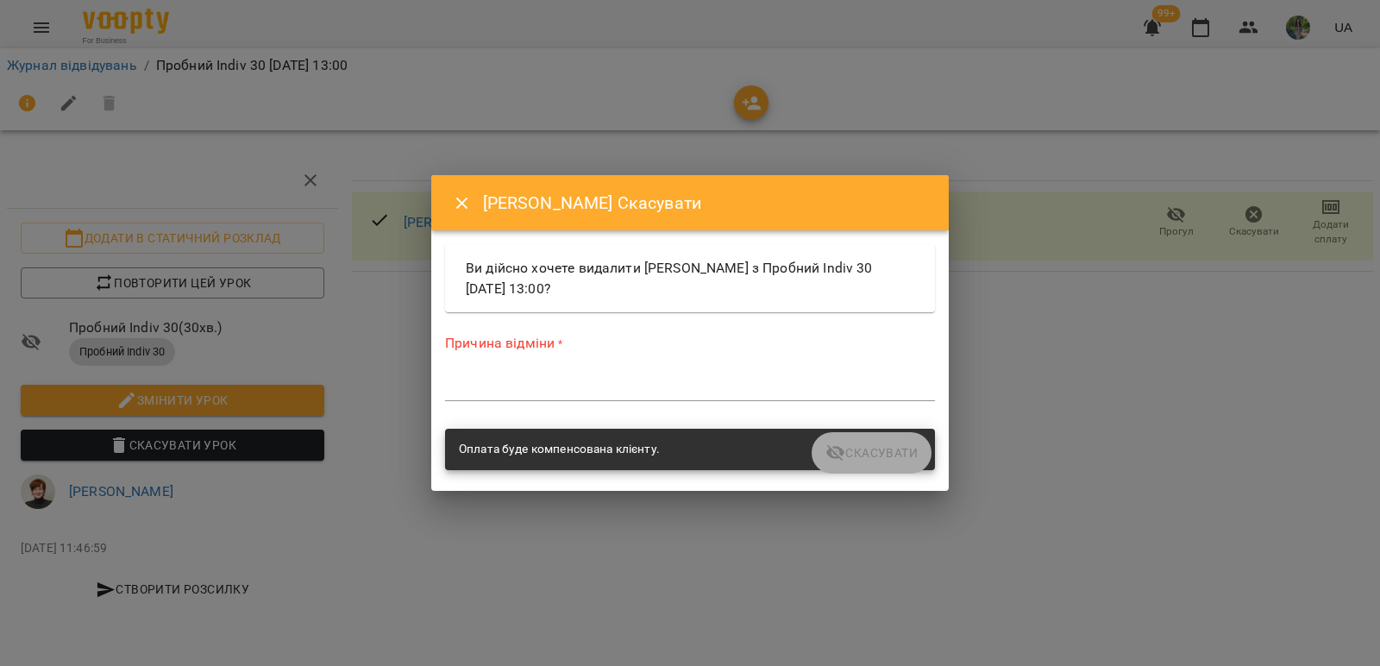
click at [587, 380] on textarea at bounding box center [690, 387] width 490 height 16
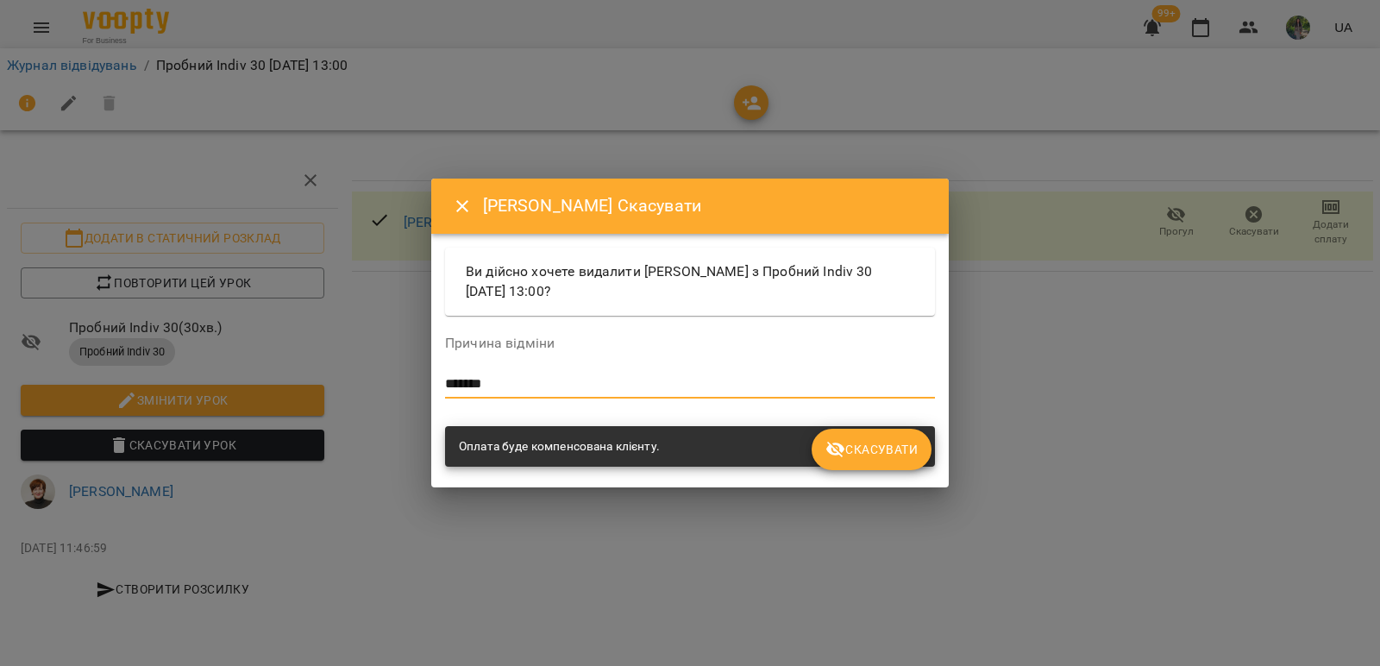
type textarea "*******"
click at [904, 456] on span "Скасувати" at bounding box center [871, 449] width 92 height 21
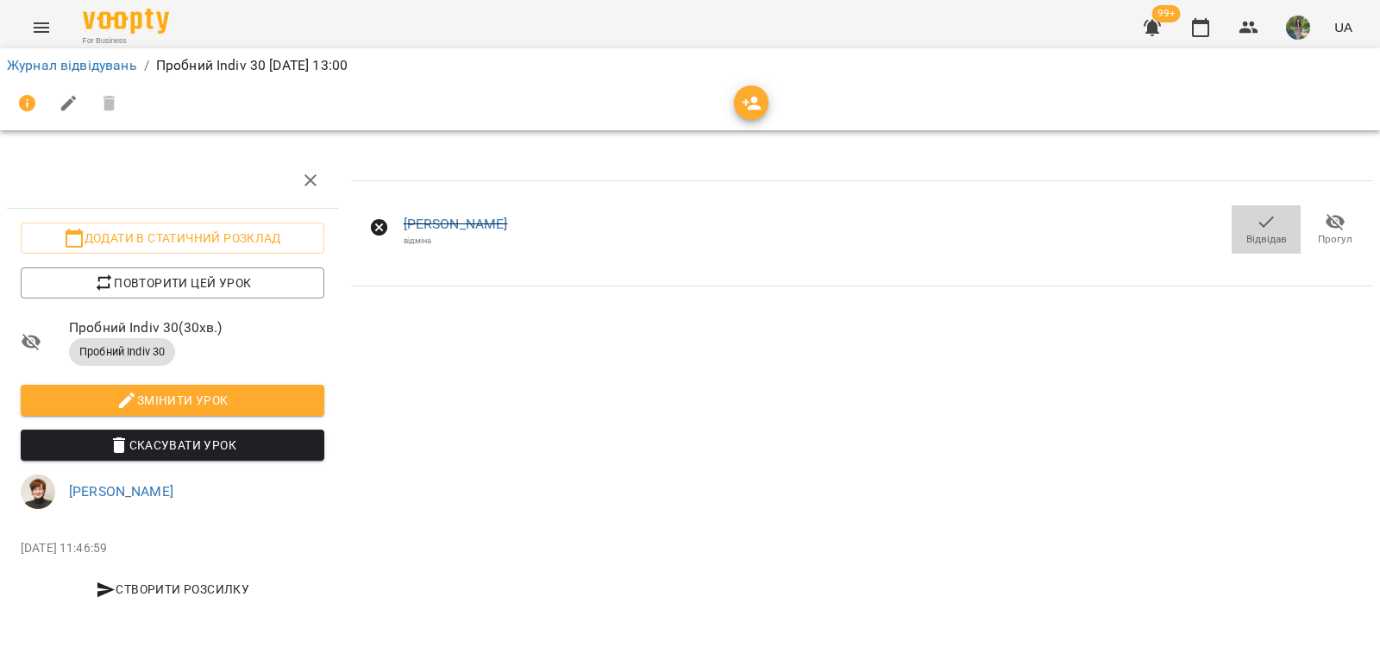
click at [1265, 236] on span "Відвідав" at bounding box center [1266, 239] width 41 height 15
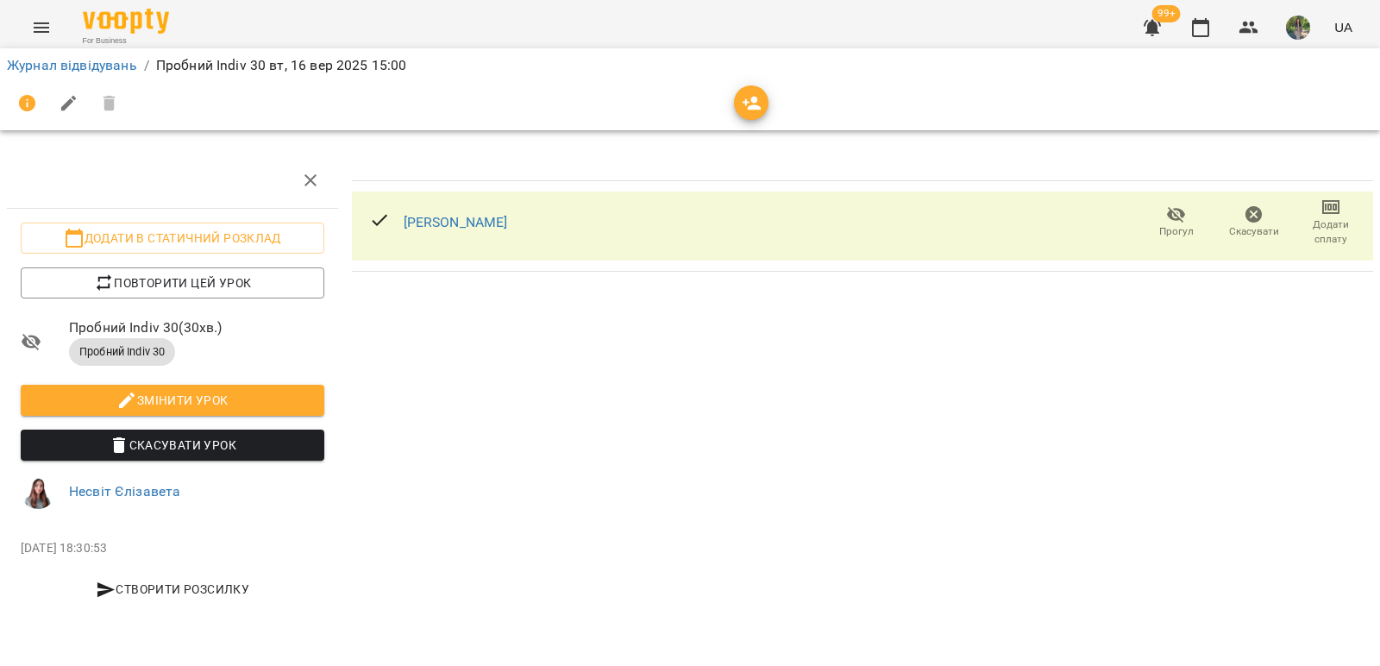
click at [1248, 216] on icon "button" at bounding box center [1253, 214] width 17 height 17
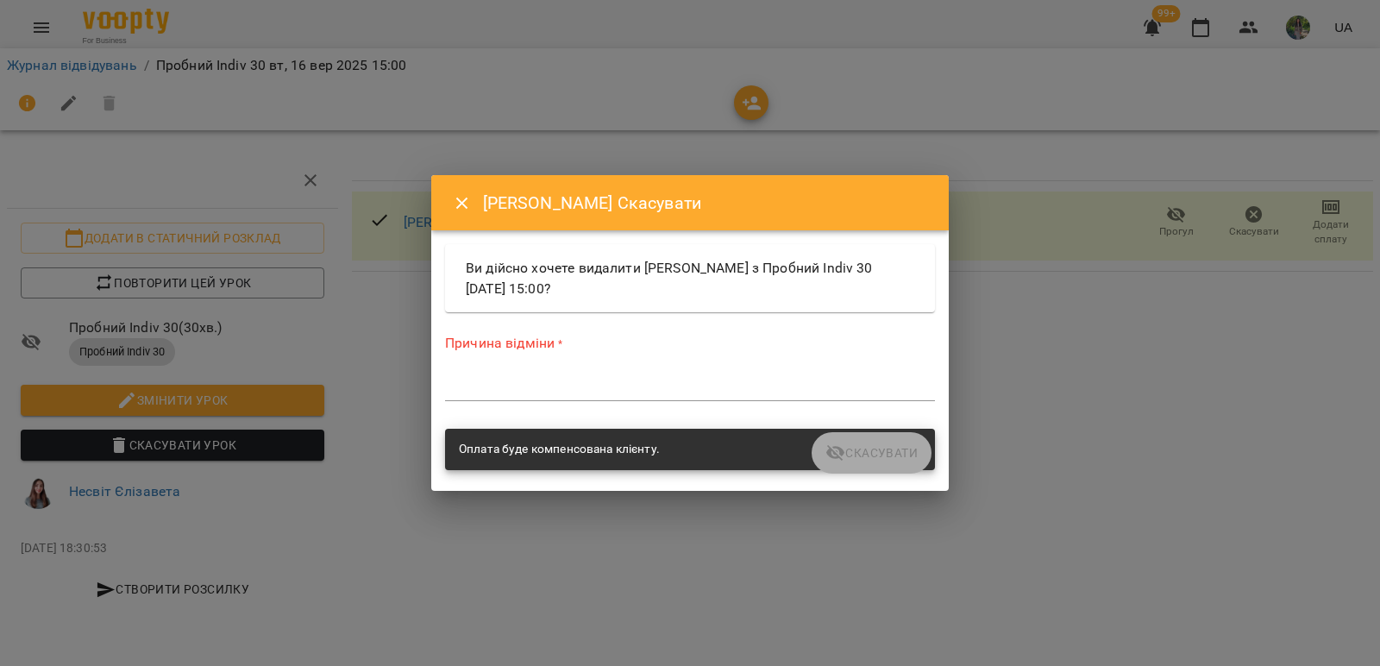
click at [636, 391] on textarea at bounding box center [690, 387] width 490 height 16
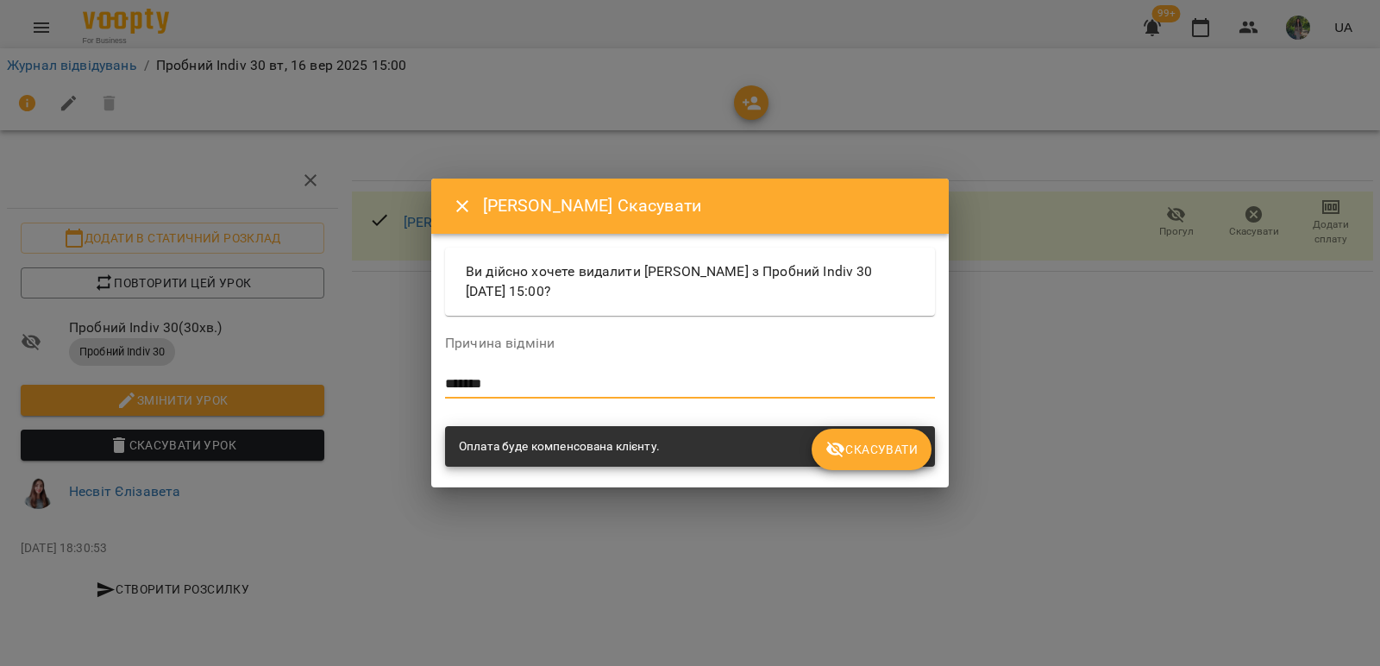
type textarea "*******"
click at [890, 451] on span "Скасувати" at bounding box center [871, 449] width 92 height 21
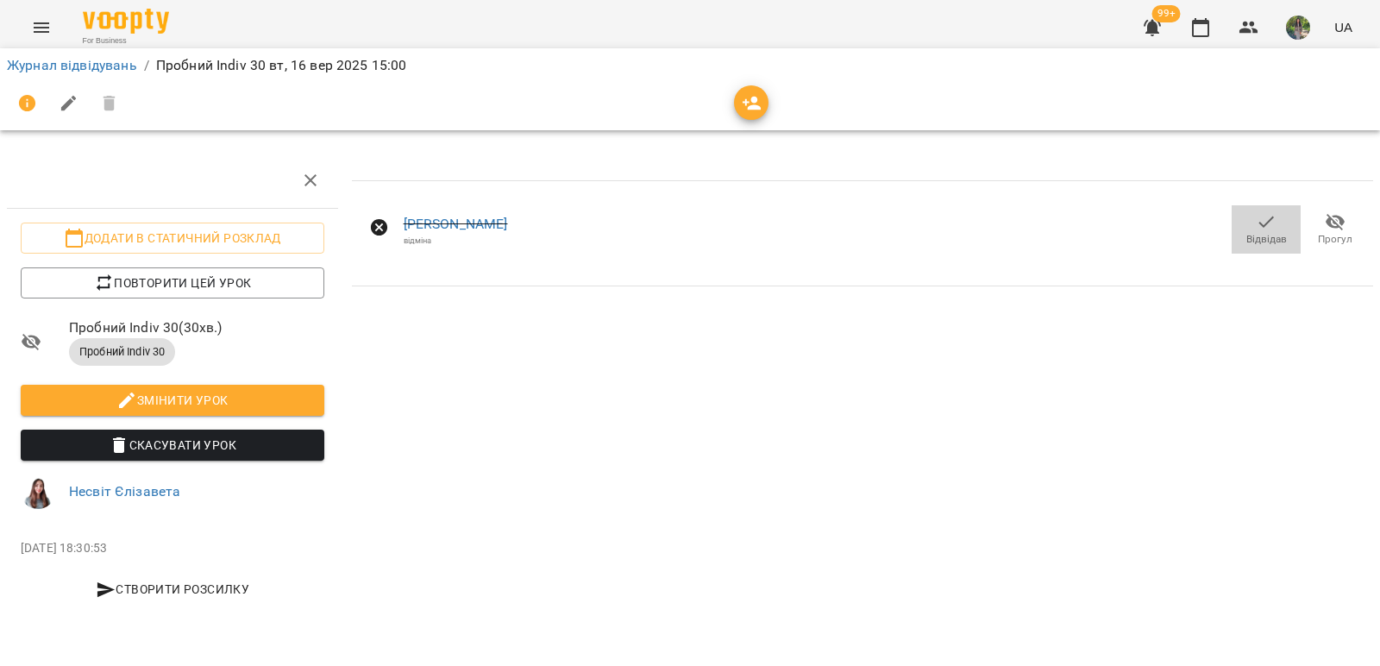
click at [1263, 229] on icon "button" at bounding box center [1265, 221] width 21 height 21
click at [1265, 223] on icon "button" at bounding box center [1265, 221] width 21 height 21
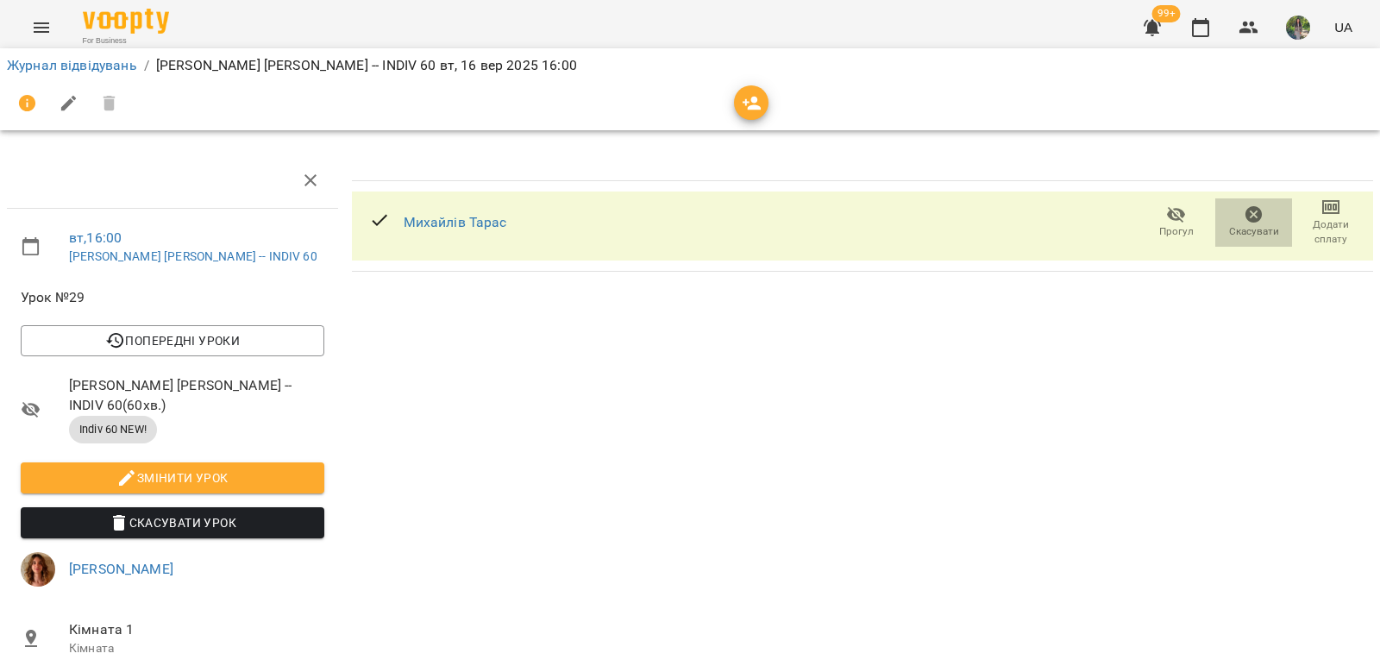
click at [1229, 231] on span "Скасувати" at bounding box center [1254, 231] width 50 height 15
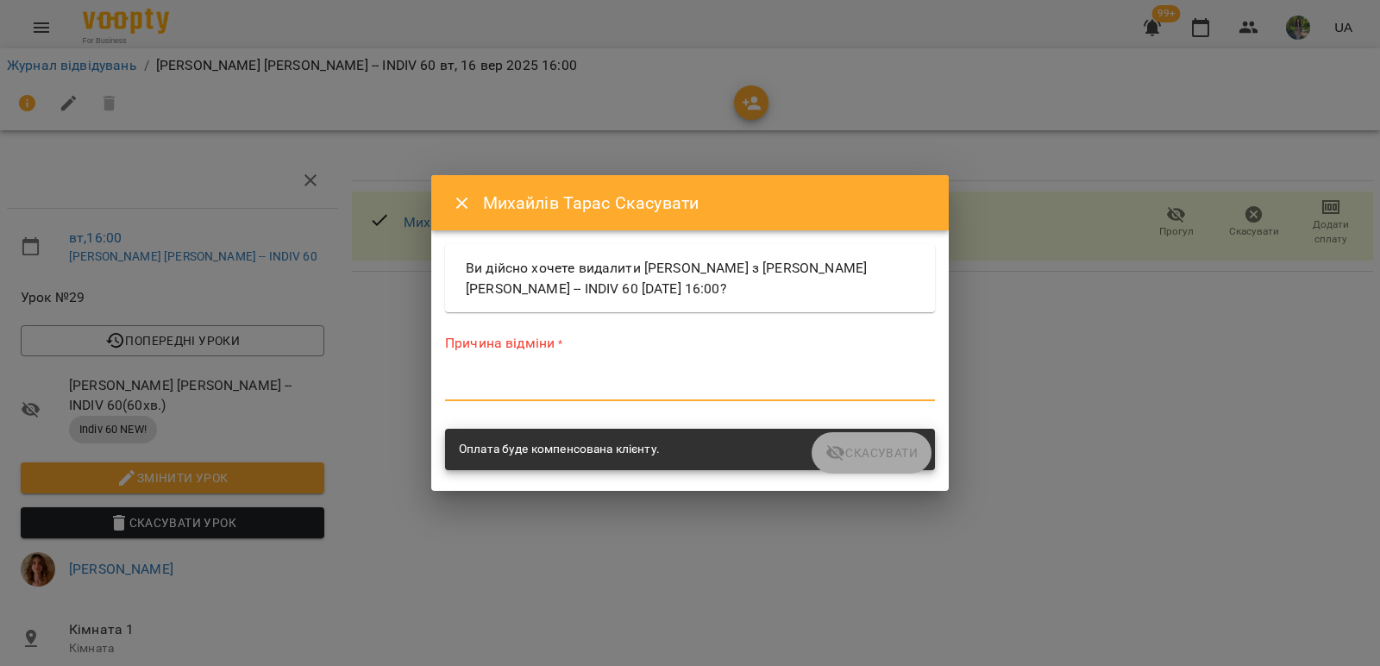
click at [636, 382] on textarea at bounding box center [690, 387] width 490 height 16
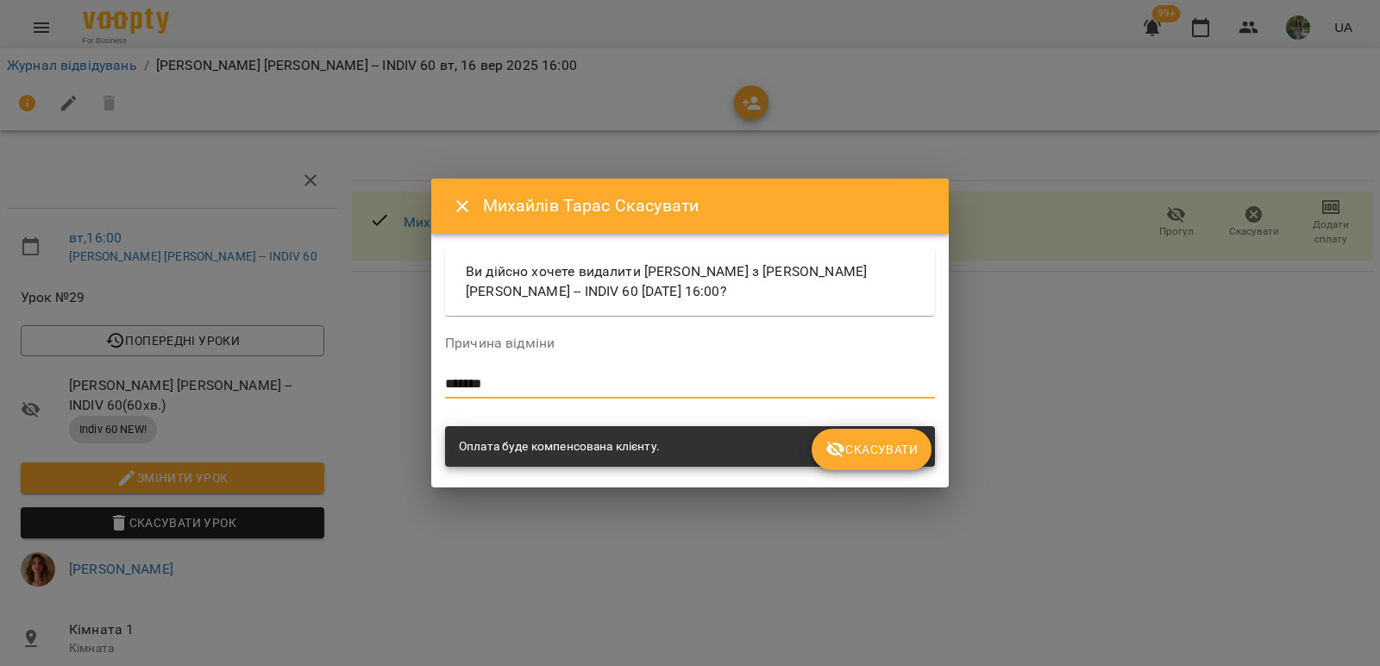
type textarea "*******"
click at [849, 443] on span "Скасувати" at bounding box center [871, 449] width 92 height 21
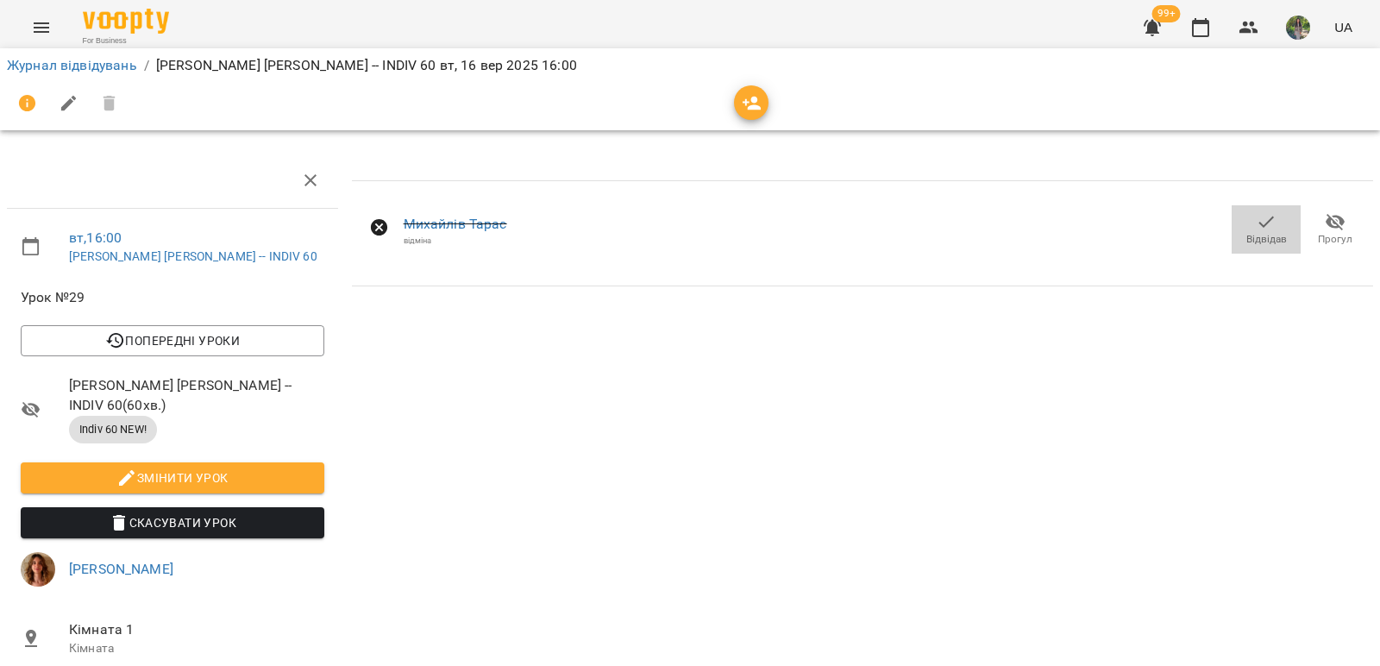
click at [1246, 246] on span "Відвідав" at bounding box center [1266, 239] width 41 height 15
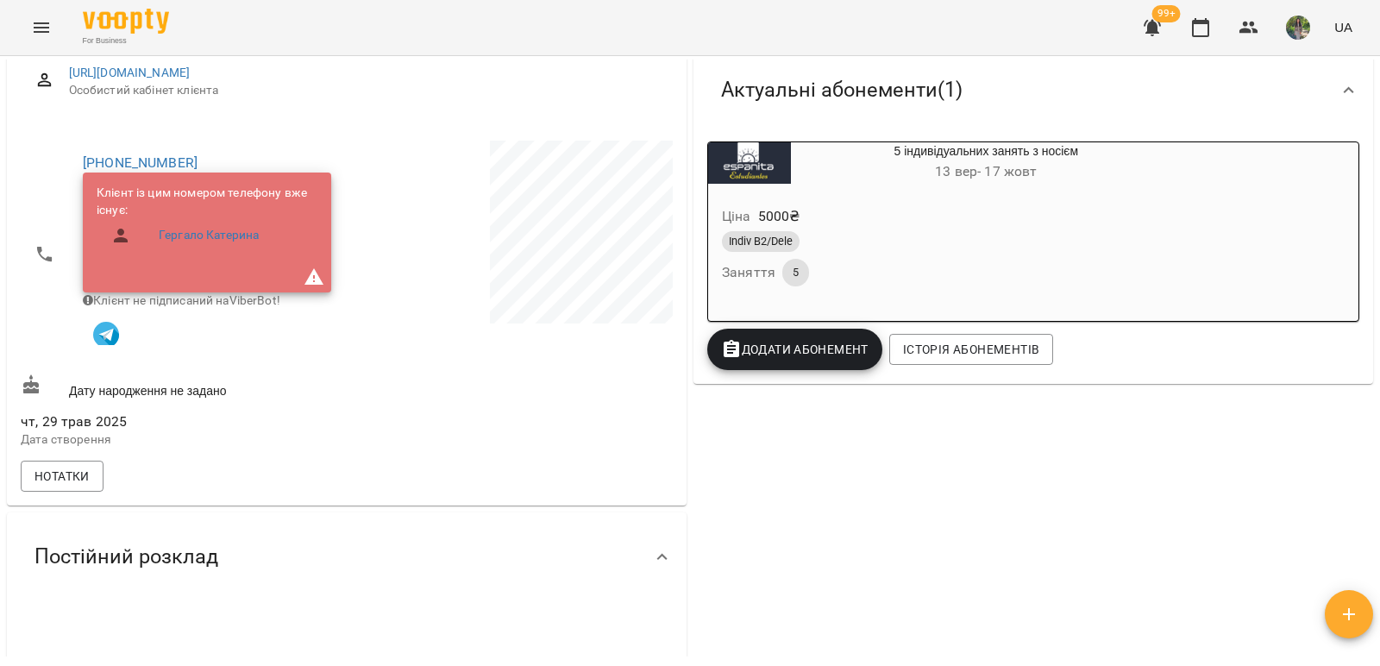
scroll to position [259, 0]
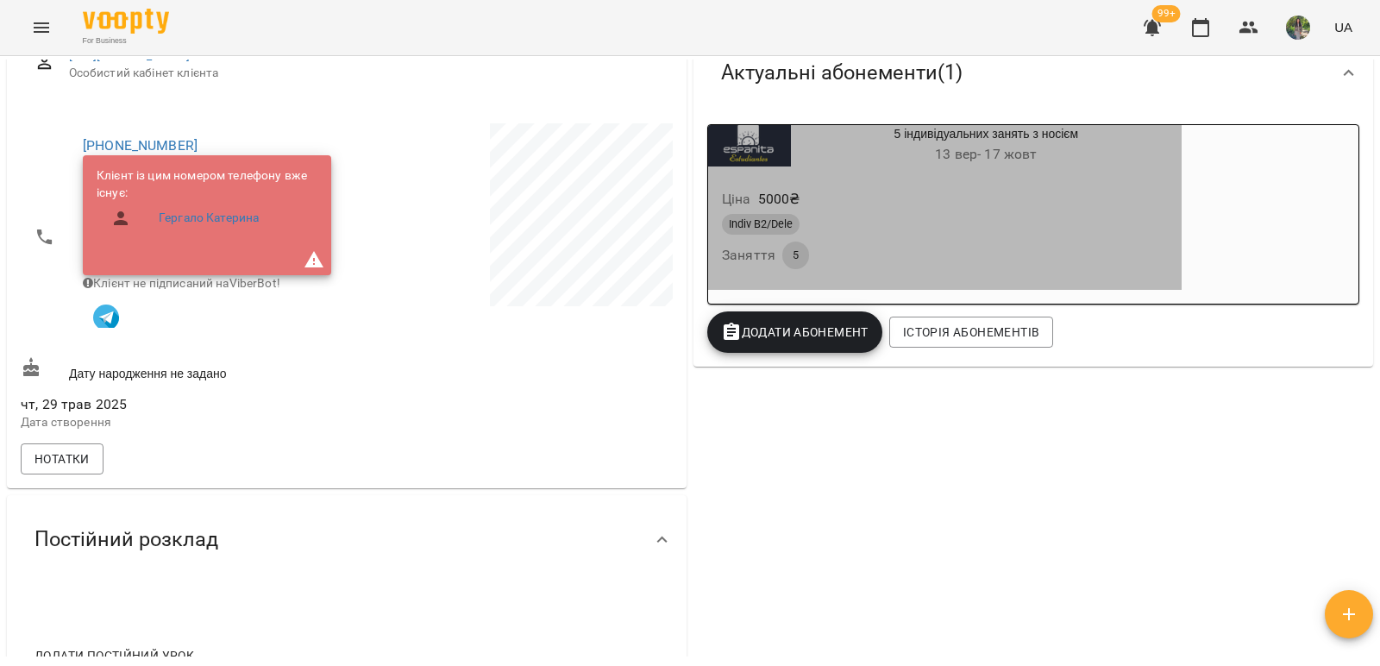
click at [834, 222] on div "Indiv B2/Dele" at bounding box center [945, 224] width 446 height 21
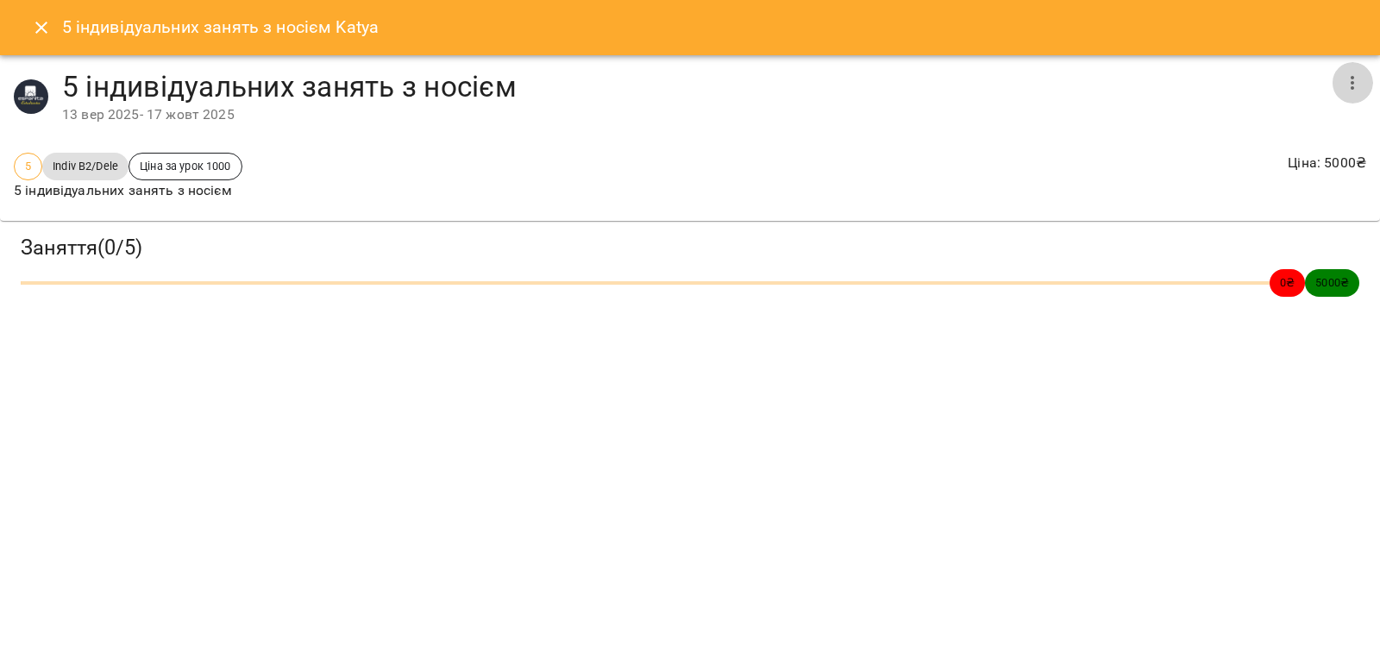
click at [1355, 88] on icon "button" at bounding box center [1352, 82] width 21 height 21
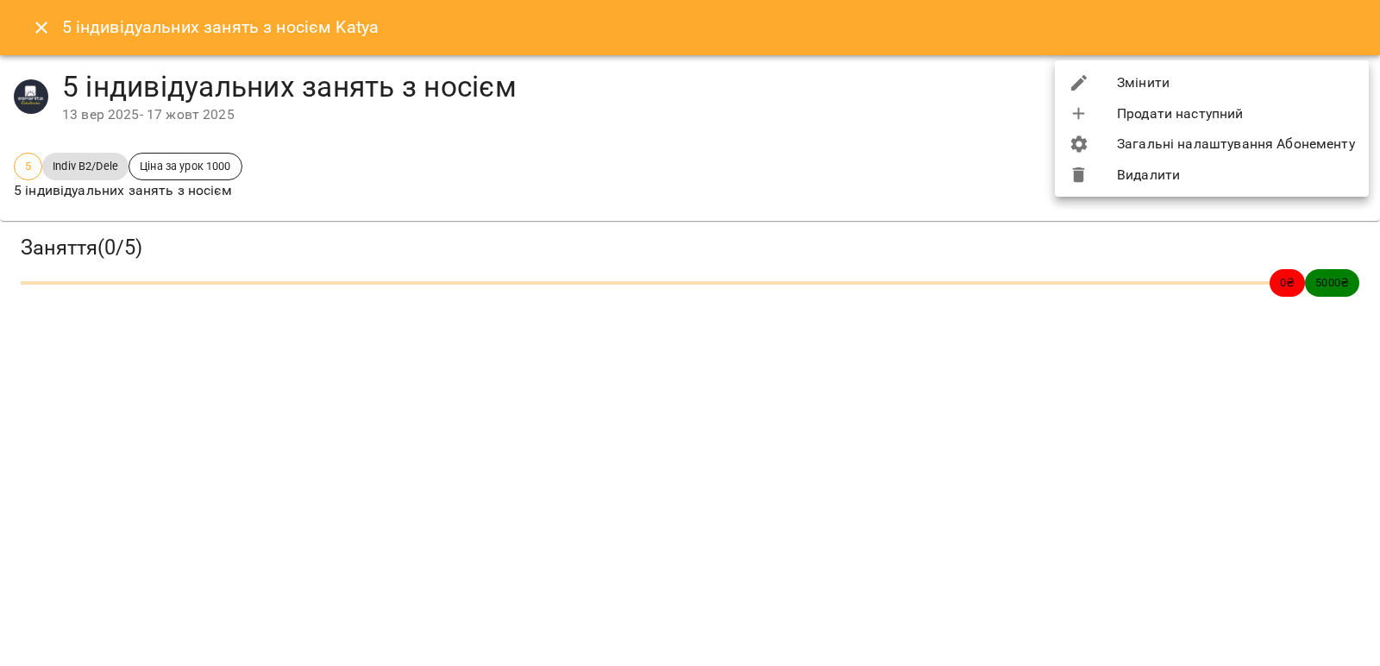
click at [1146, 180] on li "Видалити" at bounding box center [1211, 175] width 314 height 31
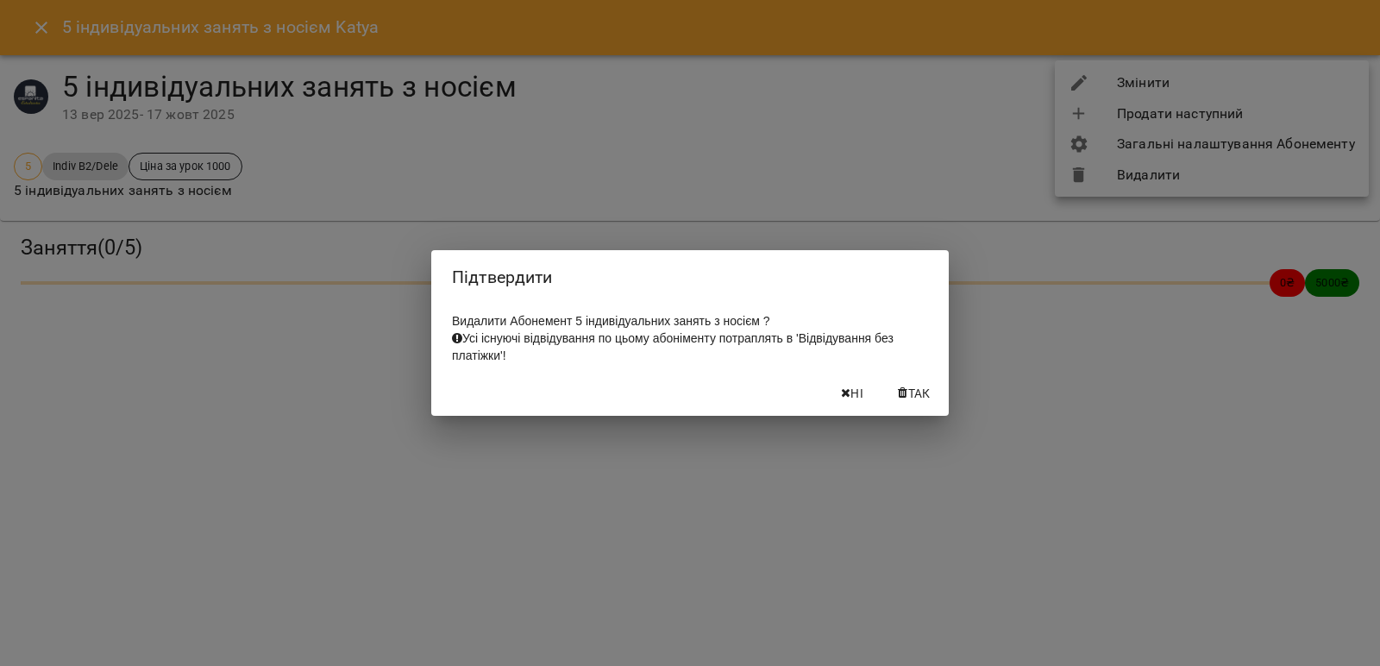
click at [923, 402] on span "Так" at bounding box center [919, 393] width 22 height 21
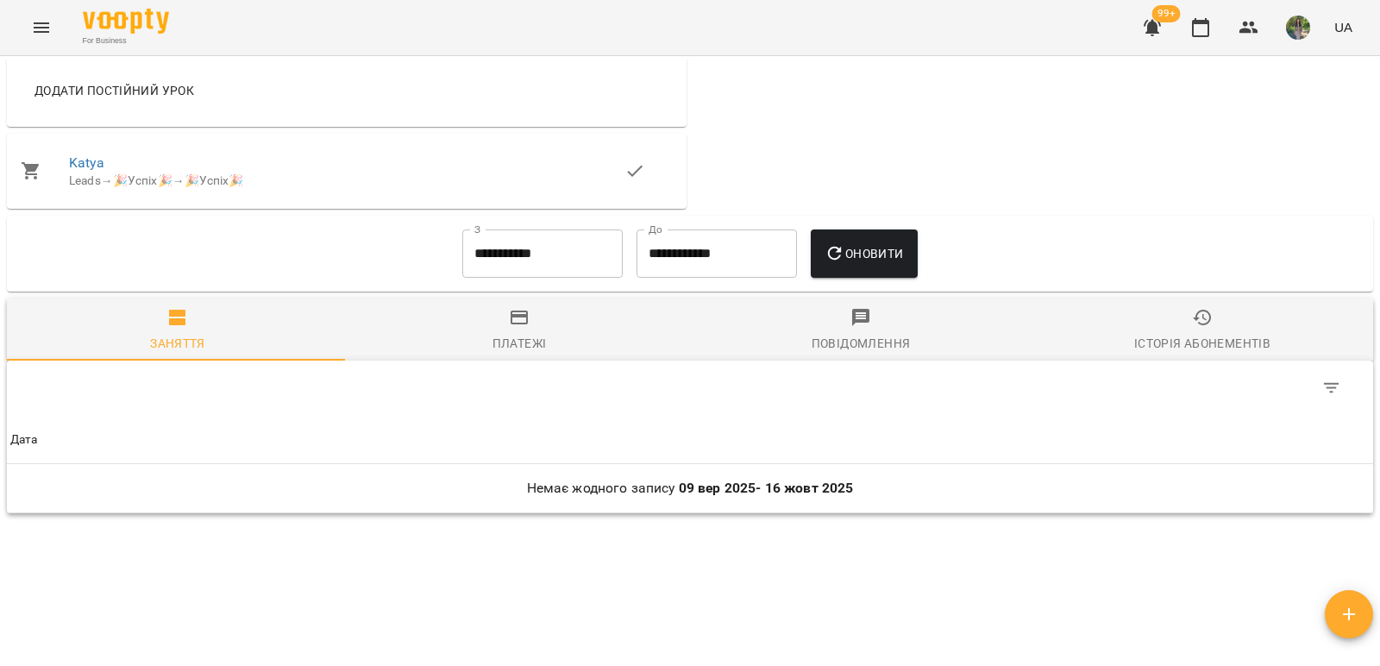
scroll to position [824, 0]
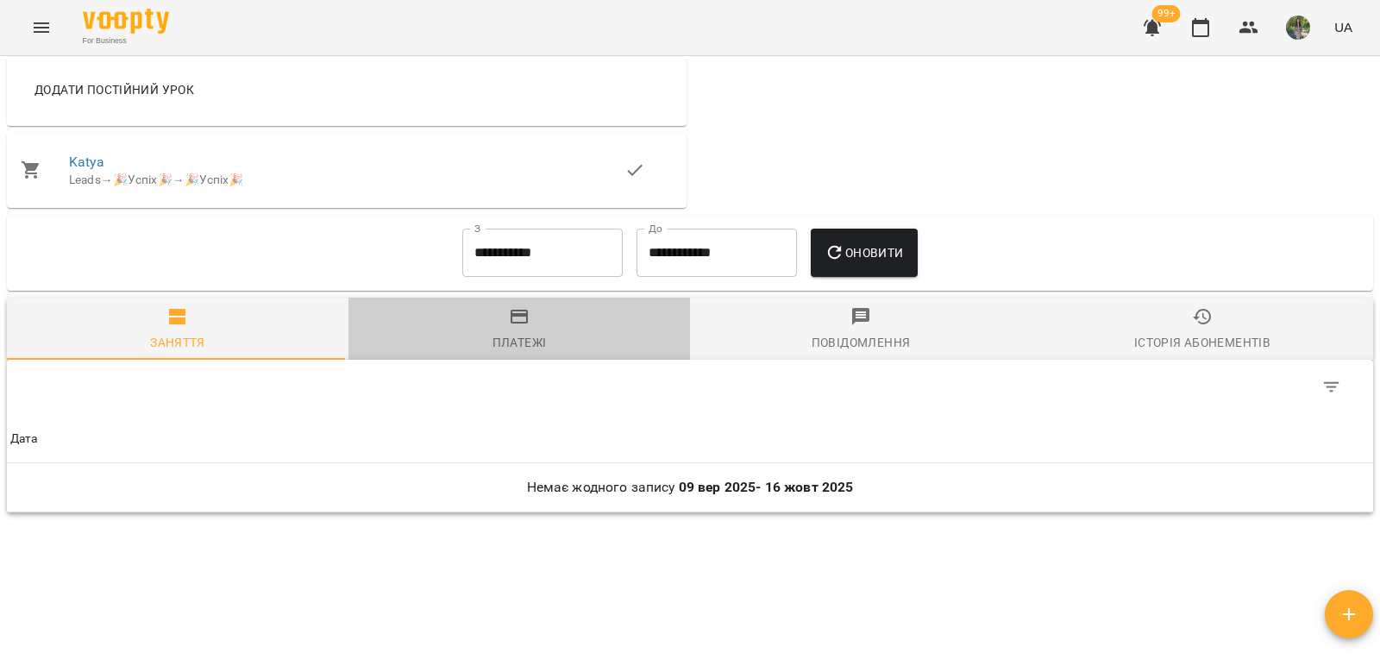
click at [517, 336] on span "Платежі" at bounding box center [519, 329] width 321 height 47
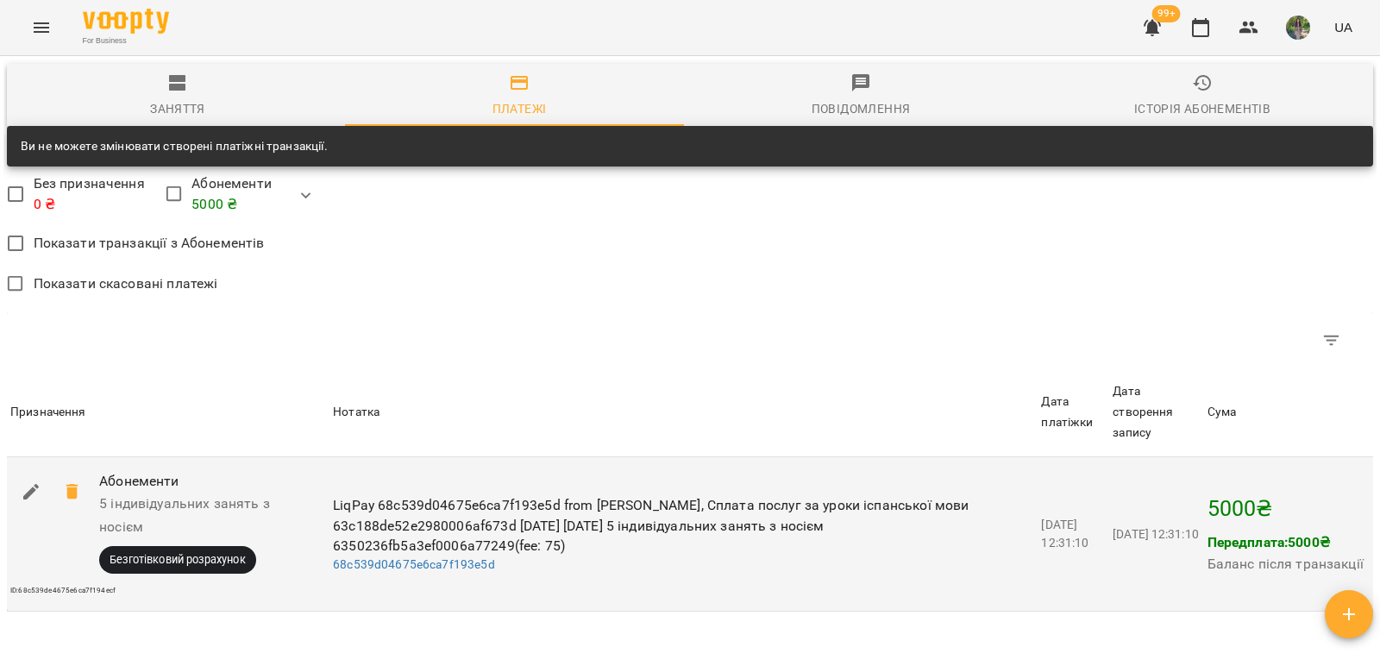
scroll to position [1083, 0]
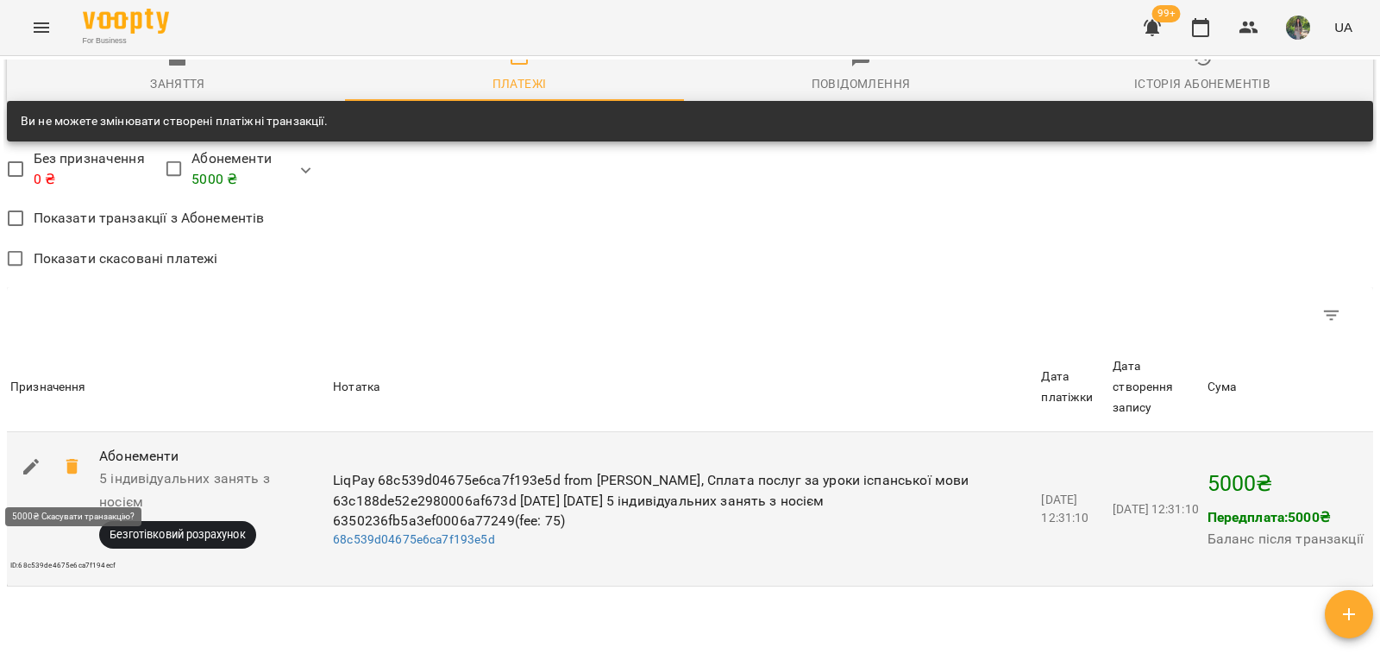
click at [74, 477] on icon at bounding box center [72, 466] width 21 height 21
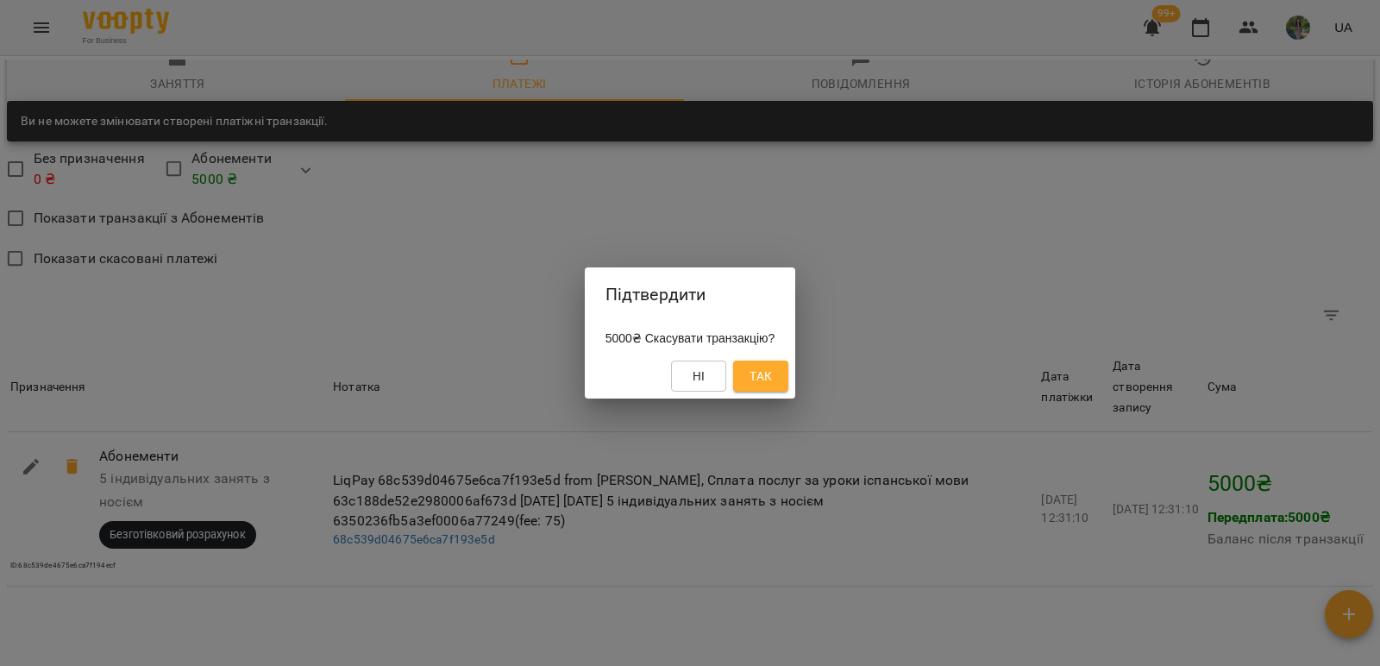
click at [770, 380] on span "Так" at bounding box center [760, 376] width 22 height 21
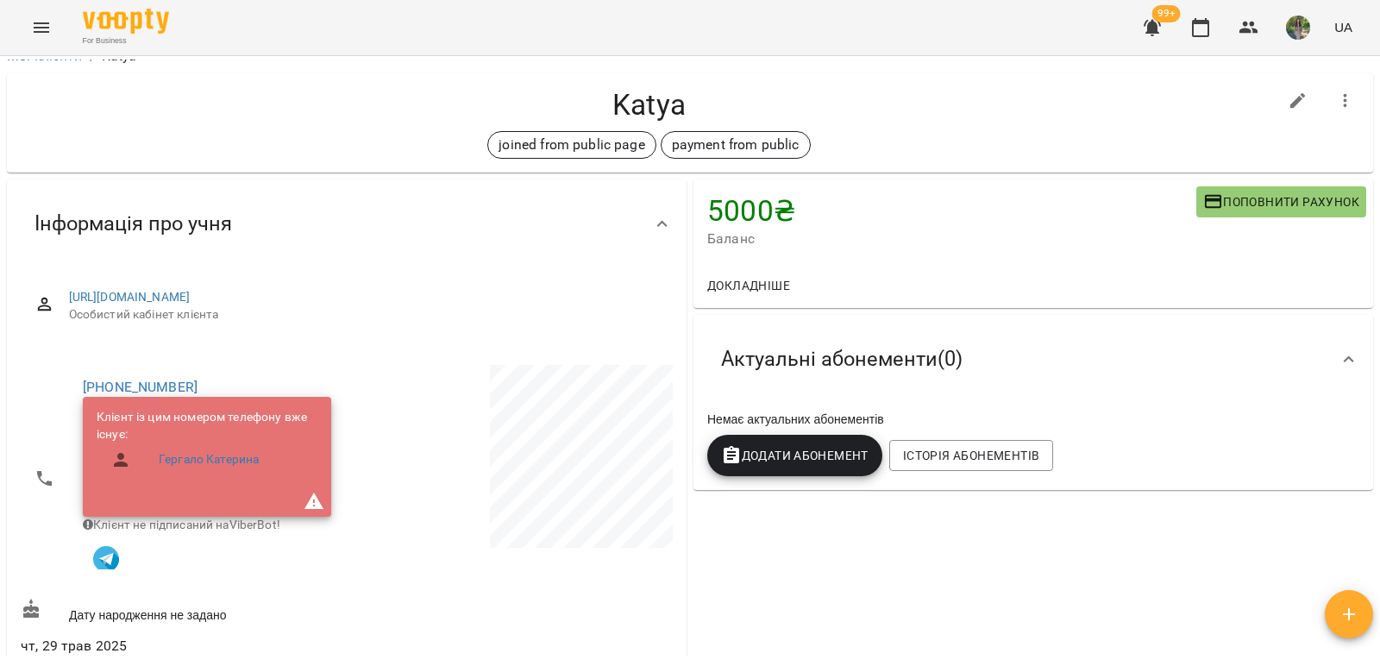
scroll to position [0, 0]
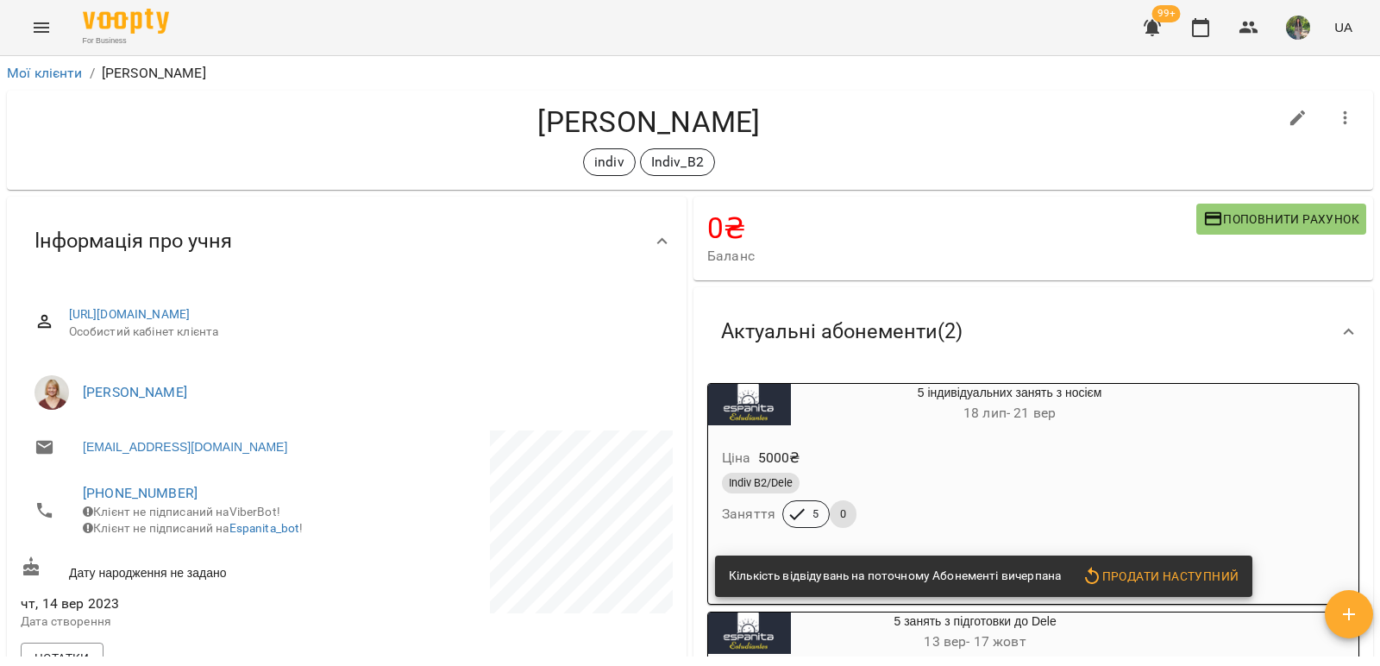
click at [454, 28] on div "For Business 99+ UA" at bounding box center [690, 27] width 1380 height 55
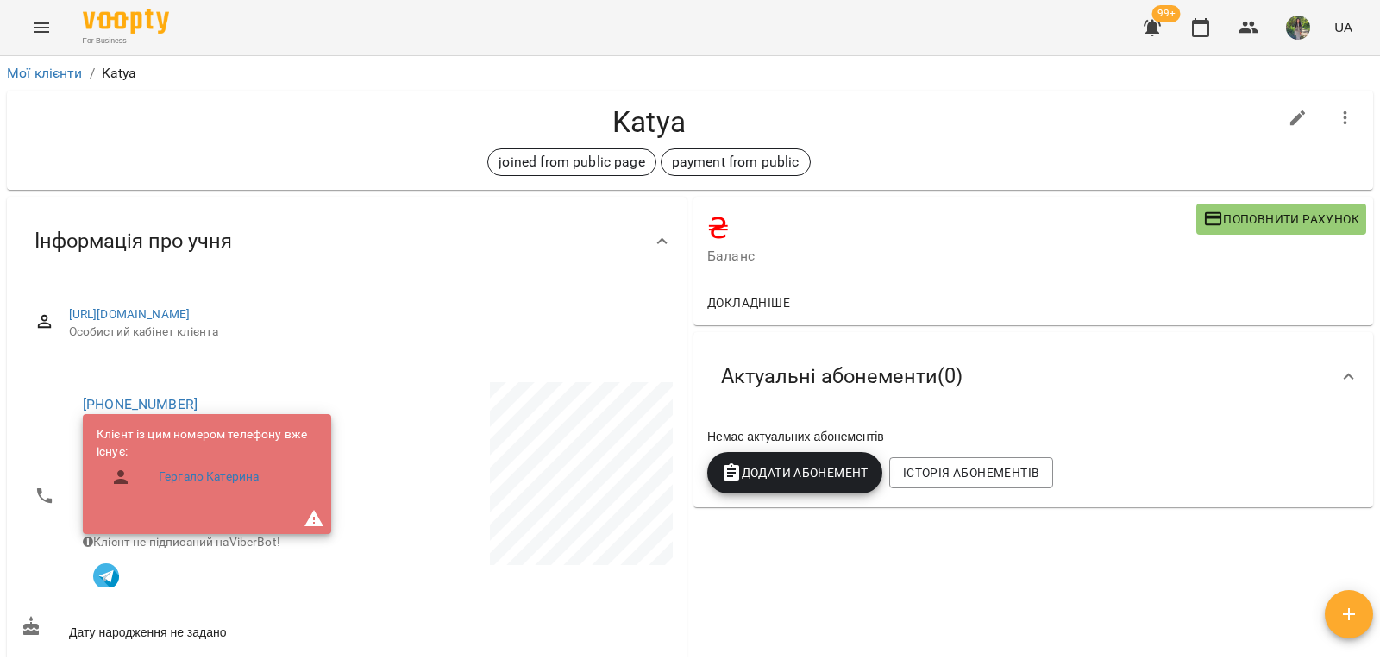
click at [1335, 119] on icon "button" at bounding box center [1345, 118] width 21 height 21
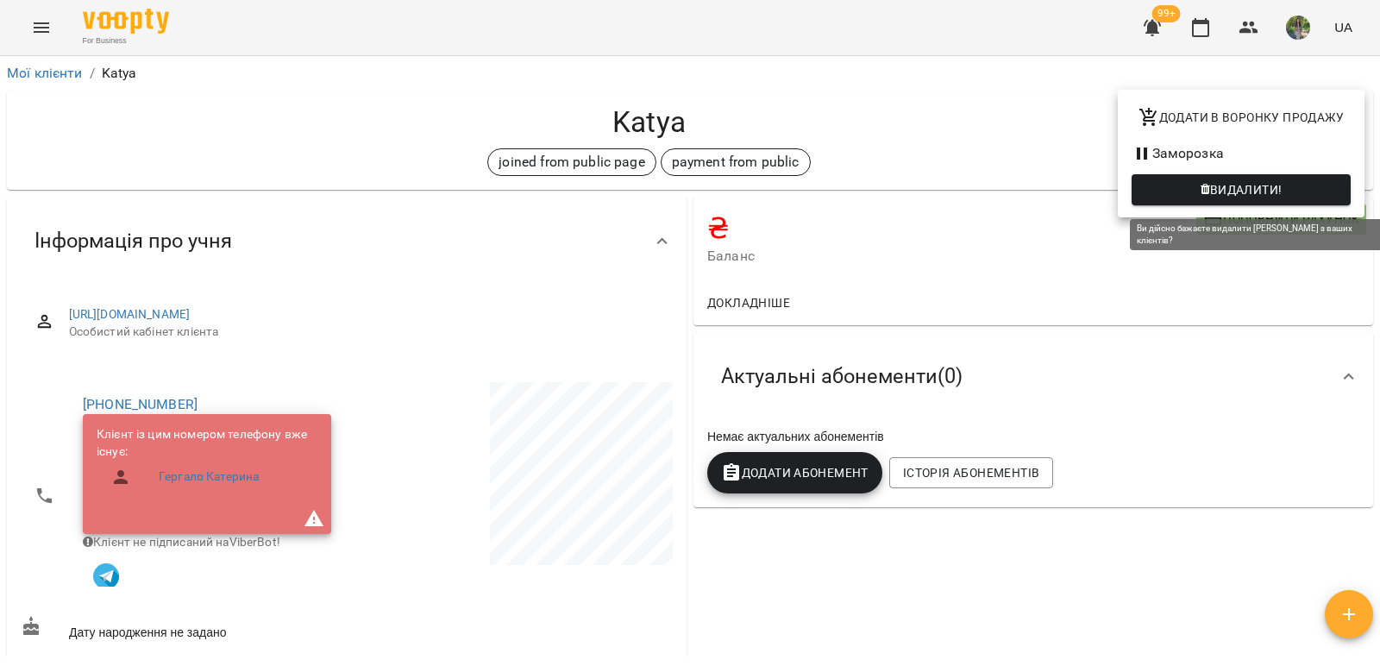
click at [1290, 196] on span "Видалити!" at bounding box center [1240, 189] width 191 height 21
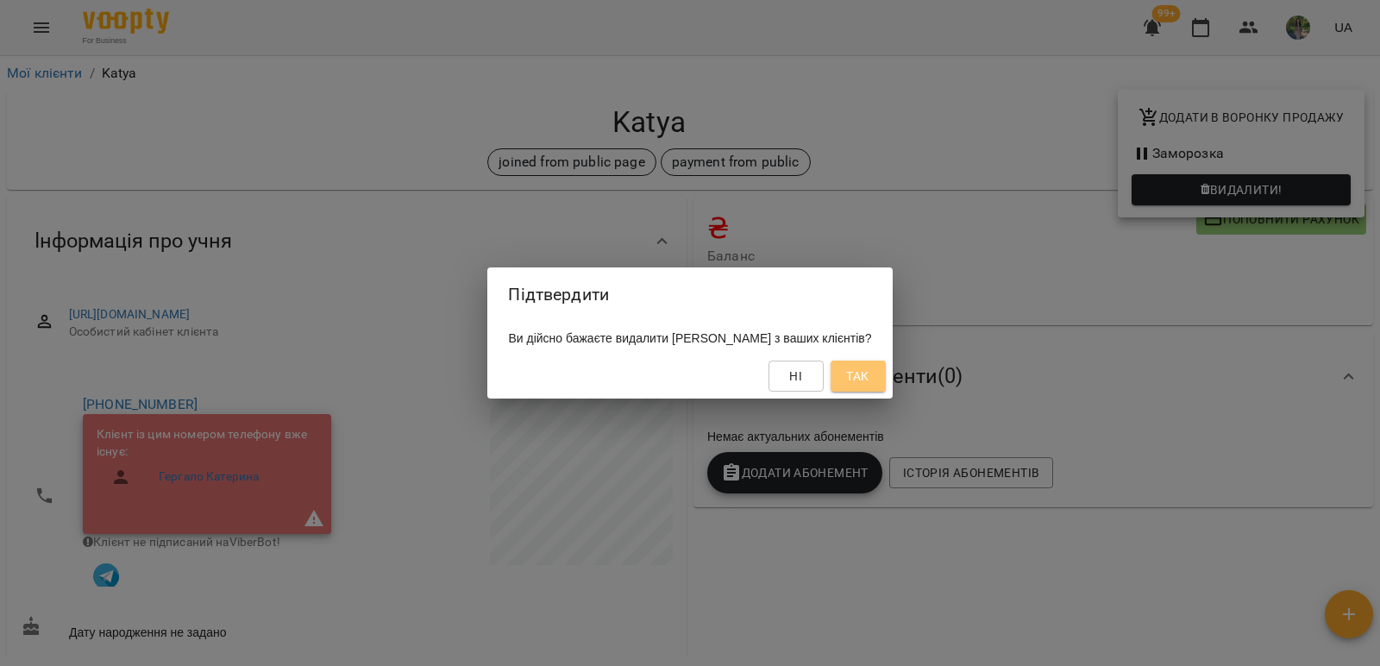
click at [846, 377] on span "Так" at bounding box center [857, 376] width 22 height 21
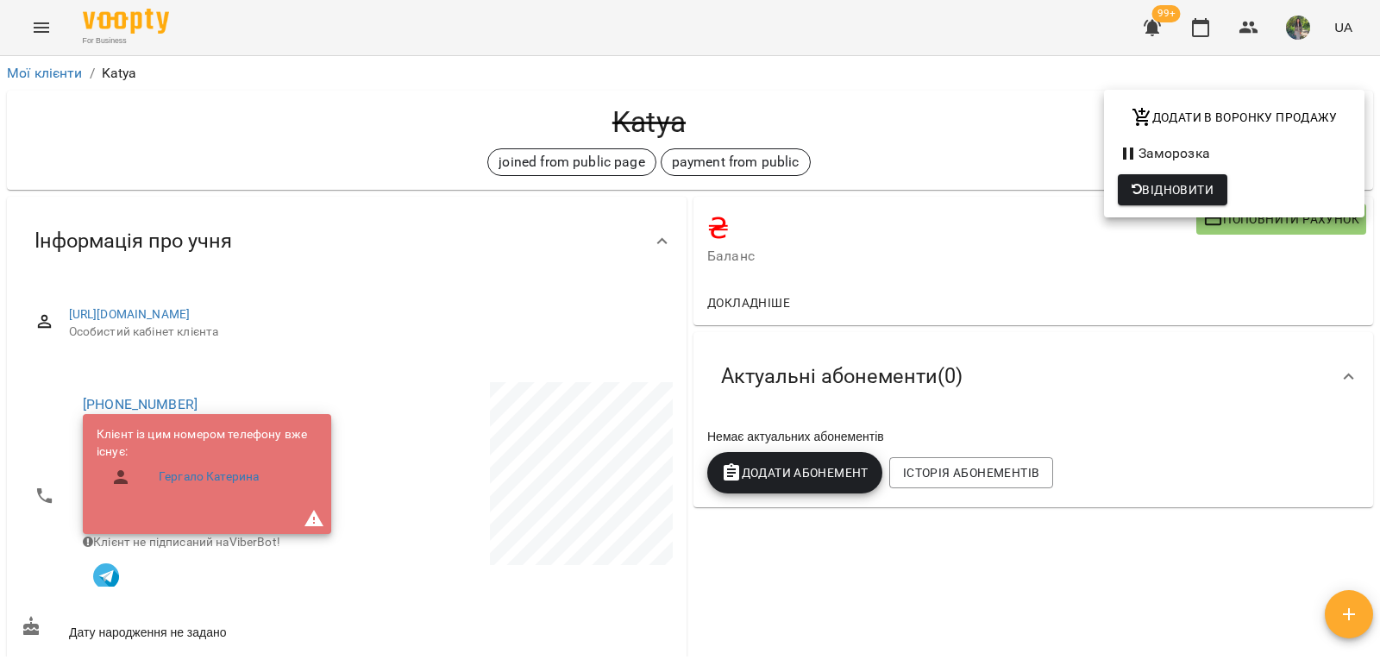
click at [969, 110] on div at bounding box center [690, 333] width 1380 height 666
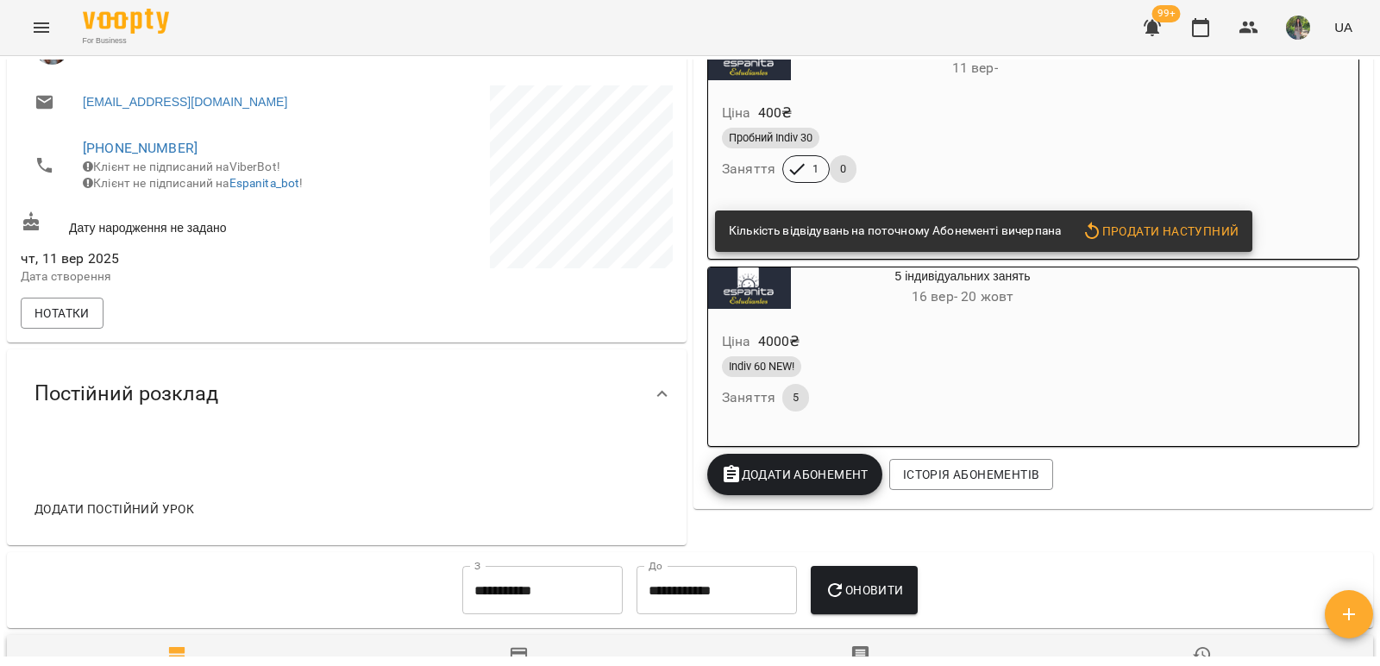
scroll to position [431, 0]
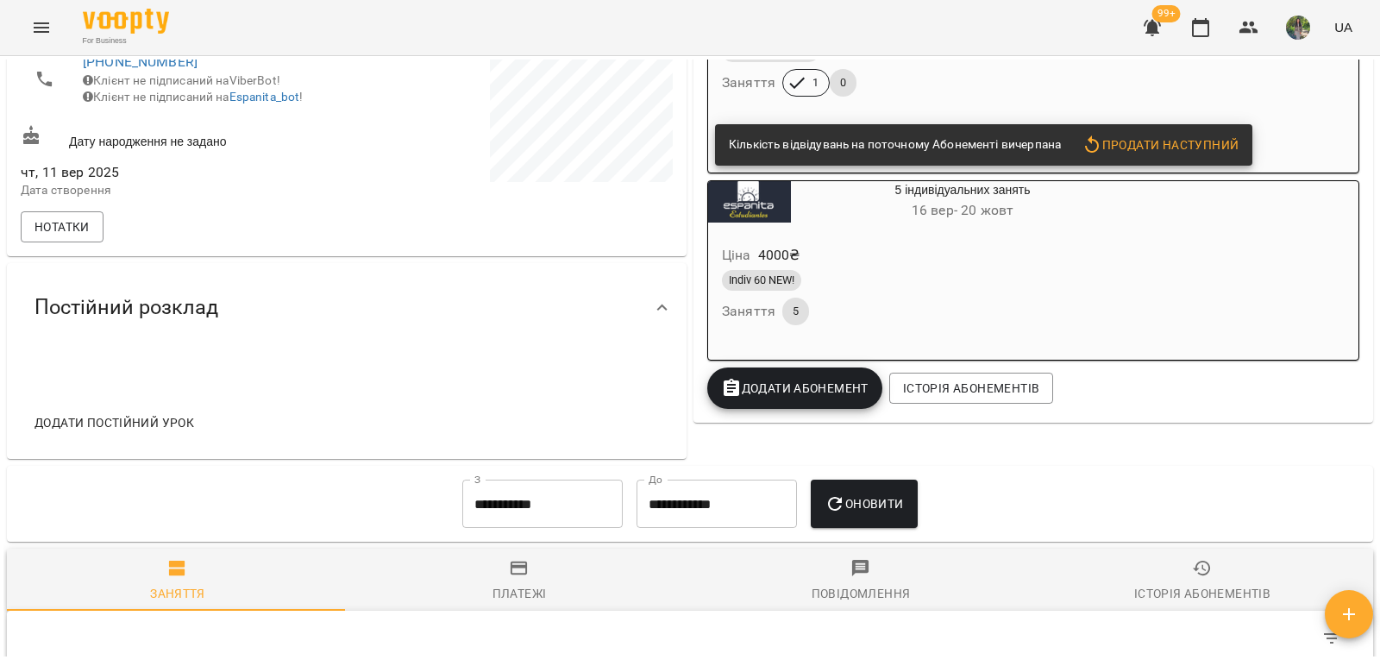
click at [152, 433] on span "Додати постійний урок" at bounding box center [114, 422] width 160 height 21
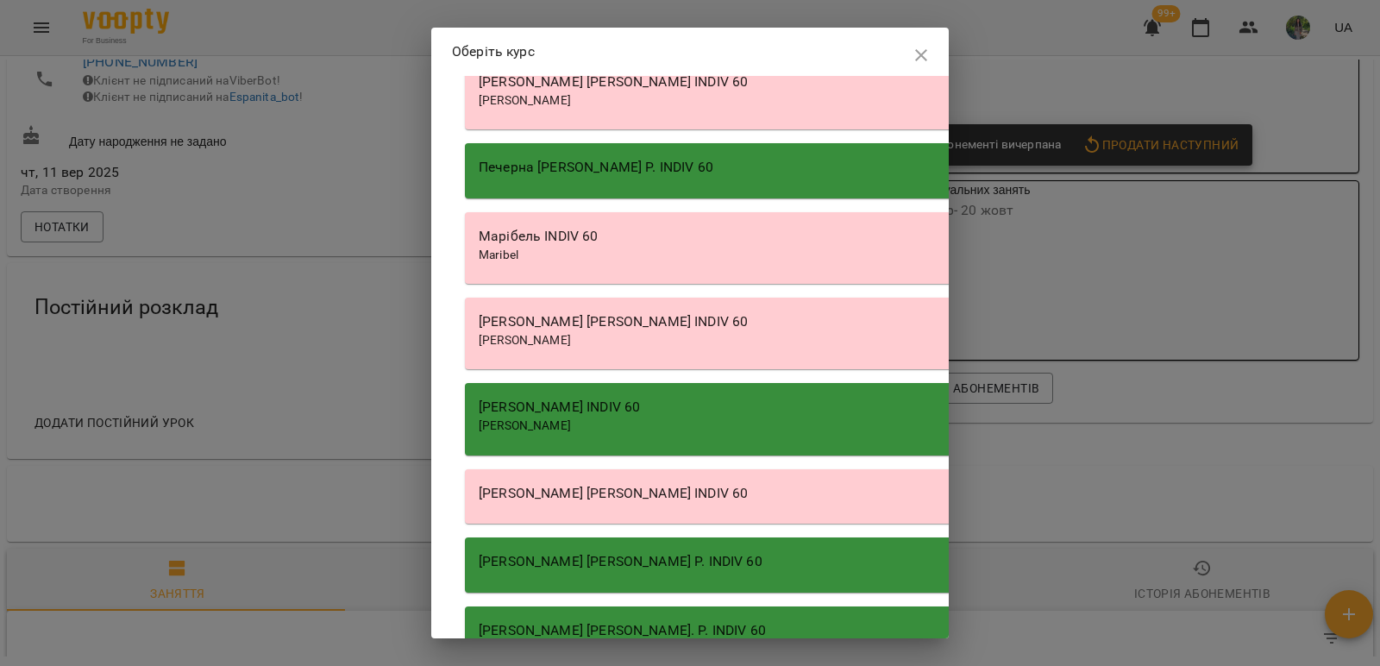
scroll to position [11484, 0]
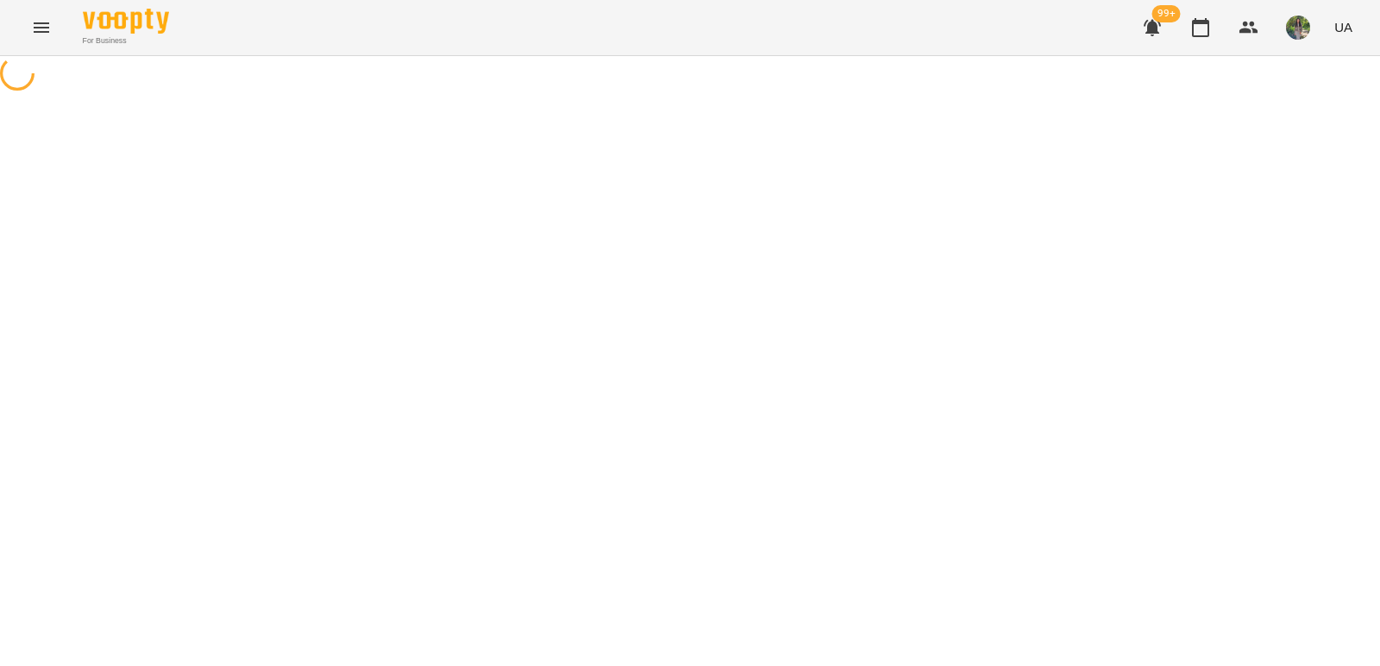
select select "********"
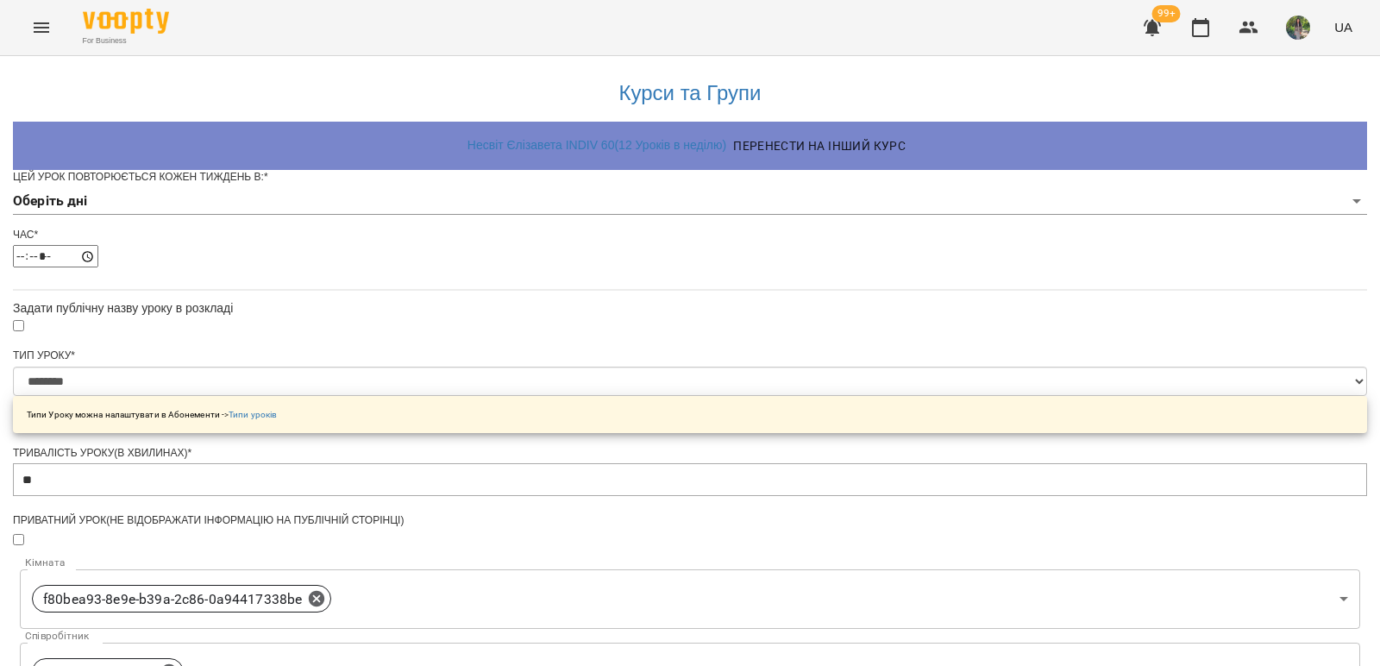
click at [879, 235] on body "**********" at bounding box center [690, 555] width 1380 height 1111
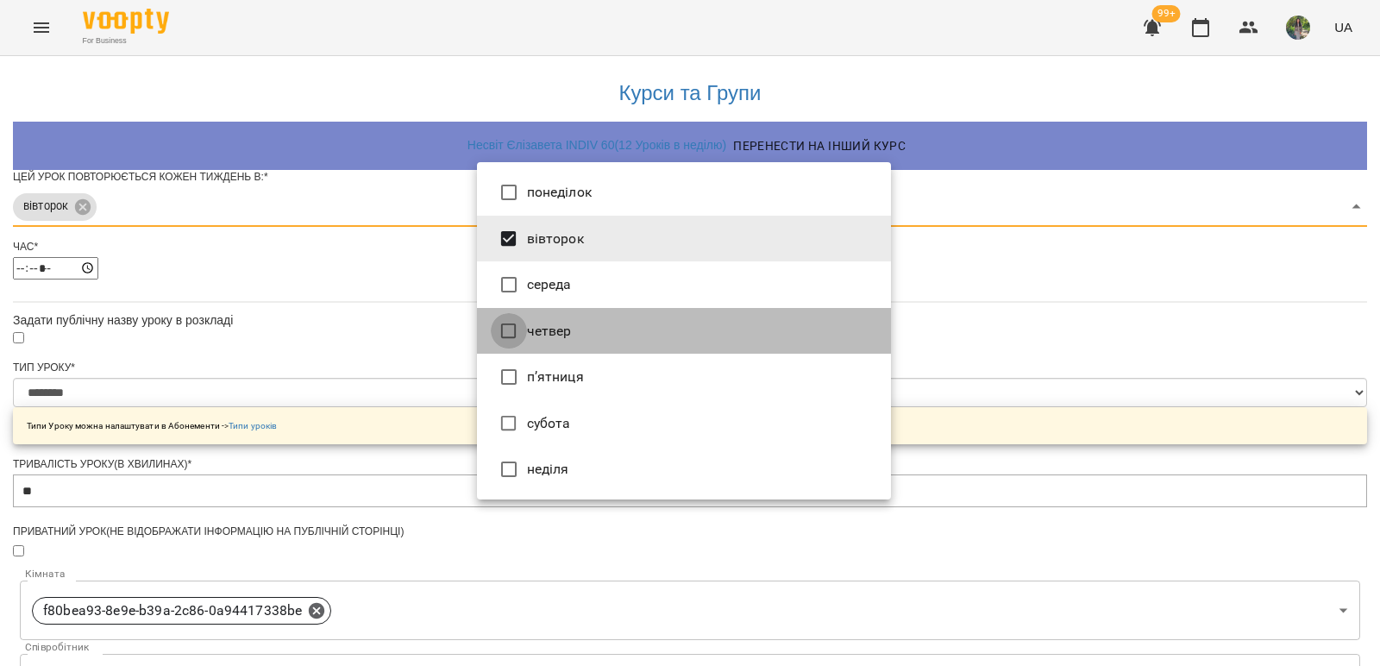
type input "***"
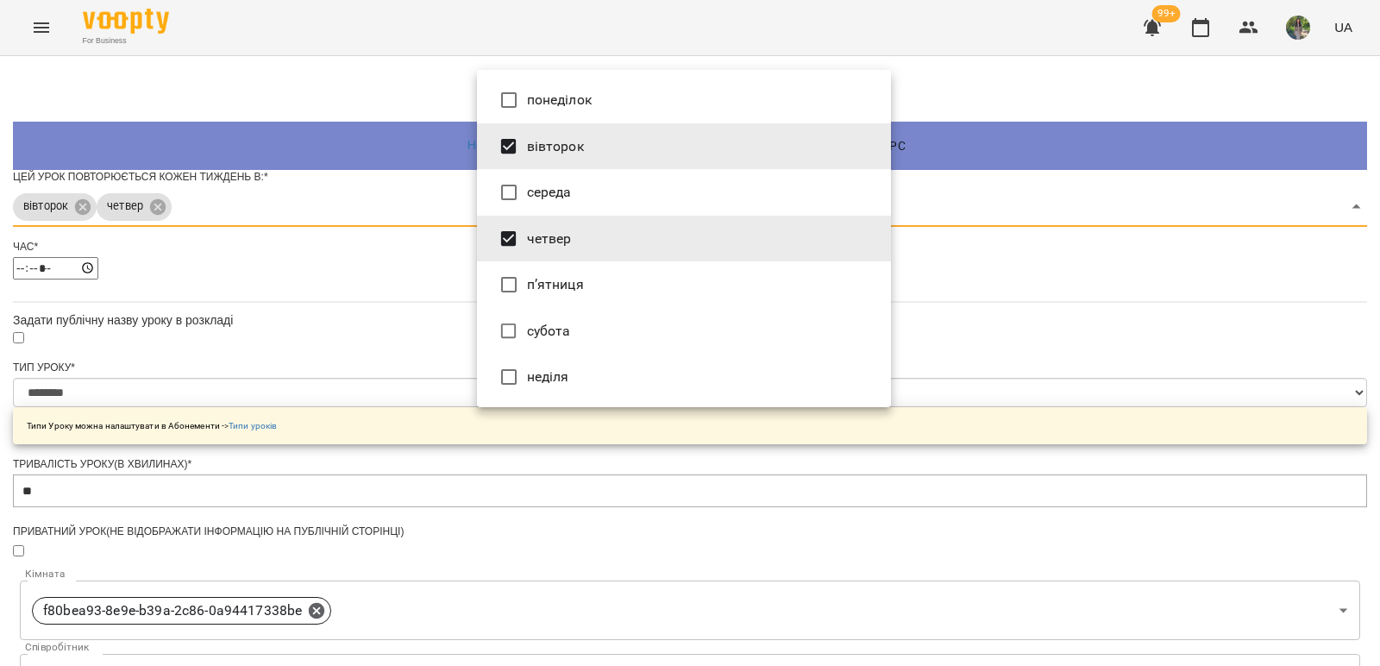
click at [1026, 335] on div at bounding box center [690, 333] width 1380 height 666
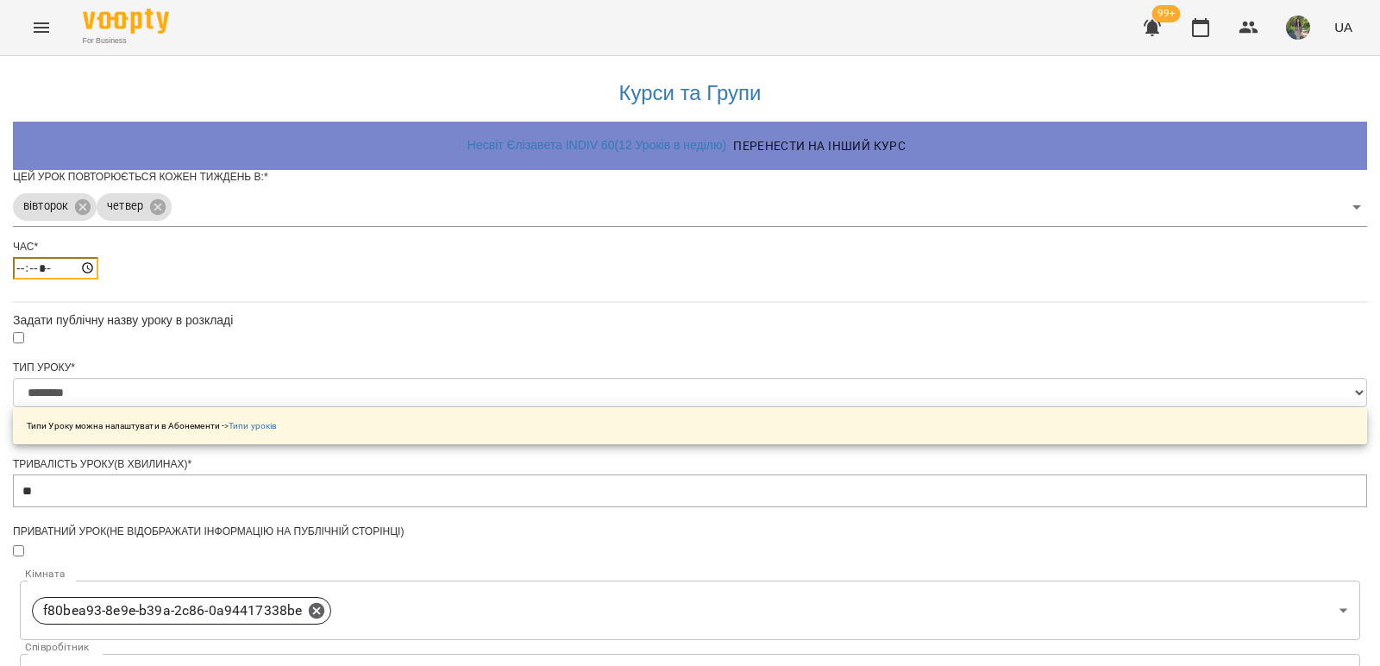
click at [98, 279] on input "*****" at bounding box center [55, 268] width 85 height 22
type input "*****"
drag, startPoint x: 1029, startPoint y: 367, endPoint x: 1007, endPoint y: 373, distance: 22.4
click at [1027, 367] on div "**********" at bounding box center [690, 591] width 1354 height 1071
click at [882, 407] on select "**********" at bounding box center [690, 392] width 1354 height 29
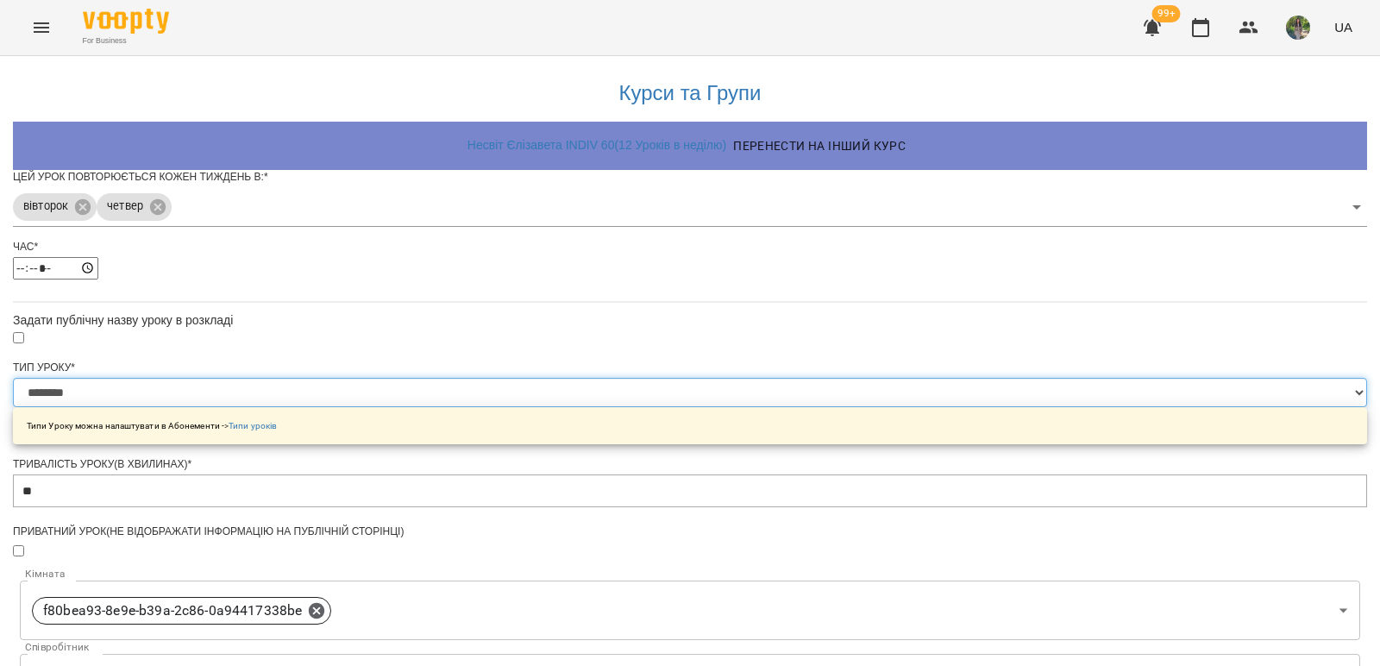
select select "**********"
click at [476, 407] on select "**********" at bounding box center [690, 392] width 1354 height 29
click at [1005, 383] on div "**********" at bounding box center [690, 591] width 1354 height 1071
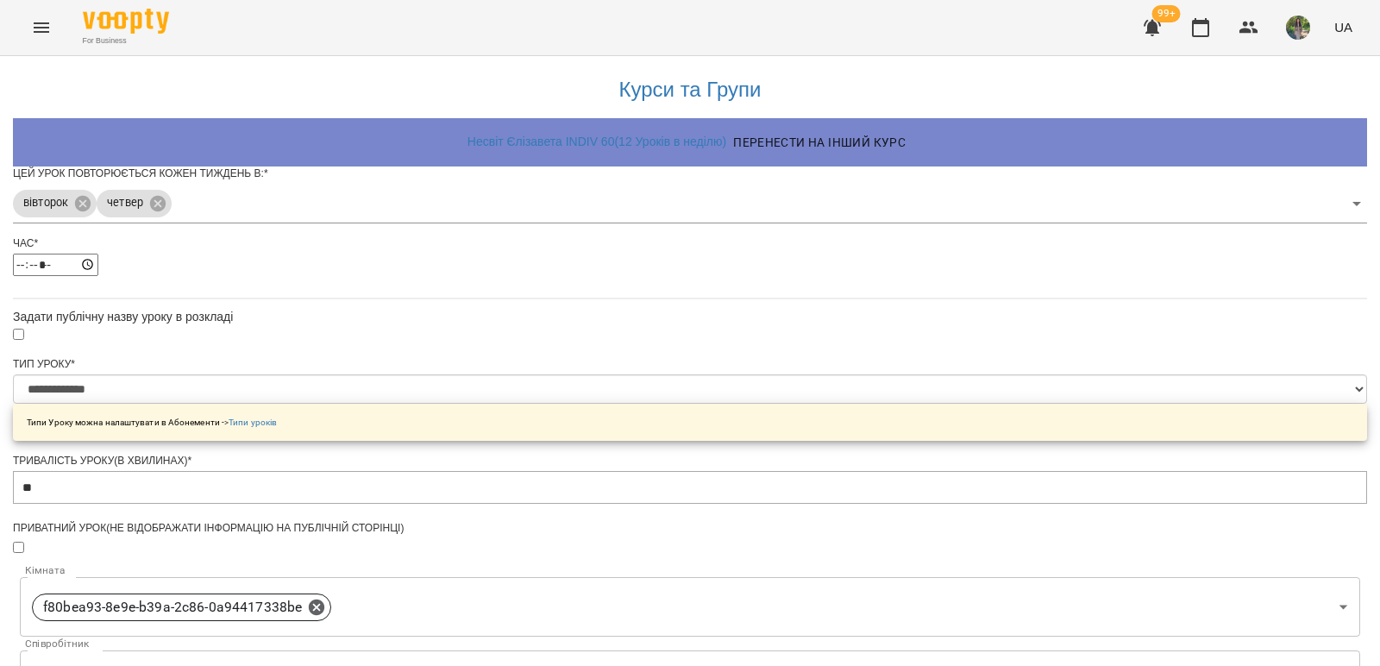
scroll to position [583, 0]
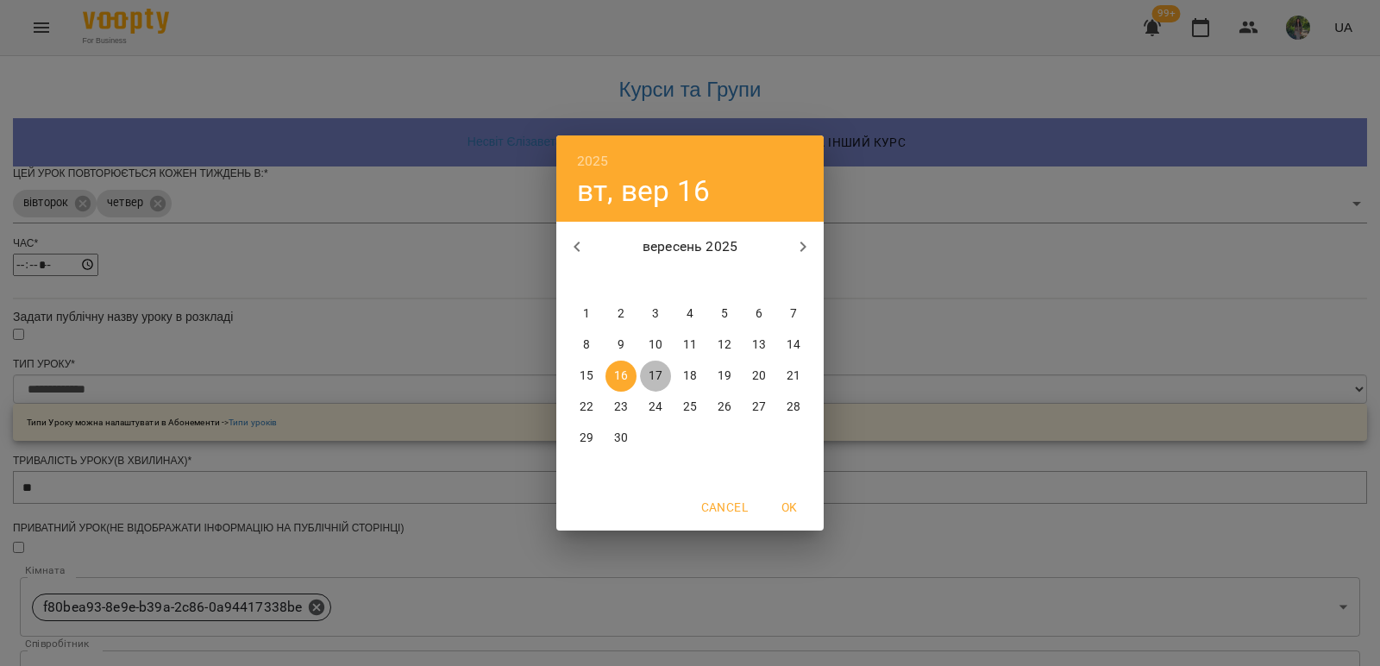
click at [657, 368] on p "17" at bounding box center [655, 375] width 14 height 17
type input "**********"
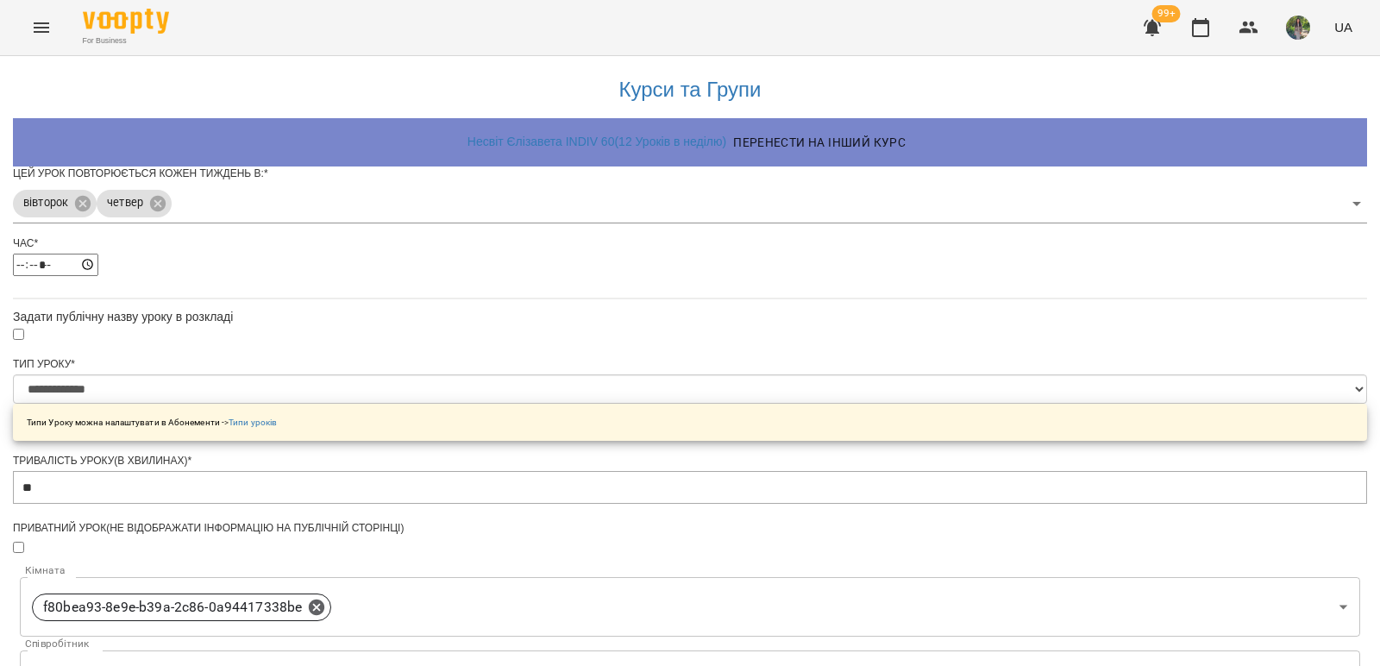
scroll to position [631, 0]
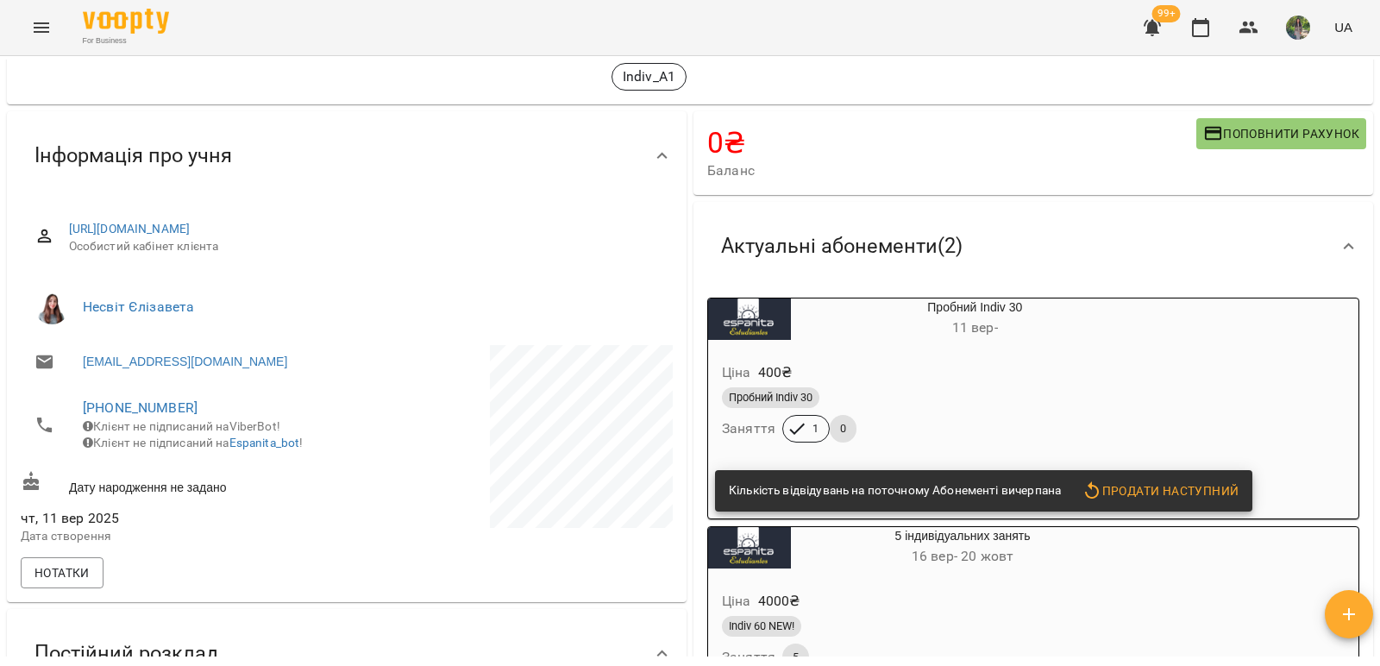
scroll to position [86, 0]
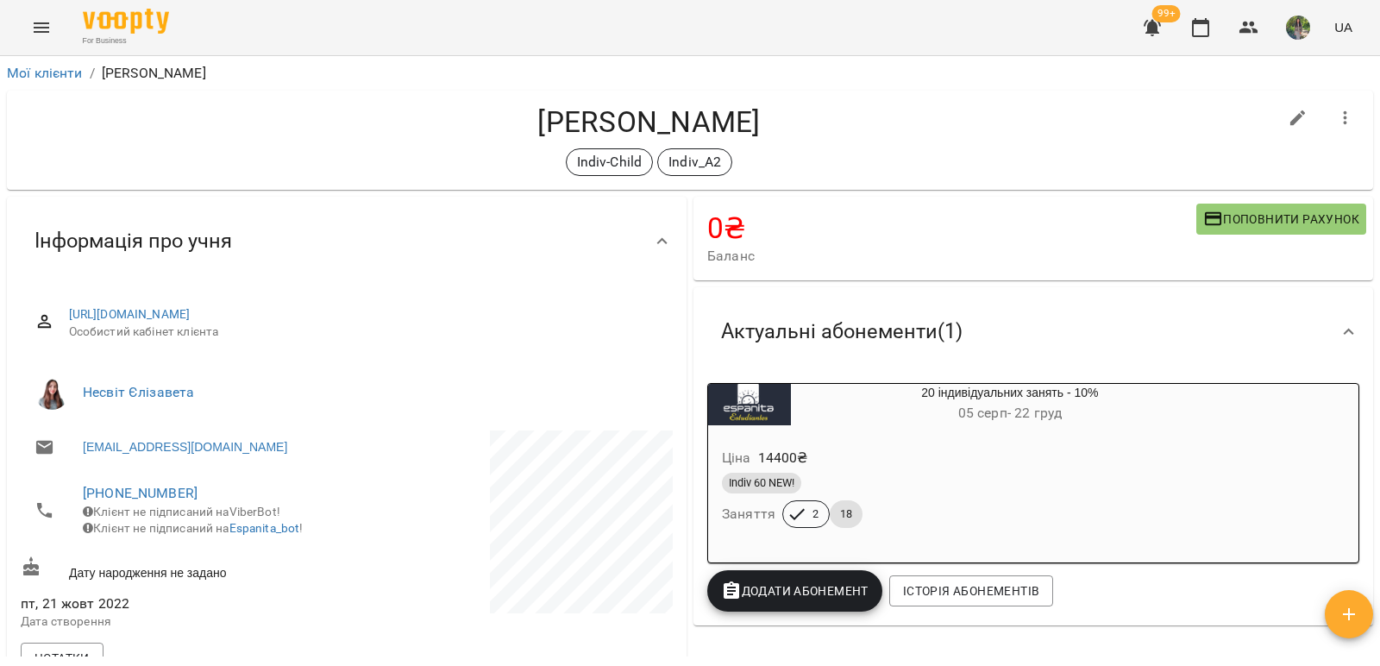
click at [817, 133] on h4 "[PERSON_NAME]" at bounding box center [649, 121] width 1256 height 35
drag, startPoint x: 792, startPoint y: 124, endPoint x: 466, endPoint y: 124, distance: 325.9
click at [488, 123] on h4 "[PERSON_NAME]" at bounding box center [649, 121] width 1256 height 35
click at [456, 124] on h4 "[PERSON_NAME]" at bounding box center [649, 121] width 1256 height 35
drag, startPoint x: 785, startPoint y: 121, endPoint x: 510, endPoint y: 120, distance: 275.0
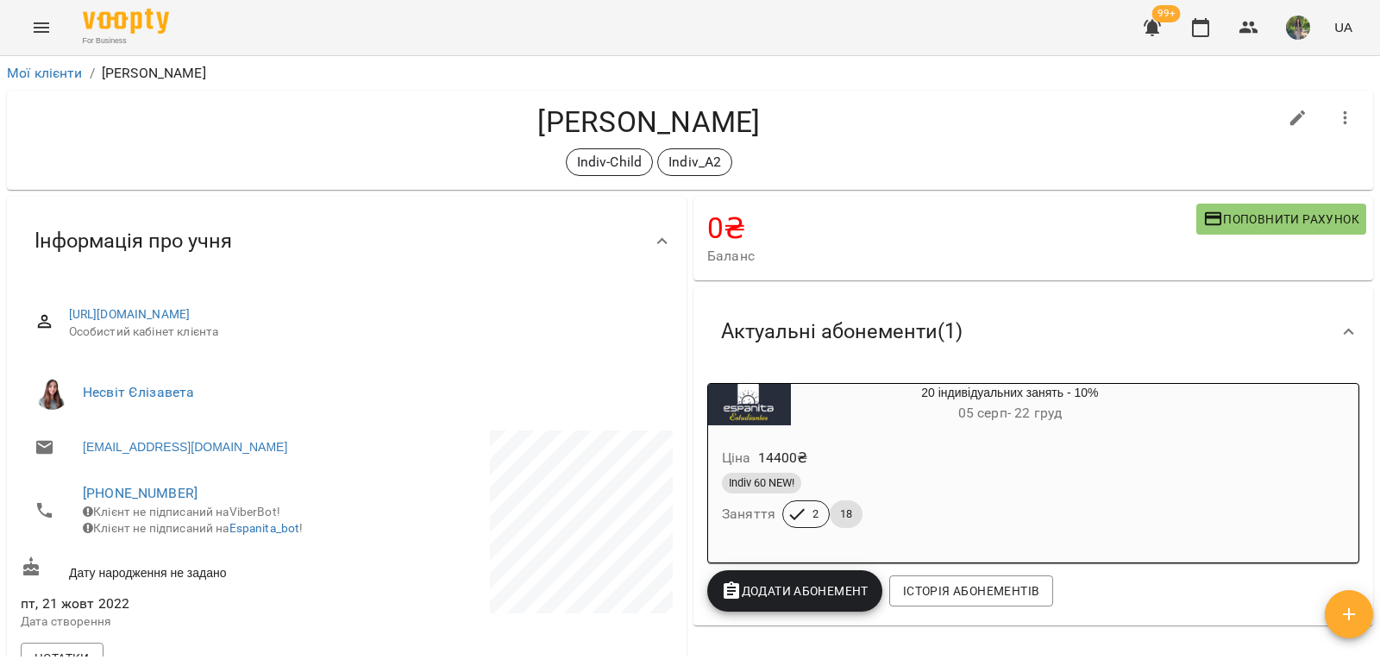
click at [510, 120] on h4 "[PERSON_NAME]" at bounding box center [649, 121] width 1256 height 35
click at [908, 141] on div "[PERSON_NAME] Indiv-Child Indiv_A2" at bounding box center [649, 140] width 1256 height 72
click at [900, 130] on h4 "[PERSON_NAME]" at bounding box center [649, 121] width 1256 height 35
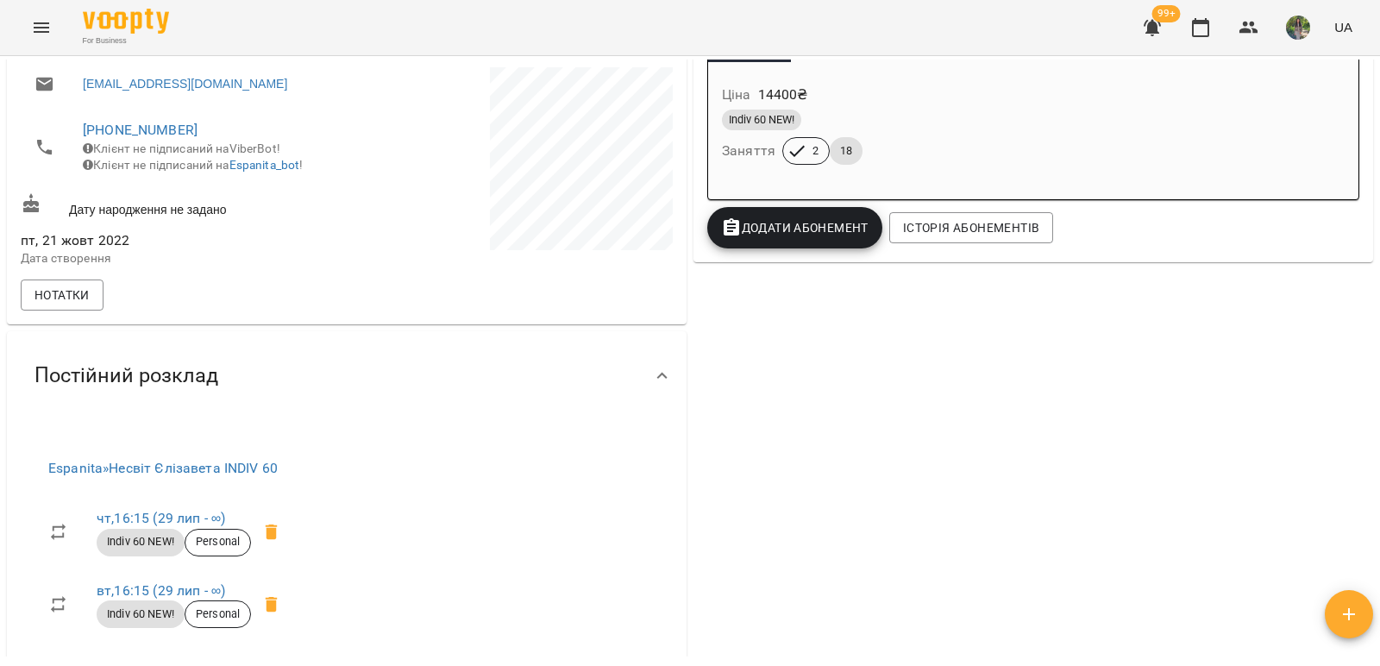
scroll to position [431, 0]
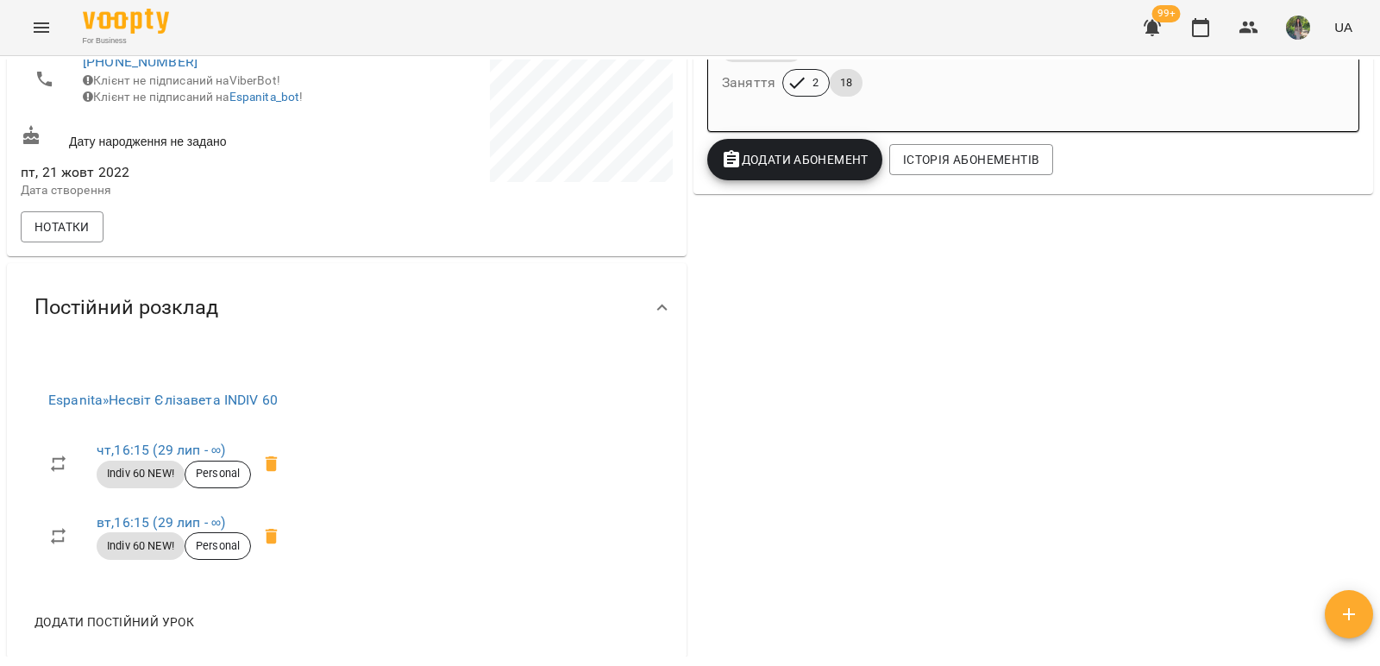
click at [916, 324] on div "0 ₴ Баланс Поповнити рахунок 1800 ₴ Без призначення 1800 ₴ Без призначення -180…" at bounding box center [1033, 211] width 686 height 899
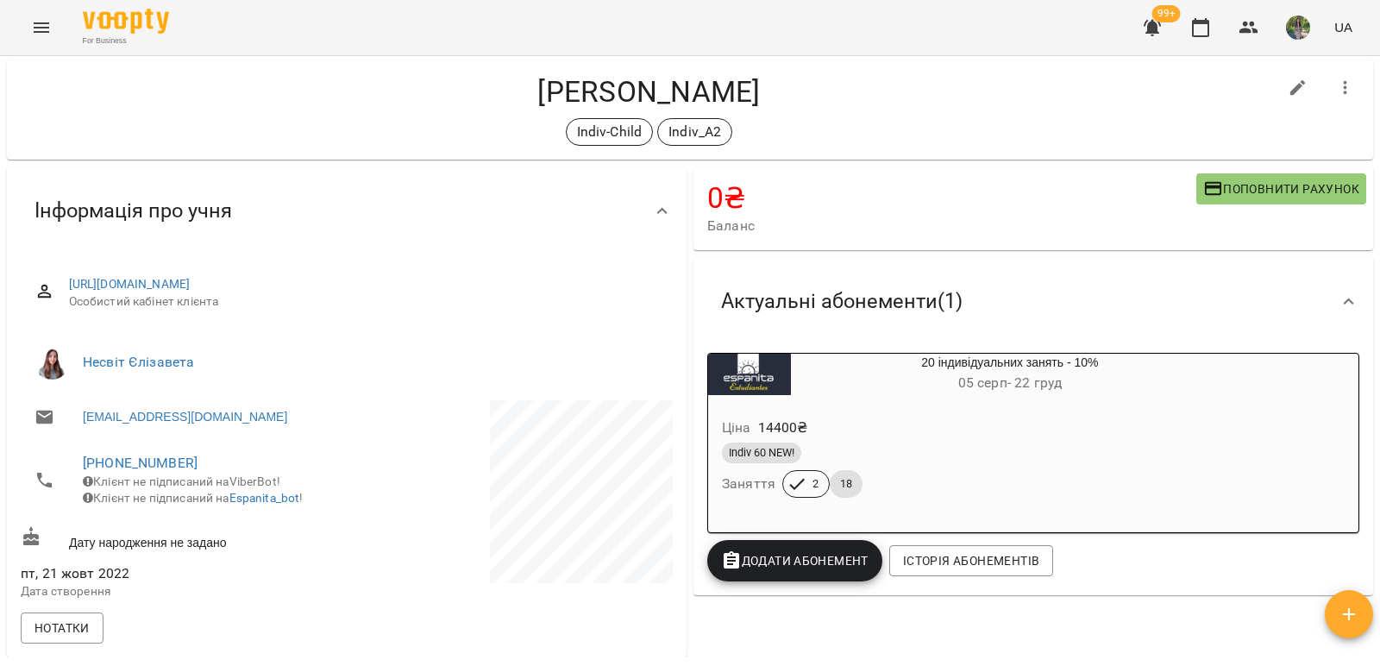
scroll to position [0, 0]
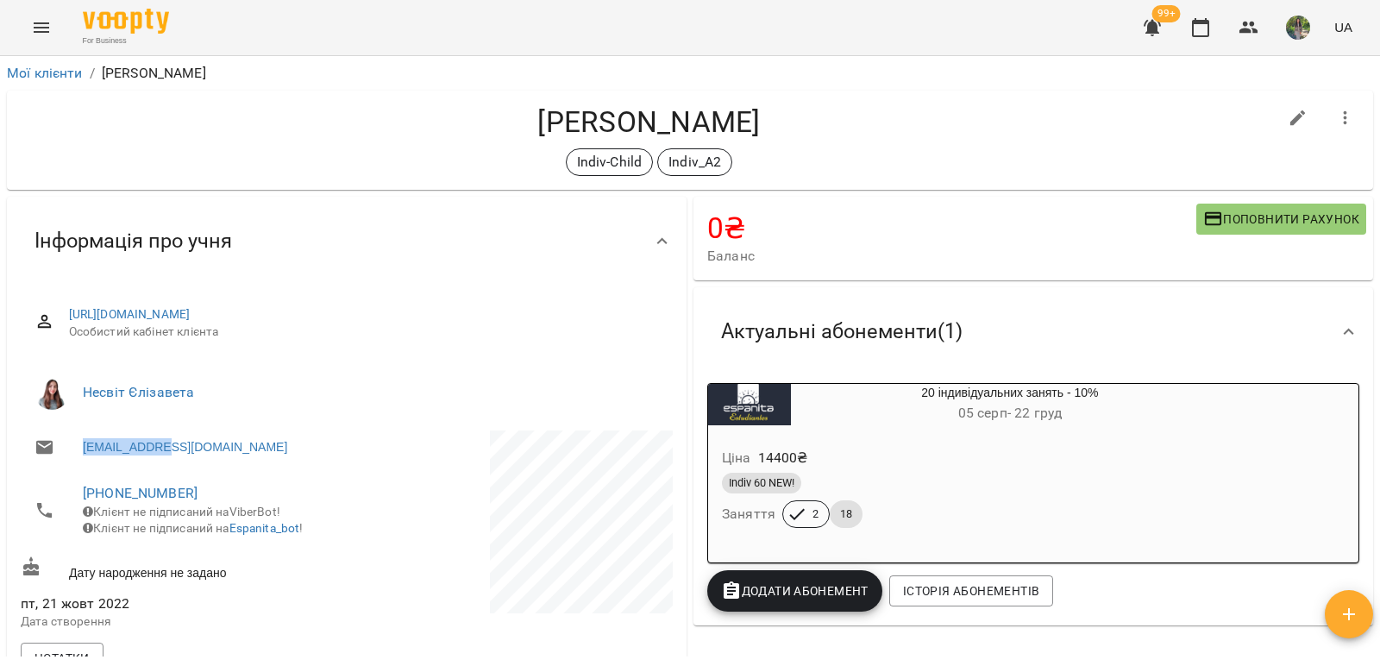
drag, startPoint x: 202, startPoint y: 444, endPoint x: 69, endPoint y: 445, distance: 132.8
click at [69, 445] on li "[EMAIL_ADDRESS][DOMAIN_NAME]" at bounding box center [182, 447] width 322 height 34
copy link "[EMAIL_ADDRESS][DOMAIN_NAME]"
drag, startPoint x: 163, startPoint y: 496, endPoint x: 69, endPoint y: 498, distance: 94.0
click at [69, 498] on li "[PHONE_NUMBER] Клієнт не підписаний на ViberBot! Клієнт не підписаний на Espani…" at bounding box center [182, 510] width 322 height 78
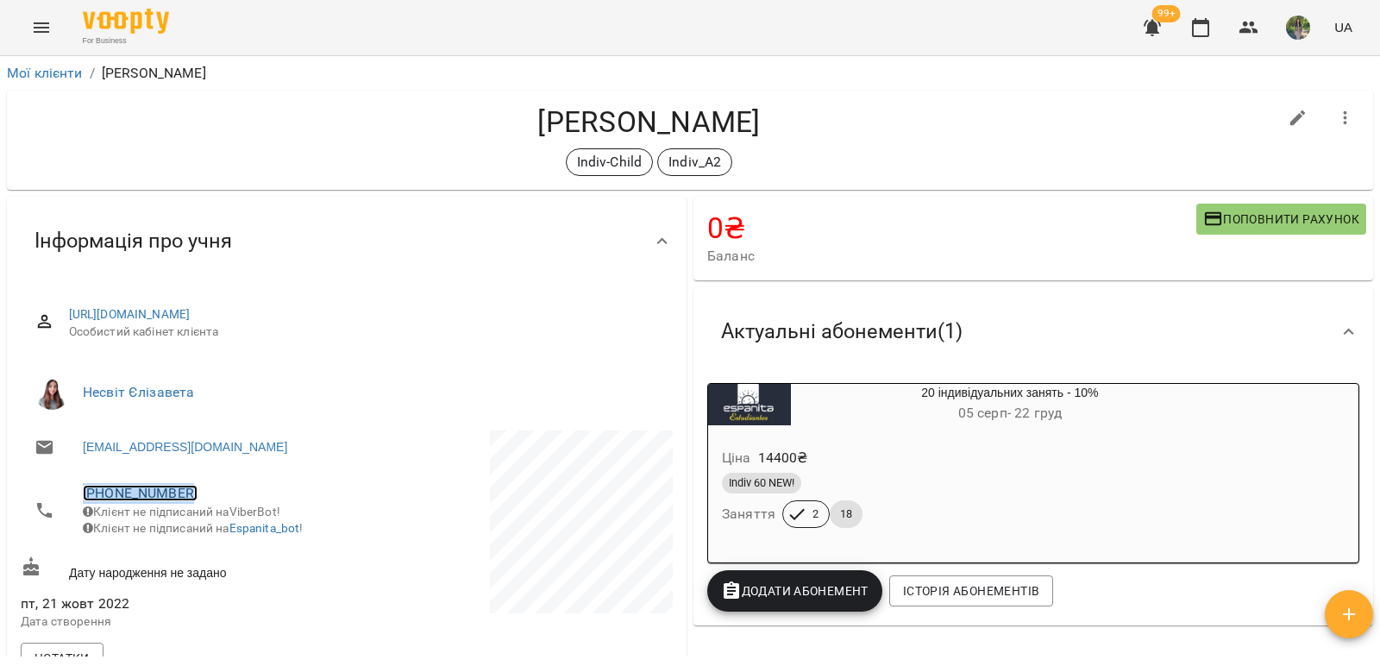
copy link "[PHONE_NUMBER]"
drag, startPoint x: 798, startPoint y: 125, endPoint x: 502, endPoint y: 114, distance: 295.9
click at [502, 114] on h4 "[PERSON_NAME]" at bounding box center [649, 121] width 1256 height 35
copy h4 "[PERSON_NAME]"
